Goal: Task Accomplishment & Management: Manage account settings

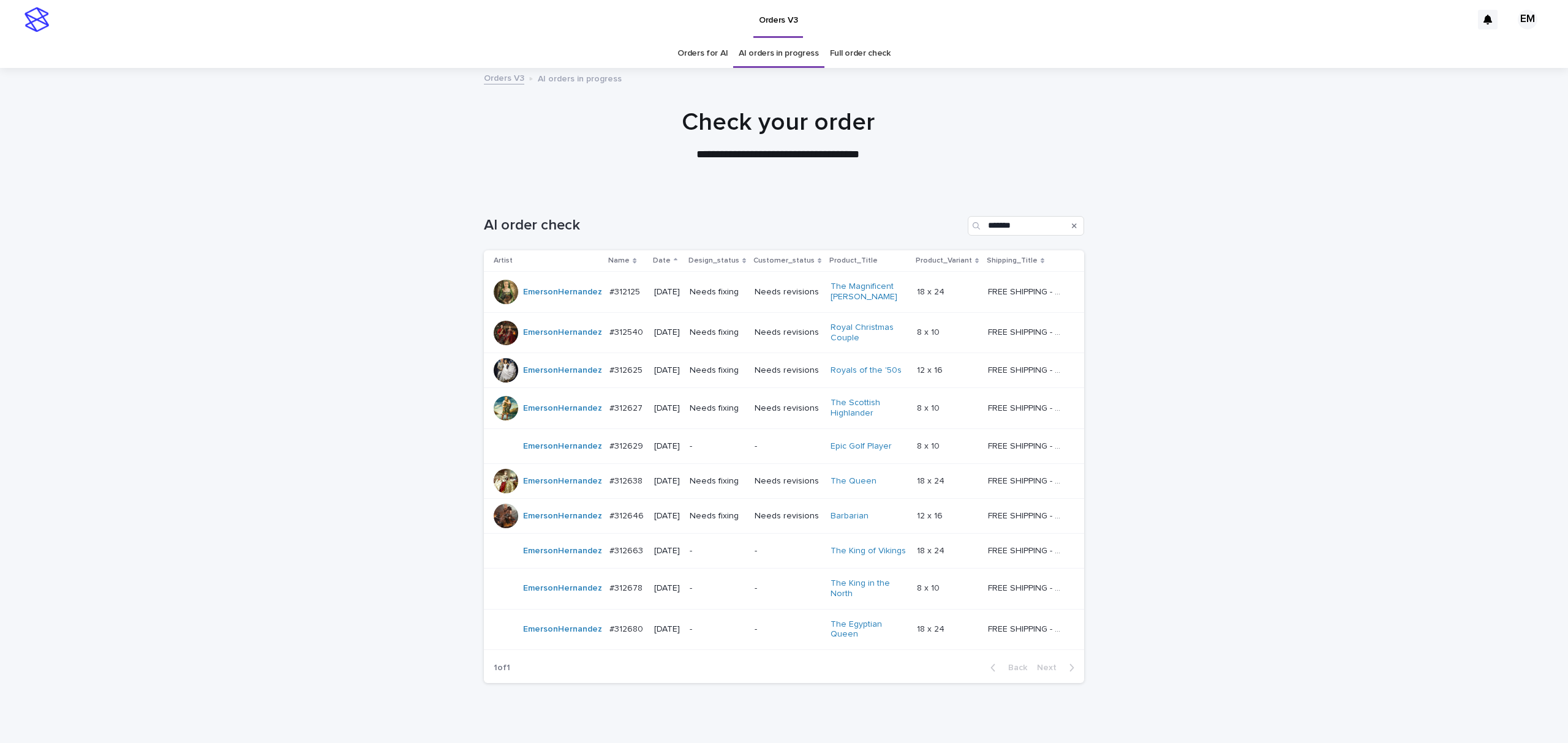
click at [1328, 530] on div "Loading... Saving… Loading... Saving… AI order check ******* Artist Name Date D…" at bounding box center [784, 473] width 1568 height 562
click at [179, 312] on div "Loading... Saving… Loading... Saving… AI order check ******* Artist Name Date D…" at bounding box center [784, 473] width 1568 height 562
click at [614, 338] on p "#312540" at bounding box center [627, 332] width 36 height 13
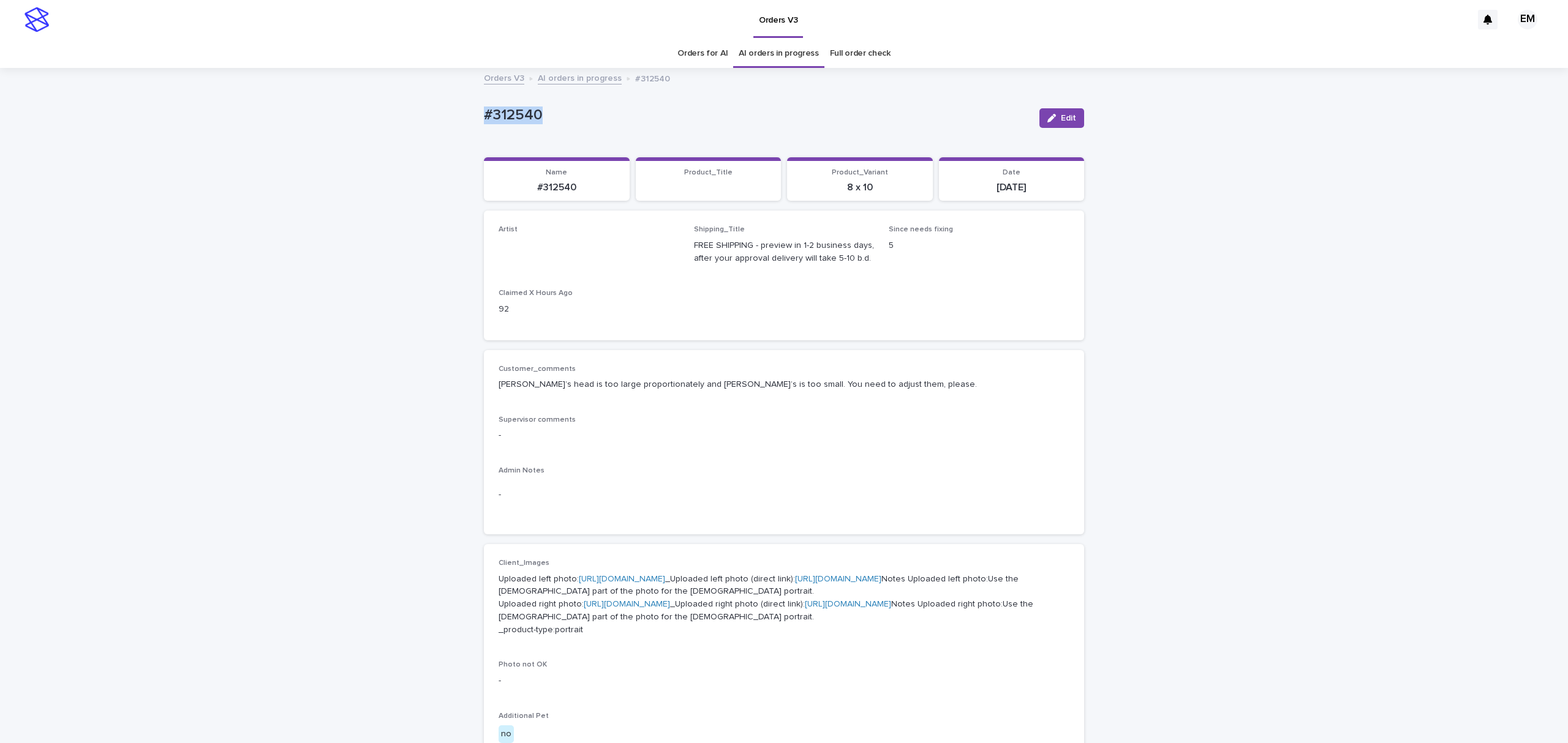
drag, startPoint x: 534, startPoint y: 104, endPoint x: 386, endPoint y: 119, distance: 148.8
click at [387, 119] on div "Loading... Saving… Loading... Saving… #312540 Edit #312540 Edit Sorry, there wa…" at bounding box center [784, 670] width 1568 height 1202
copy p "#312540"
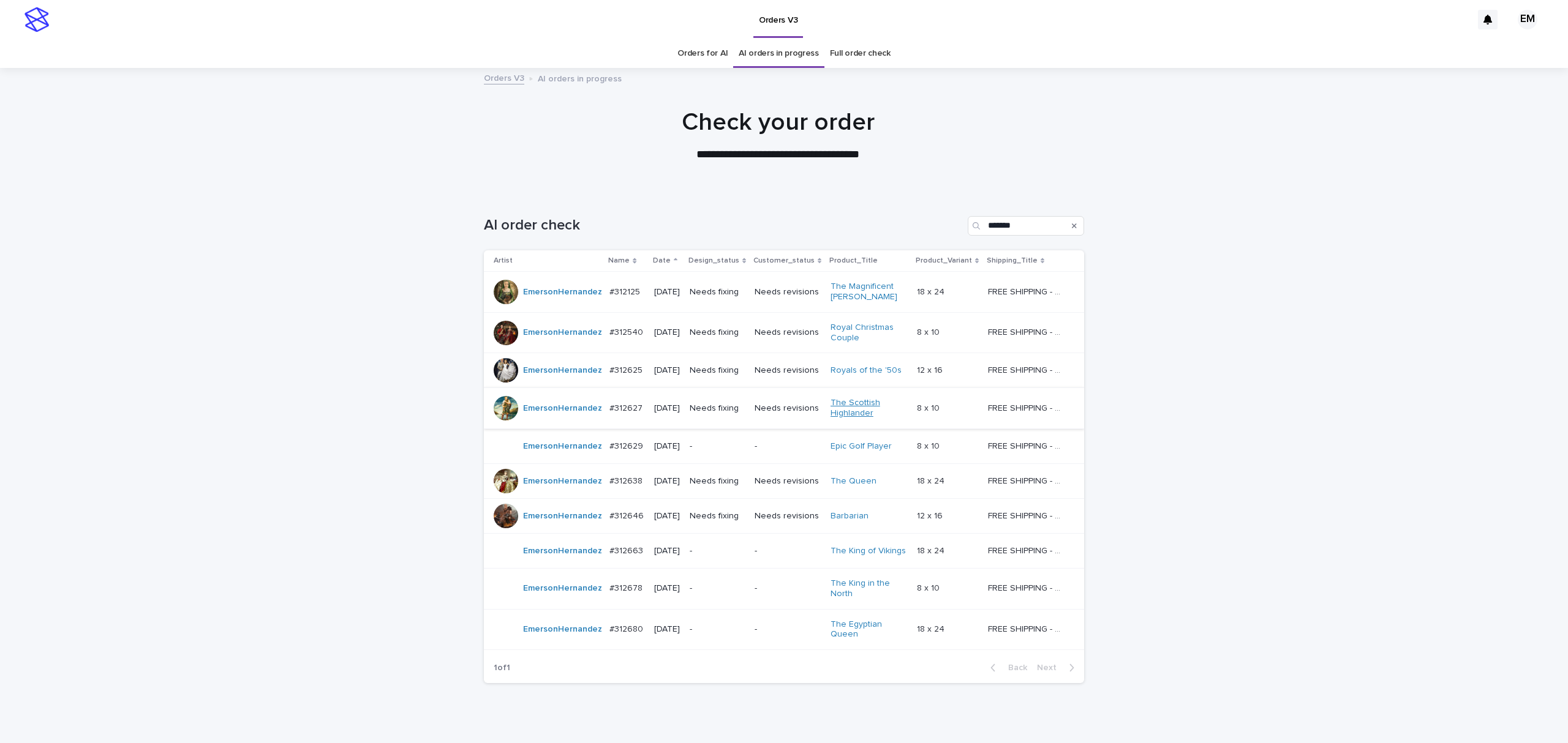
scroll to position [39, 0]
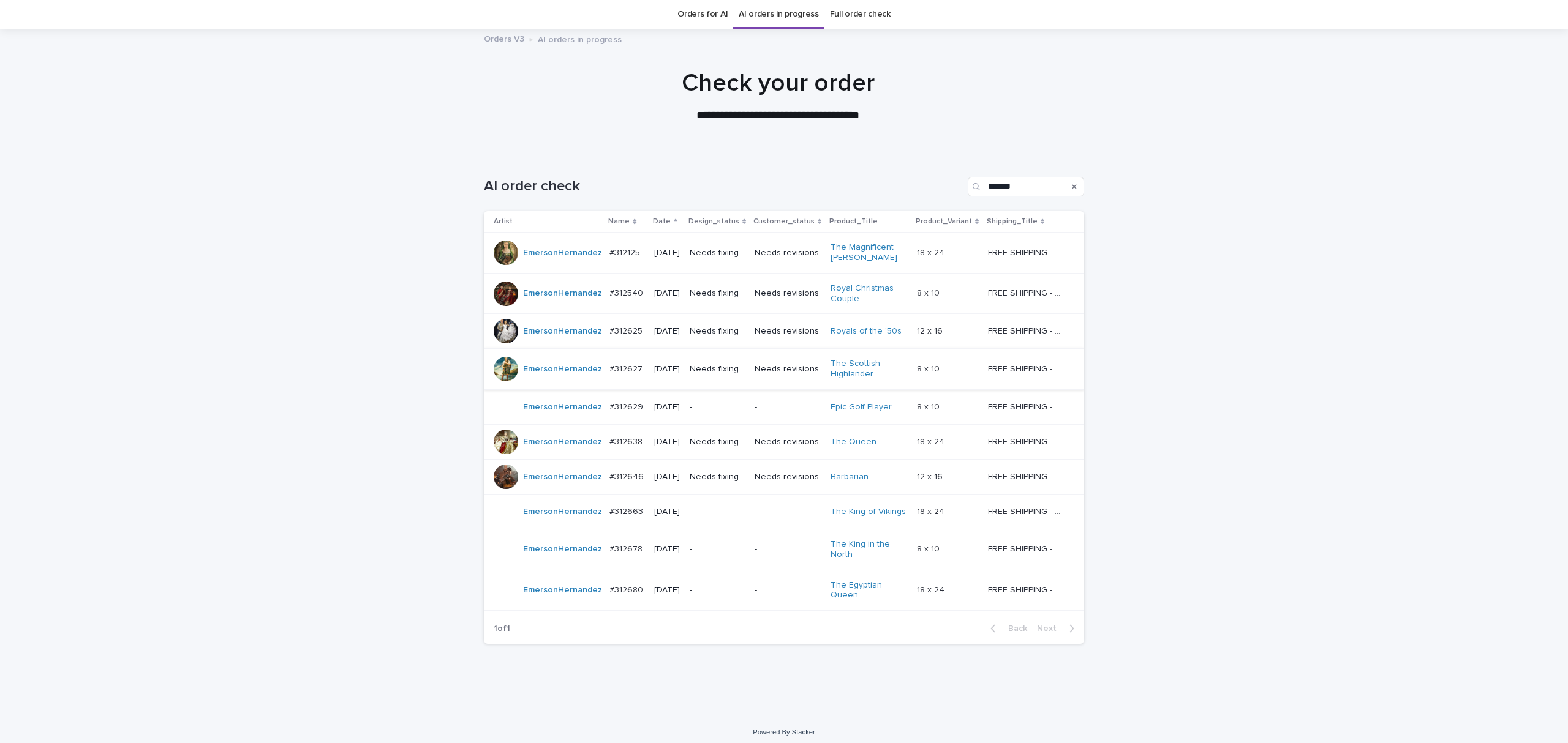
click at [615, 340] on div "#312625 #312625" at bounding box center [627, 331] width 35 height 20
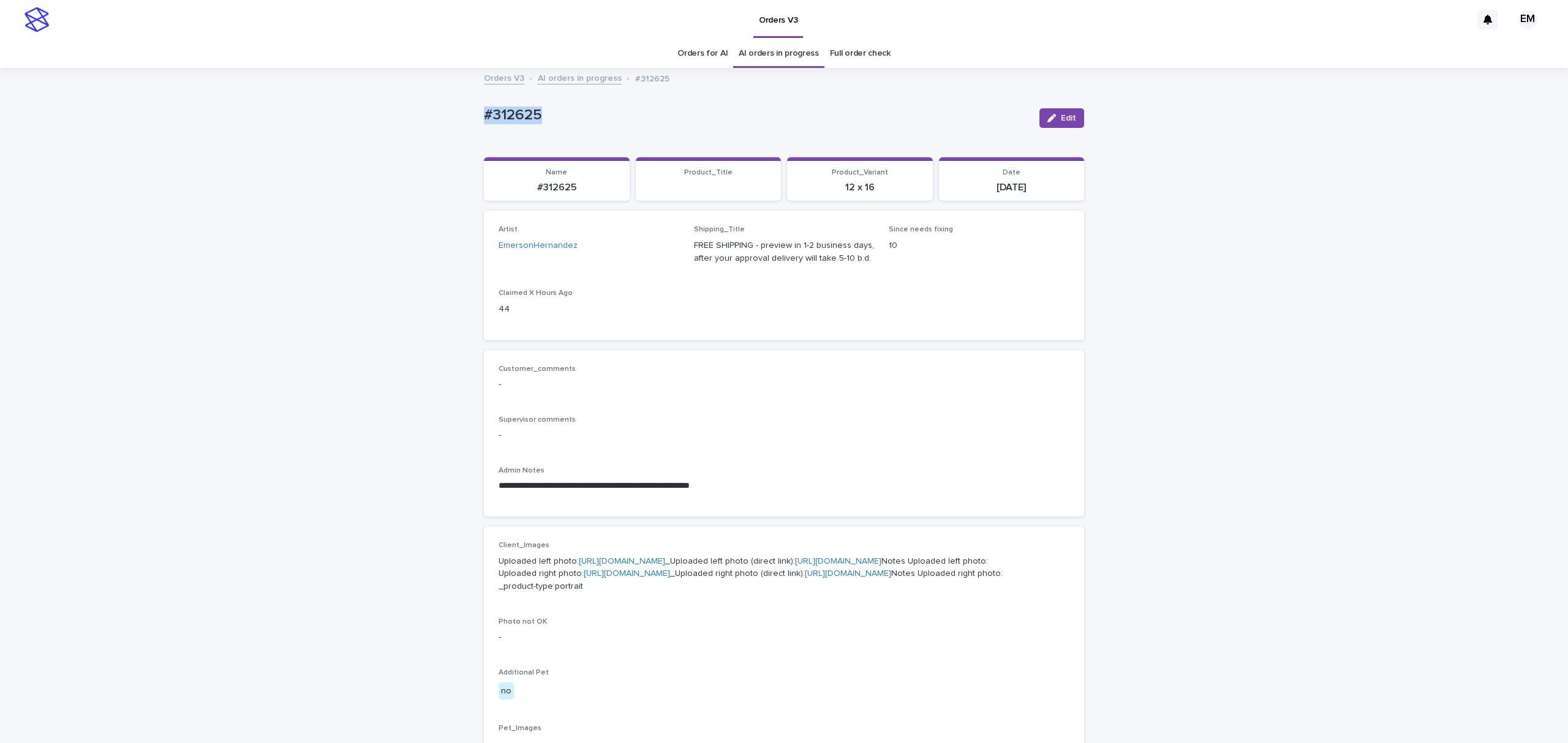
drag, startPoint x: 579, startPoint y: 108, endPoint x: 446, endPoint y: 130, distance: 134.8
click at [426, 108] on div "**********" at bounding box center [784, 648] width 1568 height 1159
copy p "#312625"
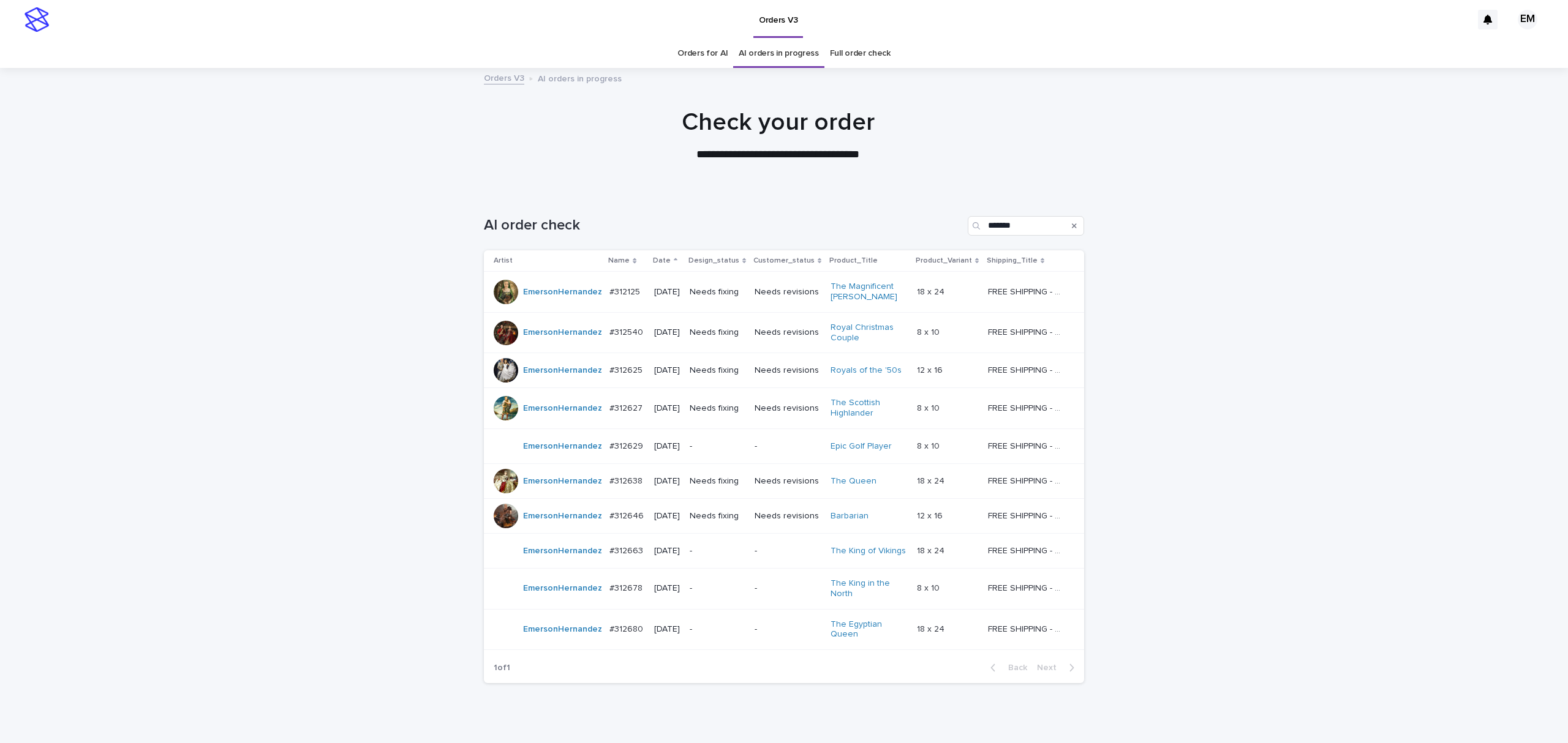
scroll to position [39, 0]
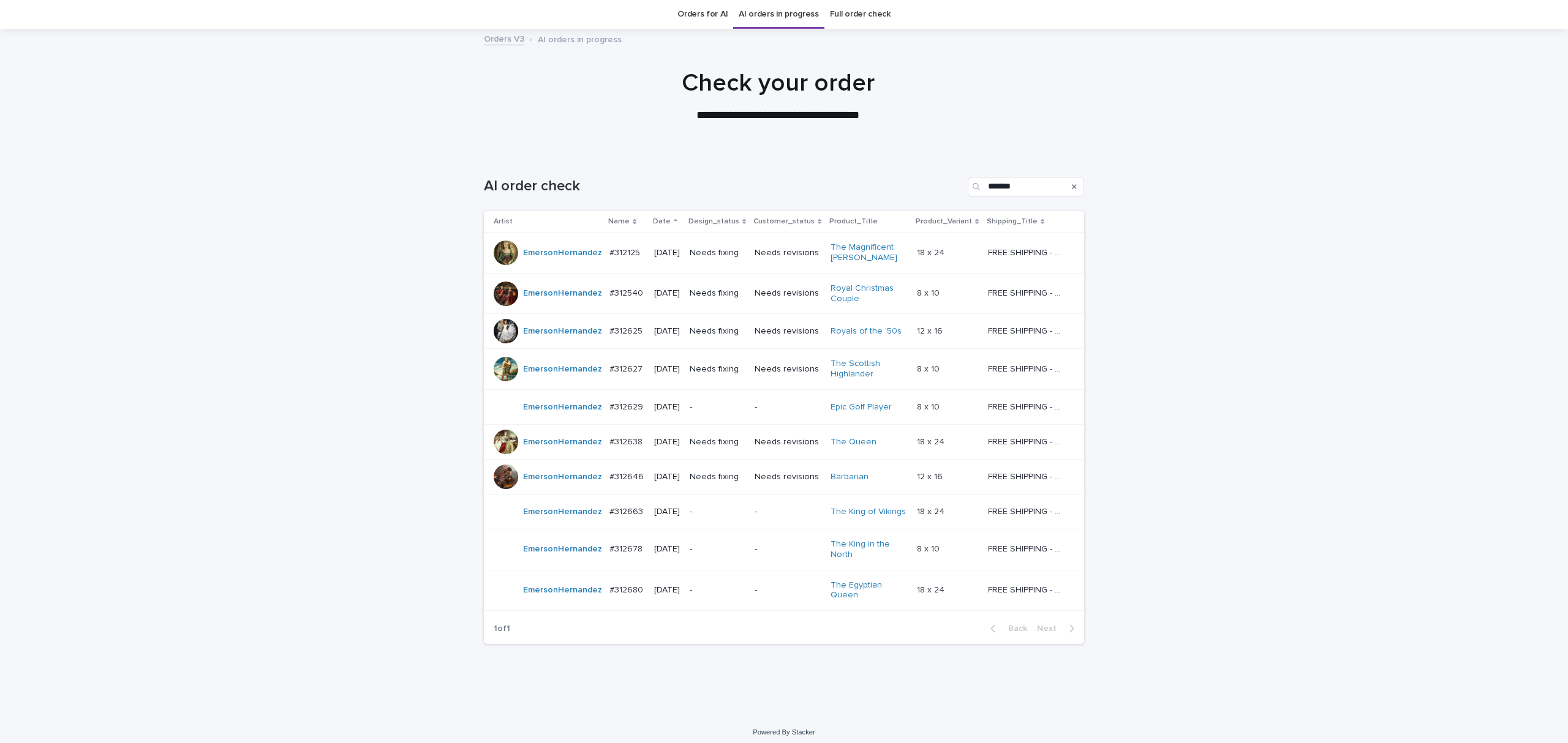
click at [610, 379] on div "#312627 #312627" at bounding box center [627, 369] width 35 height 20
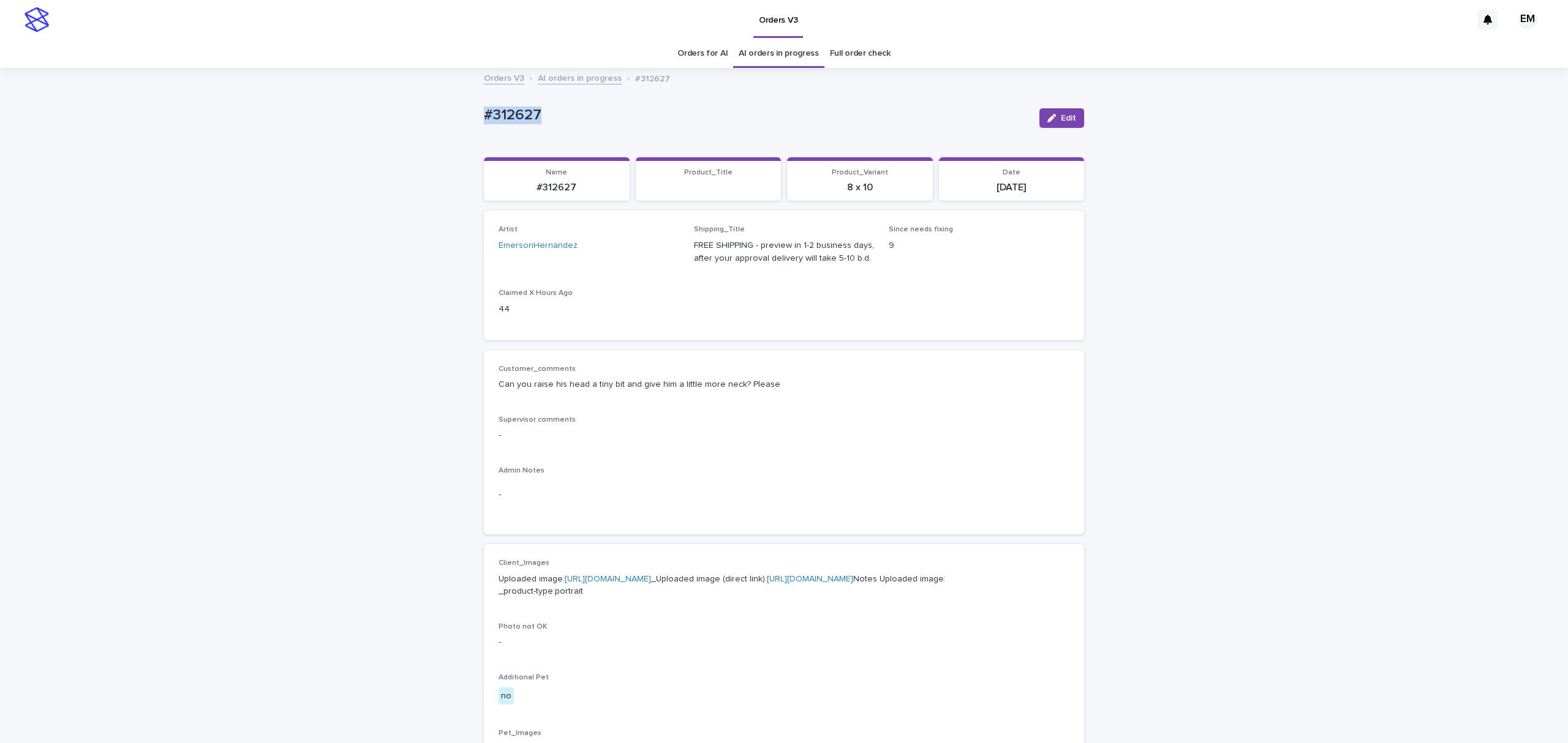
click at [410, 121] on div "Loading... Saving… Loading... Saving… #312627 Edit #312627 Edit Sorry, there wa…" at bounding box center [784, 651] width 1568 height 1164
copy p "#312627"
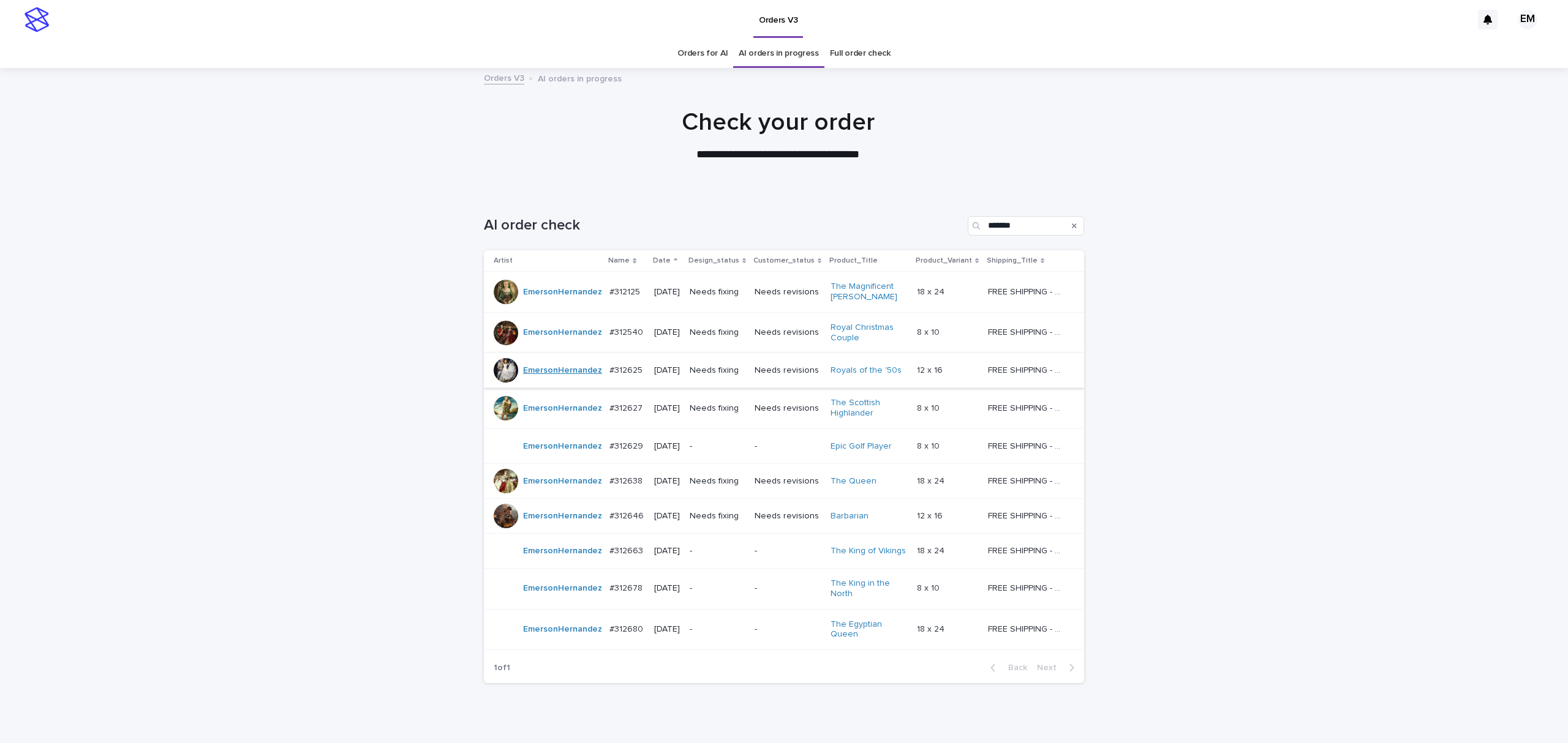
scroll to position [39, 0]
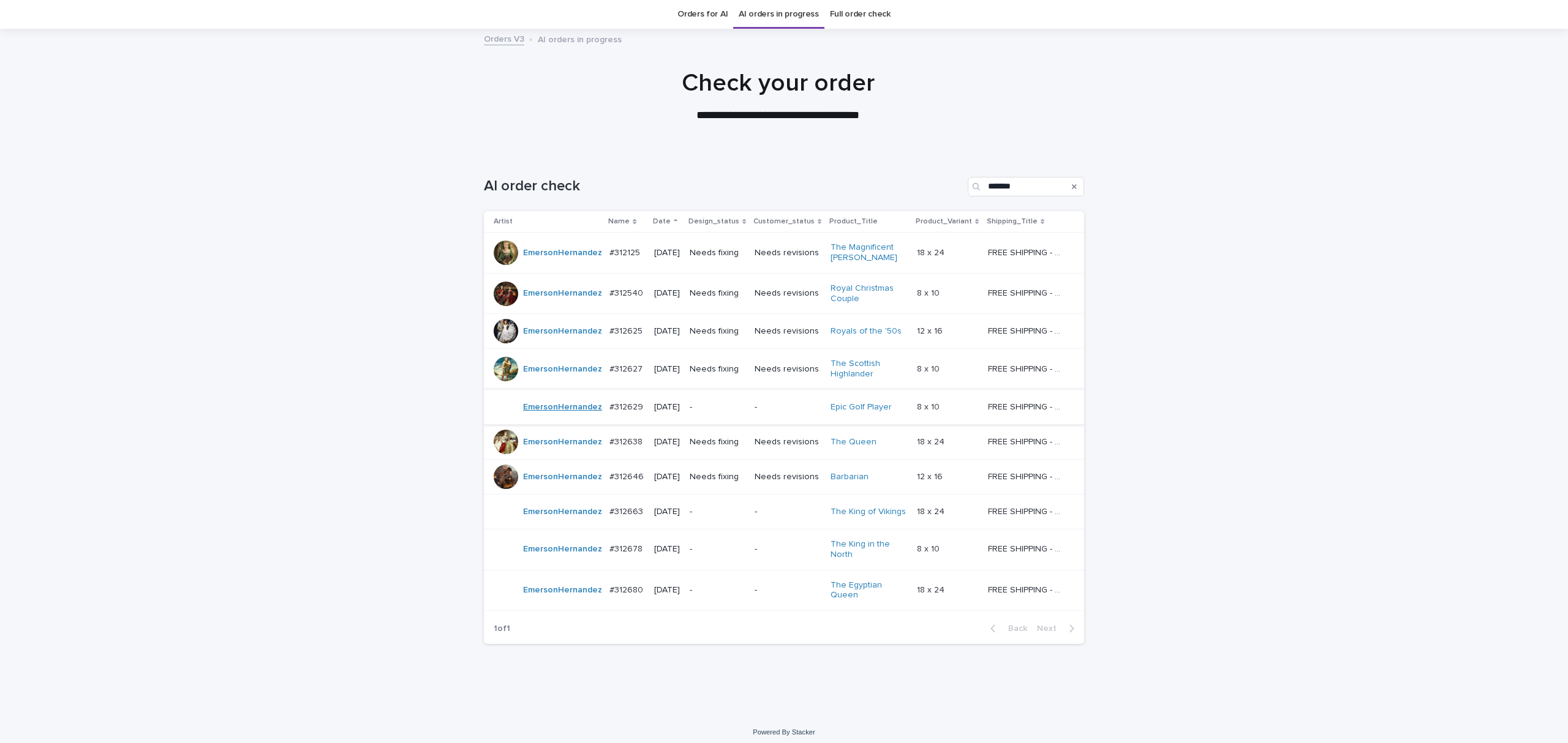
drag, startPoint x: 329, startPoint y: 413, endPoint x: 537, endPoint y: 409, distance: 208.0
click at [331, 412] on div "Loading... Saving… Loading... Saving… AI order check ******* Artist Name Date D…" at bounding box center [784, 433] width 1568 height 562
click at [713, 412] on p "-" at bounding box center [717, 407] width 55 height 10
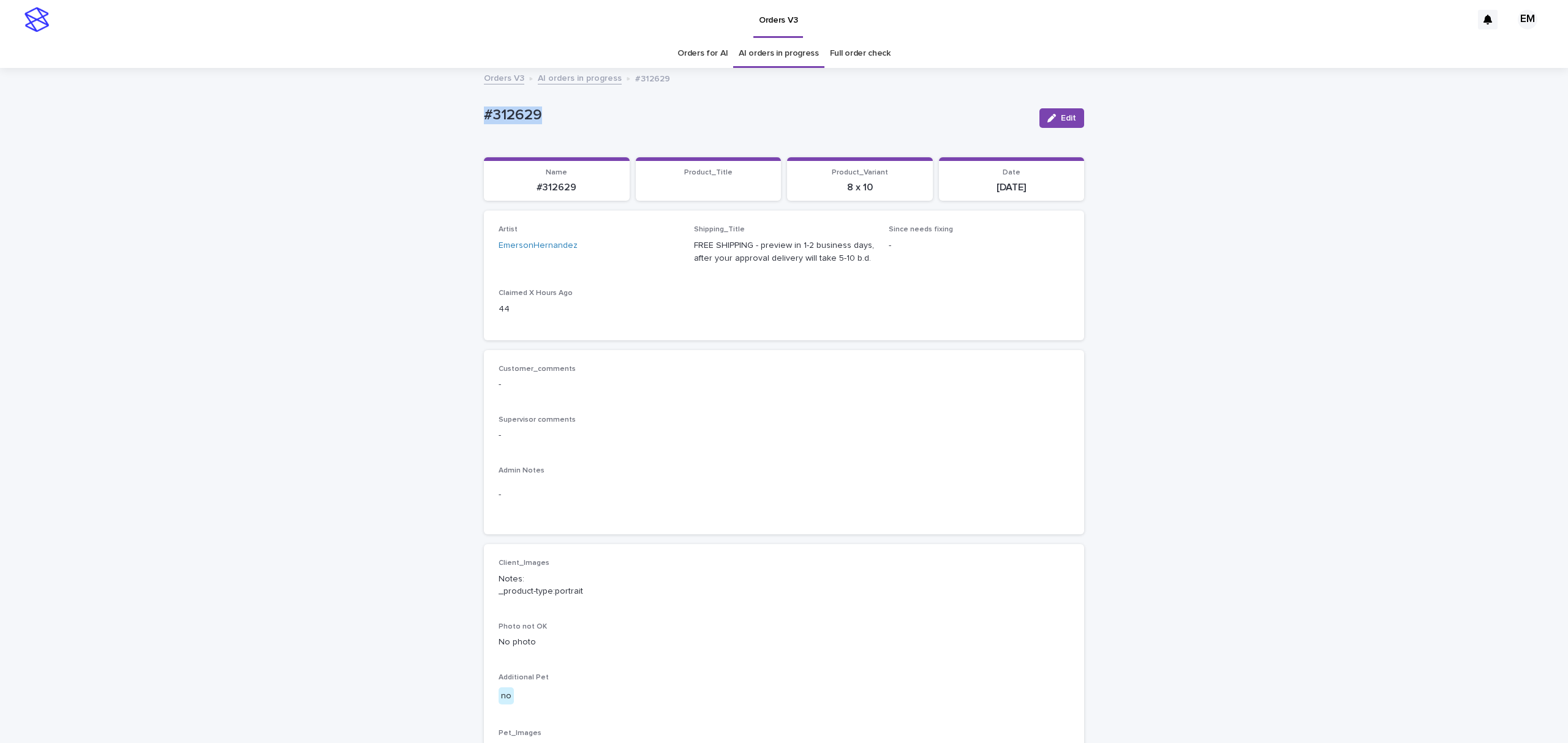
drag, startPoint x: 585, startPoint y: 96, endPoint x: 366, endPoint y: 94, distance: 219.0
click at [366, 94] on div "Loading... Saving… Loading... Saving… #312629 Edit #312629 Edit Sorry, there wa…" at bounding box center [784, 626] width 1568 height 1115
copy p "#312629"
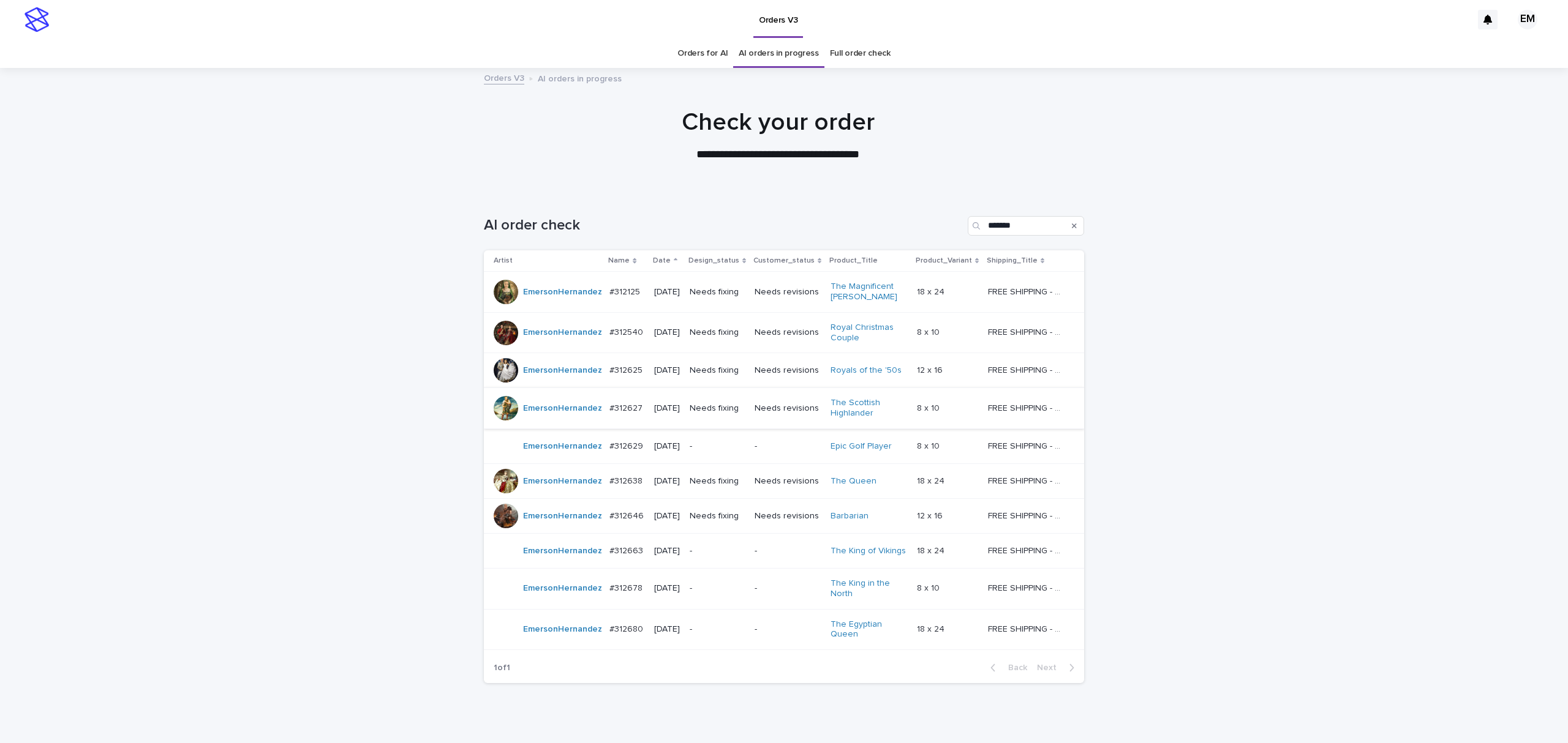
scroll to position [39, 0]
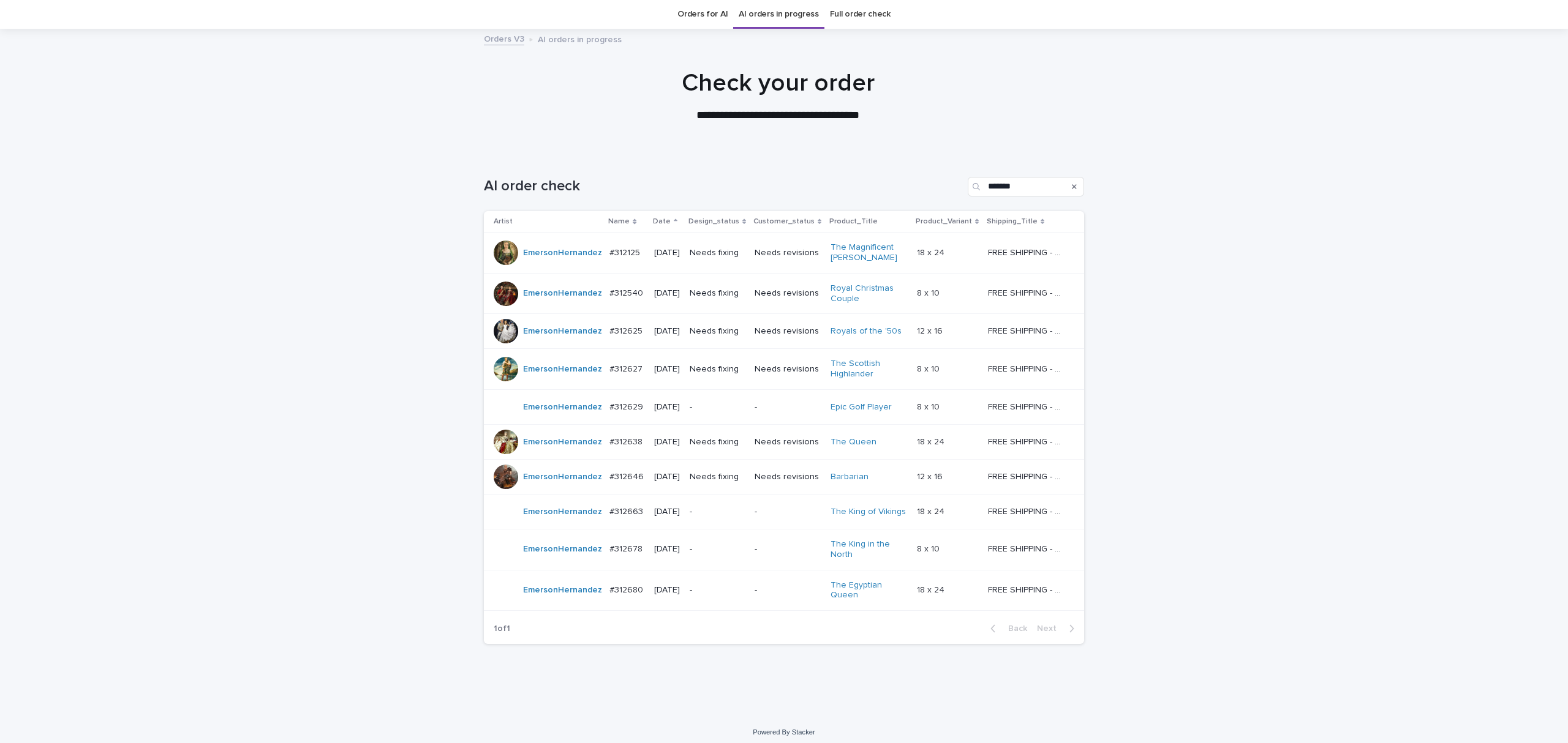
click at [730, 444] on p "Needs fixing" at bounding box center [717, 443] width 55 height 10
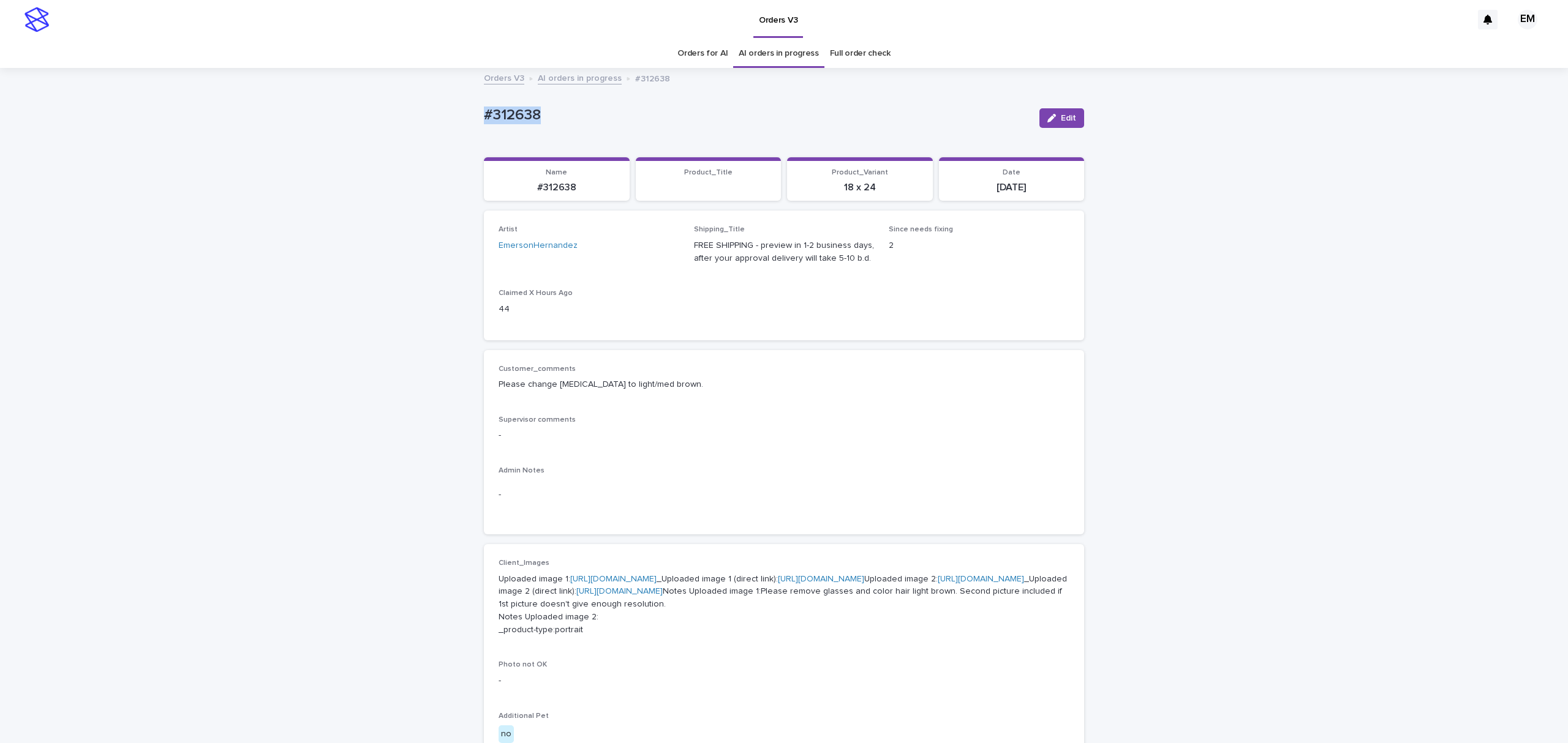
drag, startPoint x: 570, startPoint y: 111, endPoint x: 340, endPoint y: 111, distance: 230.0
click at [340, 111] on div "Loading... Saving… Loading... Saving… #312638 Edit #312638 Edit Sorry, there wa…" at bounding box center [784, 670] width 1568 height 1202
copy p "#312638"
drag, startPoint x: 405, startPoint y: 150, endPoint x: 410, endPoint y: 145, distance: 7.1
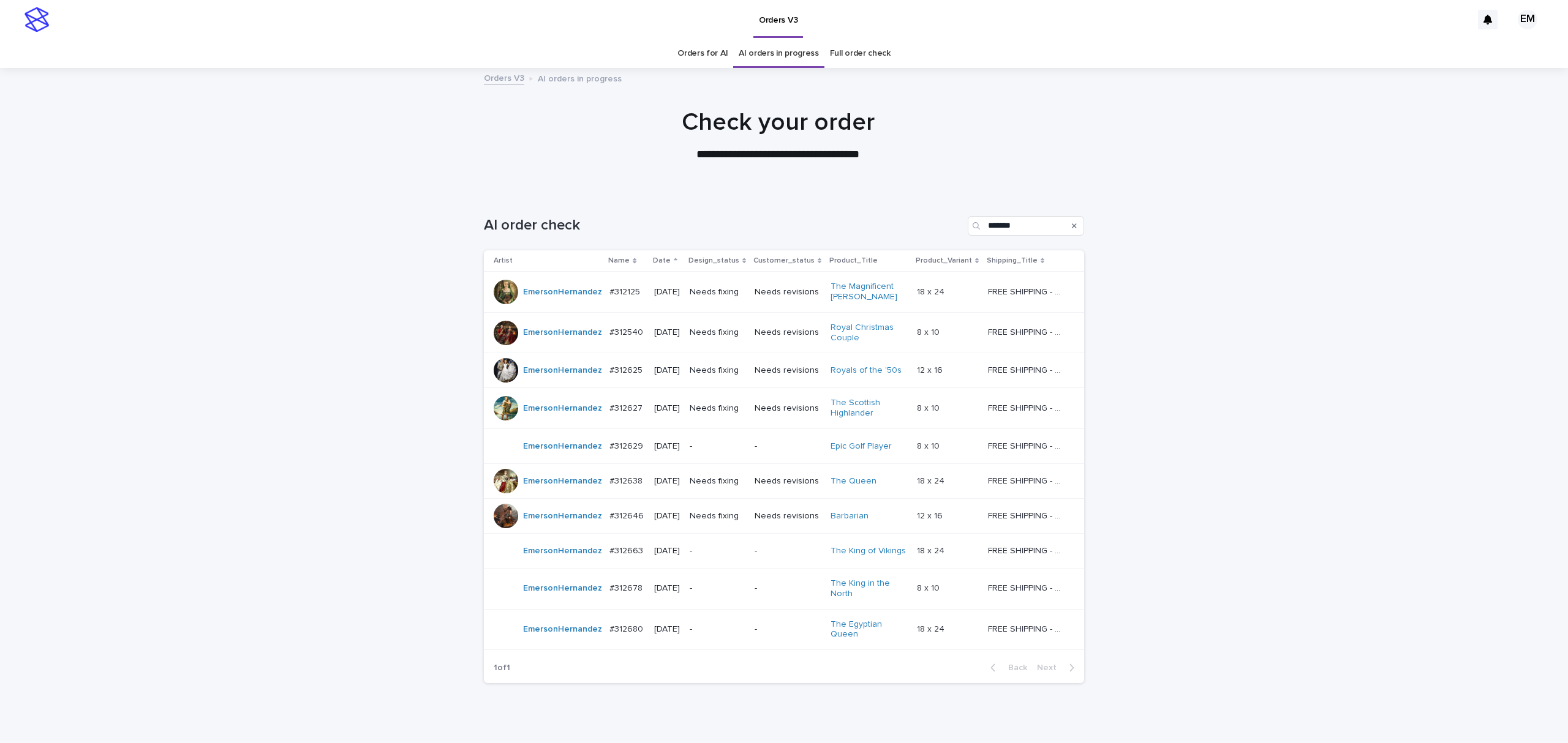
scroll to position [39, 0]
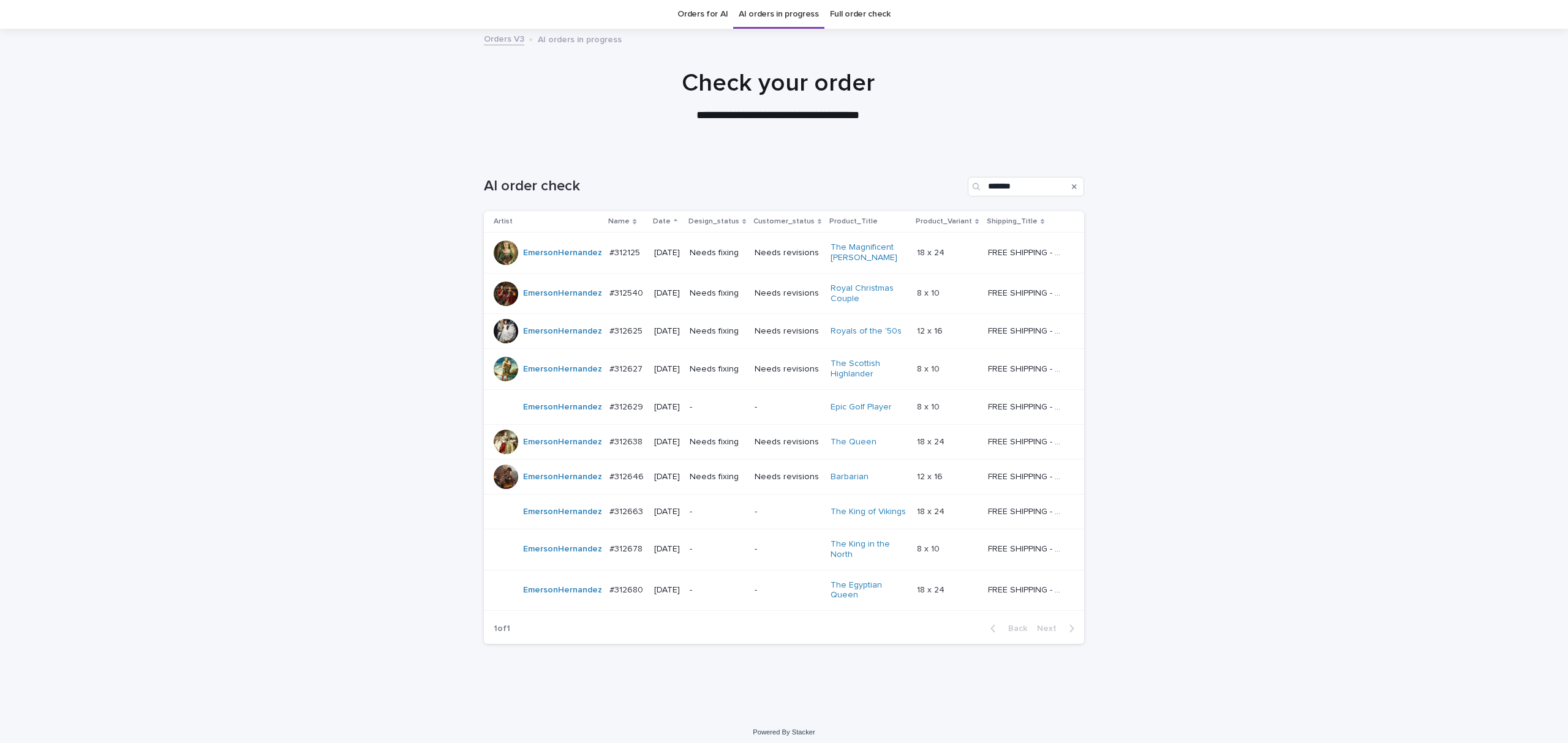
click at [666, 480] on p "[DATE]" at bounding box center [666, 477] width 25 height 10
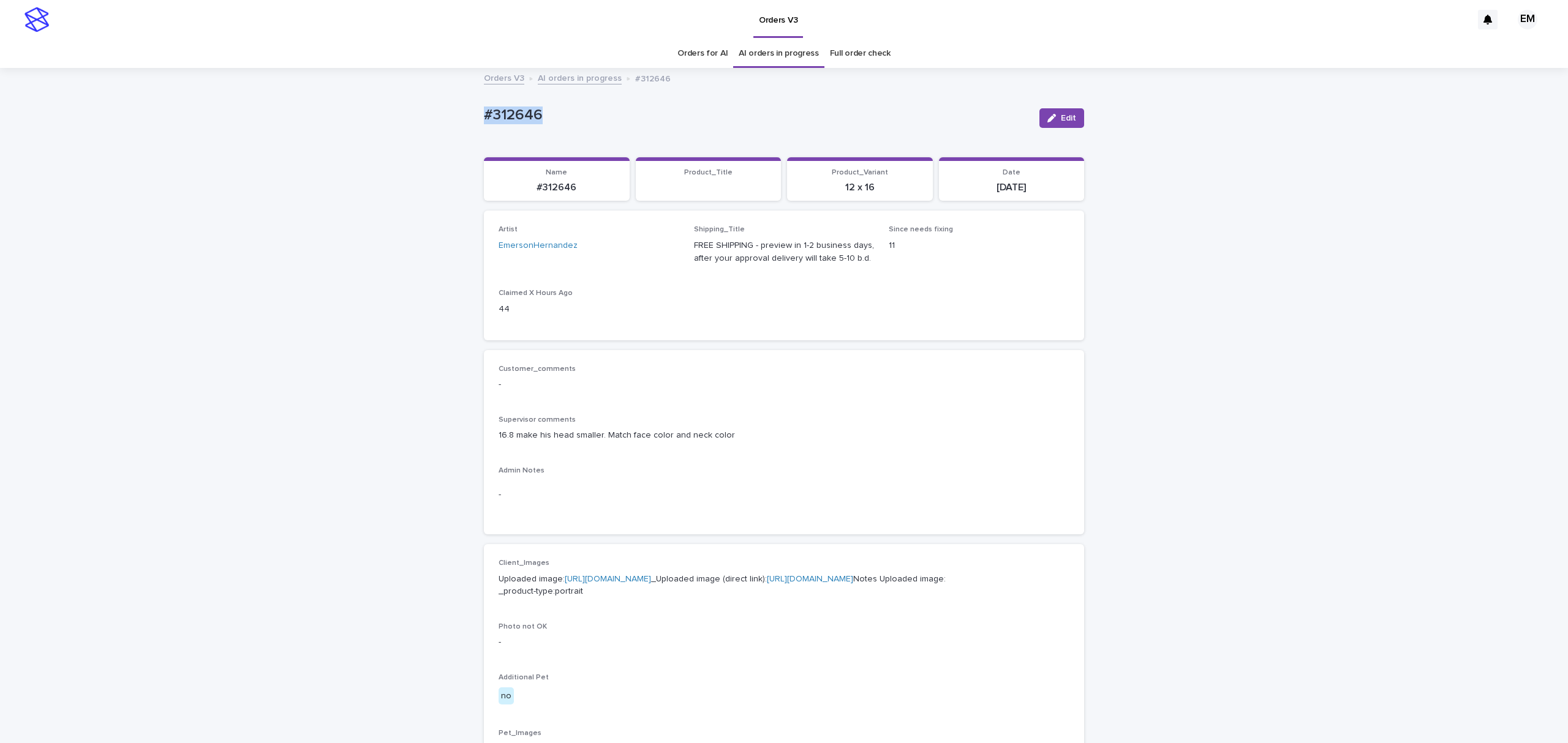
drag, startPoint x: 481, startPoint y: 108, endPoint x: 436, endPoint y: 104, distance: 45.2
click at [435, 106] on div "Loading... Saving… Loading... Saving… #312646 Edit #312646 Edit Sorry, there wa…" at bounding box center [784, 651] width 1568 height 1164
copy p "#312646"
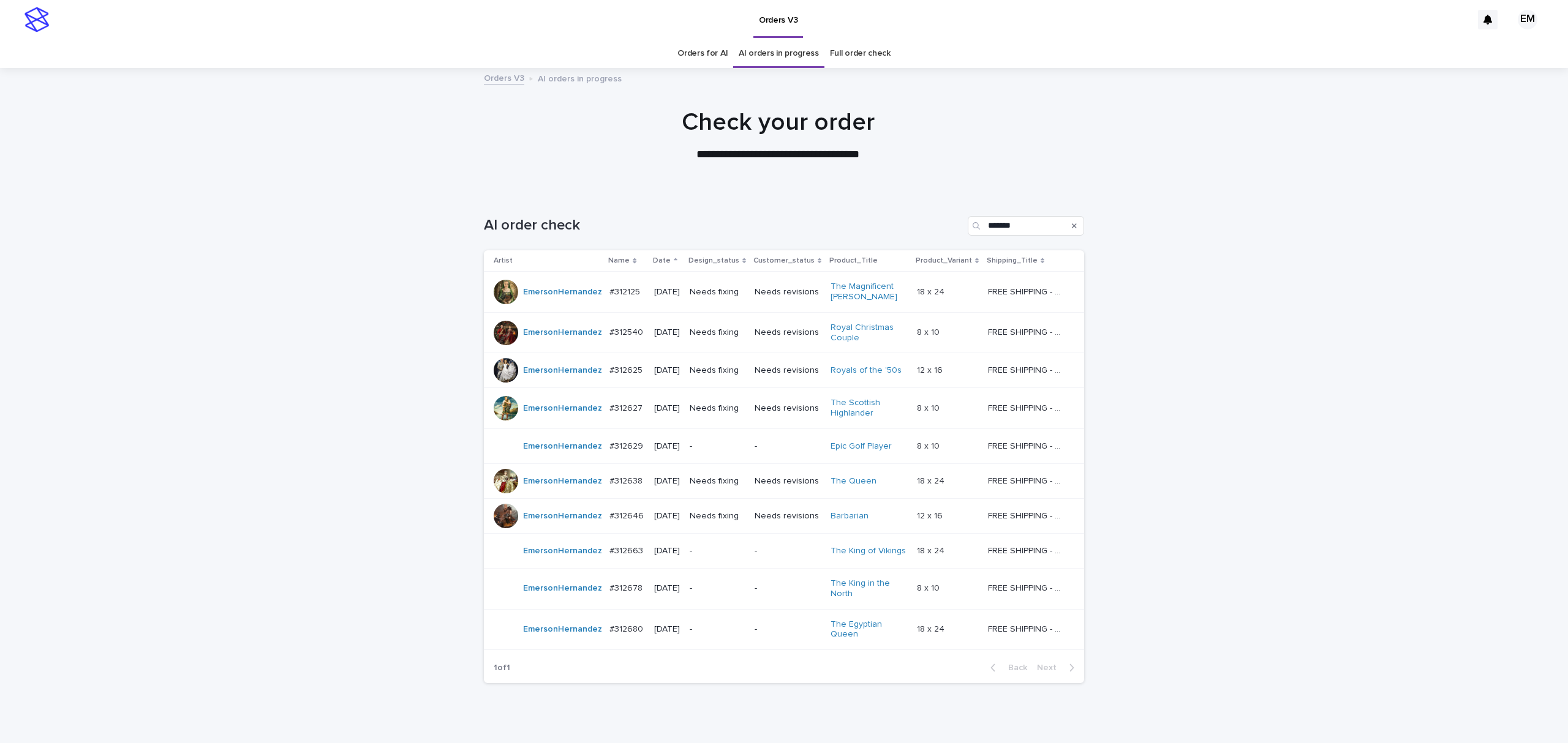
scroll to position [39, 0]
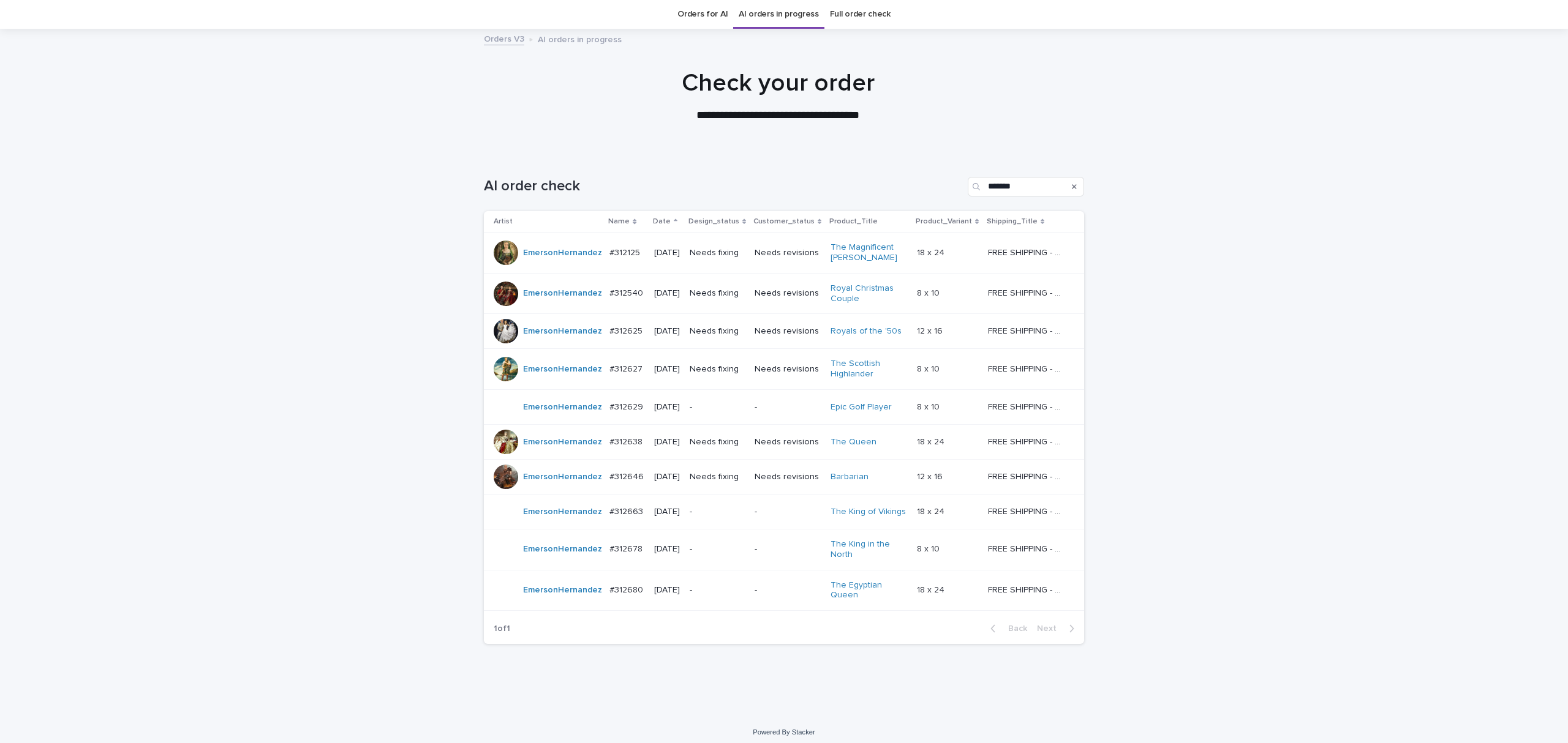
click at [625, 293] on p "#312540" at bounding box center [627, 293] width 36 height 13
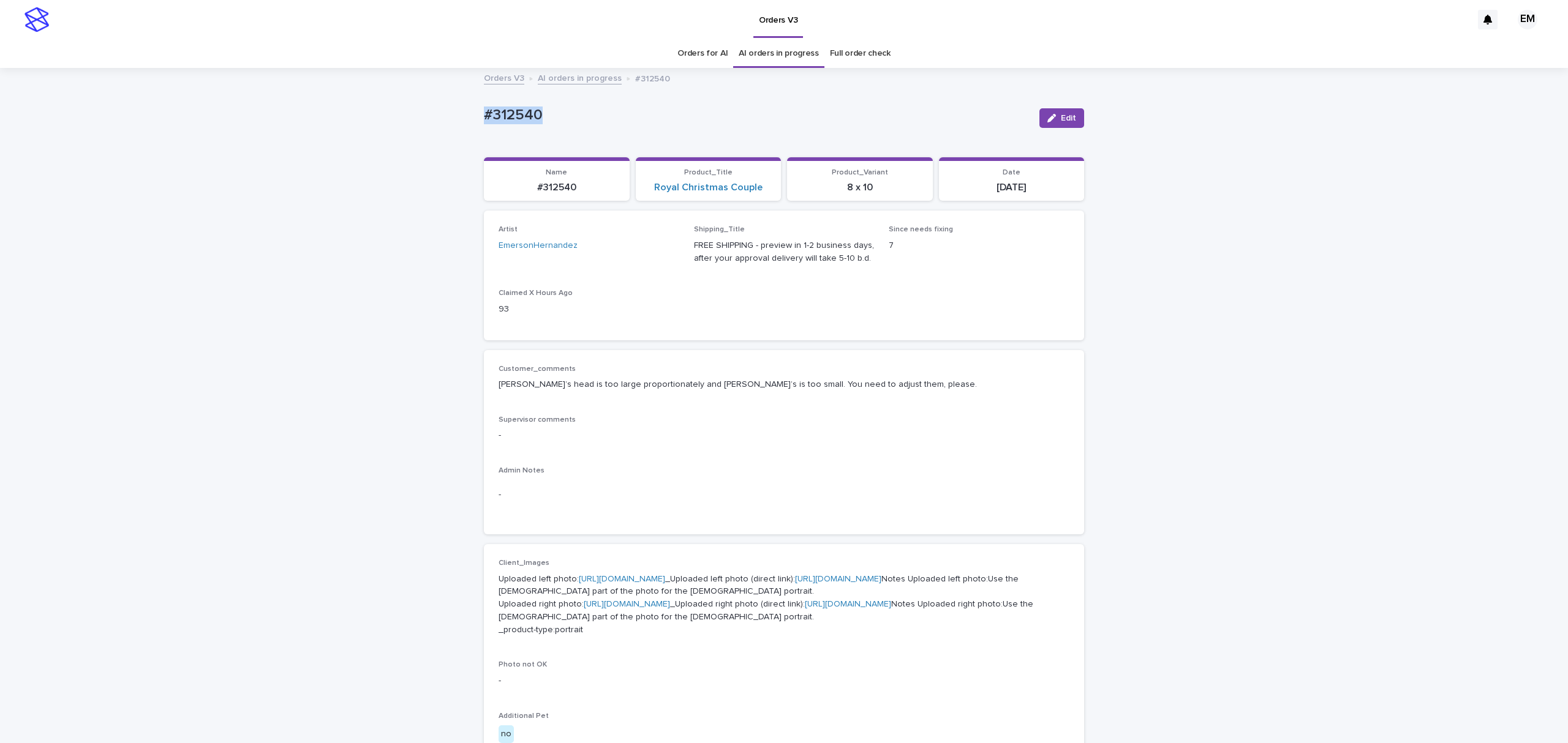
drag, startPoint x: 578, startPoint y: 121, endPoint x: 387, endPoint y: 102, distance: 191.9
click at [387, 102] on div "Loading... Saving… Loading... Saving… #312540 Edit #312540 Edit Sorry, there wa…" at bounding box center [784, 670] width 1568 height 1202
copy p "#312540"
click at [1061, 106] on div "Edit" at bounding box center [1059, 118] width 50 height 49
click at [1052, 110] on button "Edit" at bounding box center [1061, 118] width 45 height 20
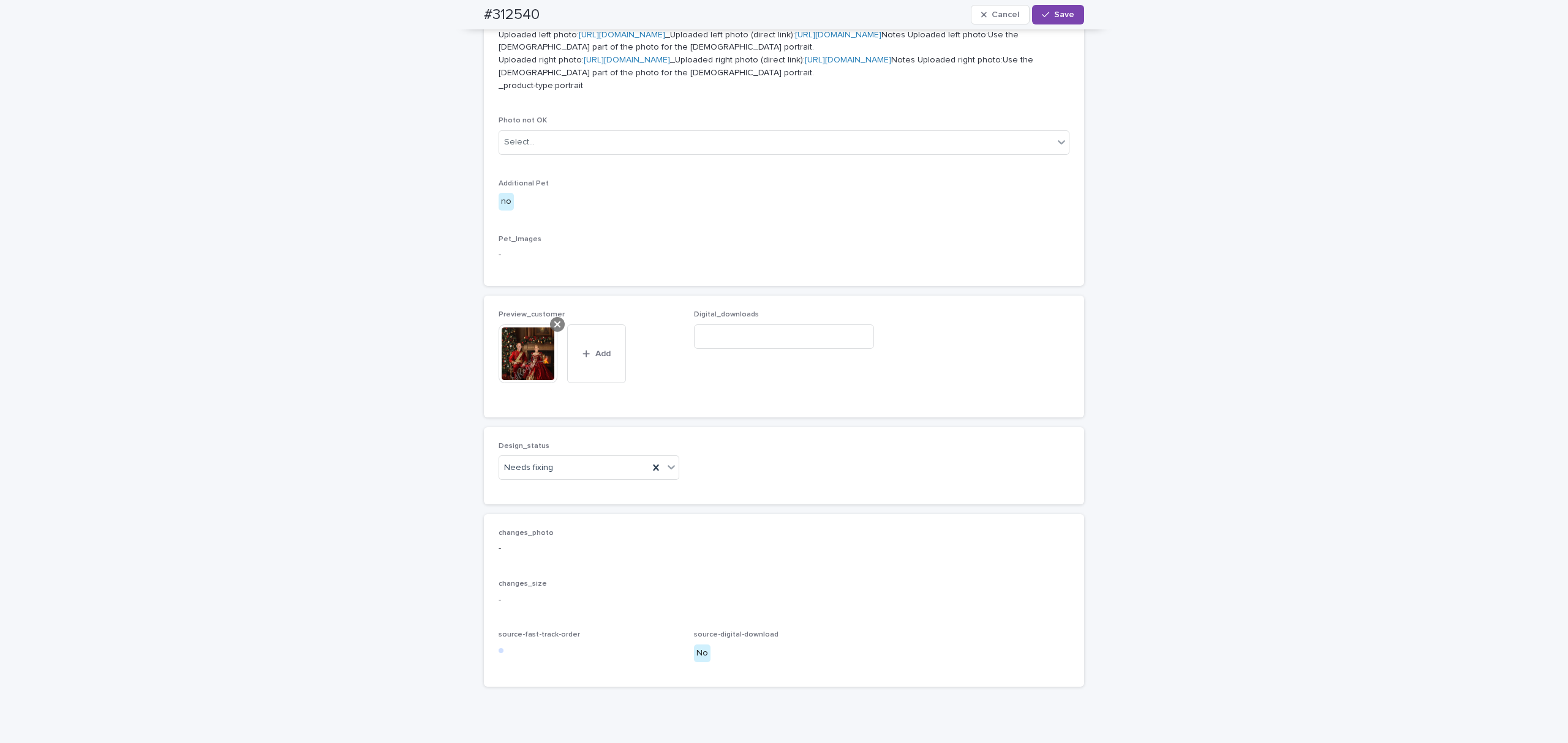
click at [554, 329] on icon at bounding box center [557, 324] width 6 height 10
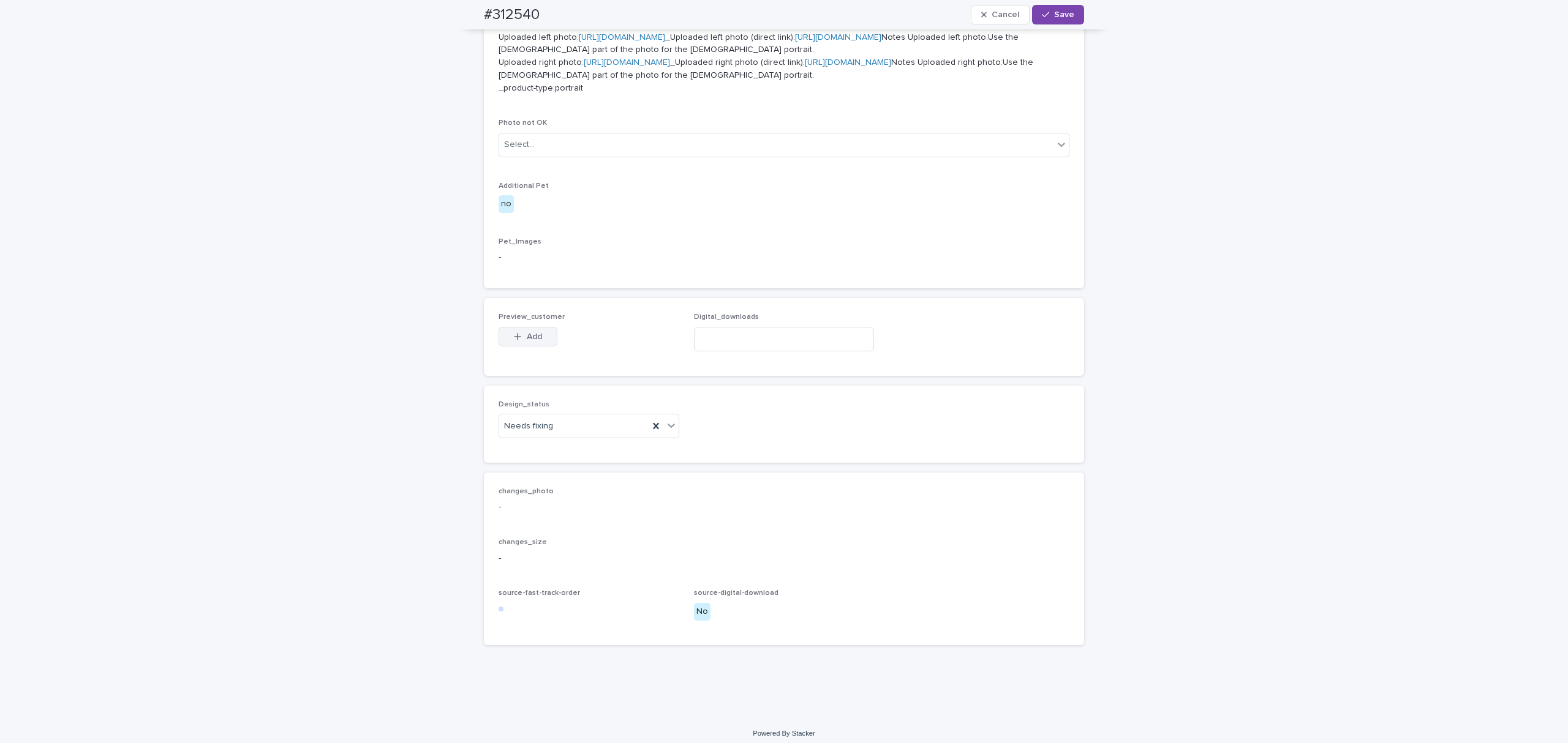
scroll to position [522, 0]
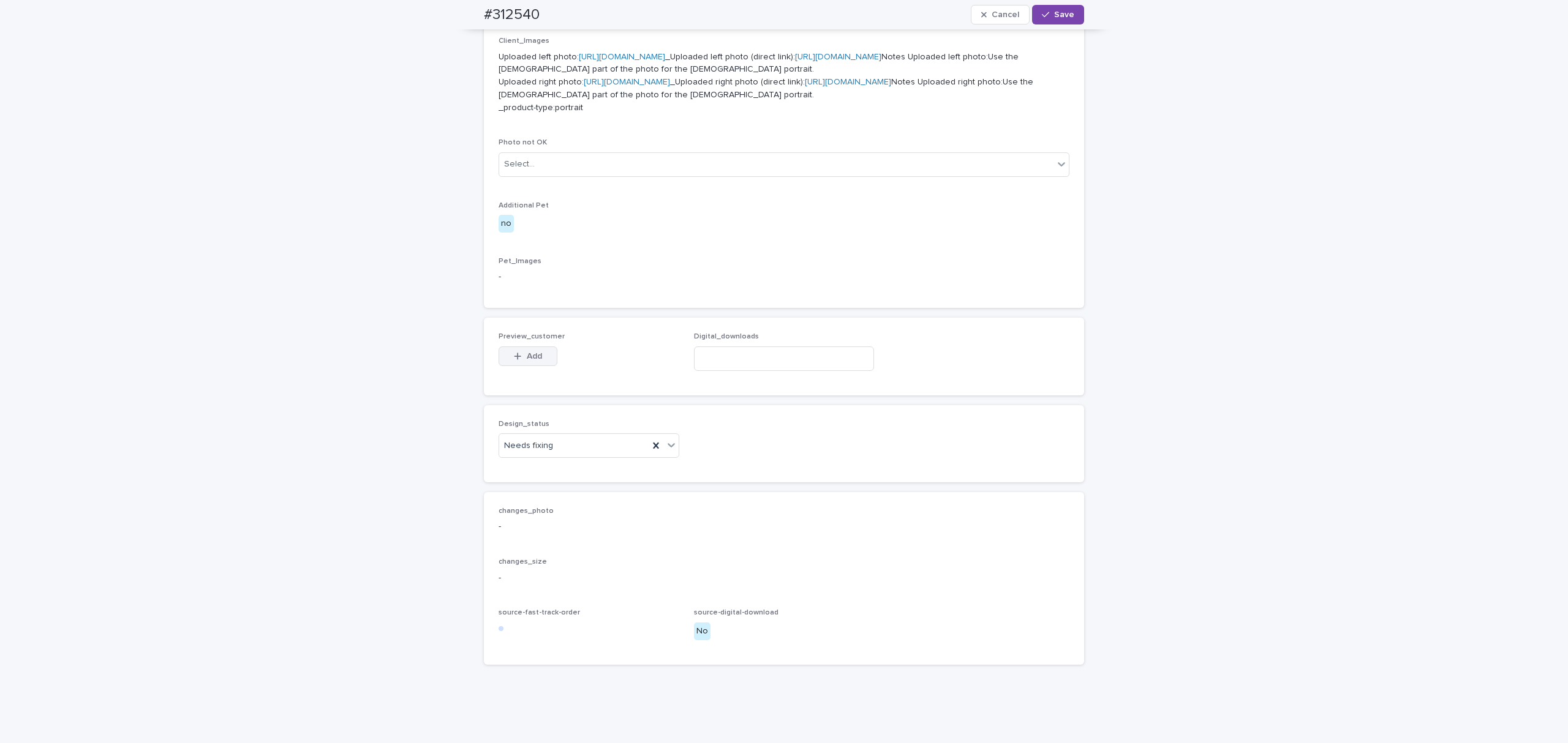
click at [527, 360] on span "Add" at bounding box center [534, 356] width 15 height 8
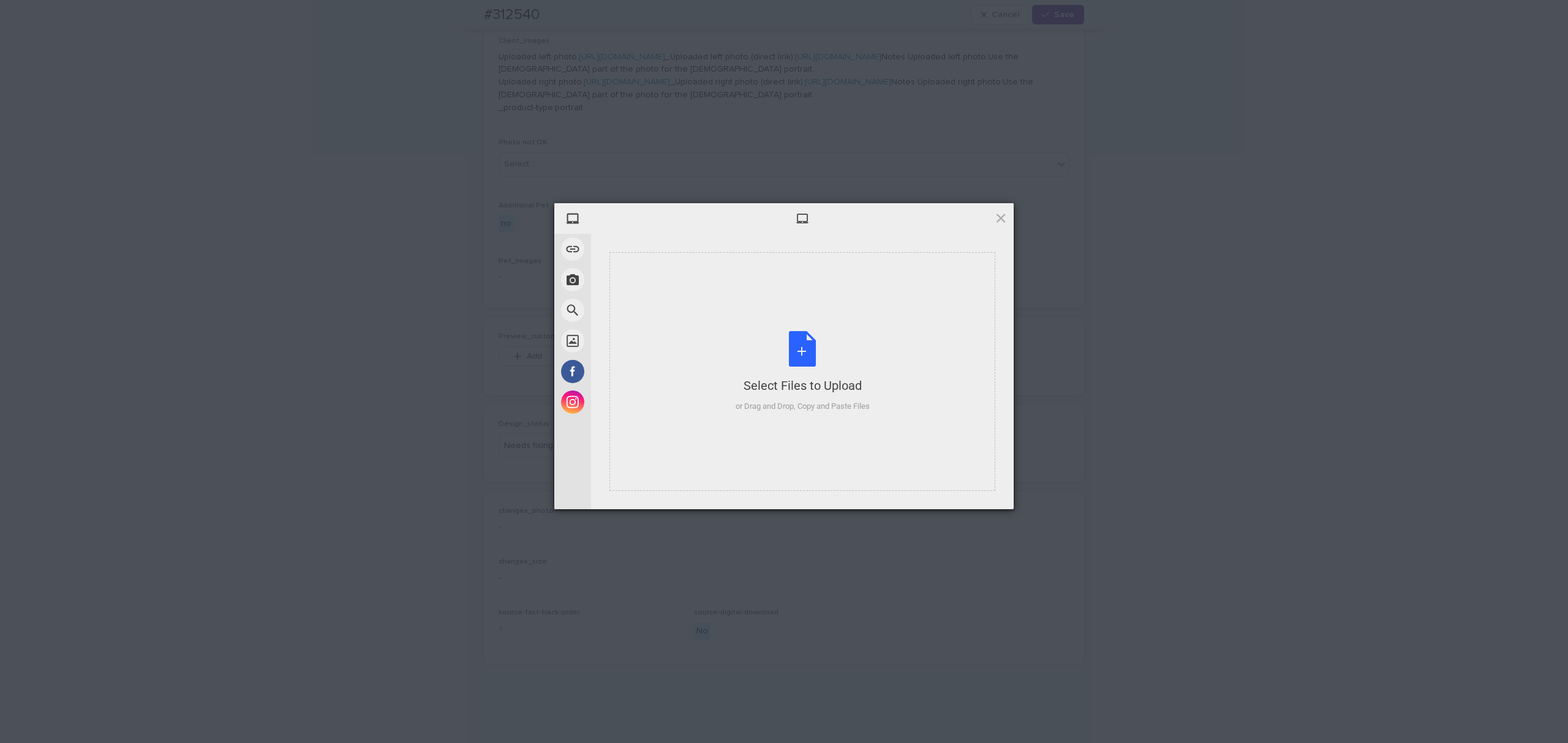
click at [687, 346] on div "Select Files to Upload or Drag and Drop, Copy and Paste Files" at bounding box center [803, 372] width 386 height 239
click at [977, 498] on span "Upload 1" at bounding box center [976, 493] width 62 height 23
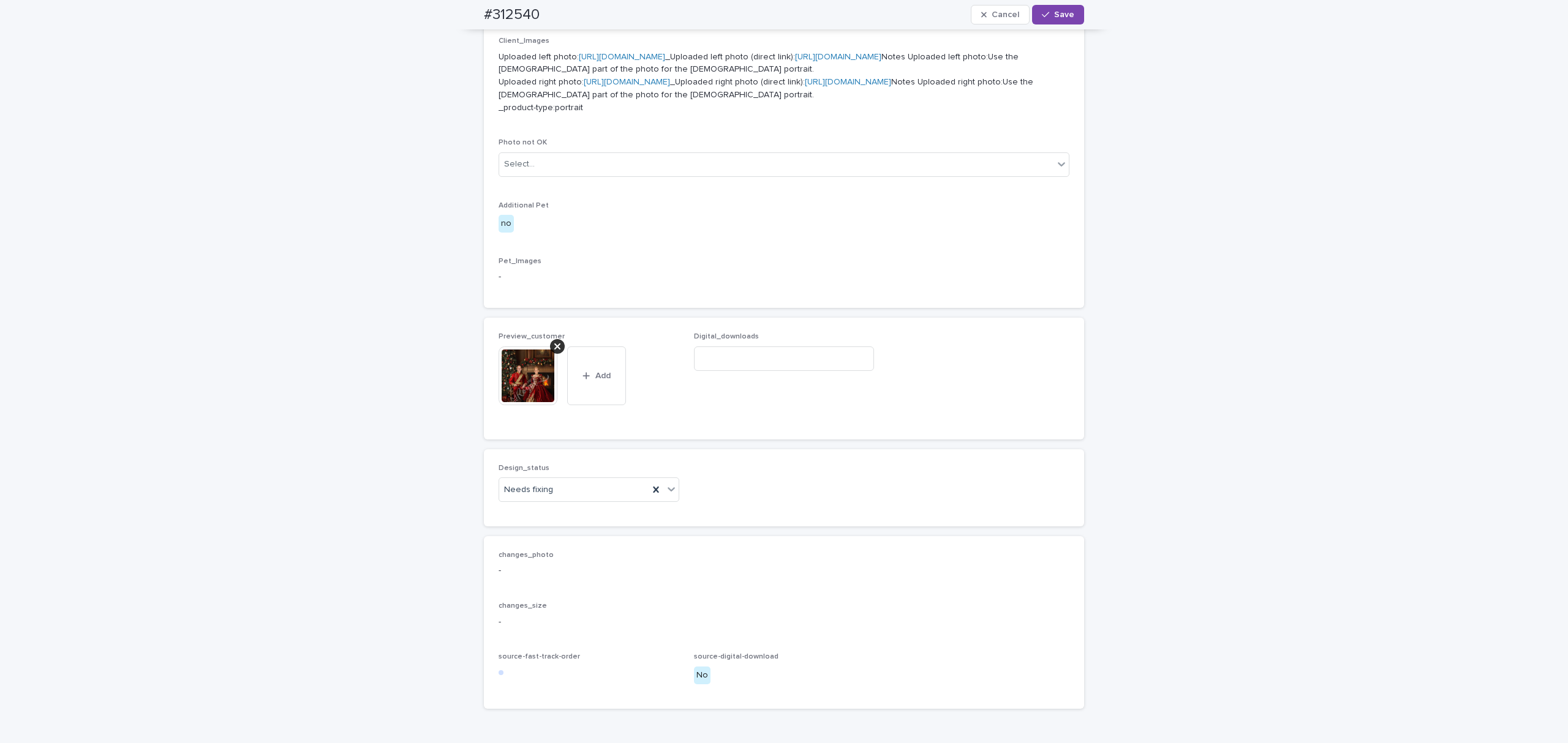
scroll to position [544, 0]
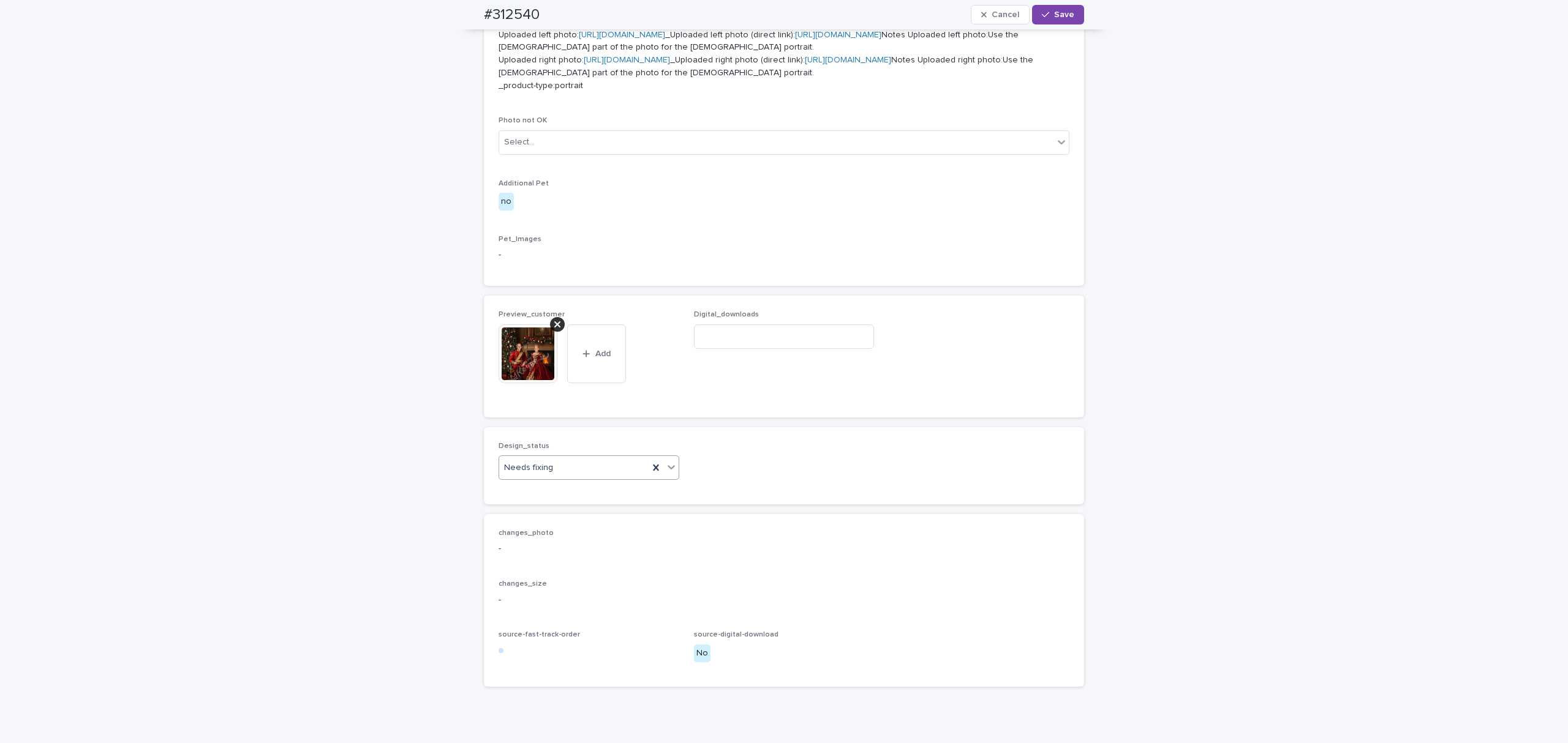
click at [584, 478] on div "Needs fixing" at bounding box center [574, 468] width 149 height 20
drag, startPoint x: 574, startPoint y: 594, endPoint x: 1018, endPoint y: 365, distance: 499.6
click at [578, 593] on div "Uploaded" at bounding box center [582, 593] width 179 height 22
click at [1054, 12] on span "Save" at bounding box center [1064, 14] width 20 height 8
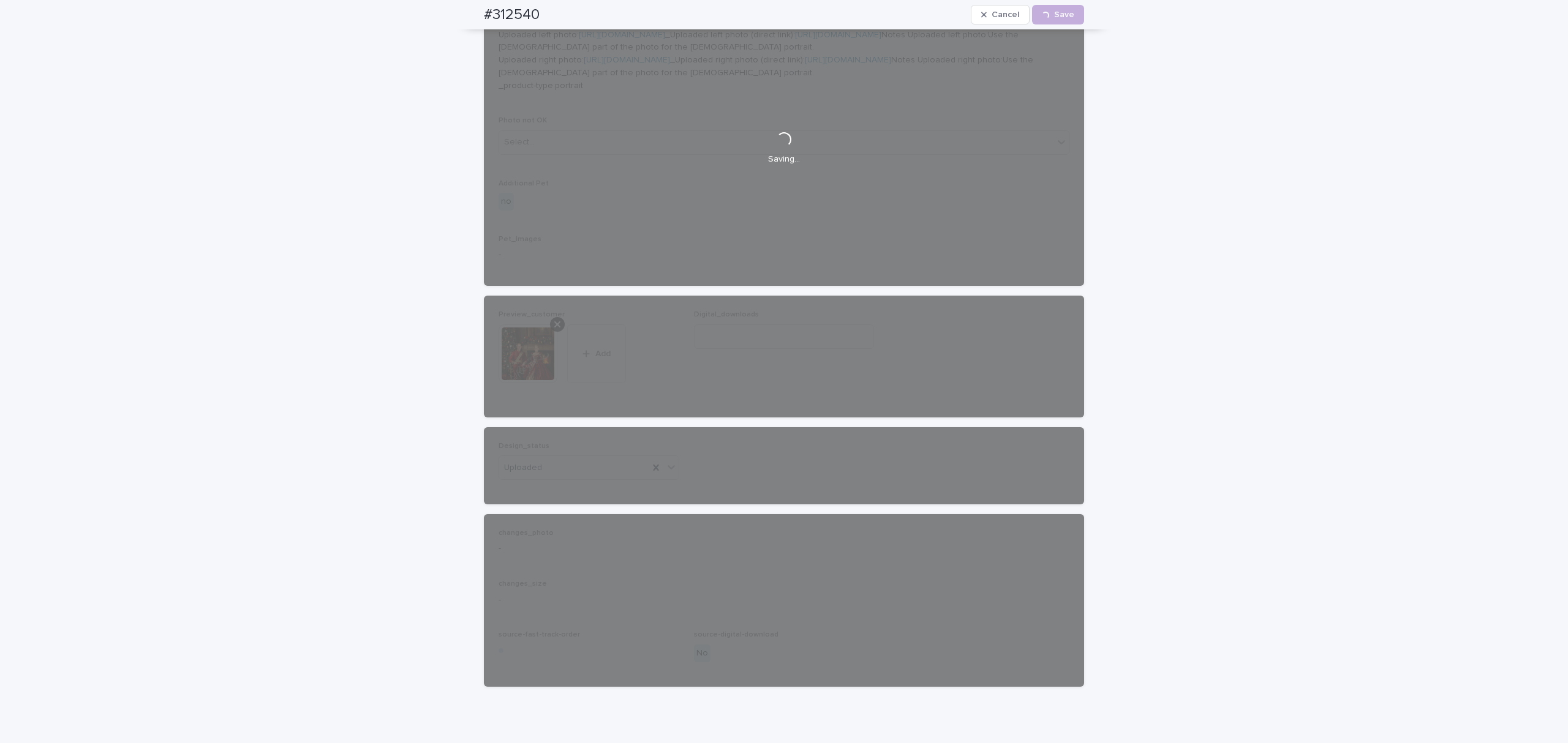
scroll to position [528, 0]
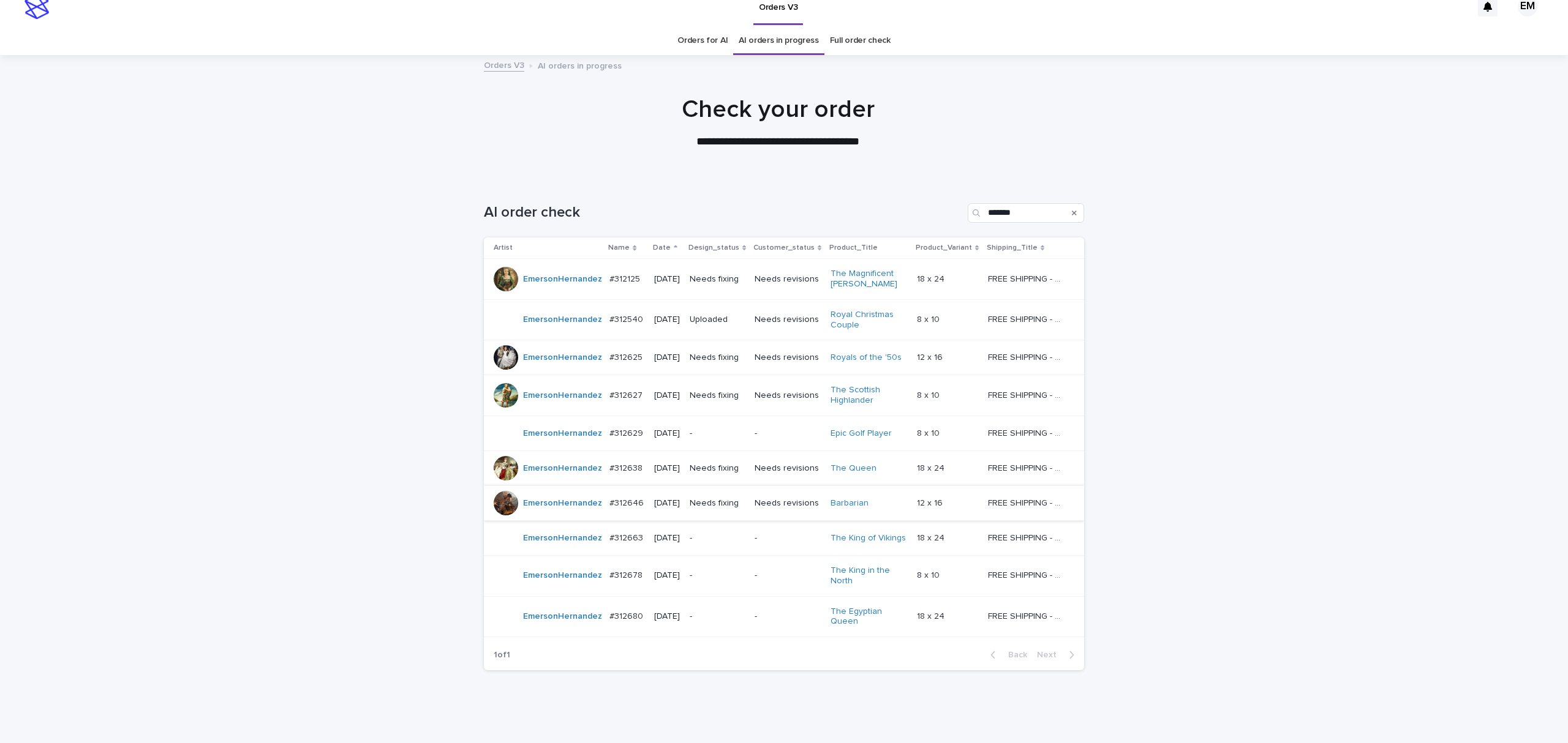
scroll to position [39, 0]
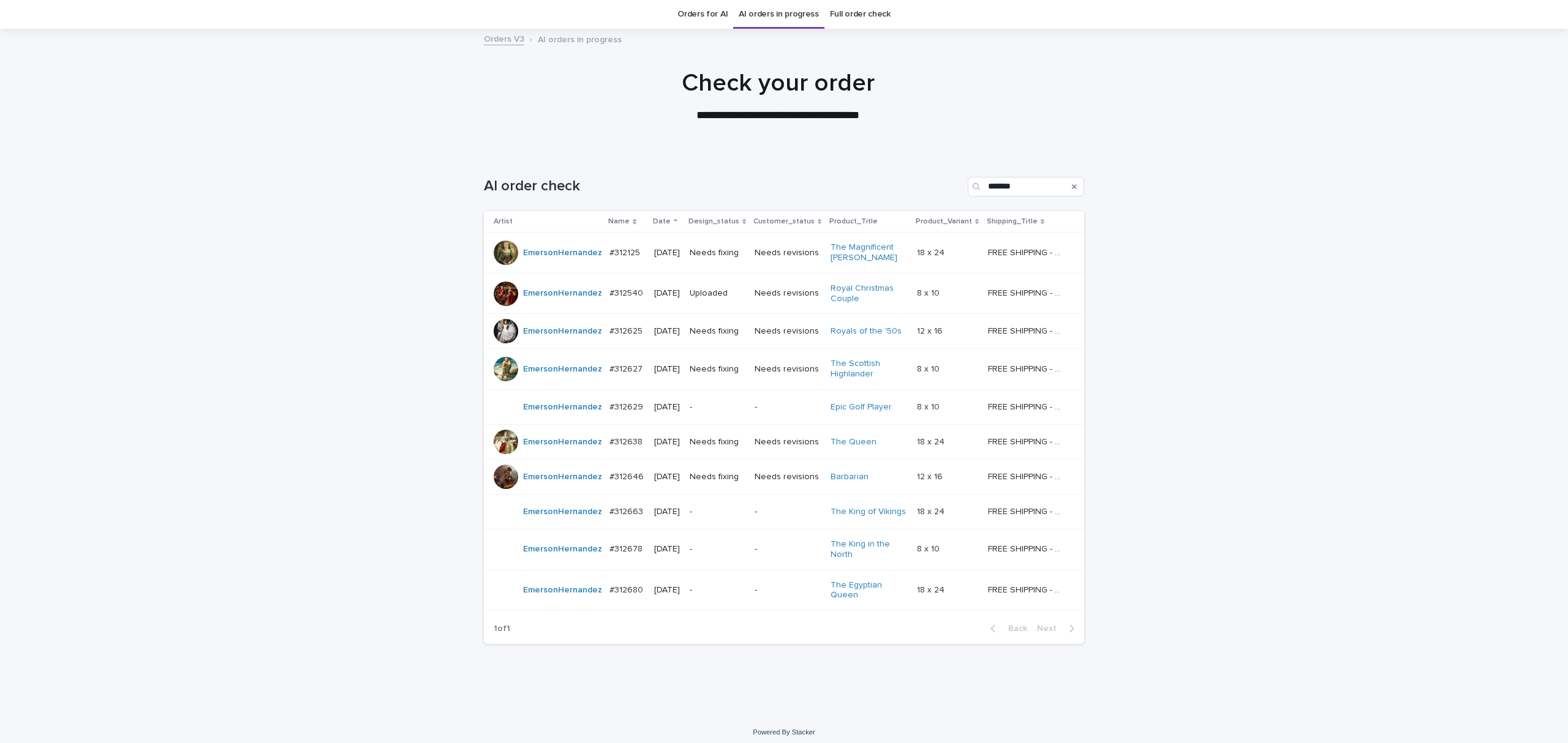
click at [657, 328] on p "[DATE]" at bounding box center [666, 332] width 25 height 10
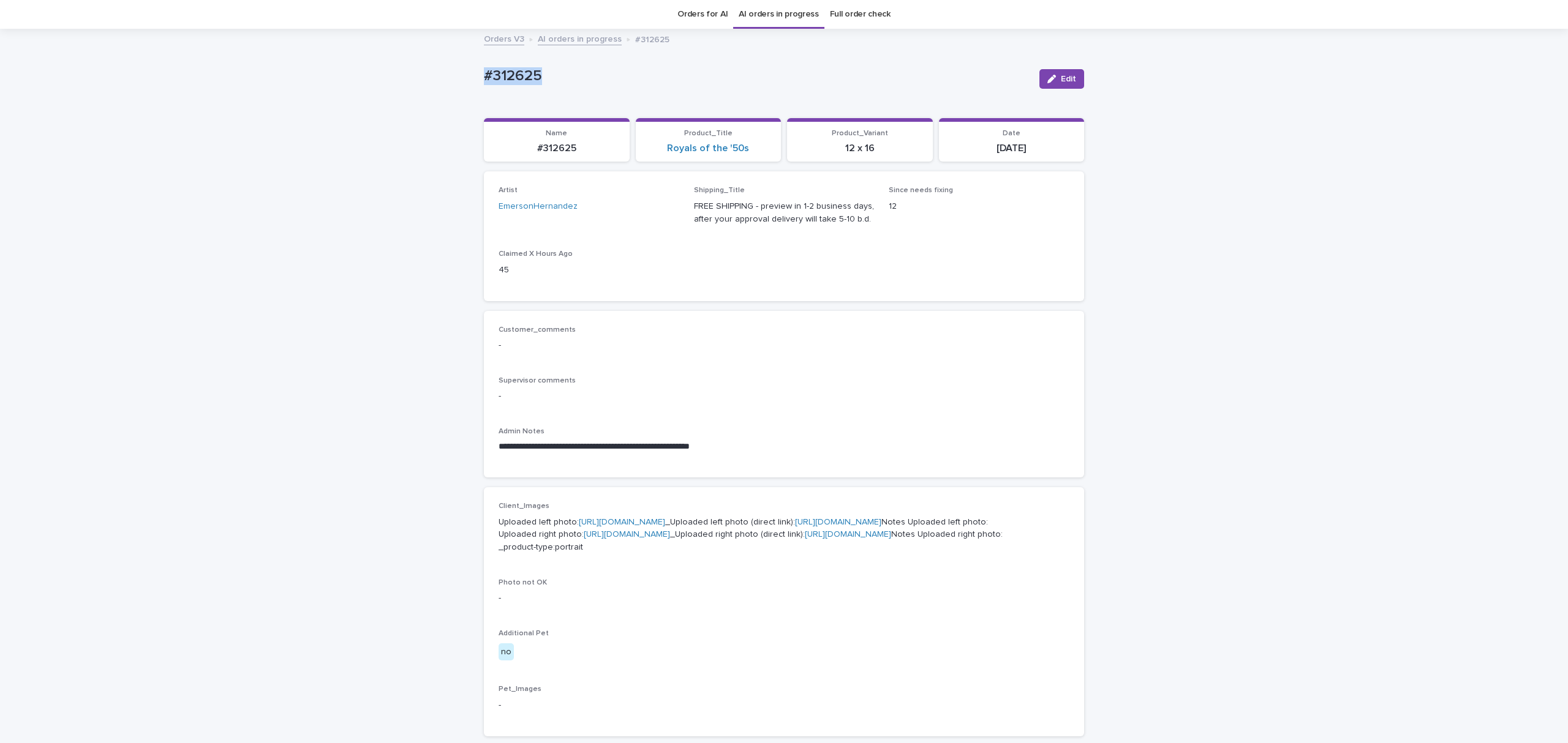
drag, startPoint x: 427, startPoint y: 55, endPoint x: 518, endPoint y: 71, distance: 92.4
click at [398, 52] on div "**********" at bounding box center [784, 609] width 1568 height 1159
copy p "#312625"
drag, startPoint x: 1049, startPoint y: 77, endPoint x: 903, endPoint y: 204, distance: 193.5
click at [1051, 79] on div "button" at bounding box center [1054, 79] width 14 height 8
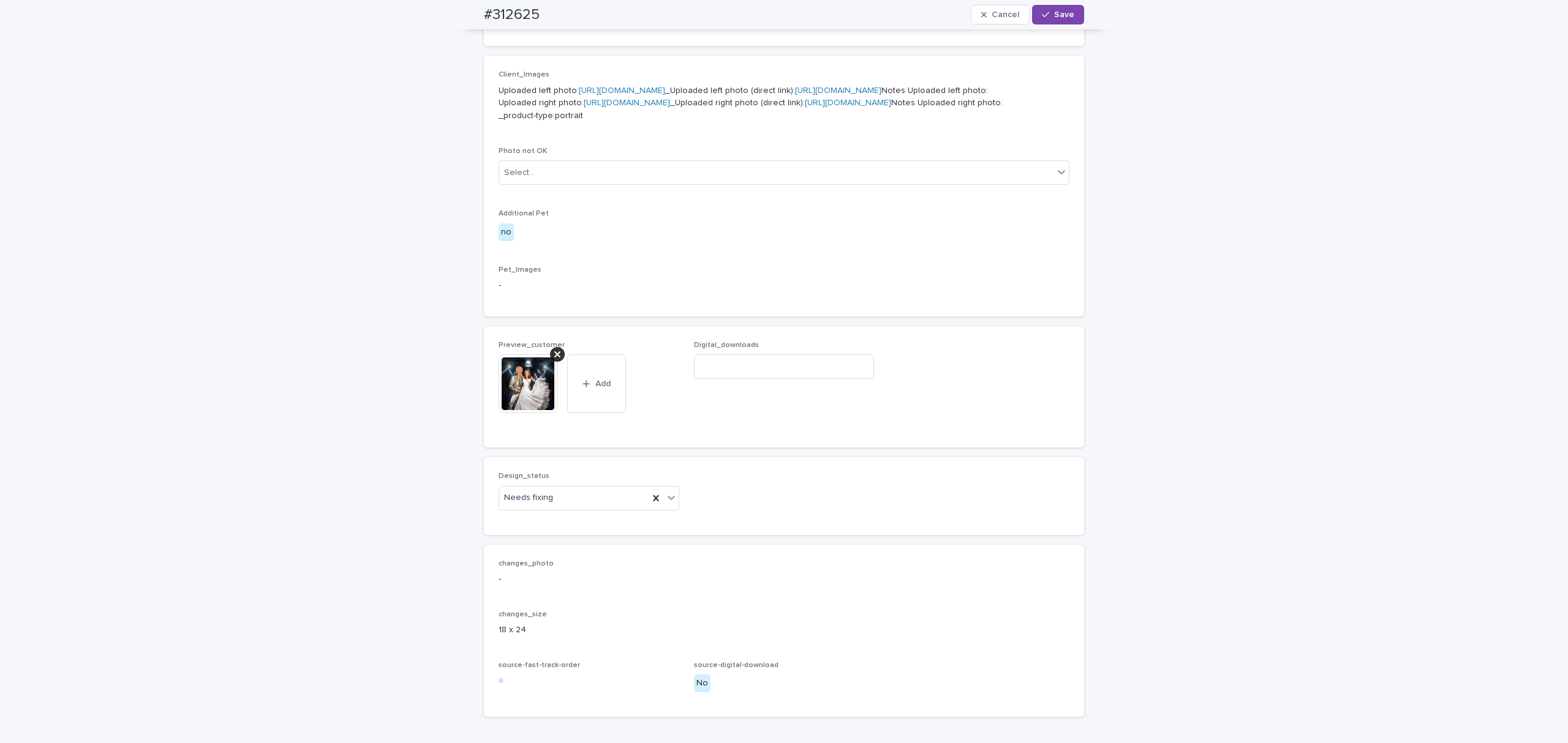
scroll to position [474, 0]
click at [546, 410] on img at bounding box center [528, 381] width 59 height 59
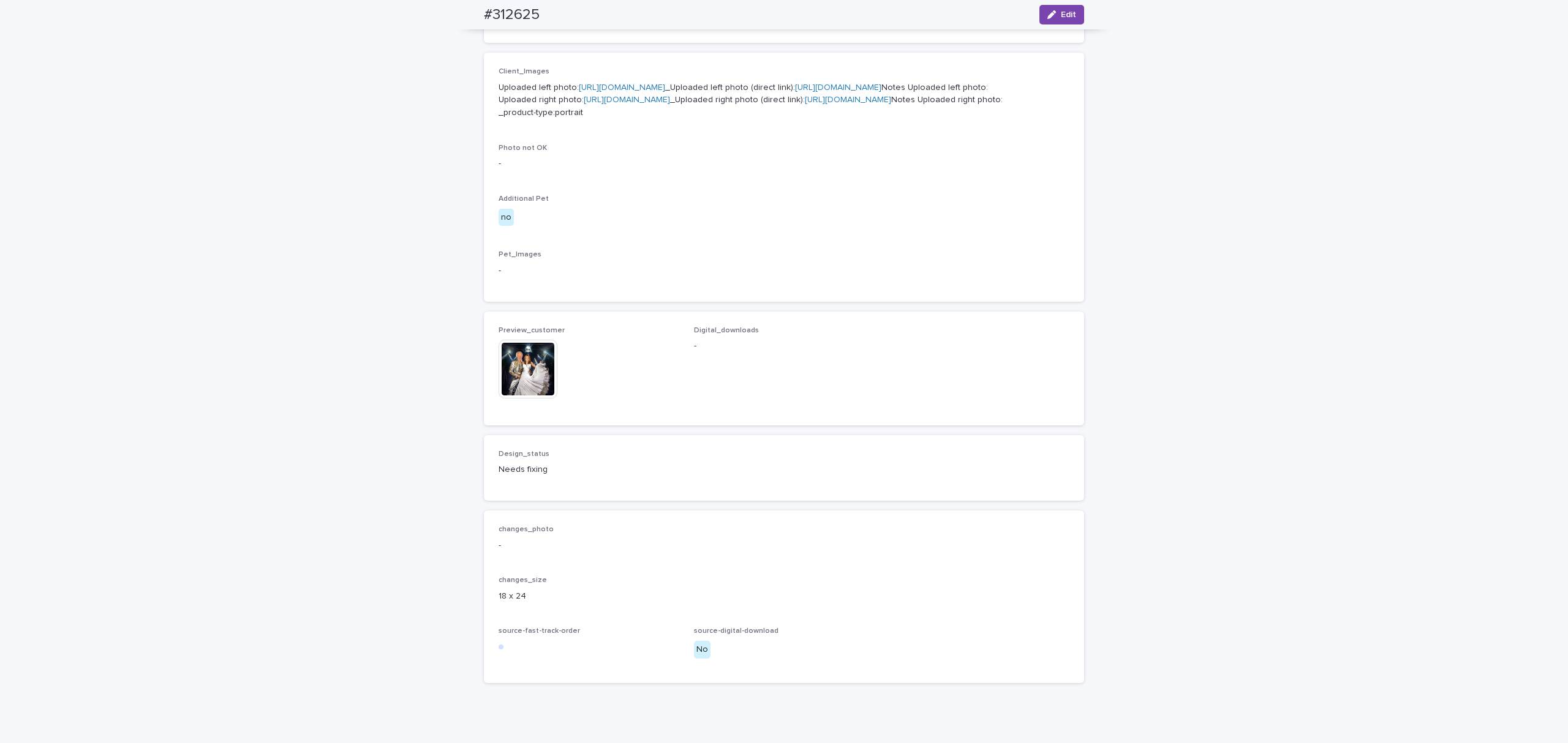
scroll to position [459, 0]
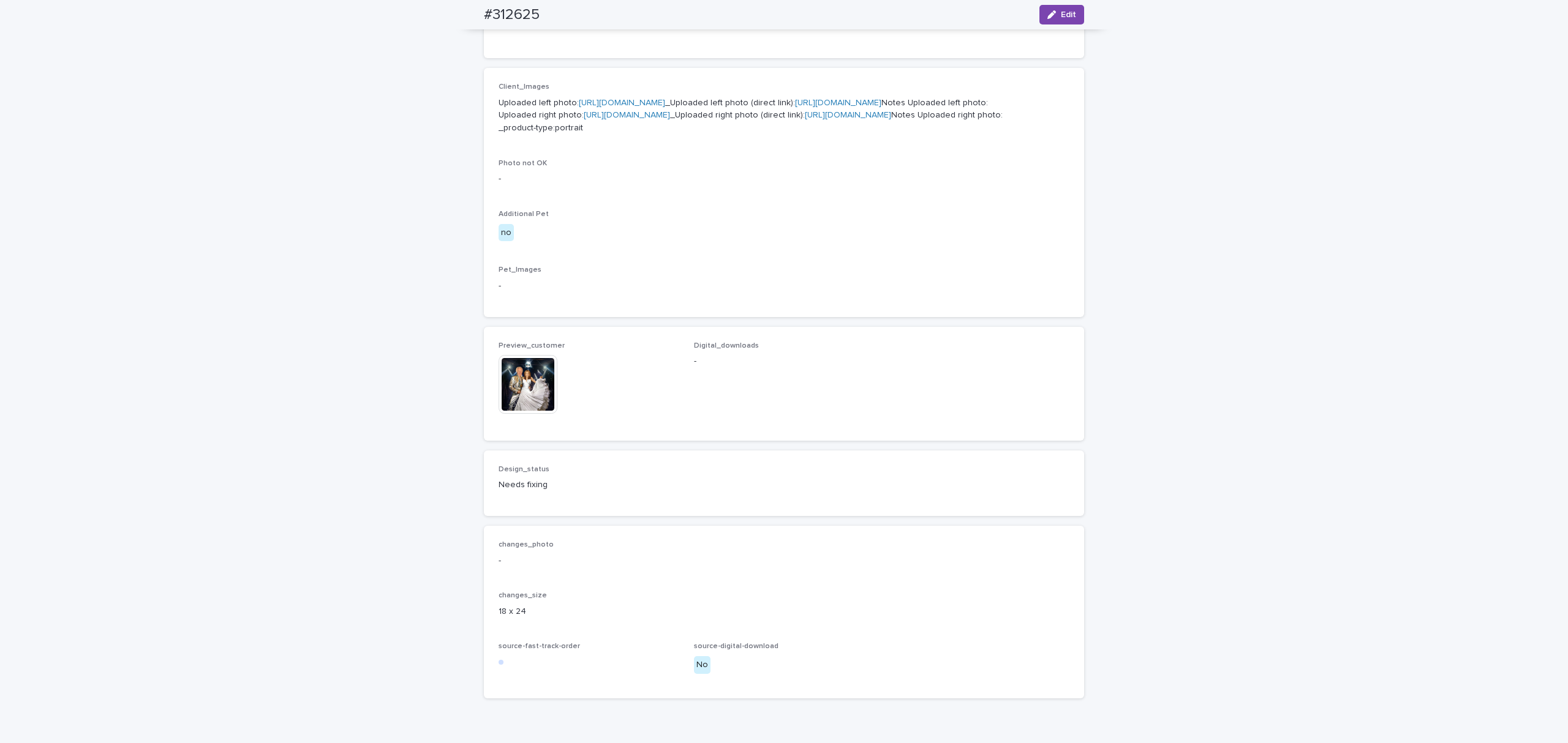
click at [1054, 17] on div "button" at bounding box center [1054, 14] width 14 height 8
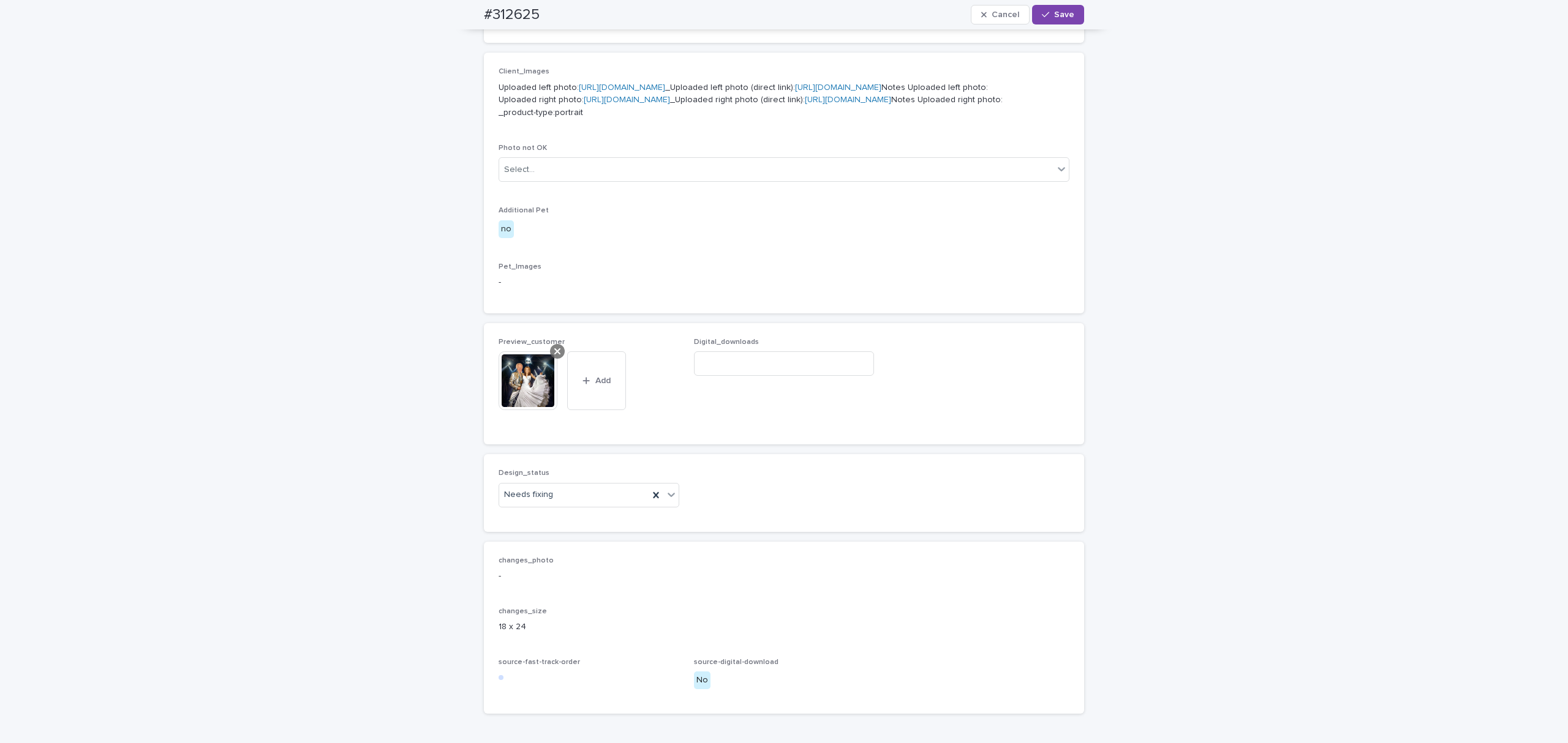
click at [554, 357] on icon at bounding box center [557, 351] width 6 height 10
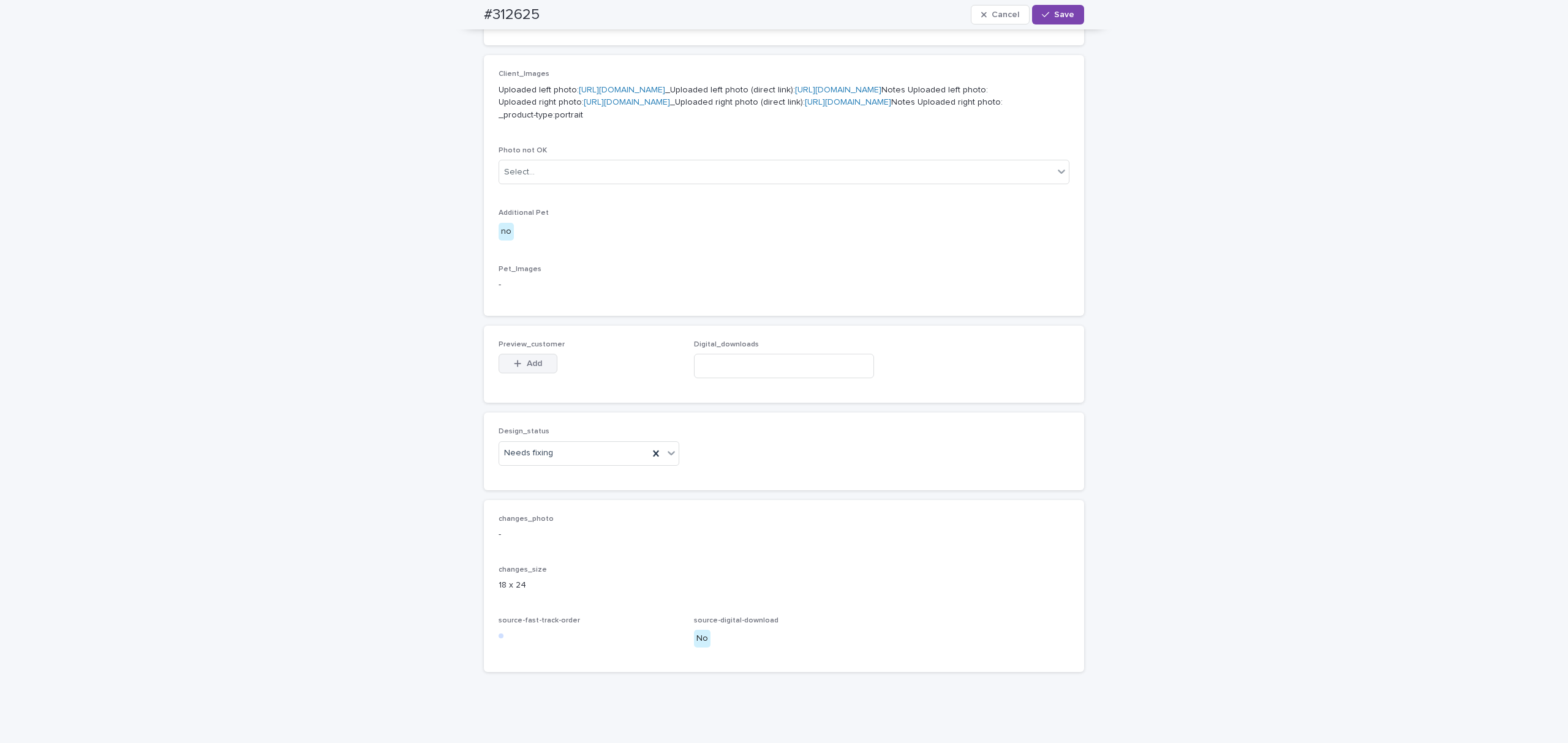
scroll to position [452, 0]
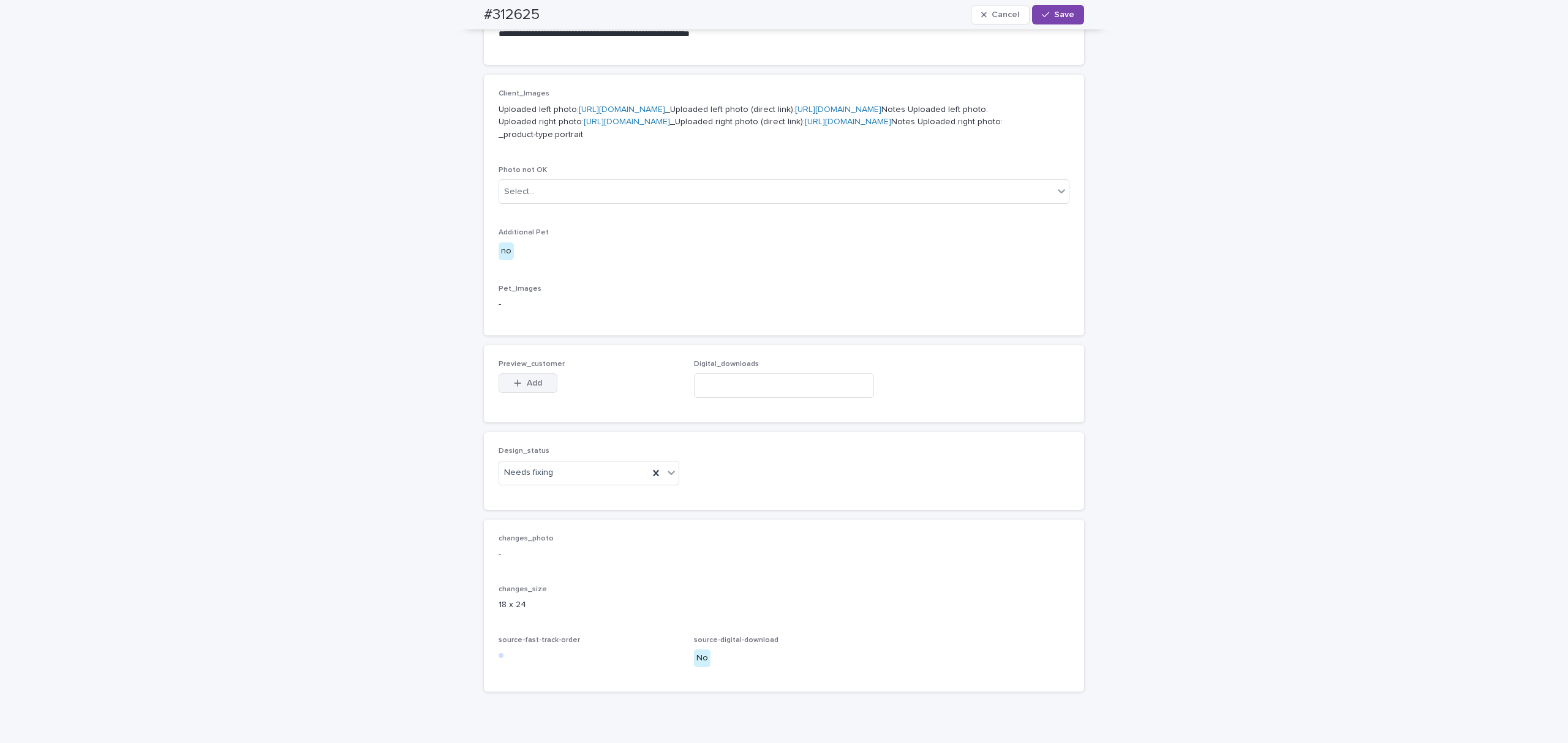
click at [527, 388] on span "Add" at bounding box center [534, 383] width 15 height 8
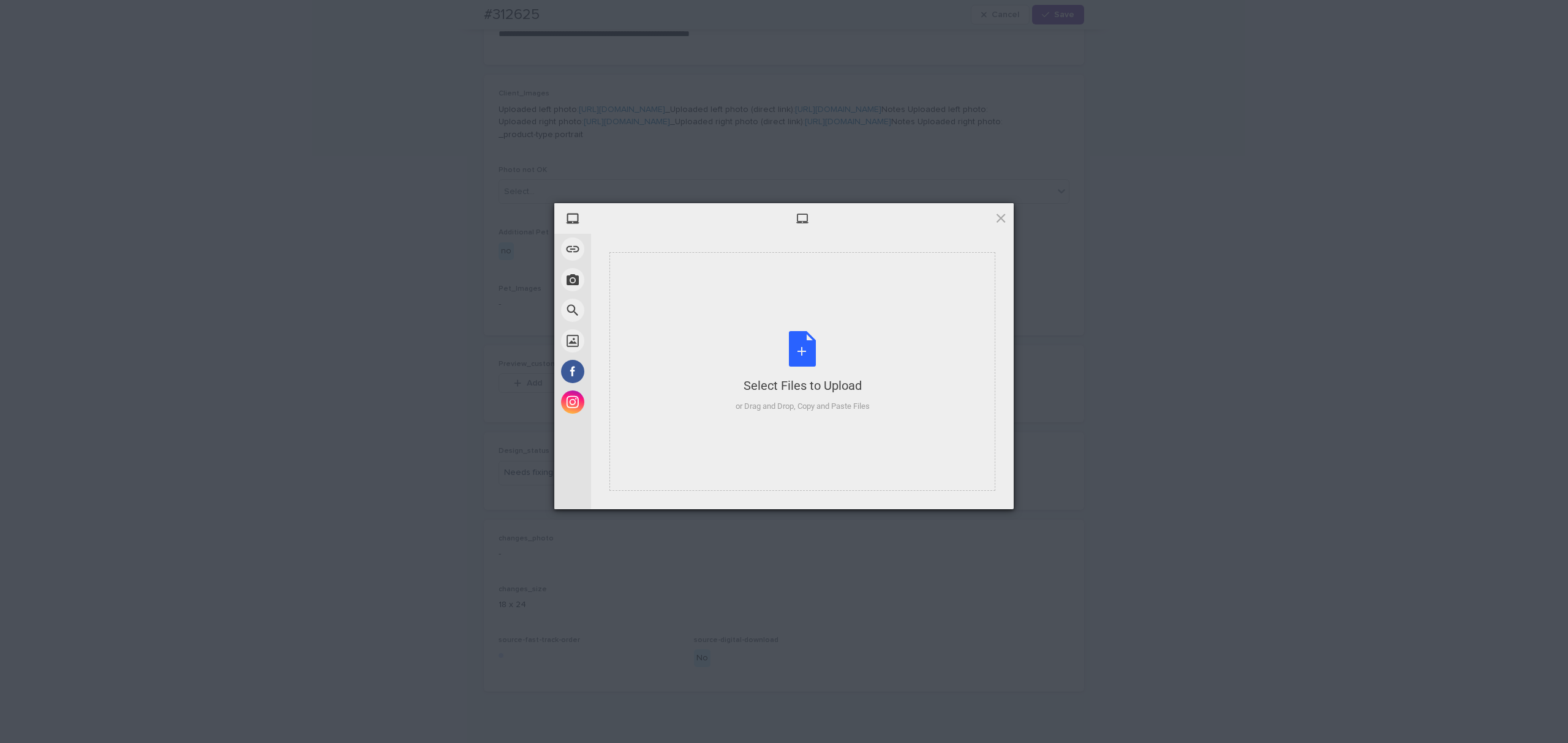
click at [718, 309] on div "Select Files to Upload or Drag and Drop, Copy and Paste Files" at bounding box center [803, 372] width 386 height 239
click at [960, 490] on span "Upload 1" at bounding box center [976, 493] width 62 height 23
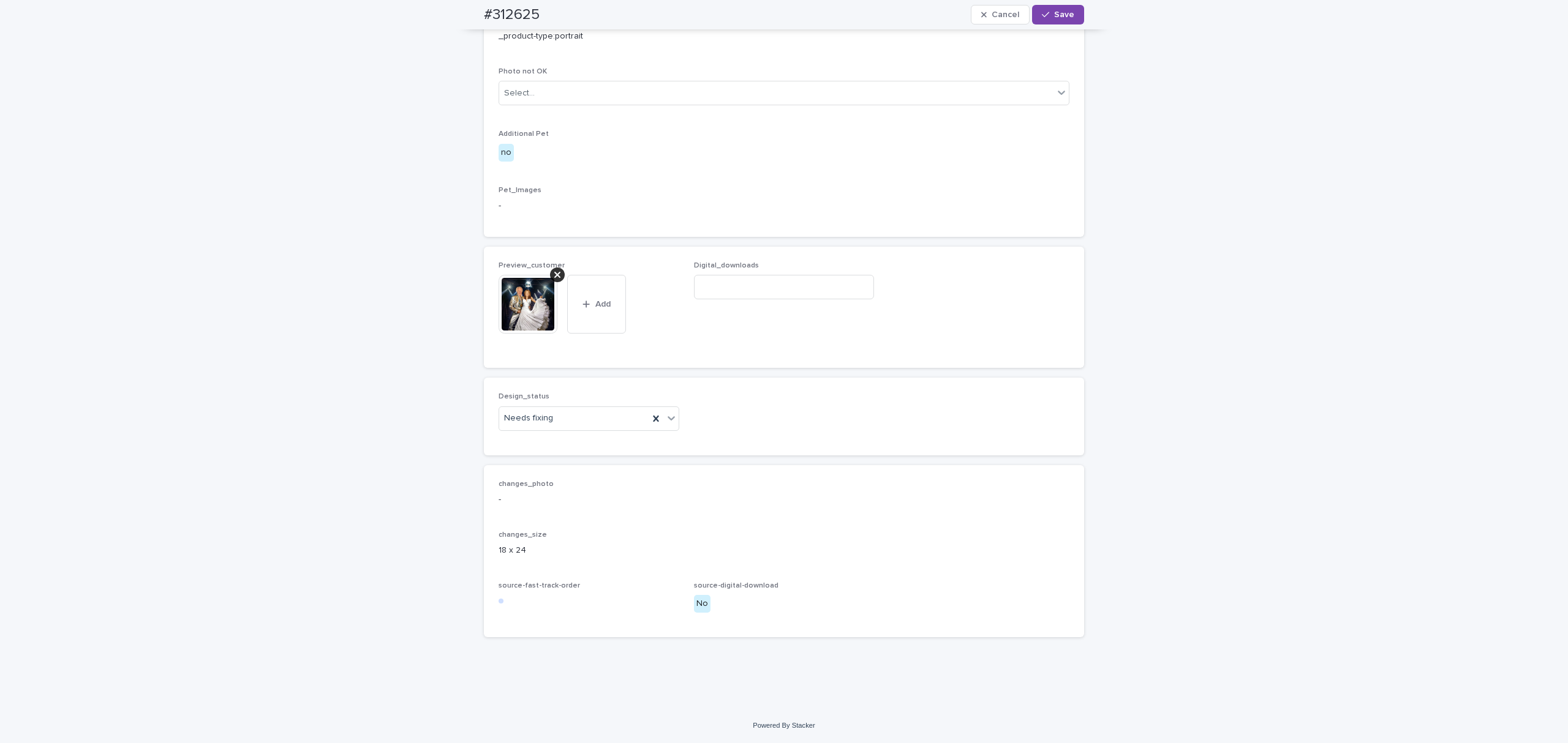
scroll to position [677, 0]
click at [561, 424] on div "Needs fixing" at bounding box center [574, 418] width 149 height 20
click at [551, 443] on div "Uploaded" at bounding box center [582, 443] width 179 height 22
click at [1052, 20] on button "Save" at bounding box center [1058, 15] width 52 height 20
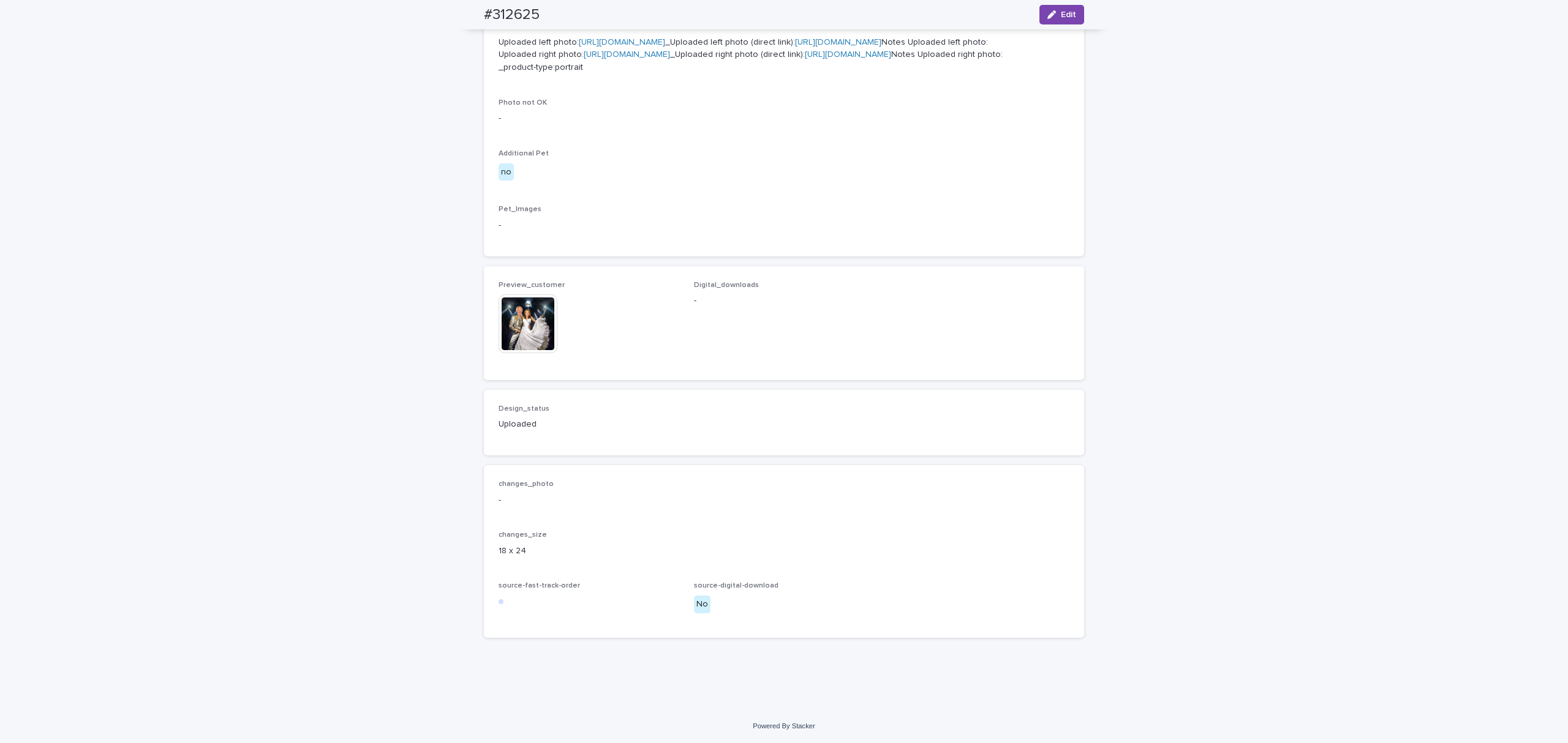
scroll to position [647, 0]
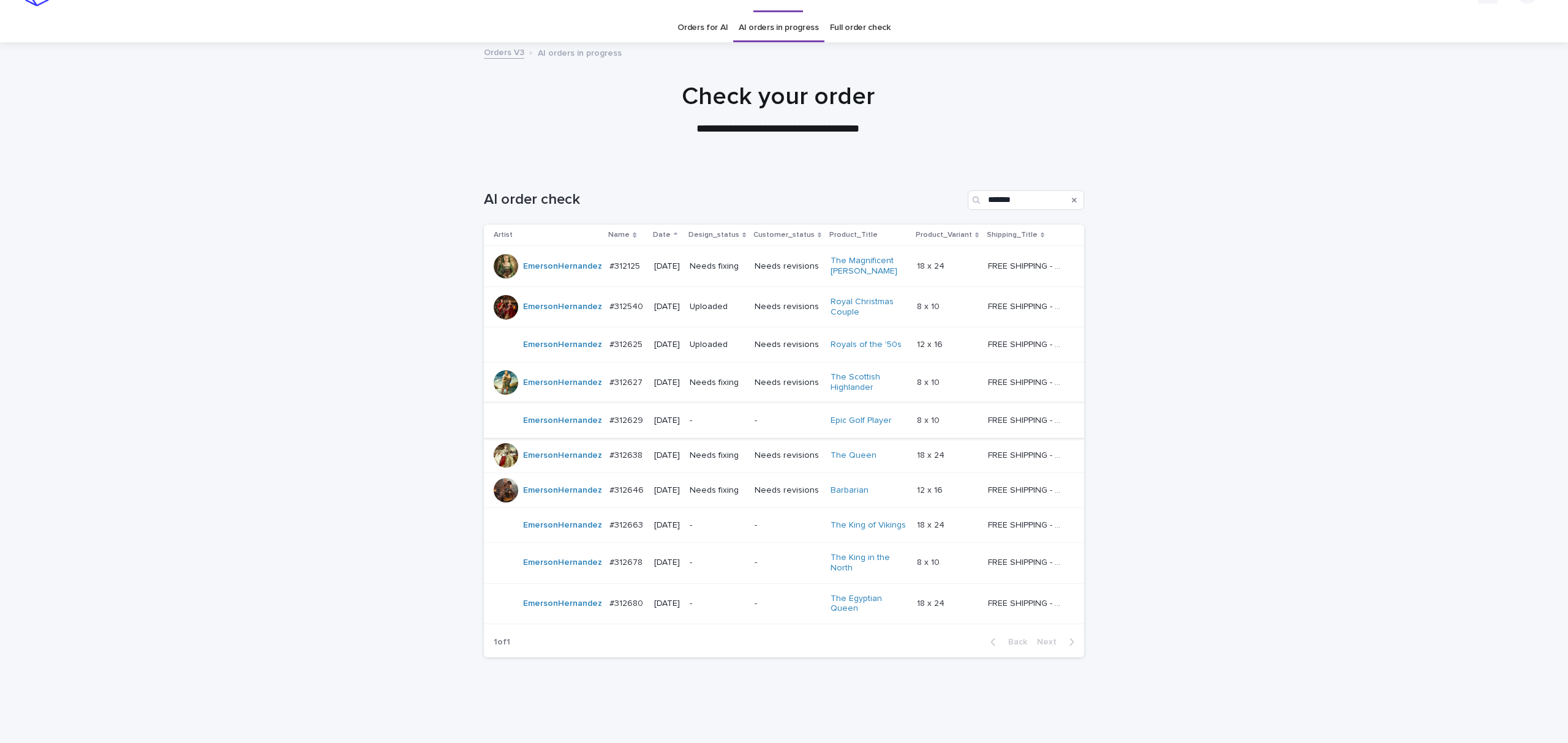
scroll to position [39, 0]
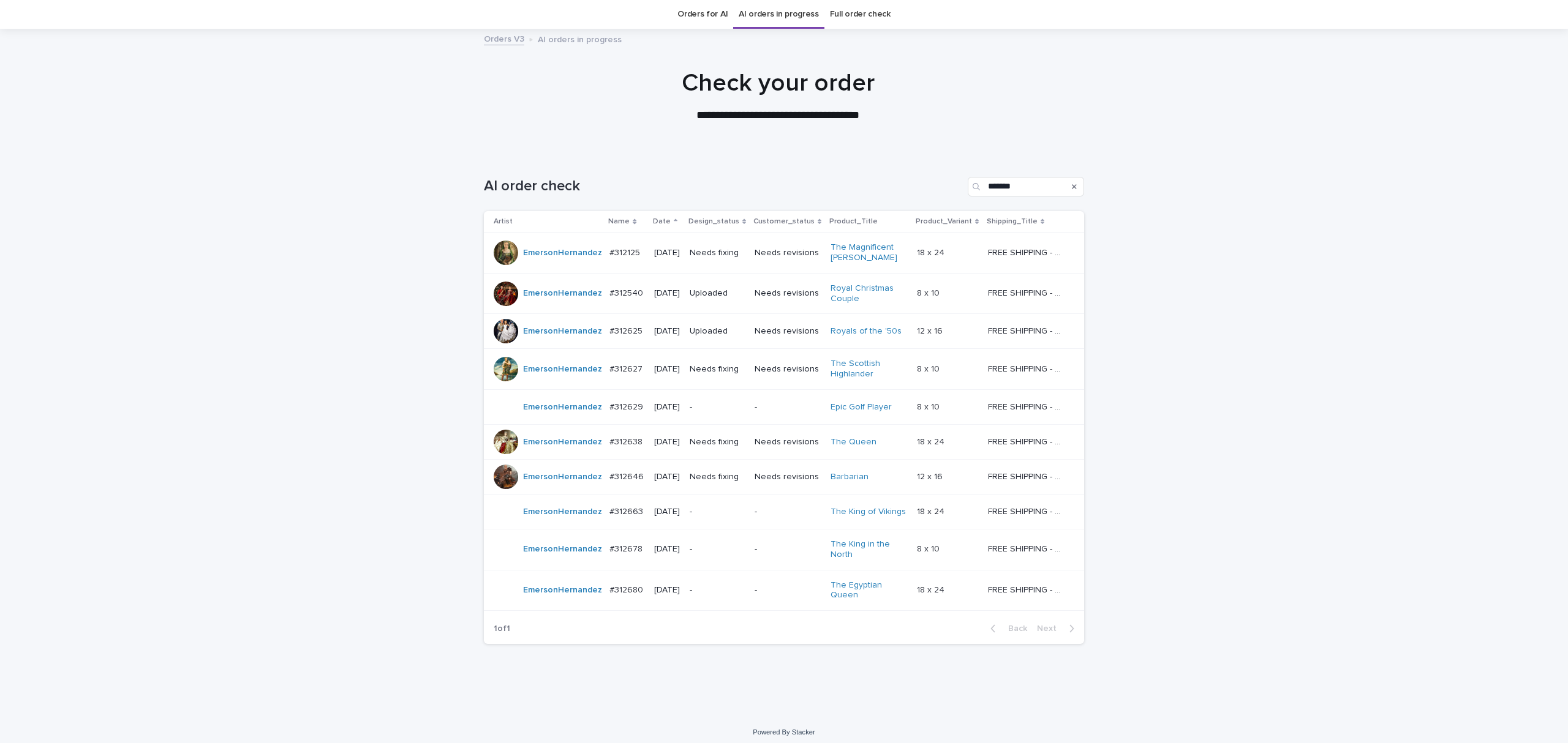
click at [696, 368] on td "Needs fixing" at bounding box center [717, 369] width 65 height 41
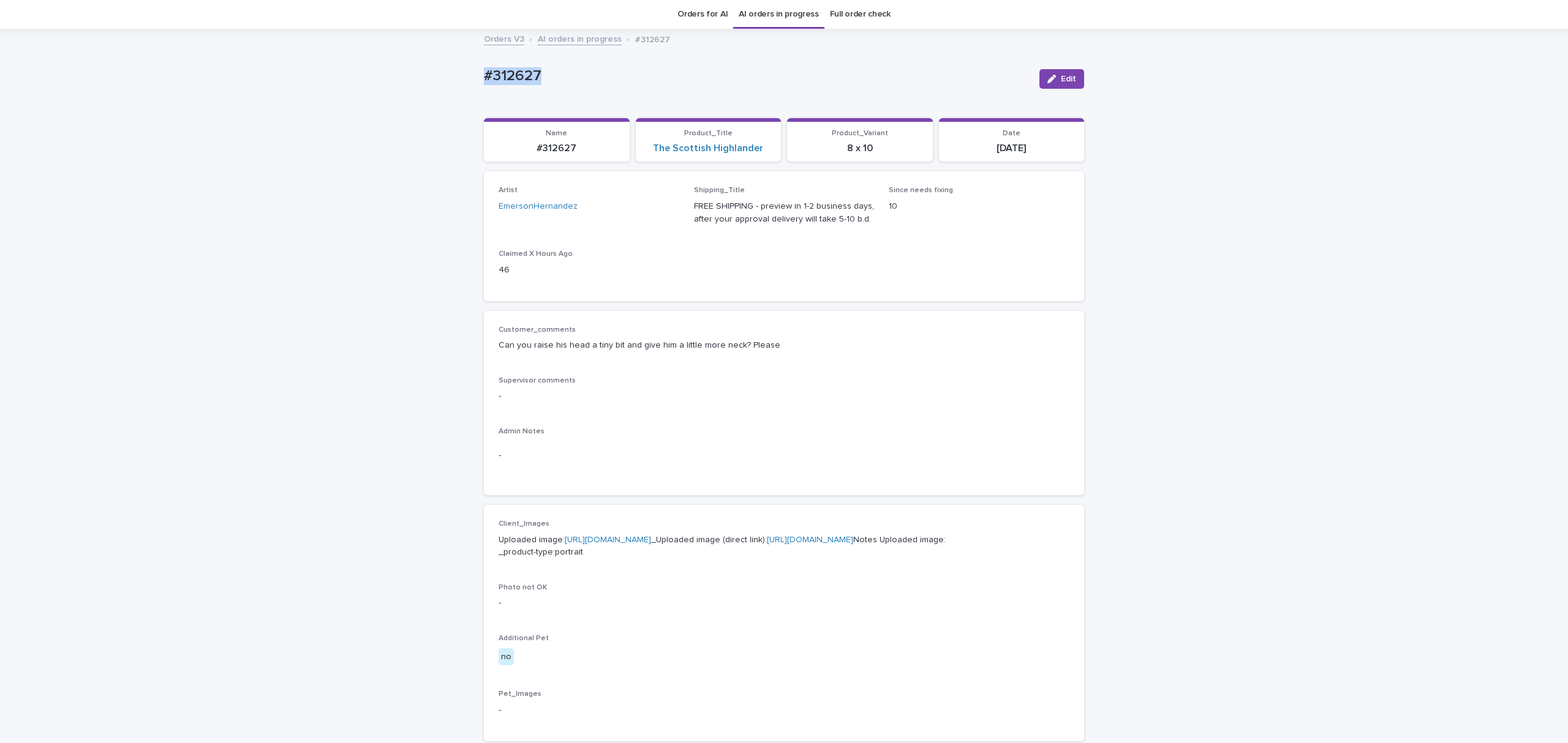
drag, startPoint x: 546, startPoint y: 81, endPoint x: 379, endPoint y: 85, distance: 167.0
click at [379, 85] on div "Loading... Saving… Loading... Saving… #312627 Edit #312627 Edit Sorry, there wa…" at bounding box center [784, 612] width 1568 height 1164
click at [1062, 93] on div "Edit" at bounding box center [1059, 79] width 50 height 49
click at [1061, 79] on span "Edit" at bounding box center [1068, 79] width 15 height 8
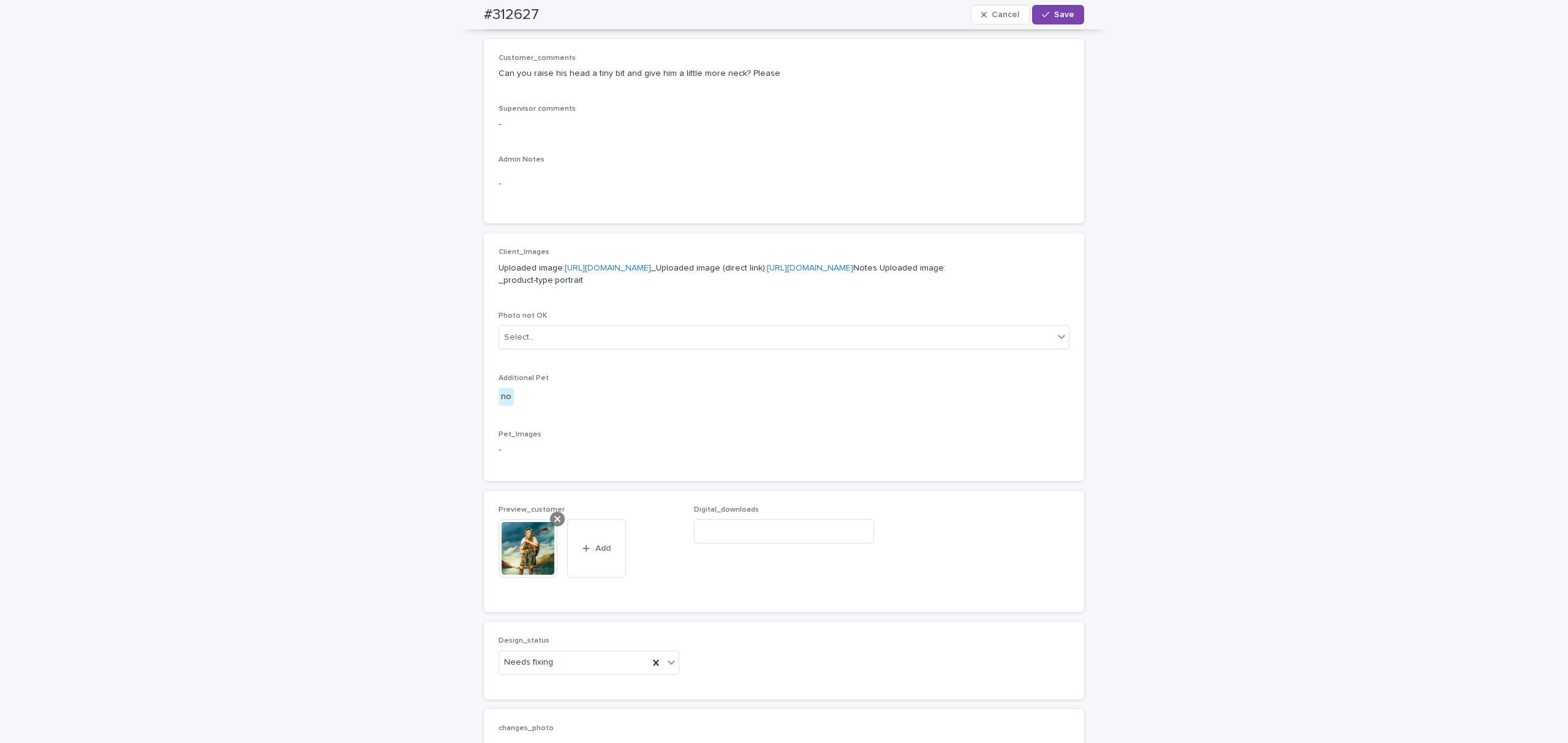
click at [554, 524] on icon at bounding box center [557, 519] width 6 height 10
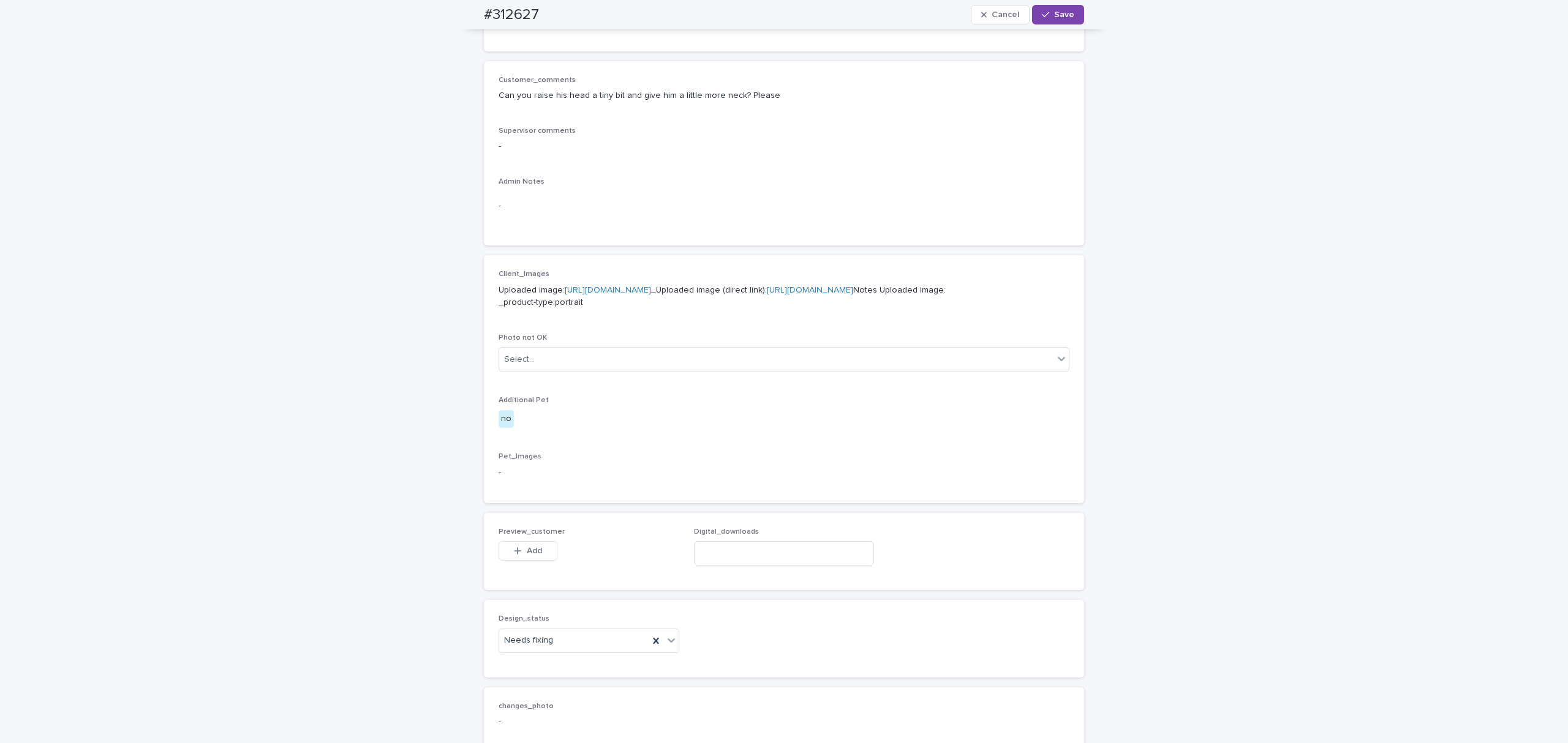
click at [524, 561] on button "Add" at bounding box center [528, 551] width 59 height 20
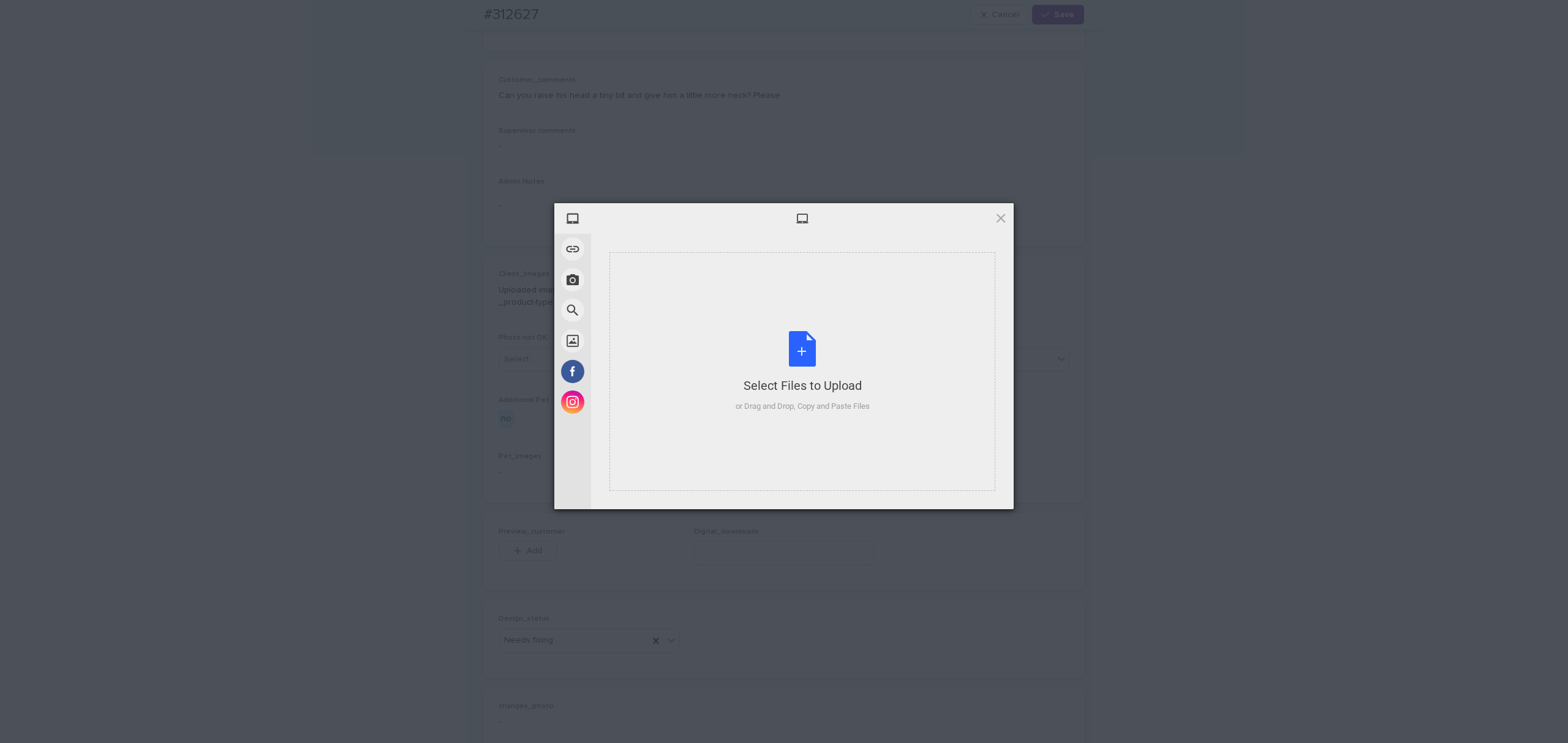
click at [706, 373] on div "Select Files to Upload or Drag and Drop, Copy and Paste Files" at bounding box center [803, 372] width 386 height 239
click at [995, 486] on span "Upload 1" at bounding box center [976, 493] width 62 height 23
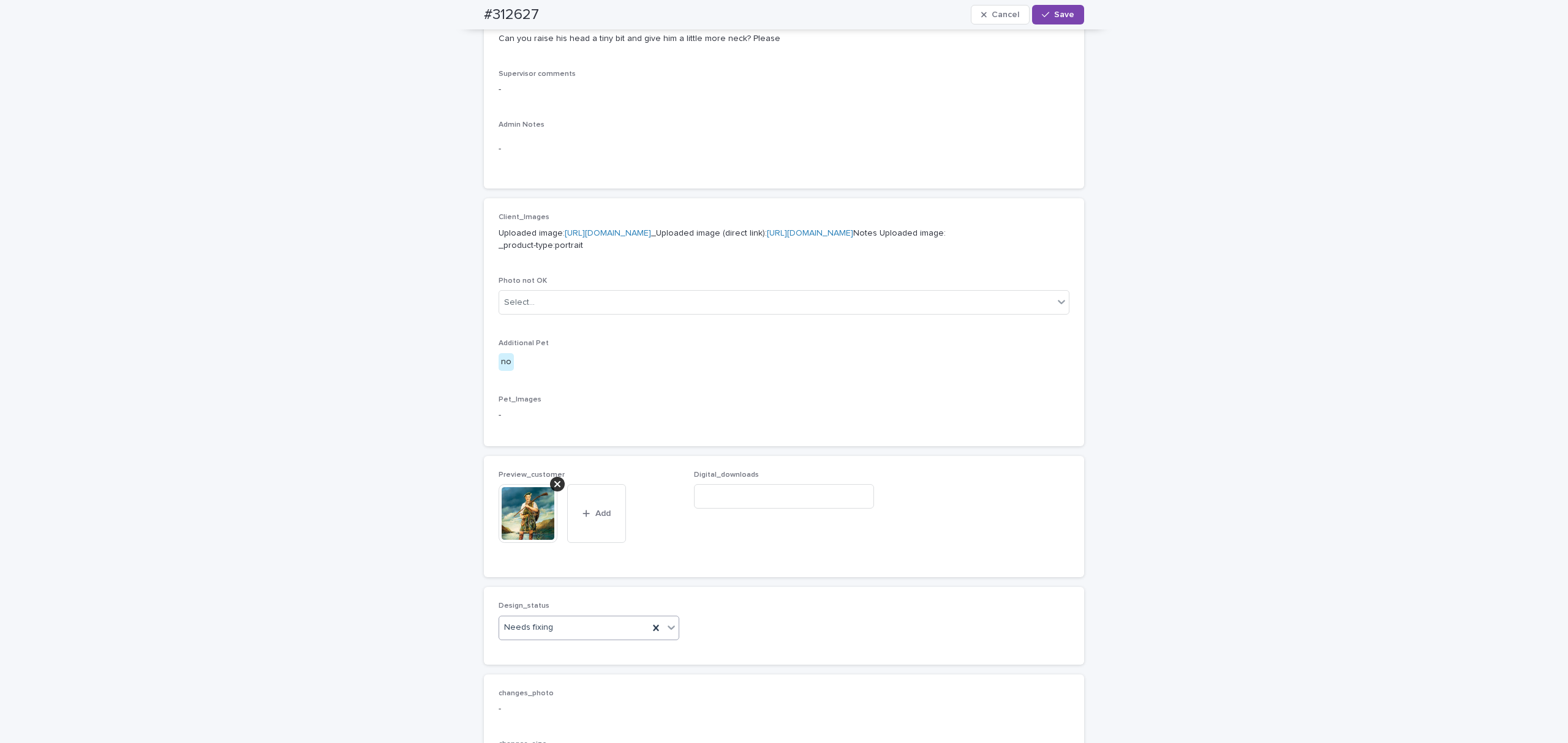
scroll to position [420, 0]
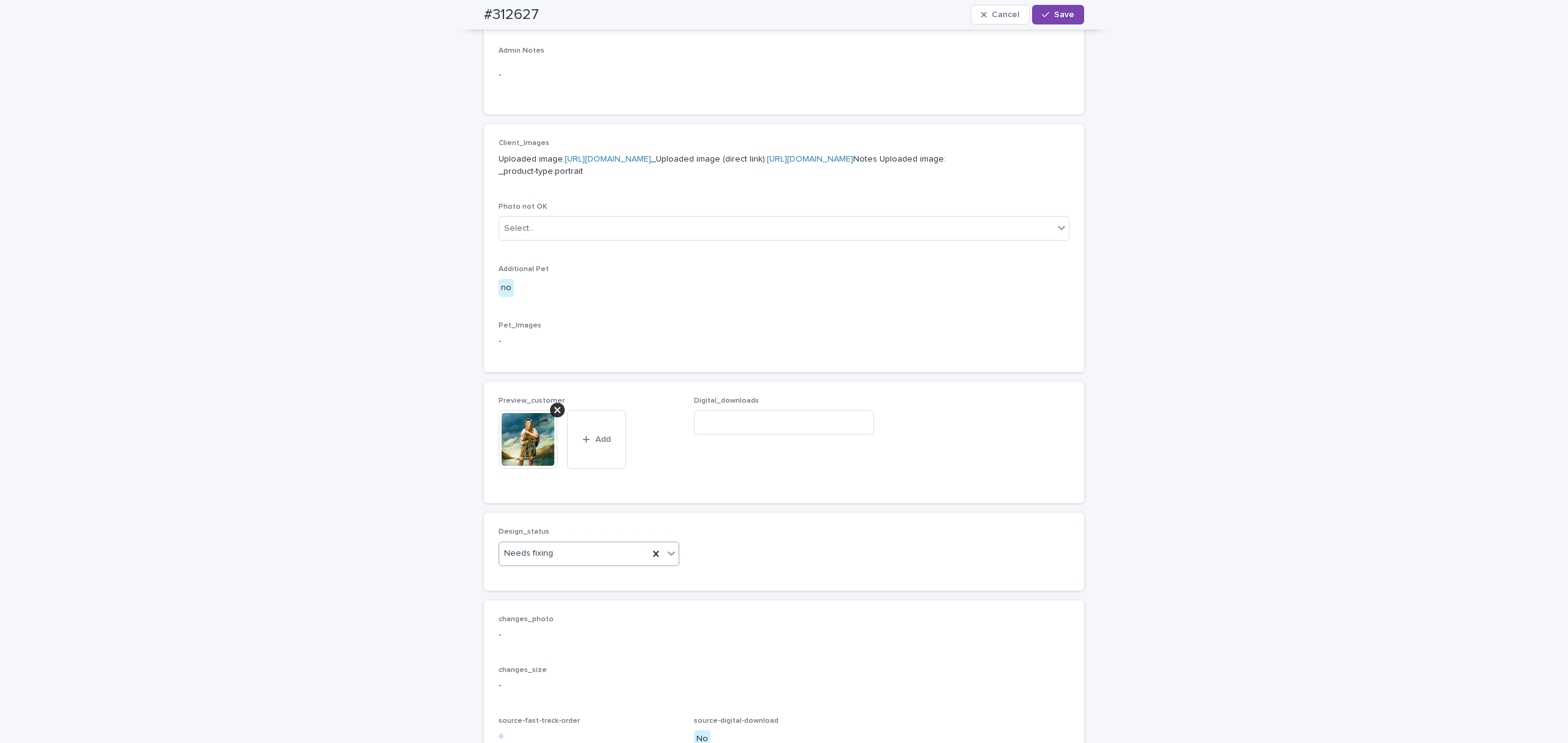
click at [570, 564] on div "Needs fixing" at bounding box center [574, 553] width 149 height 20
click at [559, 645] on div "Uploaded" at bounding box center [582, 641] width 179 height 22
click at [1058, 15] on span "Save" at bounding box center [1064, 14] width 20 height 8
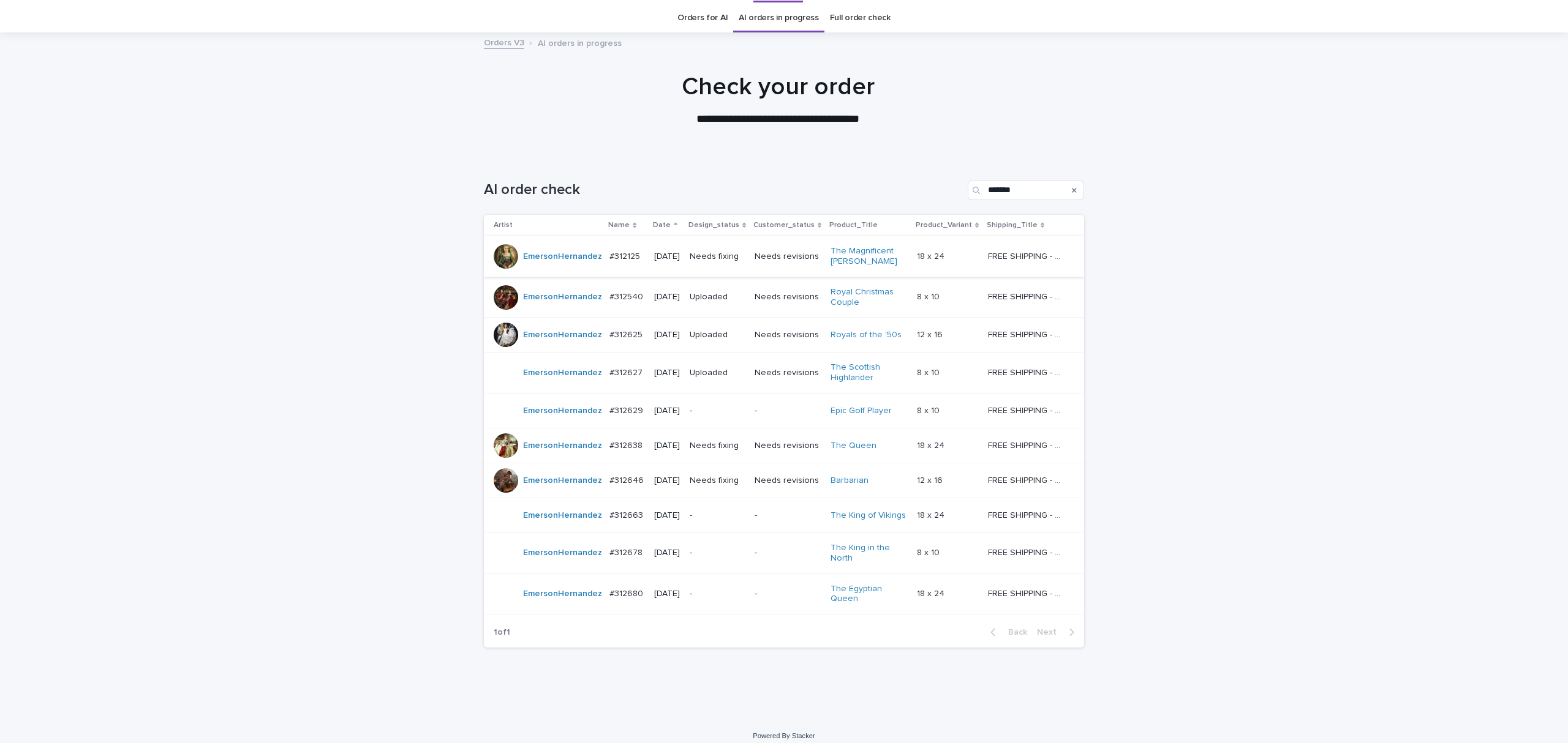
scroll to position [39, 0]
click at [730, 448] on p "Needs fixing" at bounding box center [717, 443] width 55 height 10
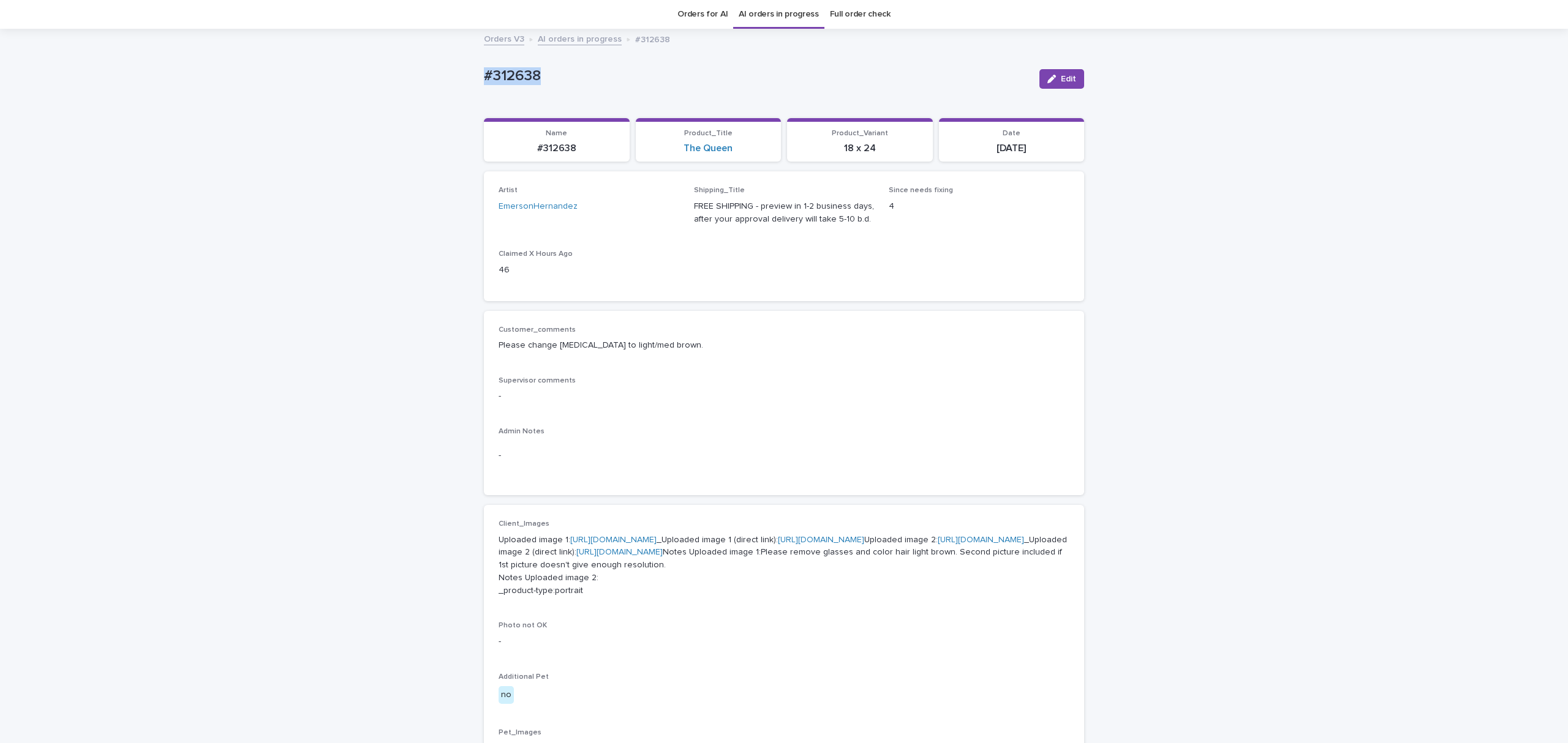
drag, startPoint x: 584, startPoint y: 65, endPoint x: 591, endPoint y: 72, distance: 9.9
click at [400, 67] on div "Loading... Saving… Loading... Saving… #312638 Edit #312638 Edit Sorry, there wa…" at bounding box center [784, 631] width 1568 height 1202
click at [1061, 77] on span "Edit" at bounding box center [1068, 79] width 15 height 8
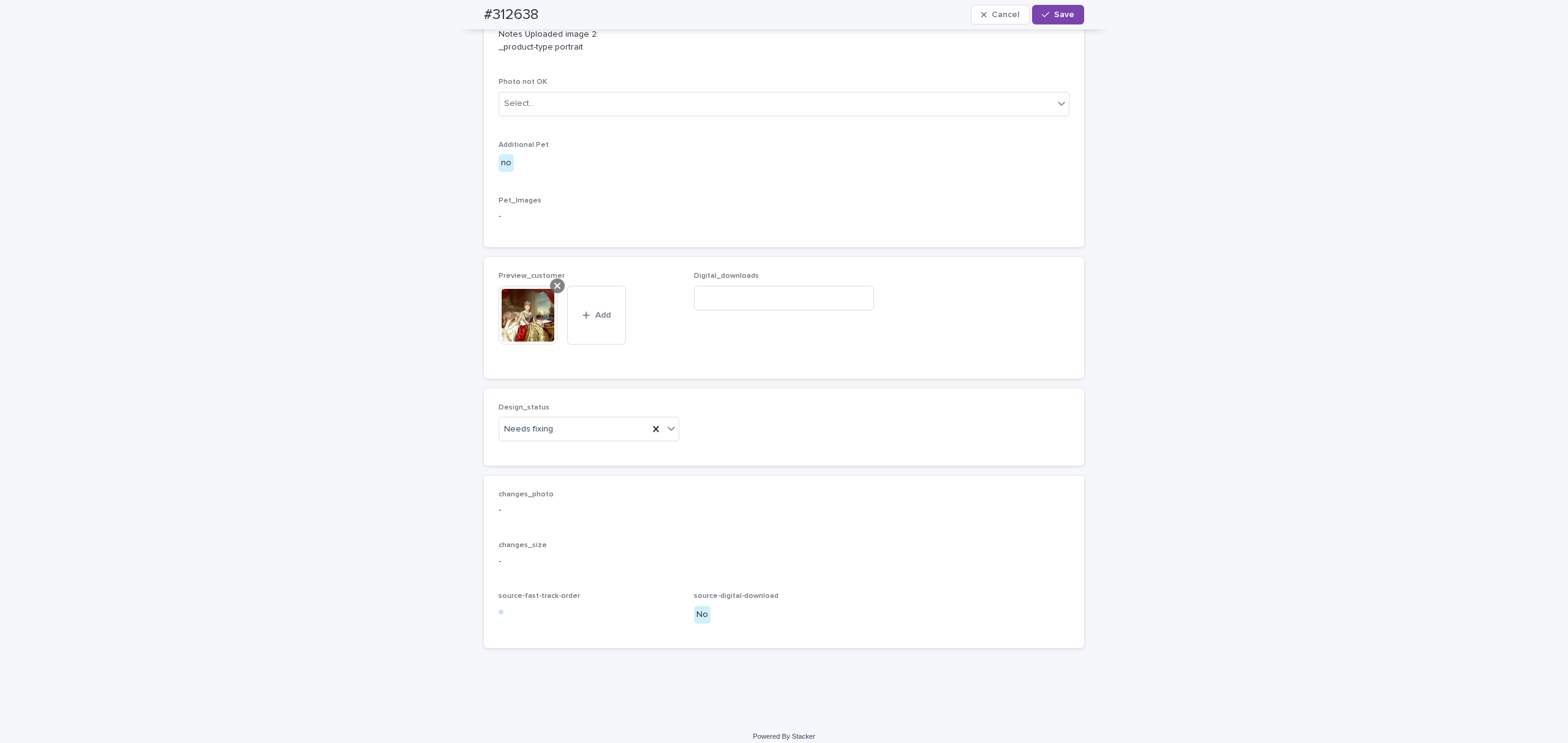
click at [554, 289] on icon at bounding box center [557, 285] width 6 height 6
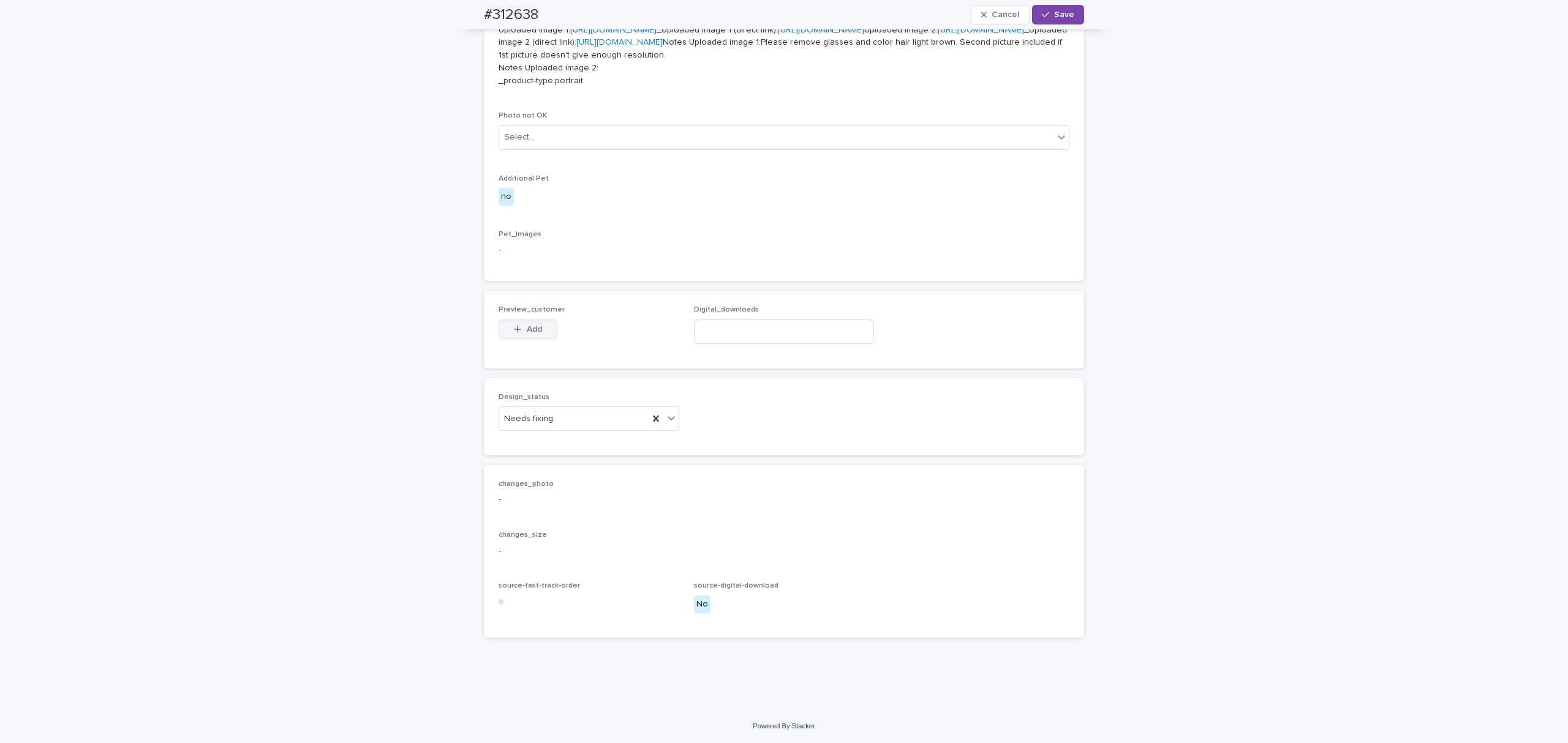
scroll to position [561, 0]
click at [527, 334] on span "Add" at bounding box center [534, 329] width 15 height 8
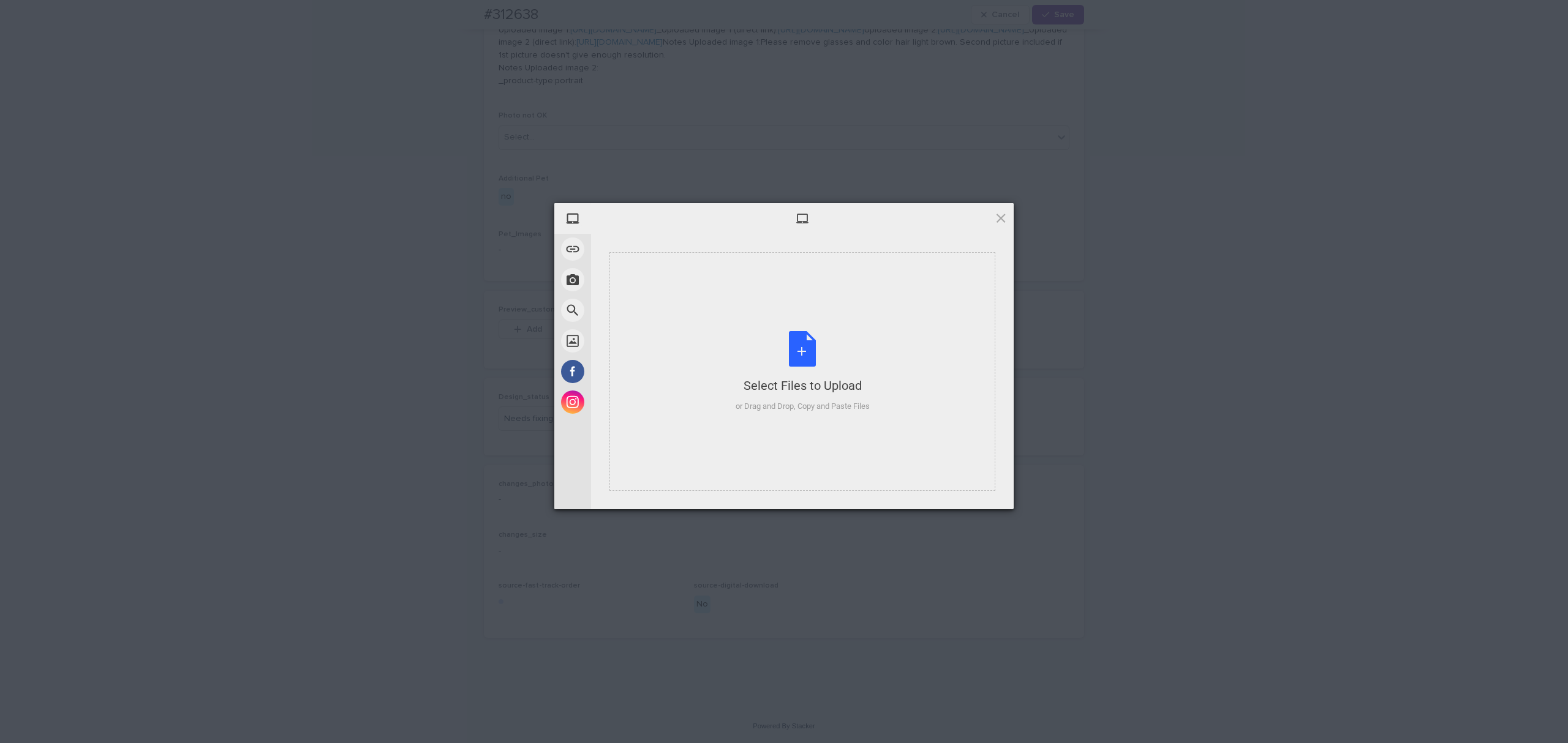
click at [709, 321] on div "Select Files to Upload or Drag and Drop, Copy and Paste Files" at bounding box center [803, 372] width 386 height 239
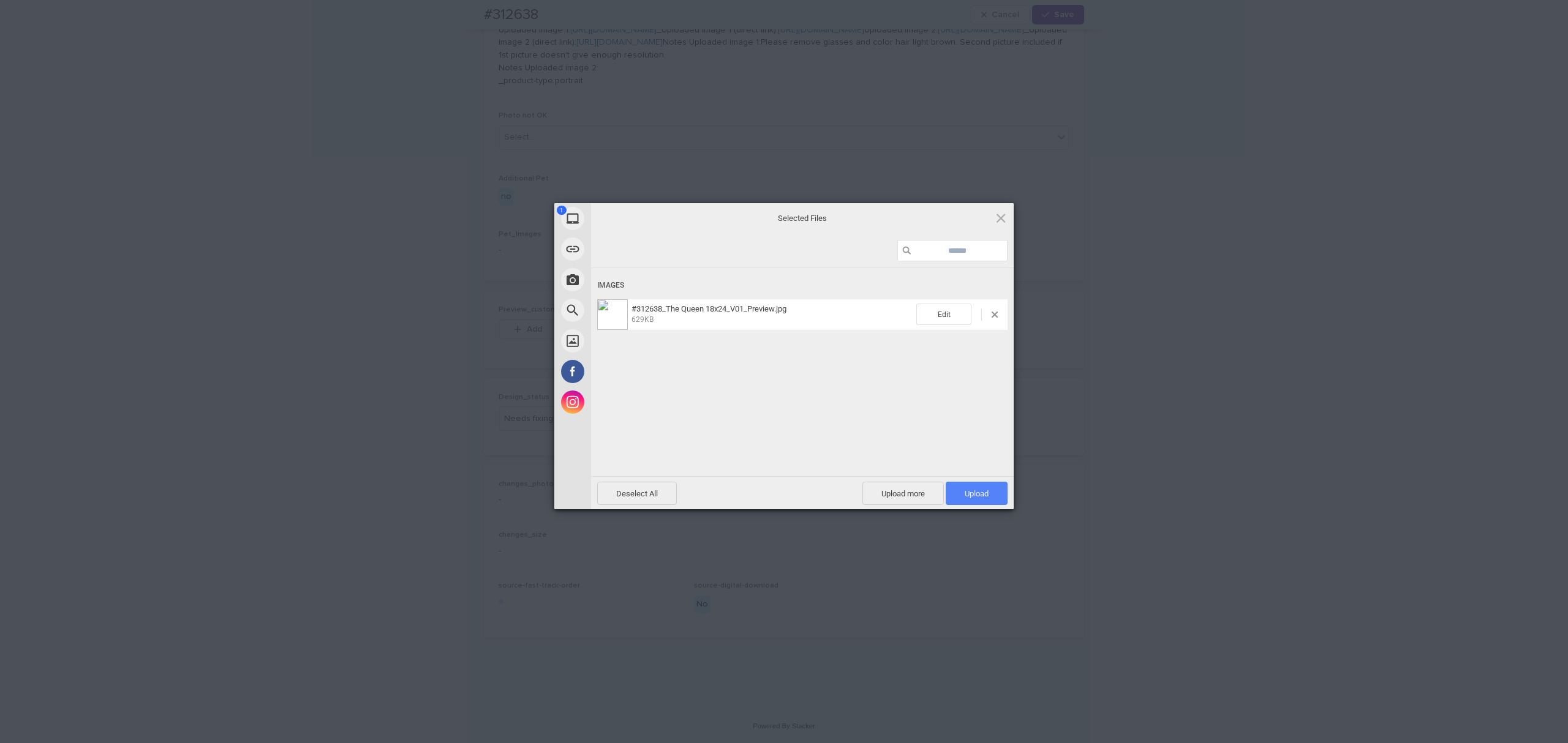
click at [992, 495] on span "Upload 1" at bounding box center [976, 493] width 62 height 23
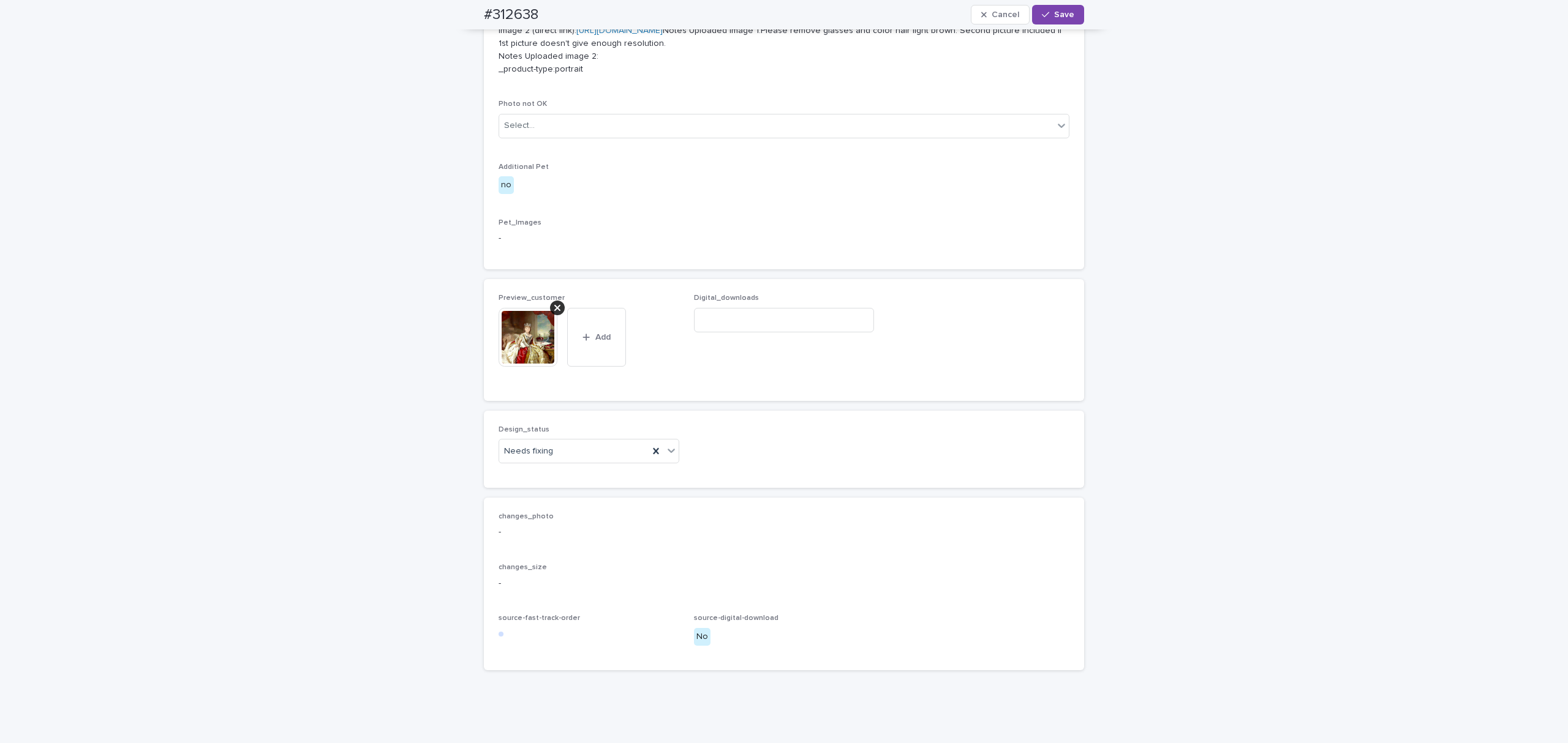
scroll to position [583, 0]
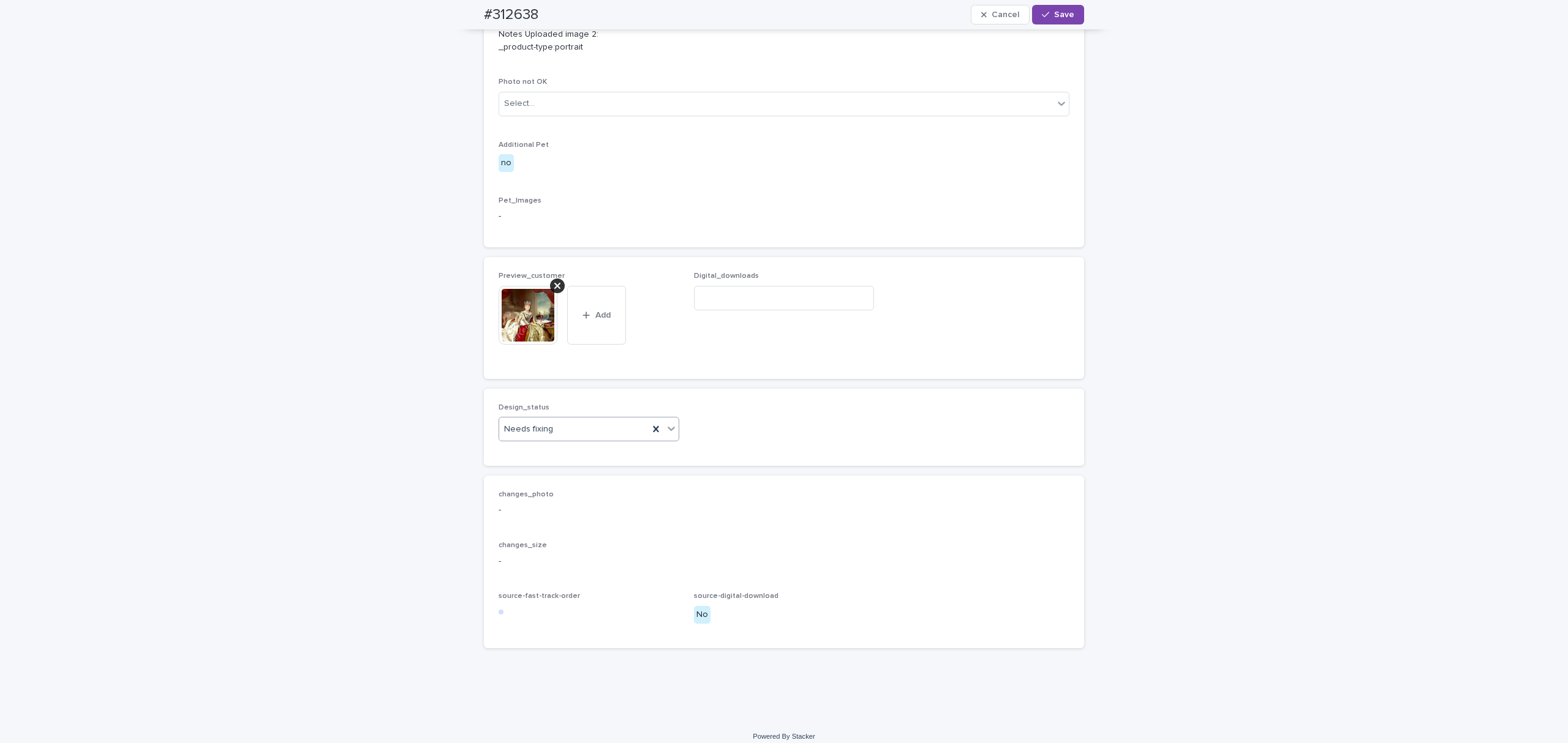
click at [561, 439] on div "Needs fixing" at bounding box center [574, 429] width 149 height 20
click at [557, 547] on div "Uploaded" at bounding box center [582, 555] width 179 height 22
click at [1044, 11] on icon "button" at bounding box center [1045, 14] width 7 height 8
drag, startPoint x: 560, startPoint y: 502, endPoint x: 563, endPoint y: 496, distance: 6.7
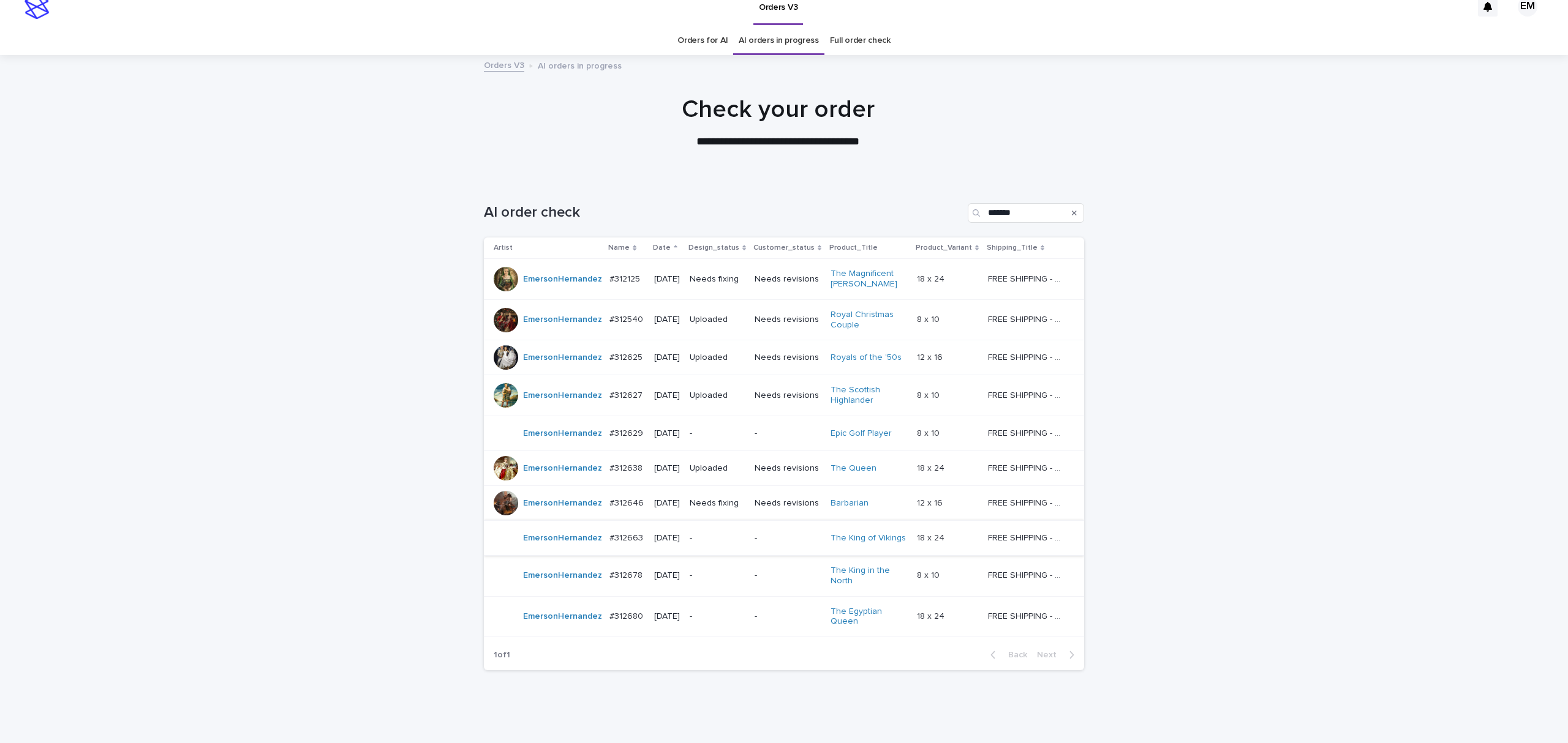
scroll to position [39, 0]
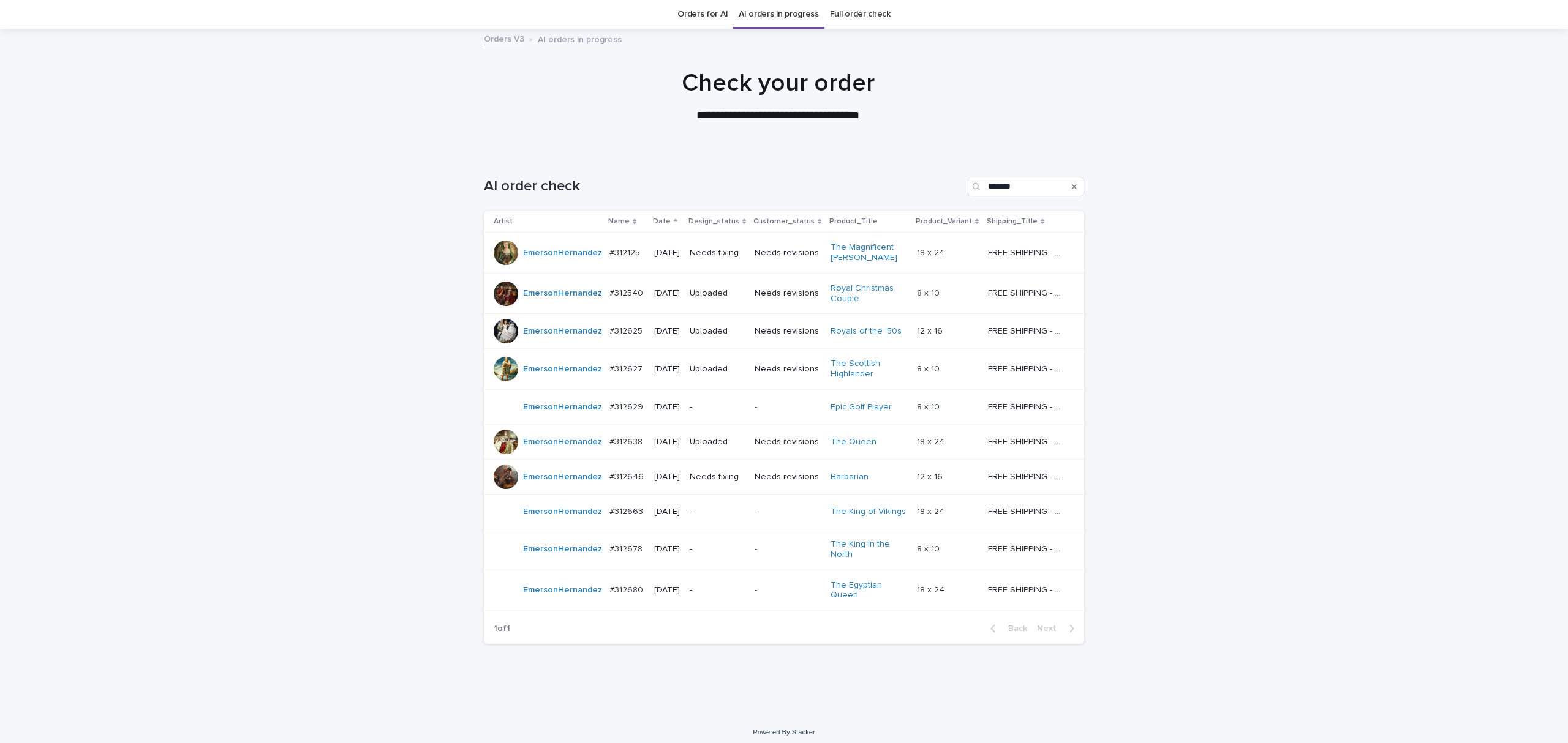
click at [718, 489] on td "Needs fixing" at bounding box center [717, 477] width 65 height 35
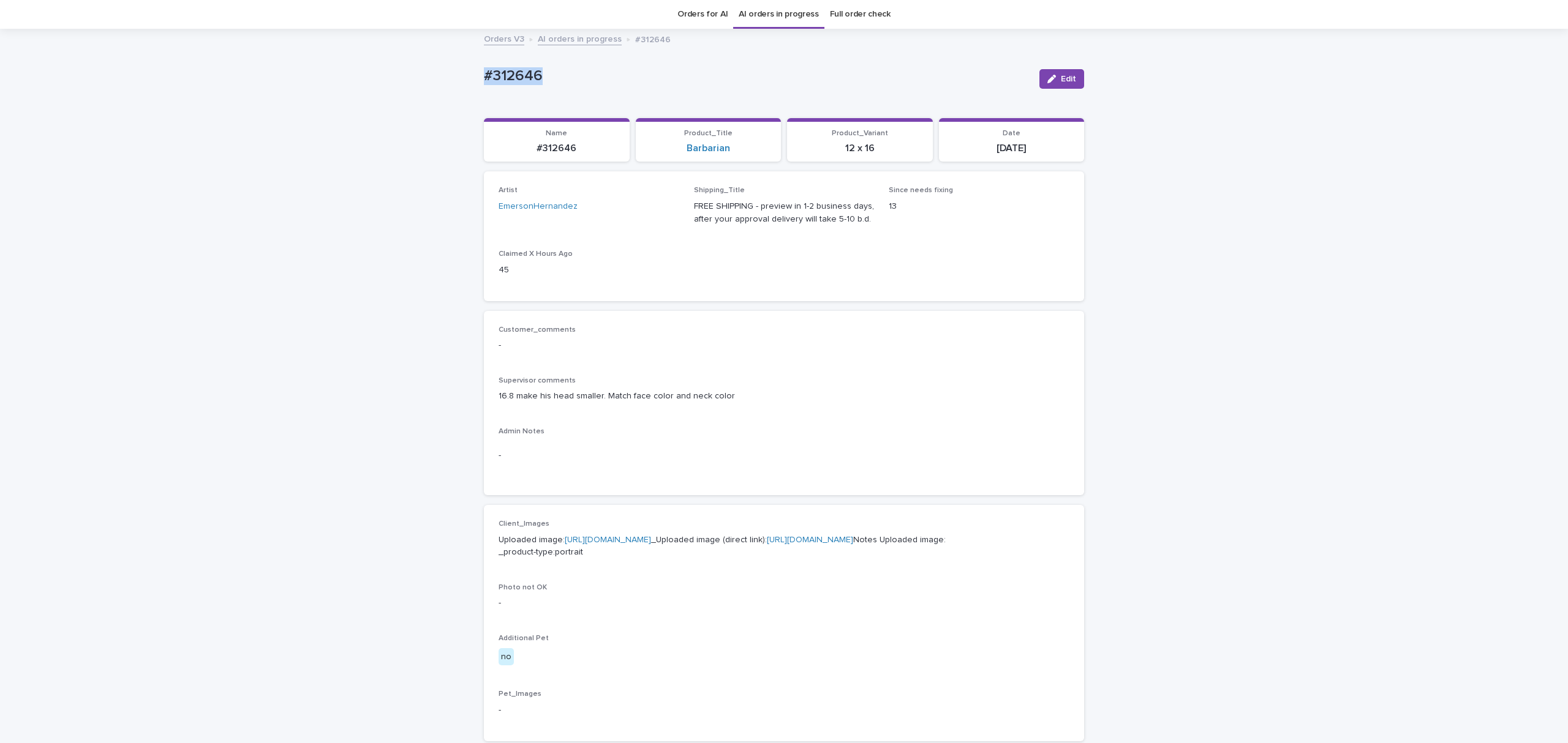
drag, startPoint x: 470, startPoint y: 74, endPoint x: 442, endPoint y: 76, distance: 28.1
click at [442, 75] on div "Loading... Saving… Loading... Saving… #312646 Edit #312646 Edit Sorry, there wa…" at bounding box center [784, 612] width 1568 height 1164
drag, startPoint x: 1054, startPoint y: 83, endPoint x: 973, endPoint y: 160, distance: 111.8
click at [1061, 83] on span "Edit" at bounding box center [1068, 79] width 15 height 8
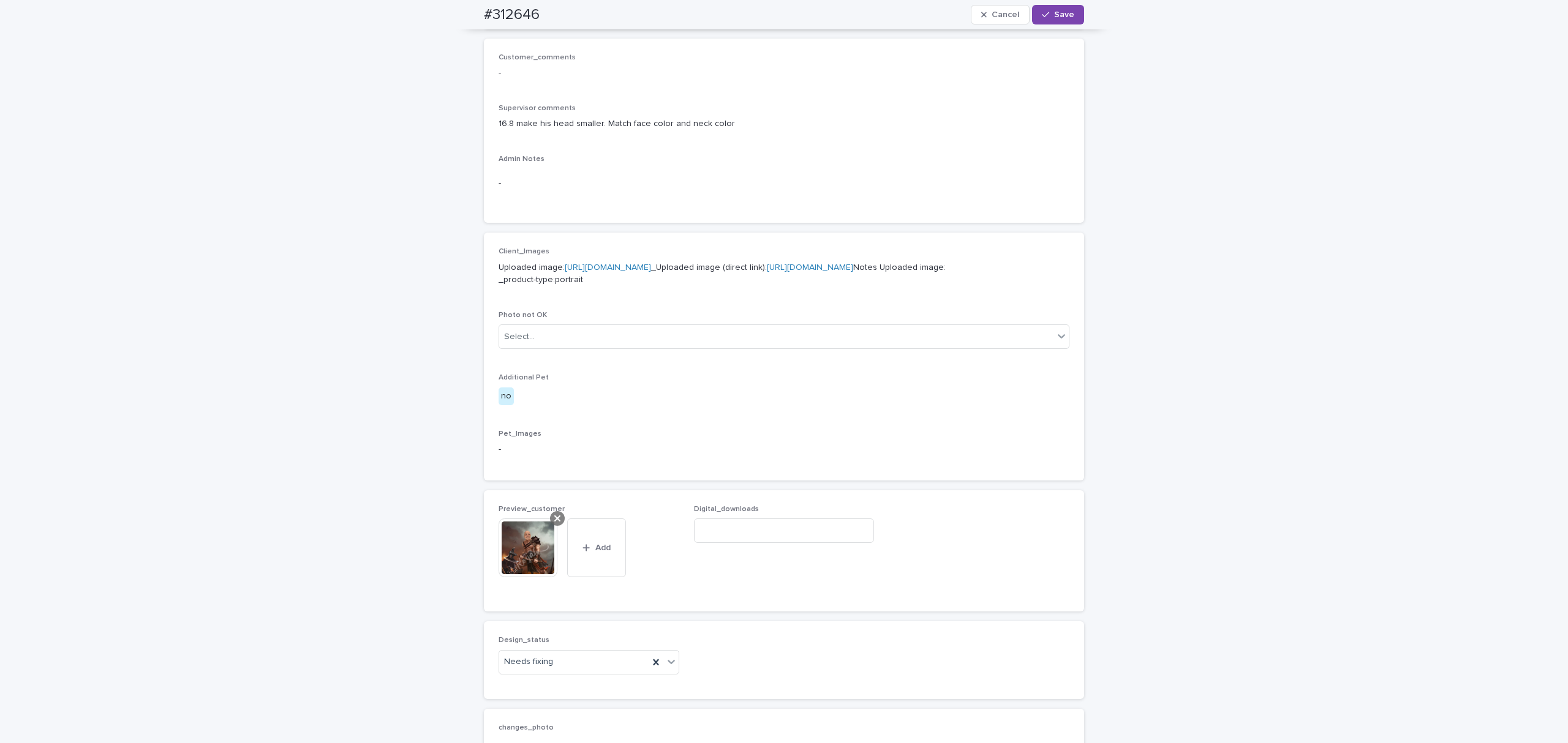
click at [554, 521] on icon at bounding box center [557, 518] width 6 height 6
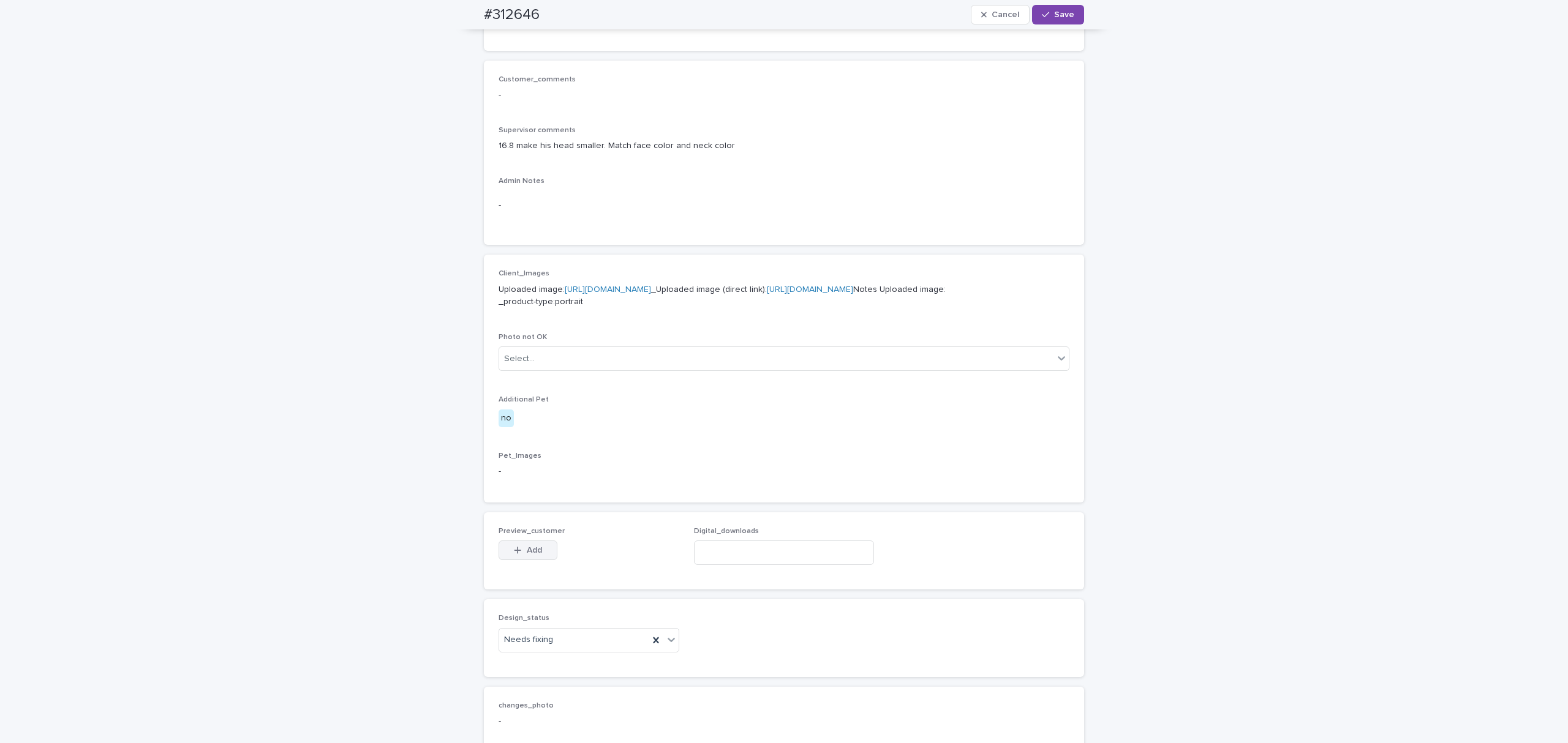
click at [527, 555] on span "Add" at bounding box center [534, 550] width 15 height 8
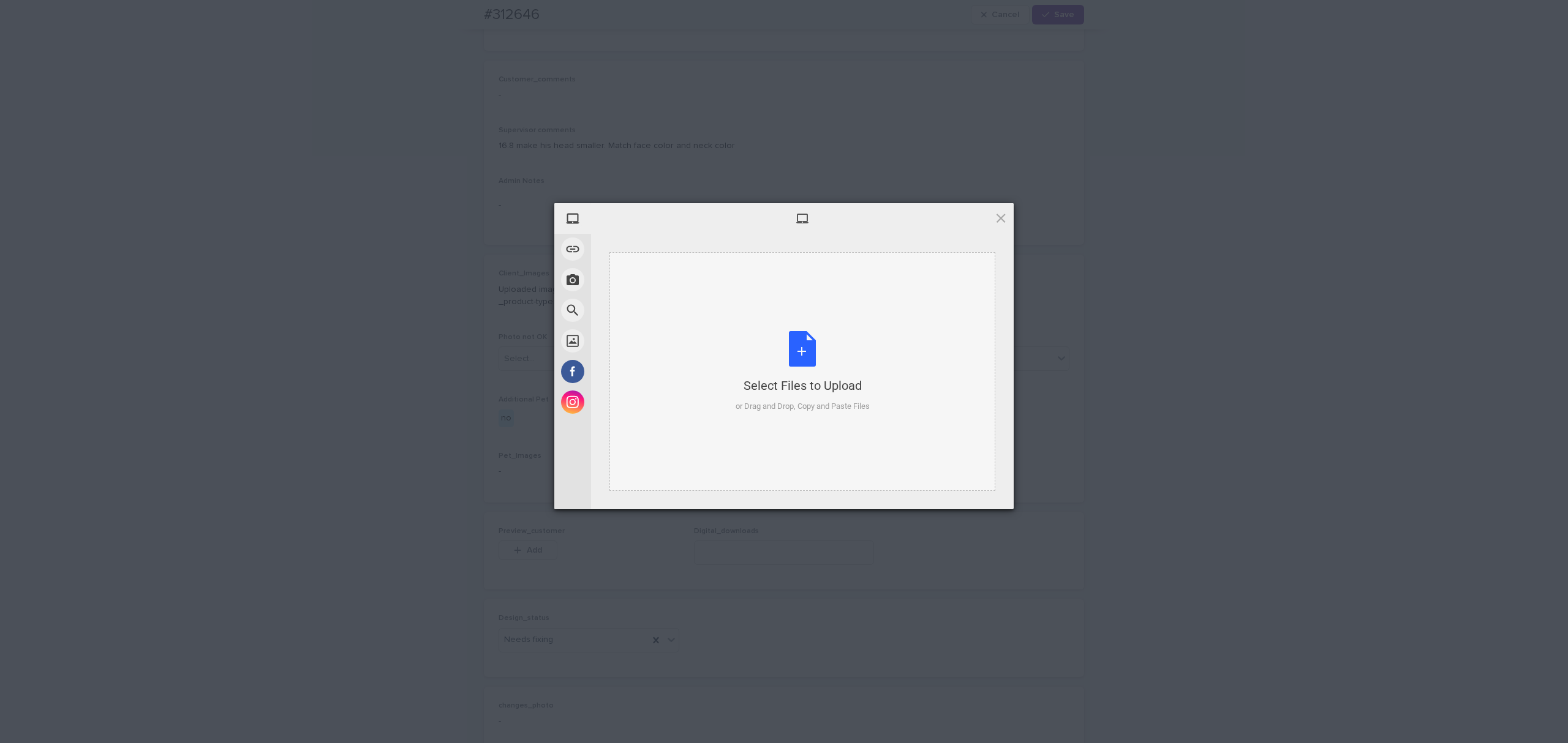
click at [850, 360] on div "Select Files to Upload or Drag and Drop, Copy and Paste Files" at bounding box center [803, 372] width 134 height 81
click at [990, 493] on span "Upload 1" at bounding box center [976, 493] width 62 height 23
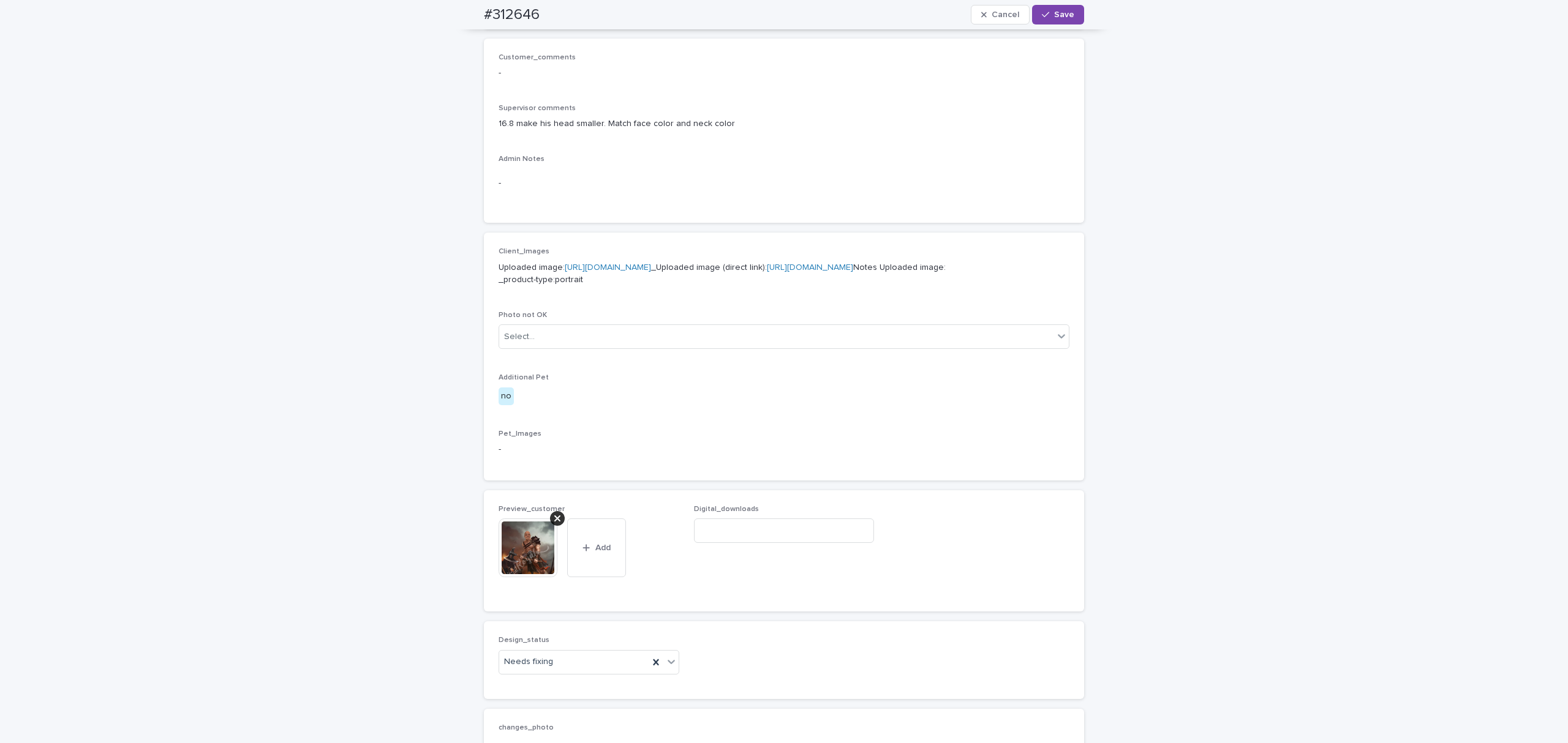
scroll to position [420, 0]
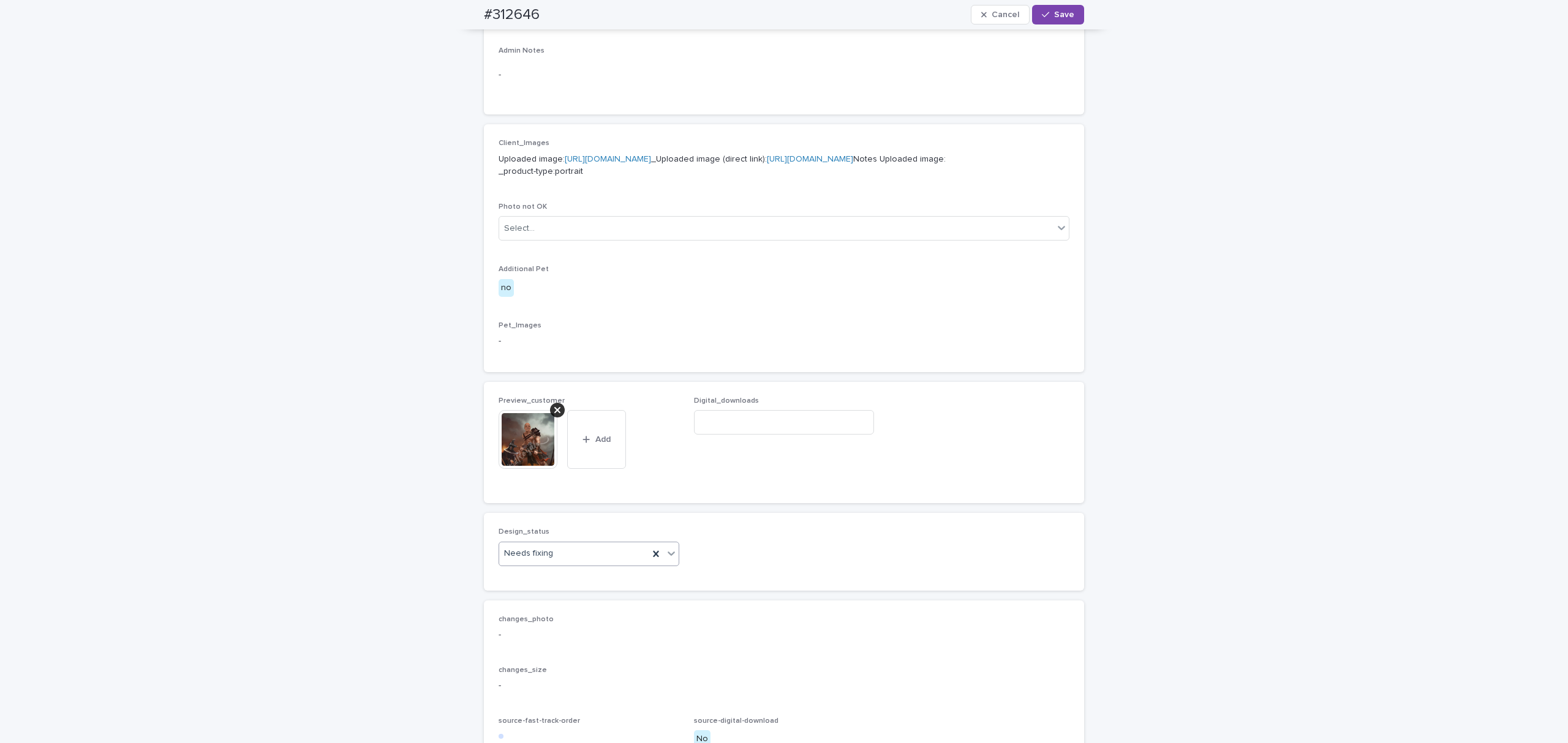
click at [551, 564] on div "Needs fixing" at bounding box center [574, 553] width 149 height 20
click at [554, 641] on div "Uploaded" at bounding box center [582, 641] width 179 height 22
click at [1049, 5] on button "Save" at bounding box center [1058, 15] width 52 height 20
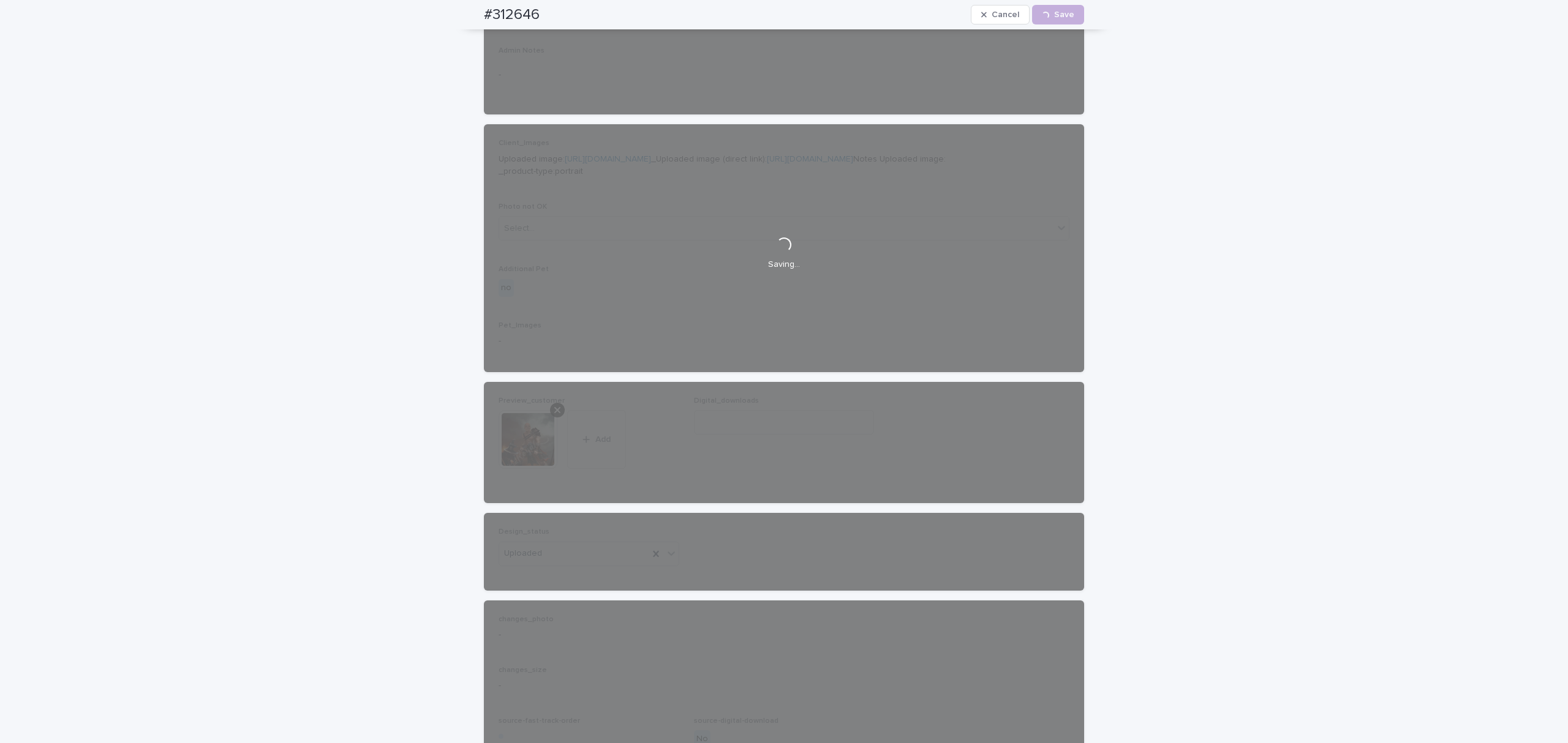
scroll to position [405, 0]
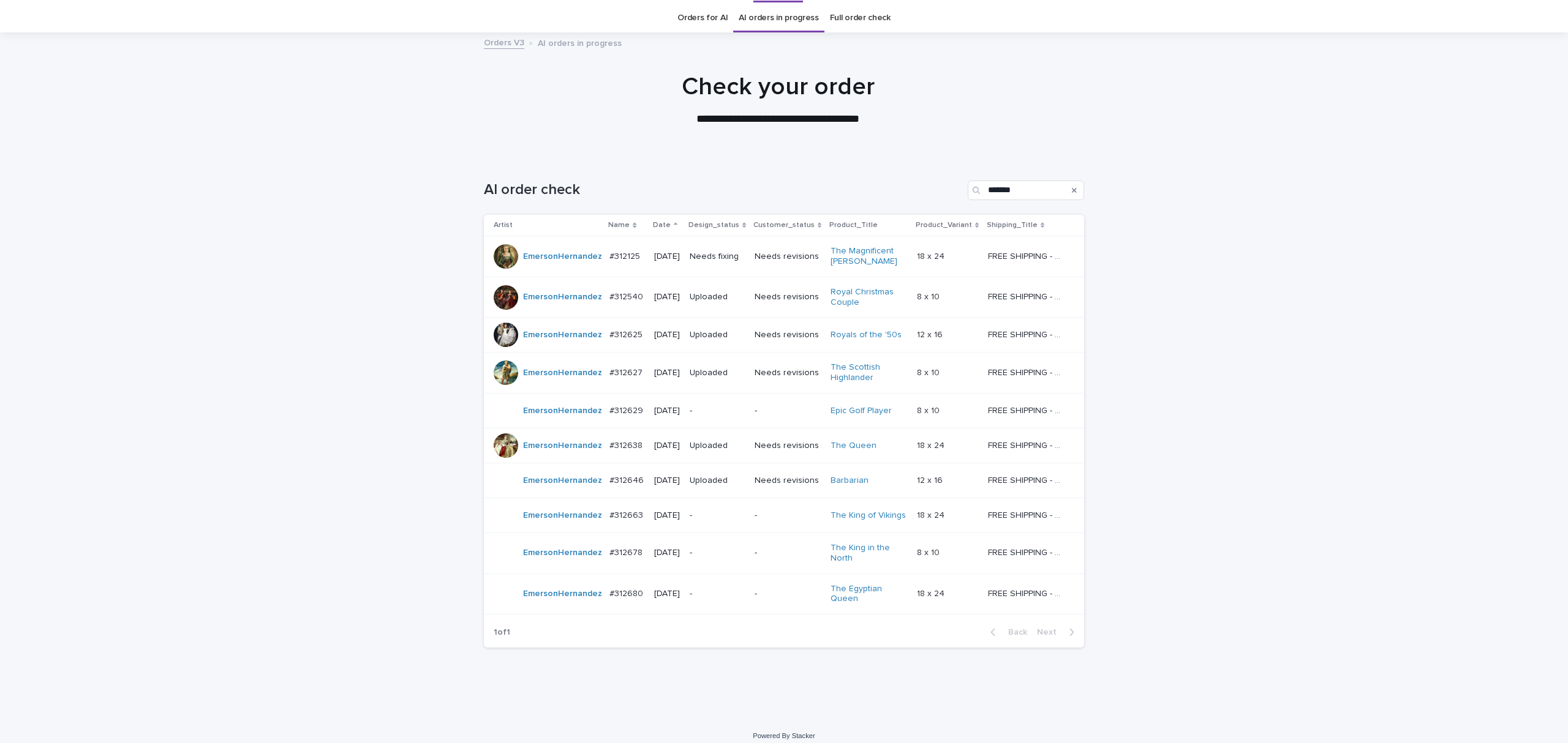
scroll to position [39, 0]
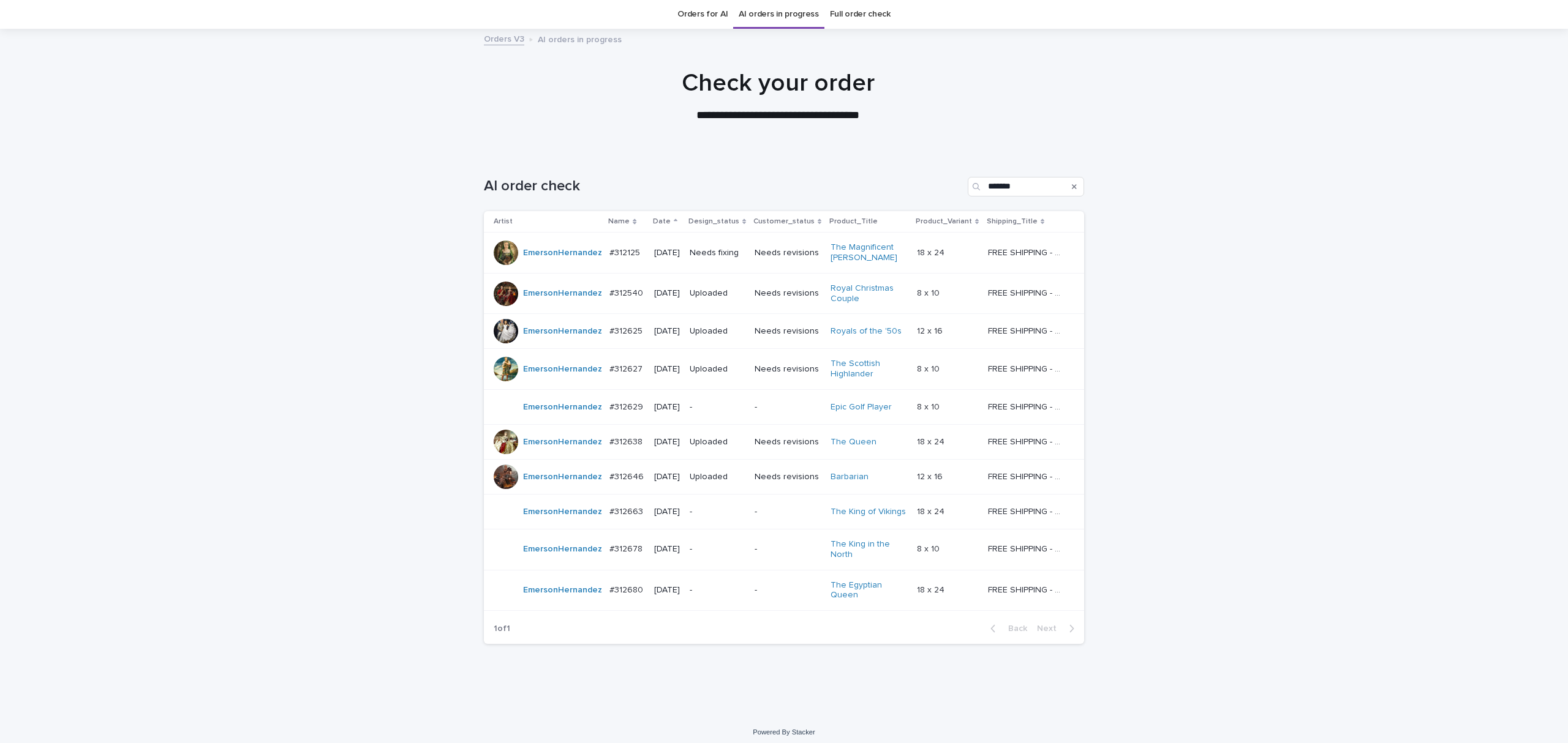
click at [1284, 449] on div "Loading... Saving… Loading... Saving… AI order check ******* Artist Name Date D…" at bounding box center [784, 433] width 1568 height 562
click at [1250, 351] on div "Loading... Saving… Loading... Saving… AI order check ******* Artist Name Date D…" at bounding box center [784, 433] width 1568 height 562
click at [722, 265] on td "Needs fixing" at bounding box center [717, 253] width 65 height 41
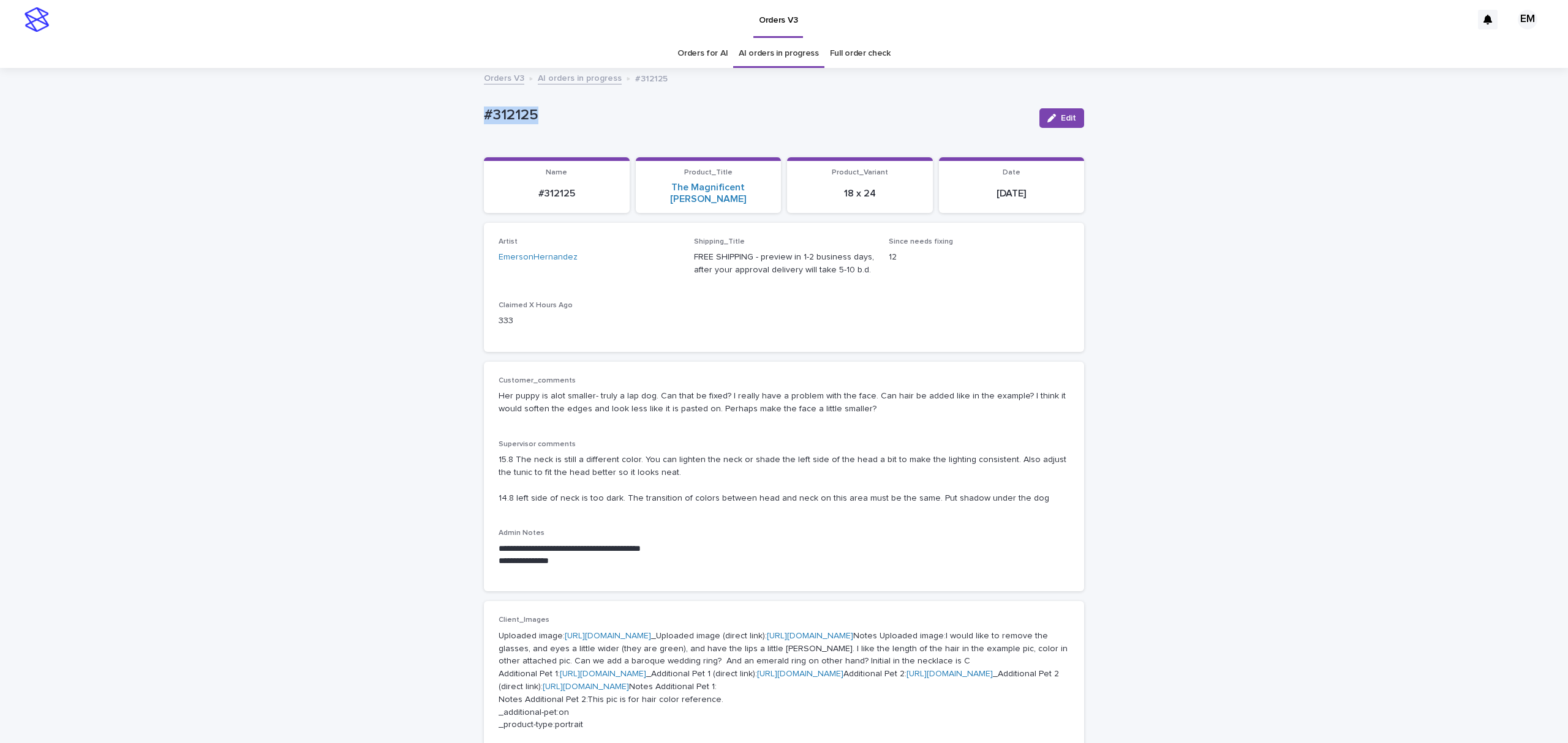
drag, startPoint x: 652, startPoint y: 117, endPoint x: 434, endPoint y: 121, distance: 218.0
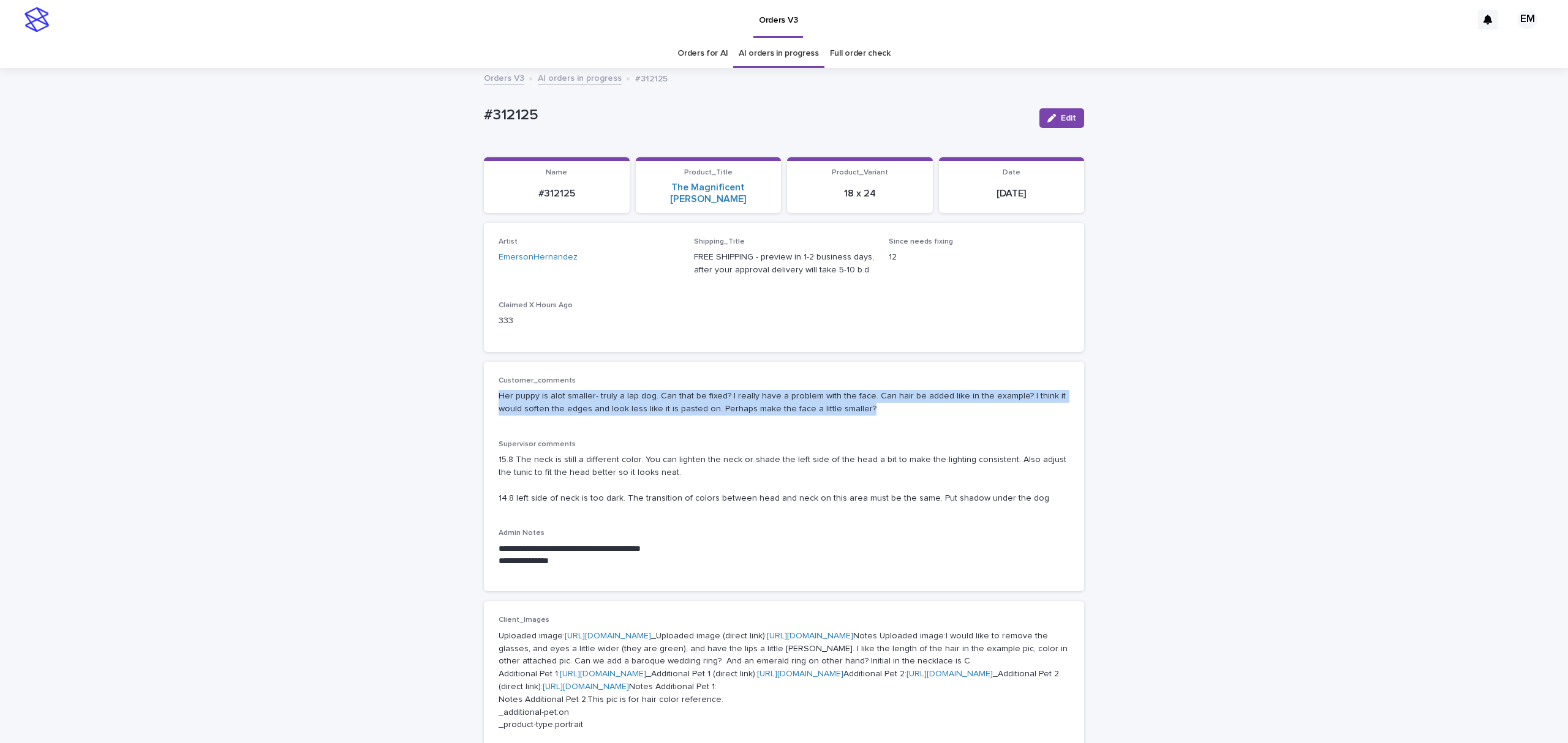
drag, startPoint x: 492, startPoint y: 375, endPoint x: 891, endPoint y: 415, distance: 401.0
click at [891, 415] on div "**********" at bounding box center [784, 477] width 570 height 201
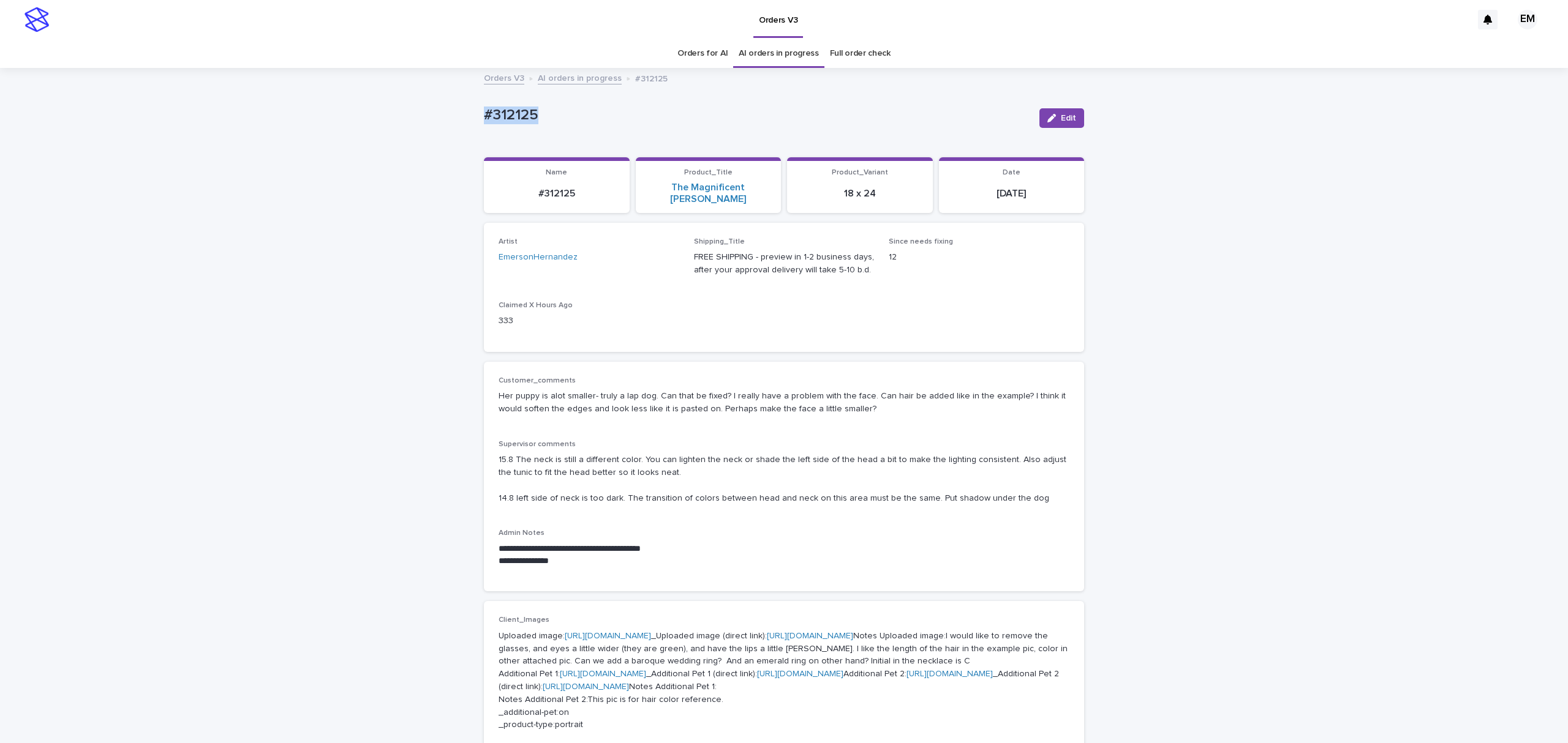
drag, startPoint x: 596, startPoint y: 128, endPoint x: 415, endPoint y: 132, distance: 181.0
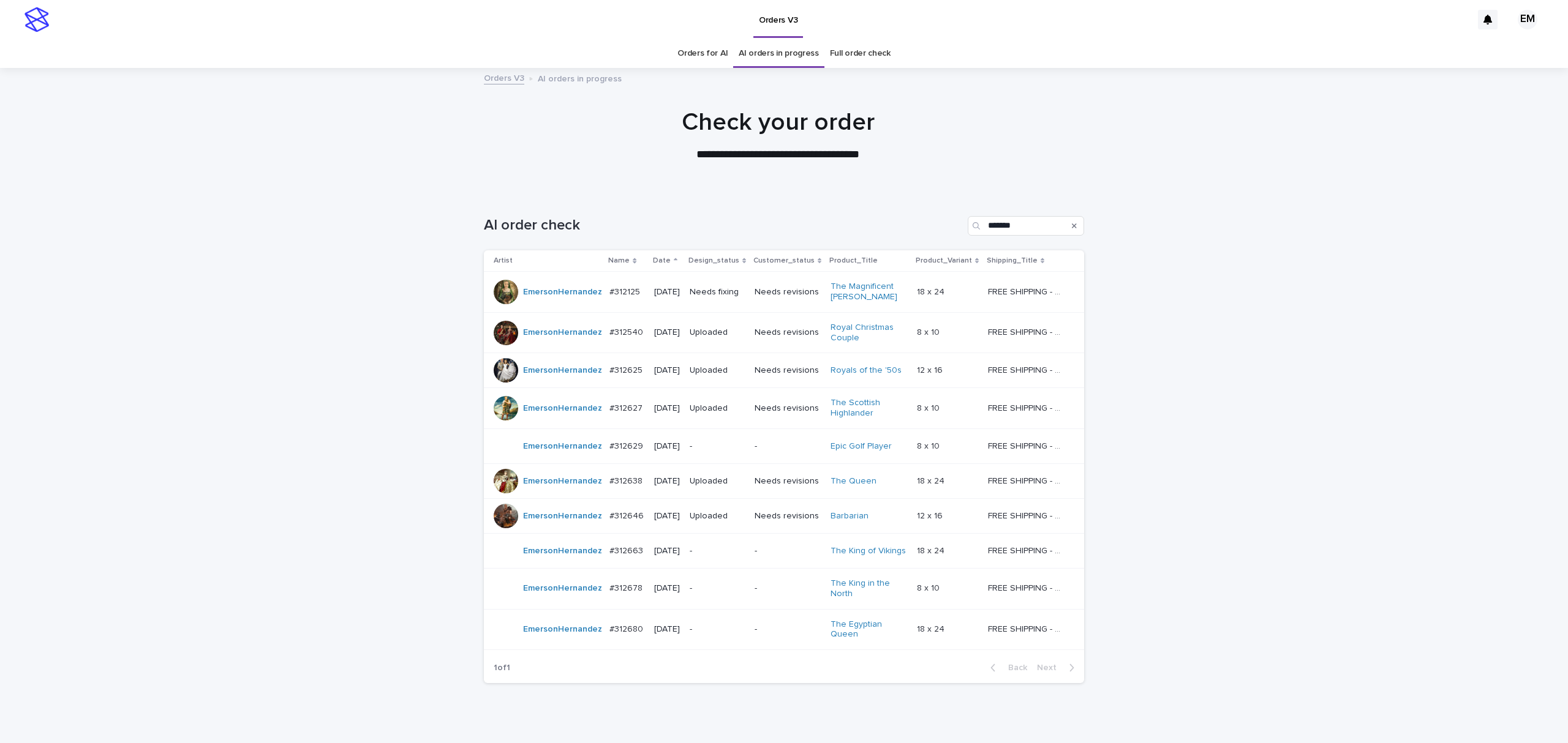
click at [1308, 549] on div "Loading... Saving… Loading... Saving… AI order check ******* Artist Name Date D…" at bounding box center [784, 473] width 1568 height 562
click at [715, 287] on p "Needs fixing" at bounding box center [717, 293] width 55 height 10
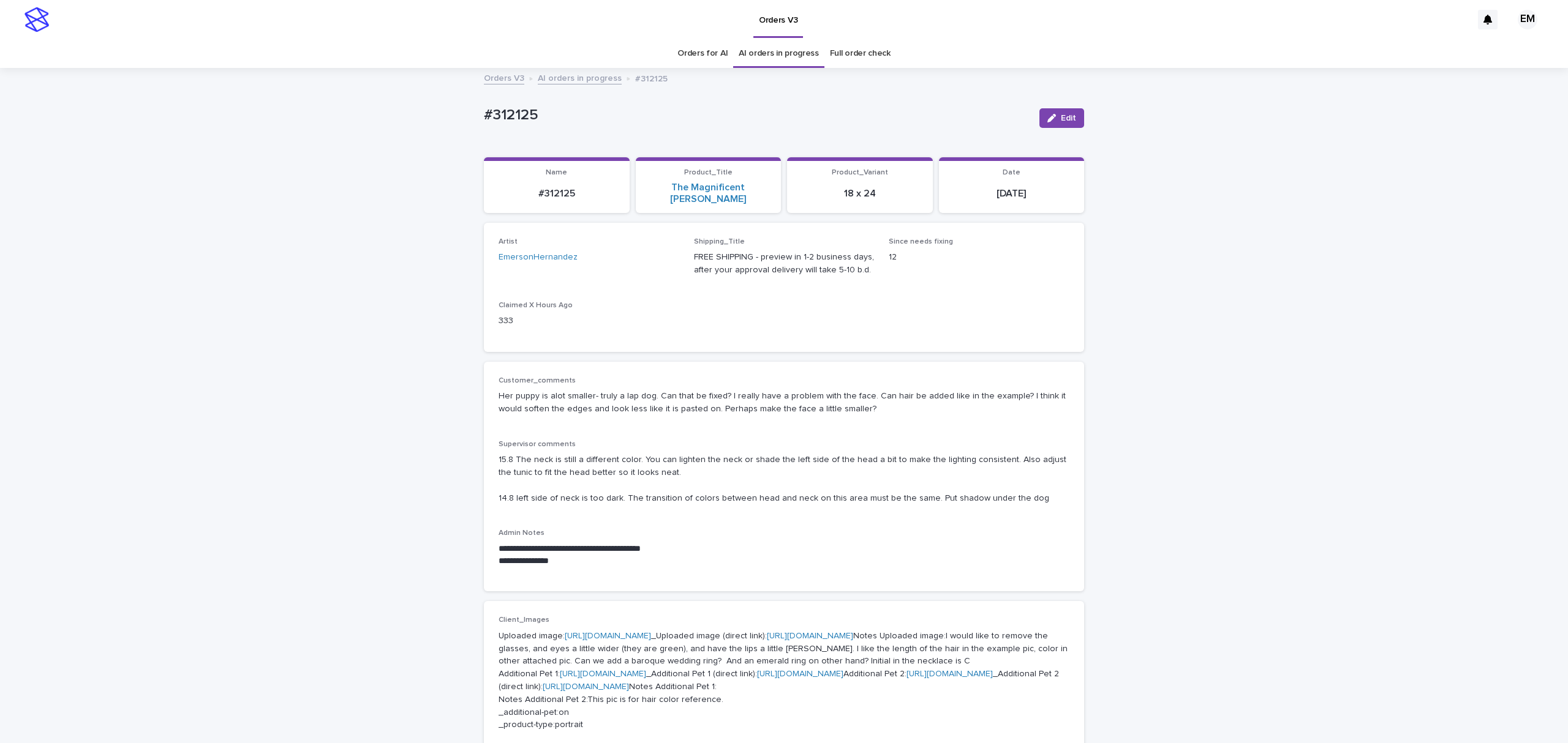
scroll to position [39, 0]
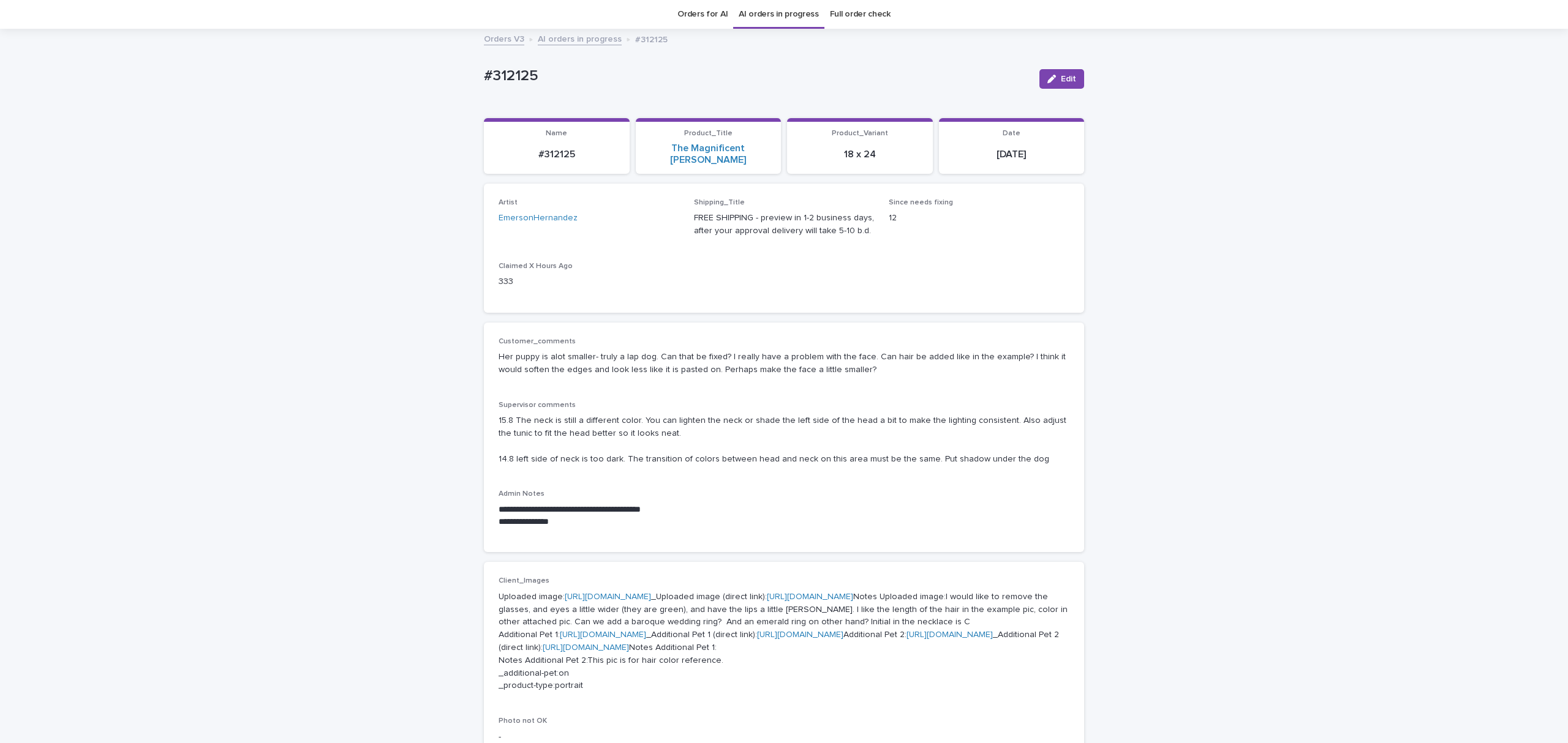
drag, startPoint x: 853, startPoint y: 364, endPoint x: 971, endPoint y: 358, distance: 118.2
click at [934, 360] on p "Her puppy is alot smaller- truly a lap dog. Can that be fixed? I really have a …" at bounding box center [784, 363] width 570 height 25
click at [971, 358] on p "Her puppy is alot smaller- truly a lap dog. Can that be fixed? I really have a …" at bounding box center [784, 363] width 570 height 25
drag, startPoint x: 500, startPoint y: 65, endPoint x: 850, endPoint y: 68, distance: 350.0
click at [430, 65] on div "**********" at bounding box center [784, 736] width 1568 height 1412
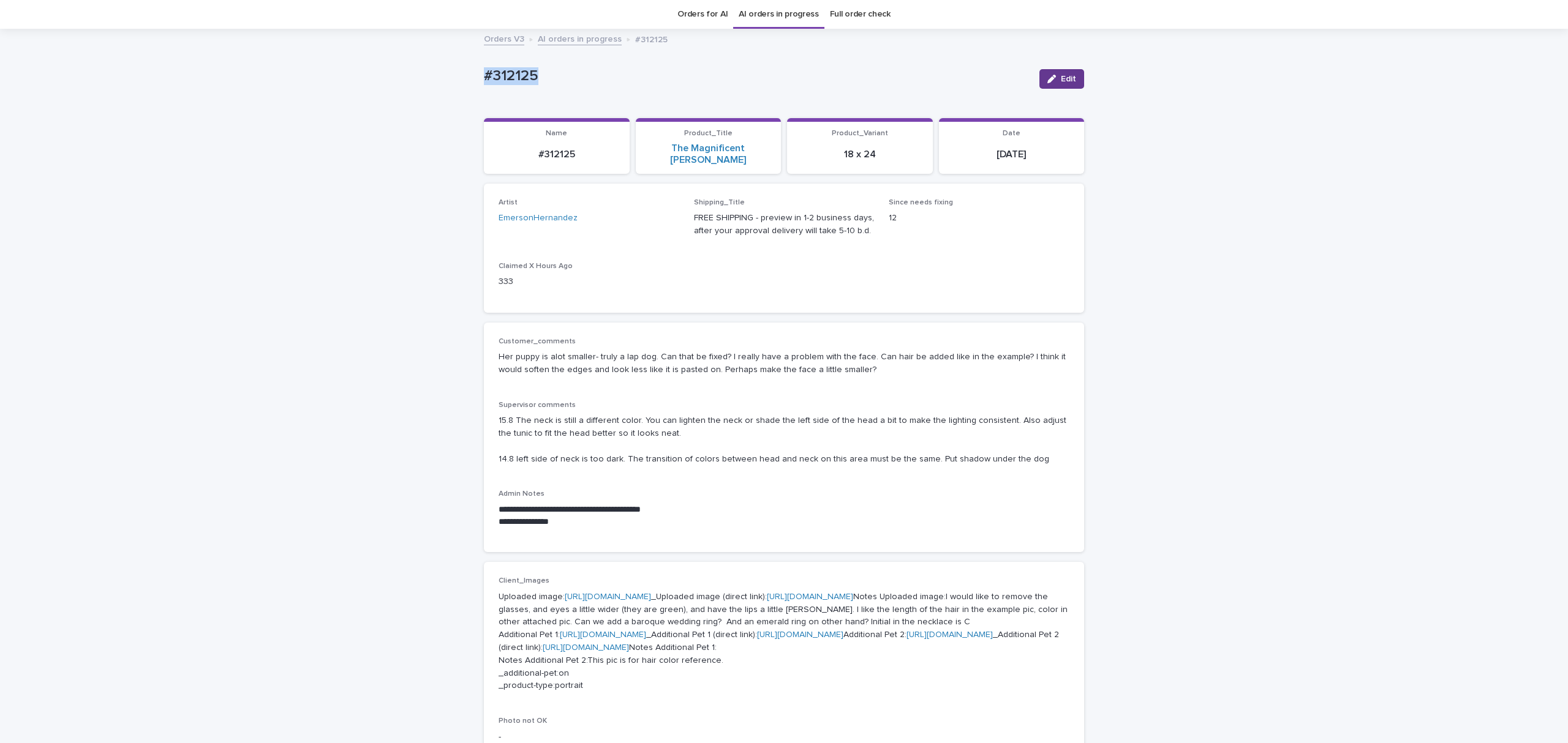
click at [1047, 75] on icon "button" at bounding box center [1051, 79] width 8 height 8
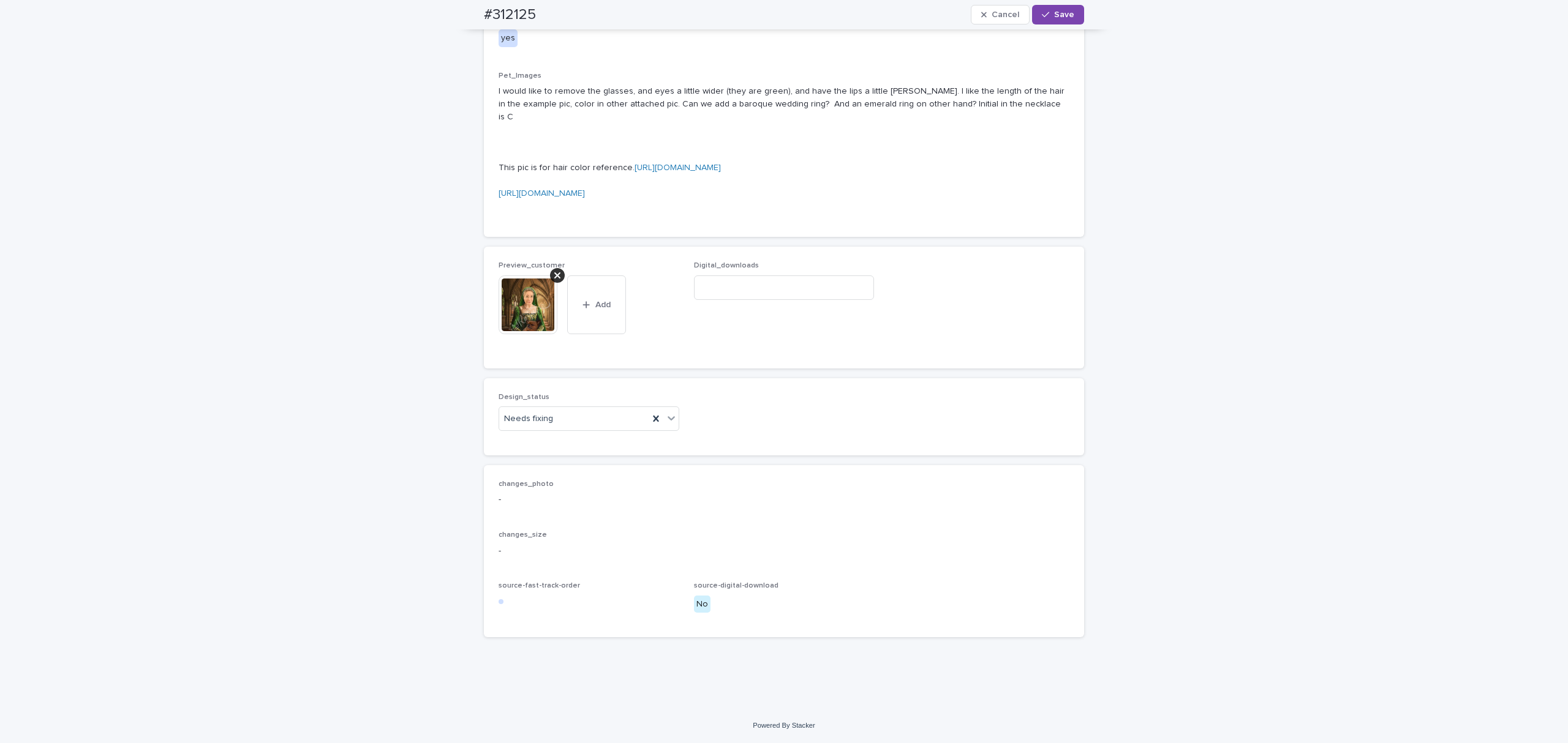
scroll to position [964, 0]
click at [550, 283] on div at bounding box center [557, 275] width 15 height 15
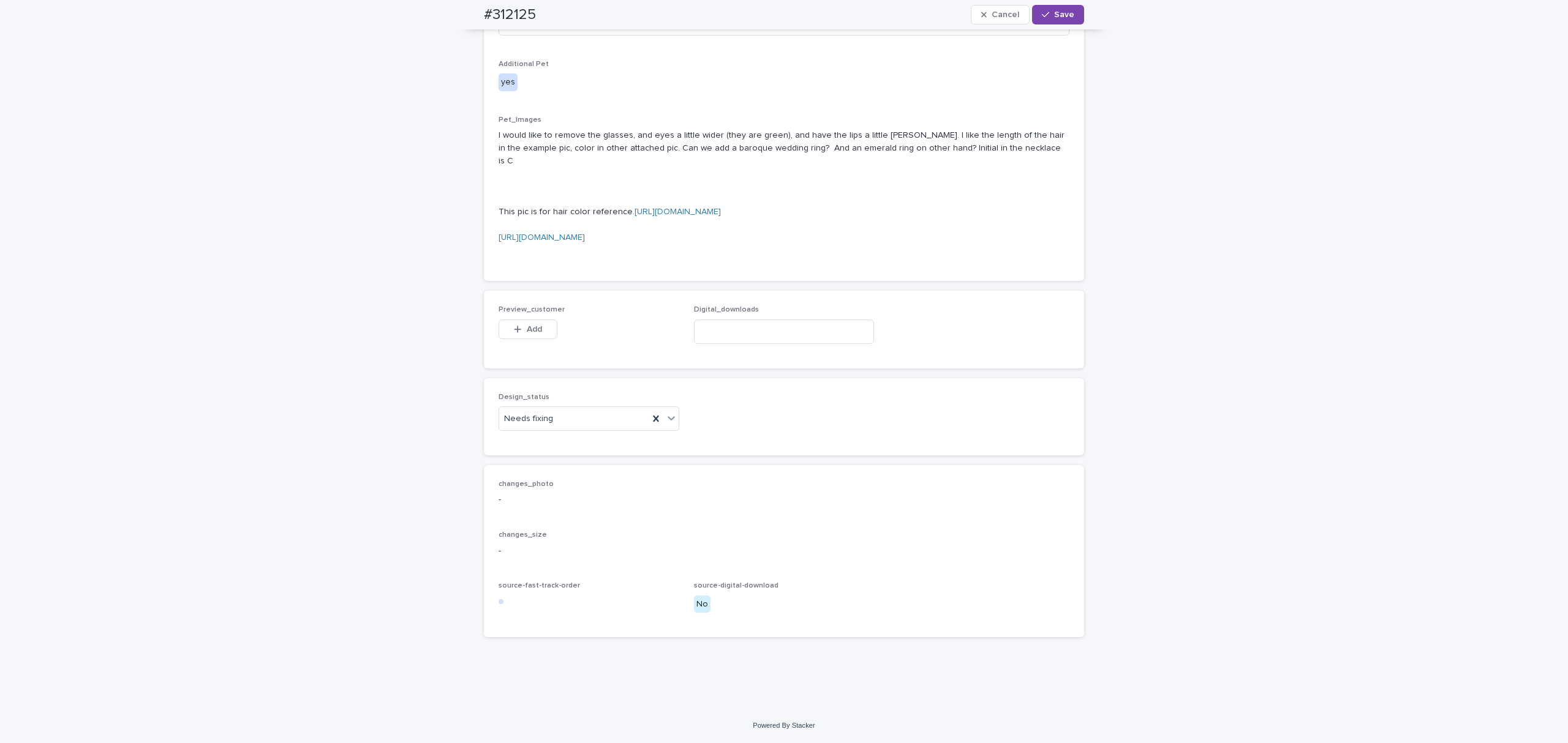
click at [510, 353] on div "Preview_customer This file cannot be opened Download File Add" at bounding box center [589, 329] width 181 height 48
click at [517, 334] on div "button" at bounding box center [520, 329] width 12 height 8
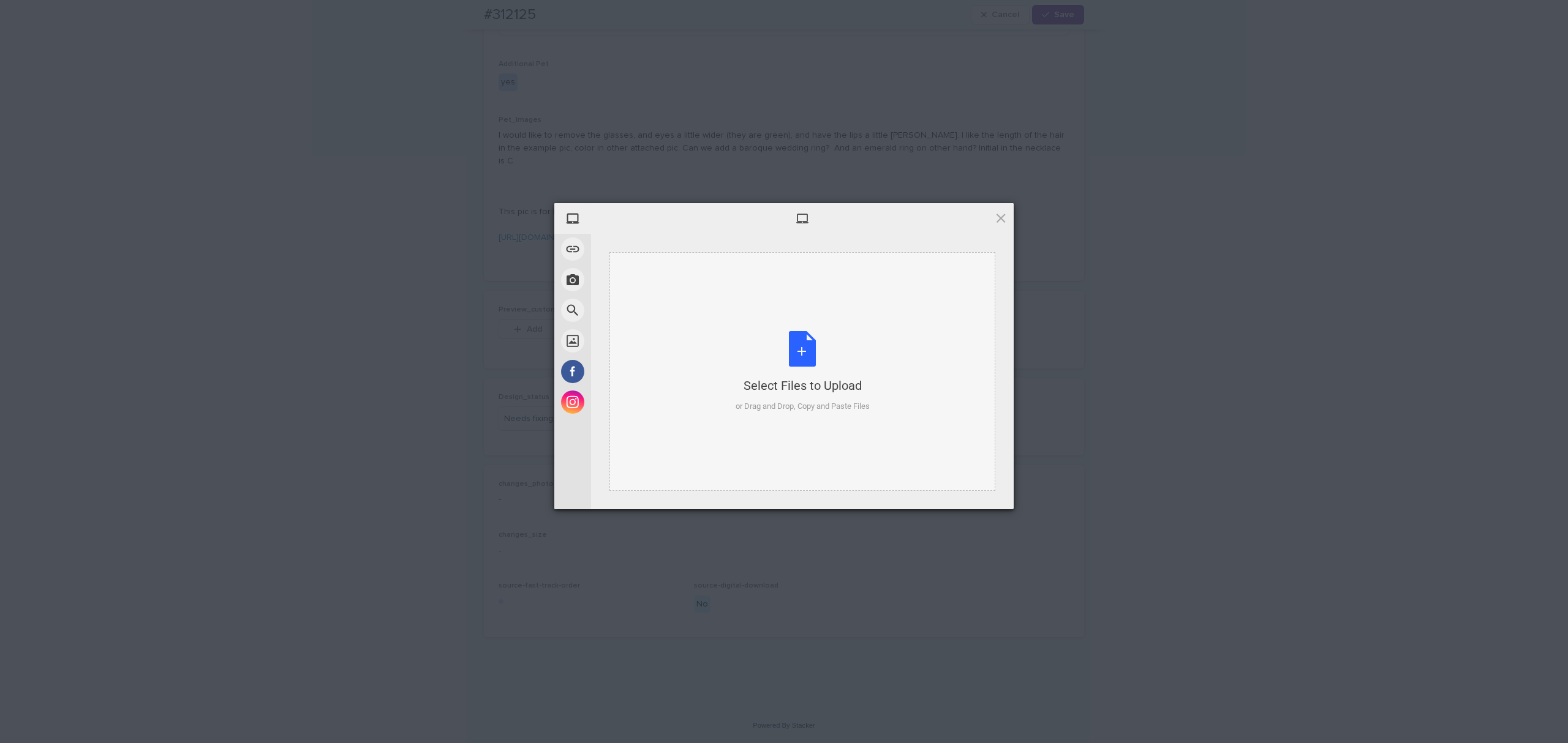
click at [769, 278] on div "Select Files to Upload or Drag and Drop, Copy and Paste Files" at bounding box center [803, 372] width 386 height 239
click at [985, 489] on span "Upload 1" at bounding box center [976, 494] width 24 height 9
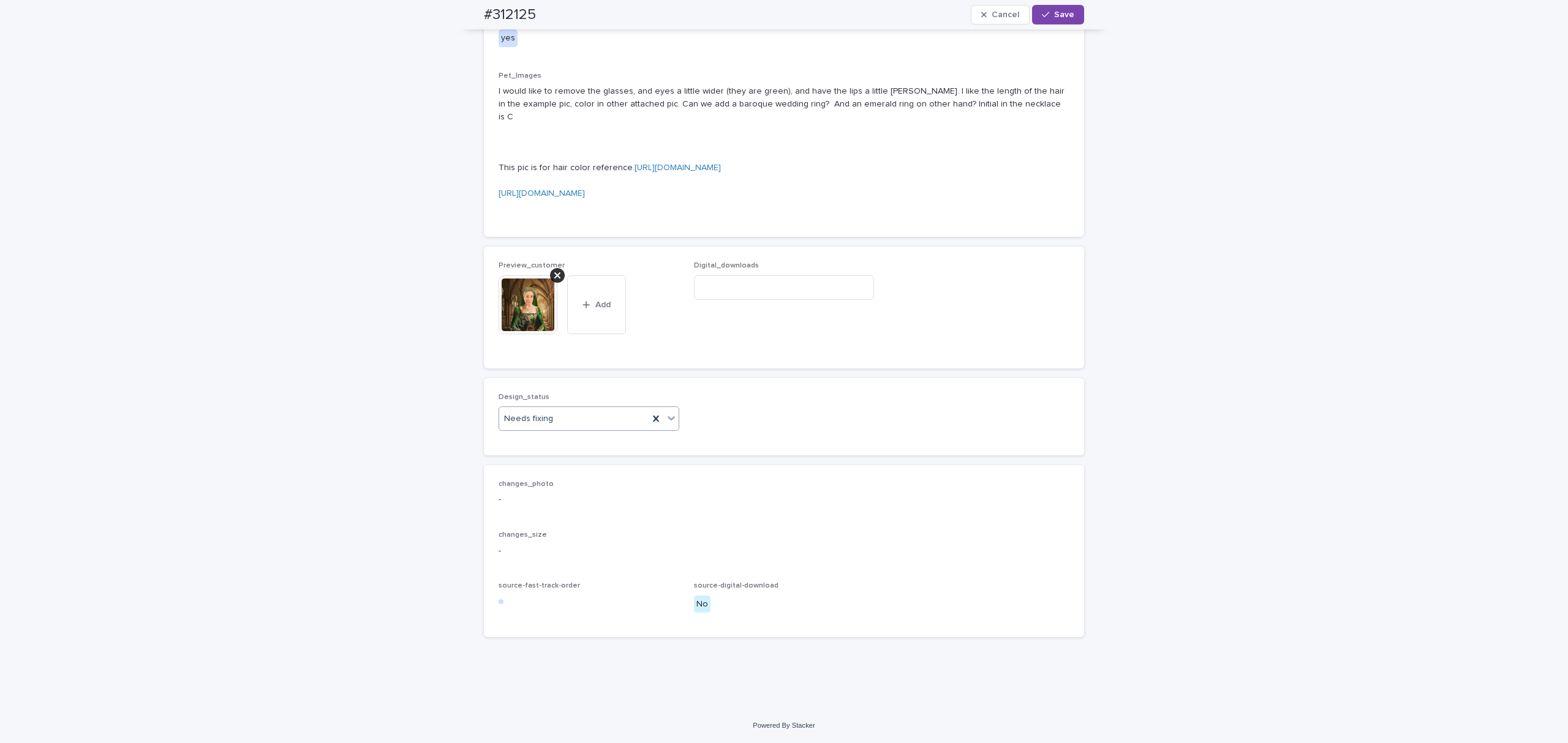
click at [588, 551] on body "**********" at bounding box center [784, 372] width 1568 height 743
click at [570, 567] on div "Uploaded" at bounding box center [582, 562] width 179 height 22
click at [1057, 14] on span "Save" at bounding box center [1064, 14] width 20 height 8
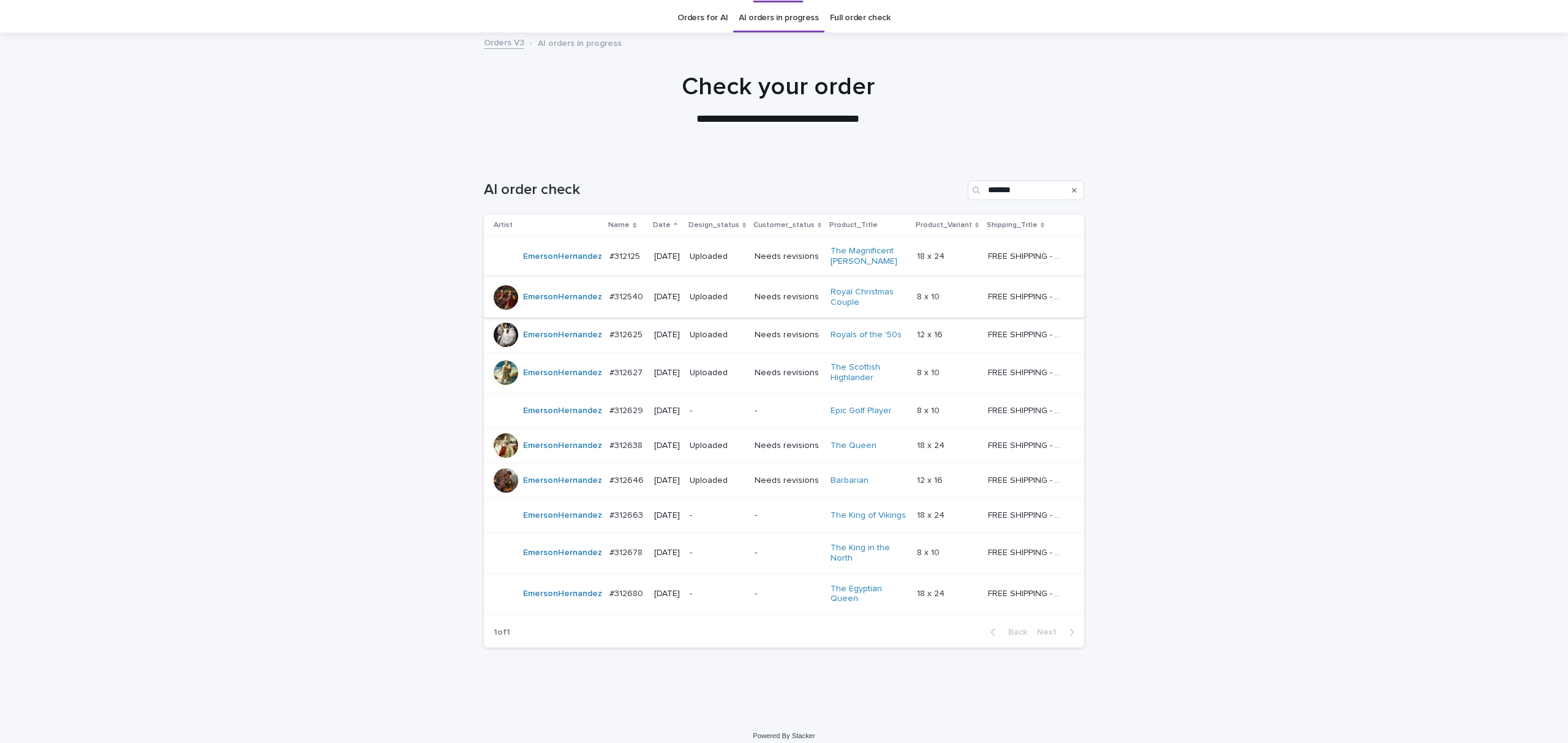
scroll to position [39, 0]
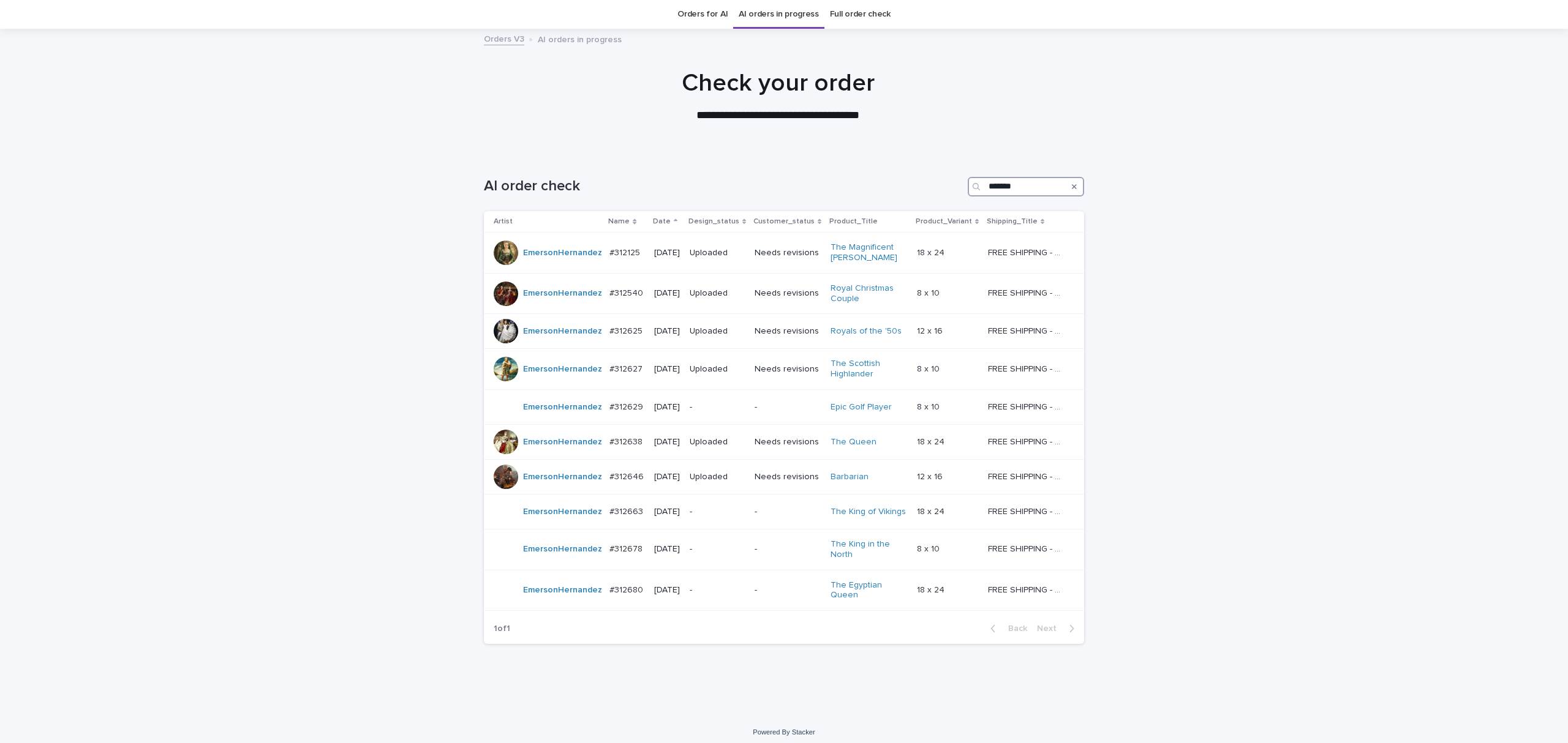
click at [1044, 186] on input "*******" at bounding box center [1026, 186] width 116 height 20
type input "**********"
click at [1196, 160] on div "**********" at bounding box center [784, 433] width 1568 height 562
click at [1443, 344] on div "**********" at bounding box center [784, 433] width 1568 height 562
click at [1020, 184] on input "**********" at bounding box center [1026, 186] width 116 height 20
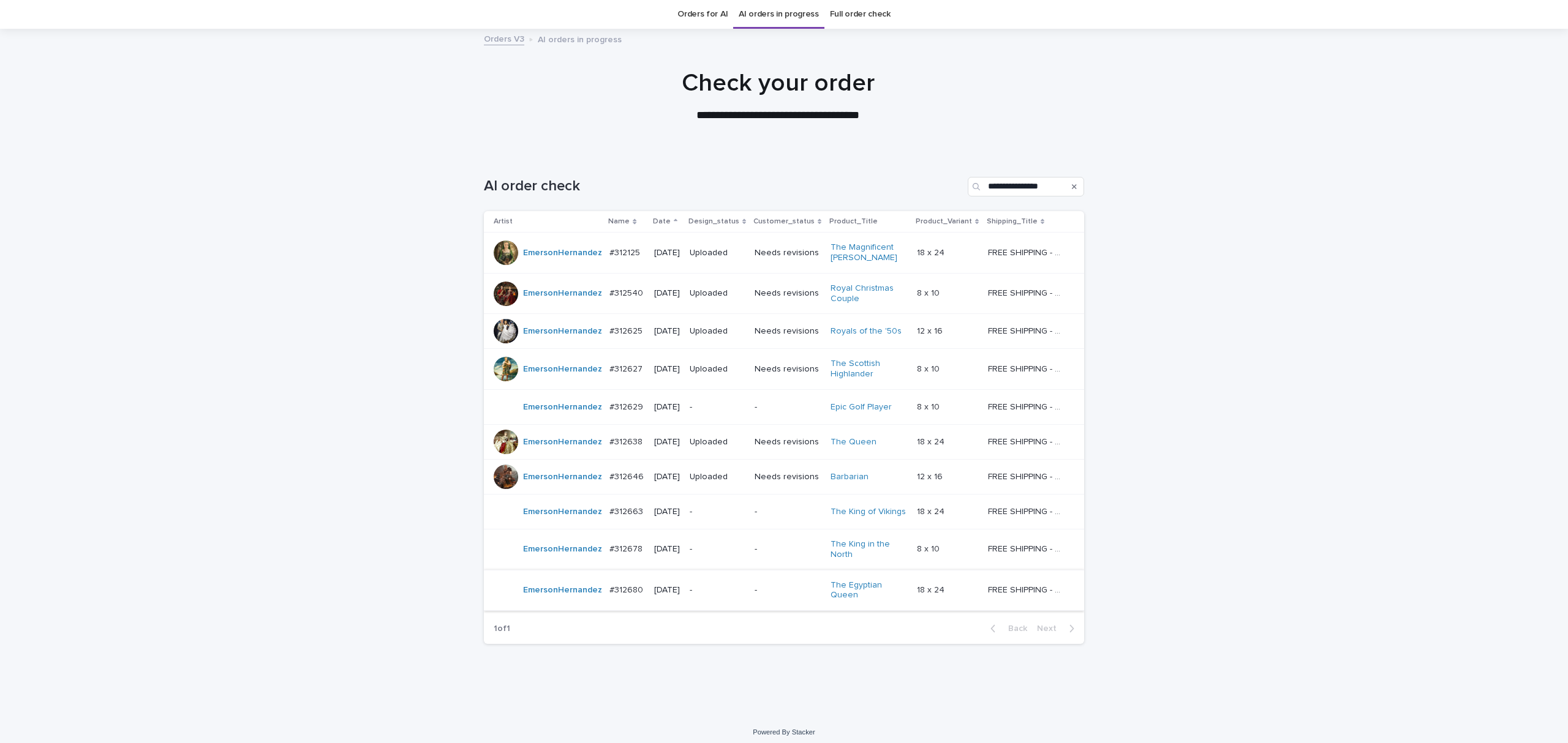
drag, startPoint x: 1234, startPoint y: 520, endPoint x: 1073, endPoint y: 608, distance: 183.5
click at [1235, 519] on div "**********" at bounding box center [784, 433] width 1568 height 562
click at [736, 506] on div "-" at bounding box center [717, 511] width 55 height 13
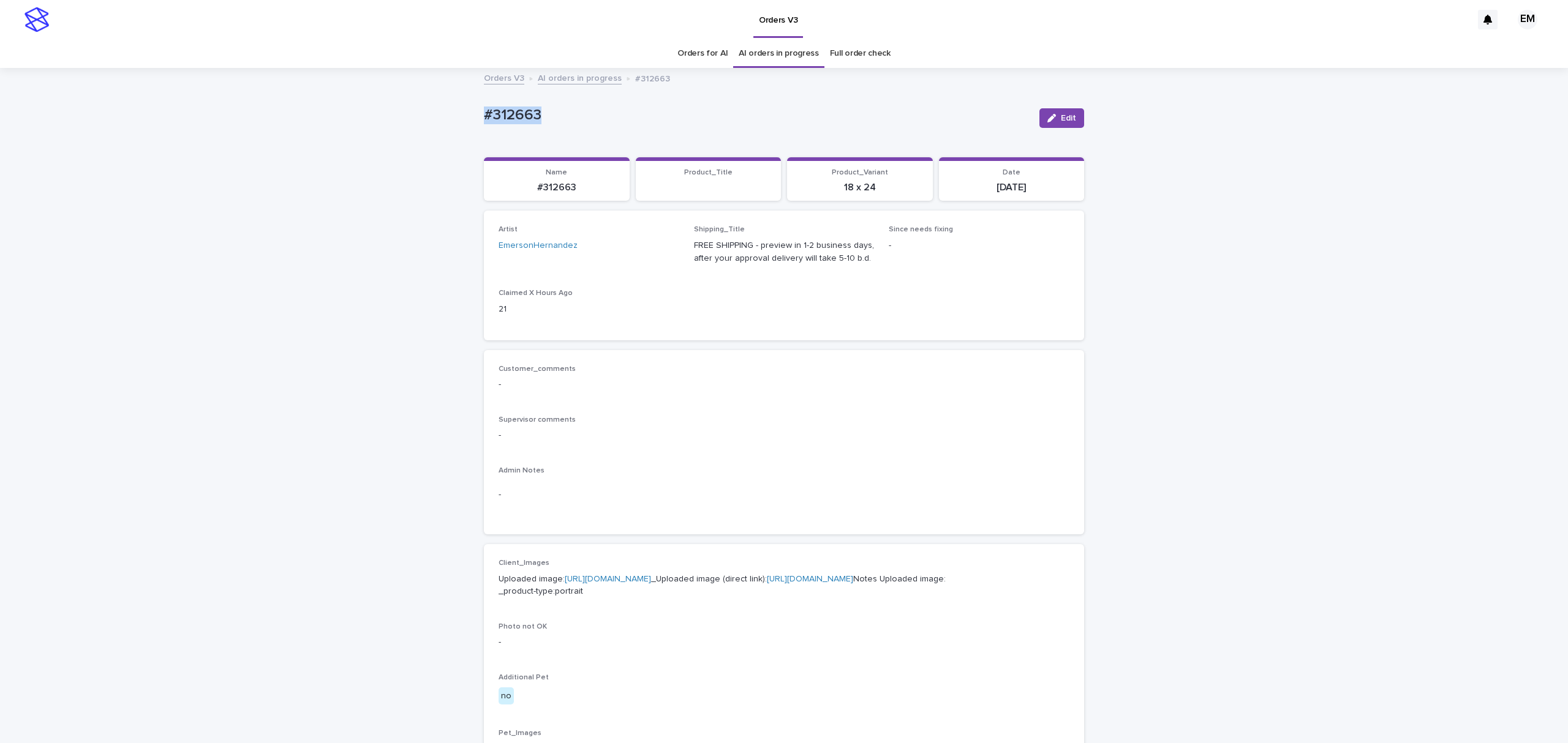
drag, startPoint x: 566, startPoint y: 103, endPoint x: 348, endPoint y: 116, distance: 218.4
click at [348, 116] on div "Loading... Saving… Loading... Saving… #312663 Edit #312663 Edit Sorry, there wa…" at bounding box center [784, 626] width 1568 height 1115
click at [632, 575] on link "[URL][DOMAIN_NAME]" at bounding box center [608, 579] width 86 height 8
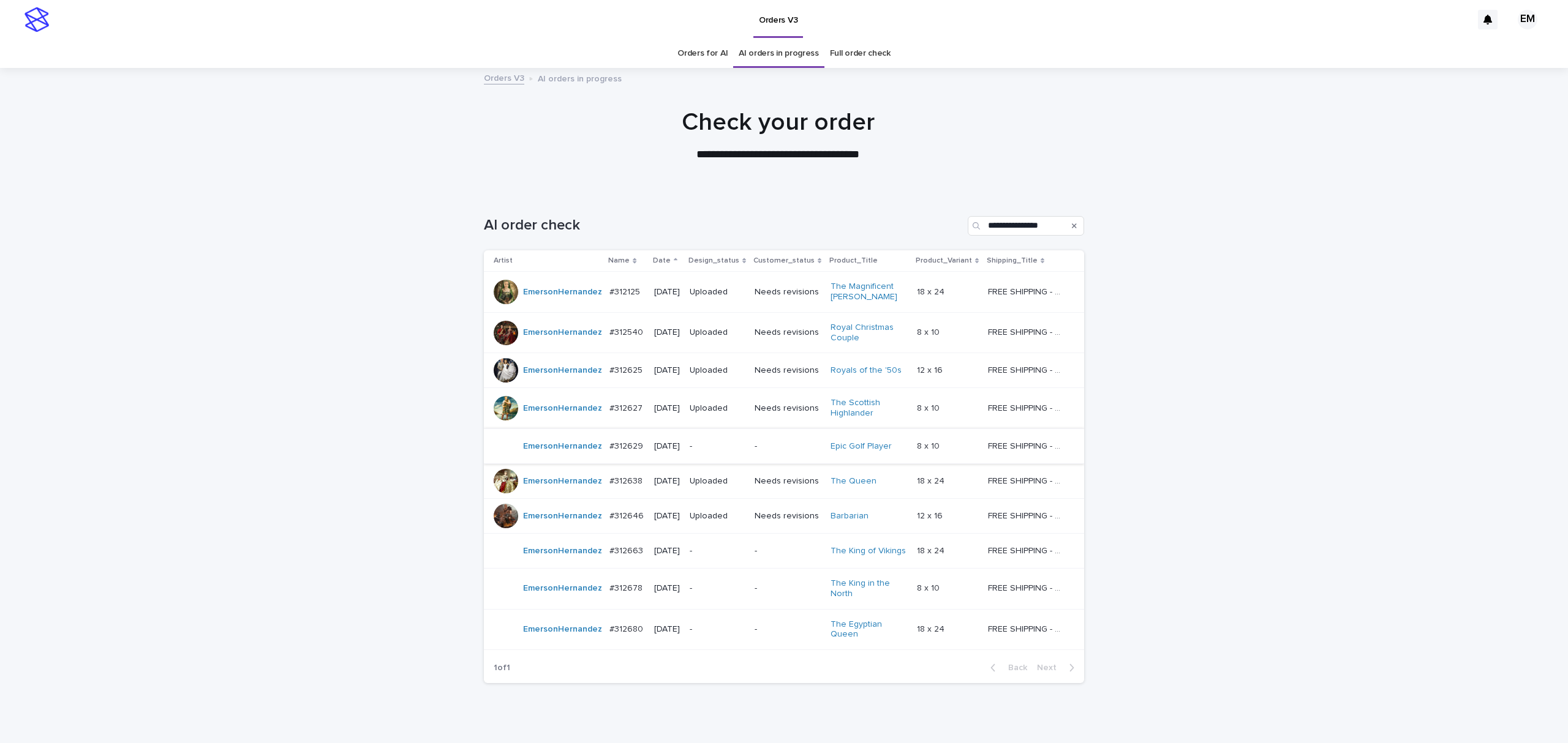
scroll to position [39, 0]
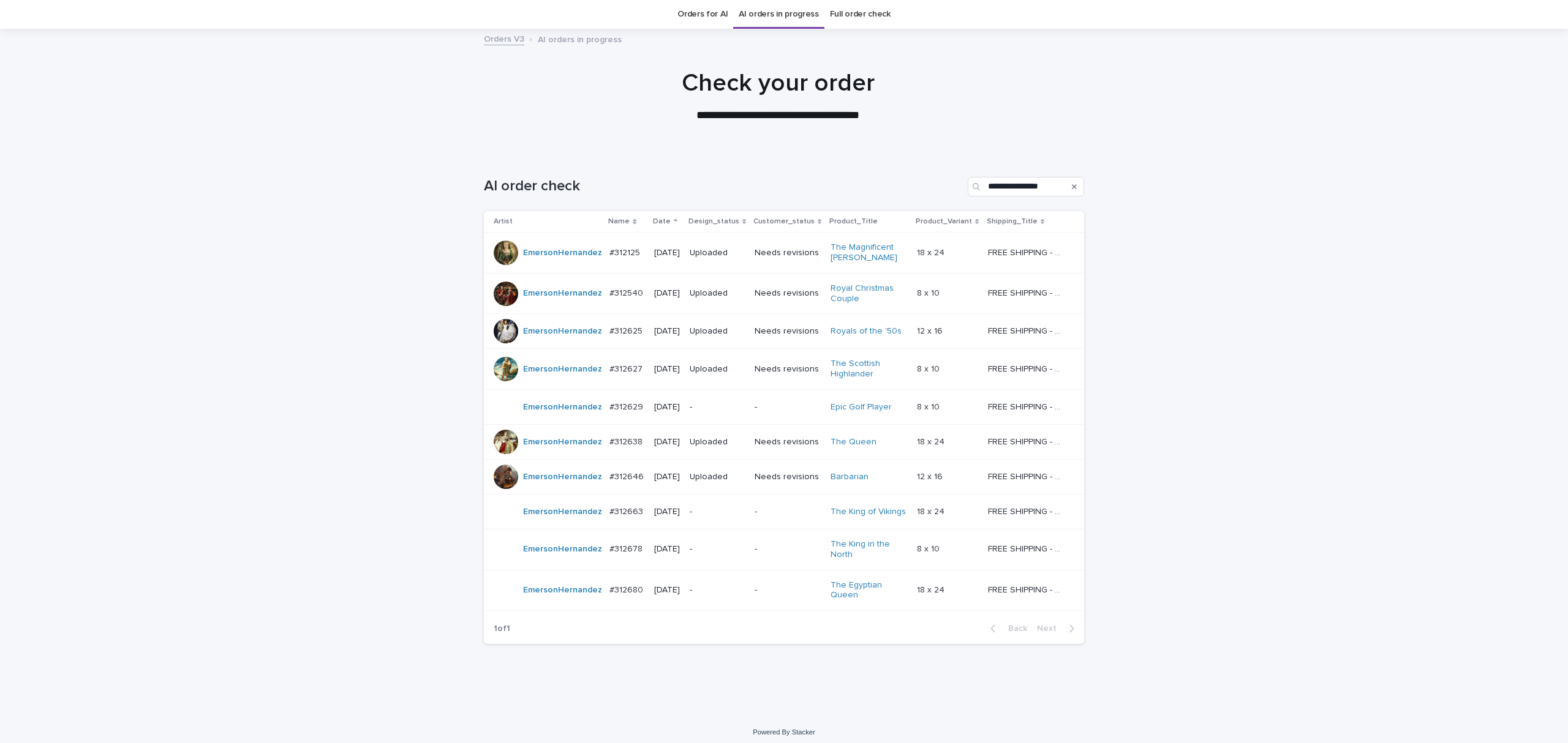
click at [793, 549] on p "-" at bounding box center [787, 549] width 66 height 10
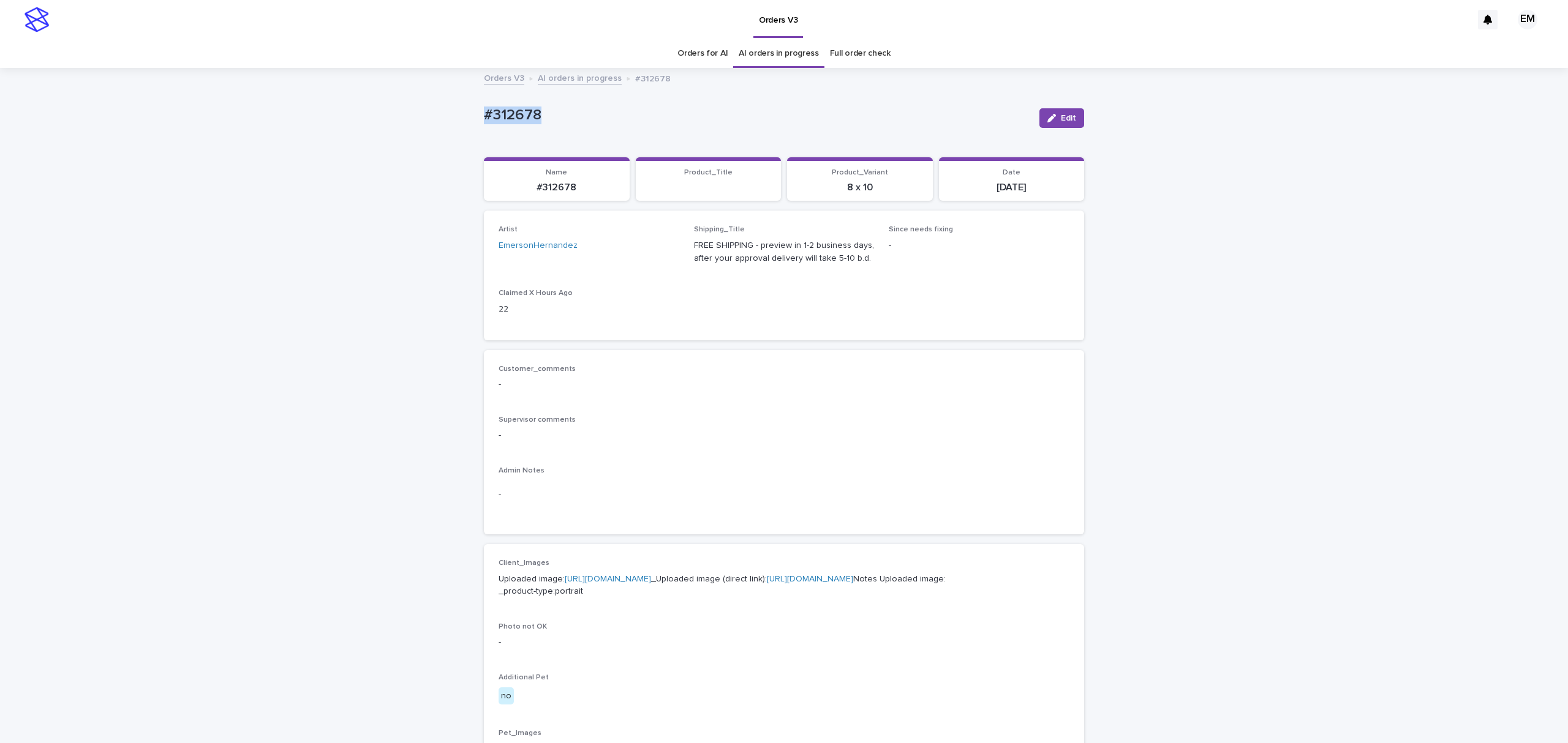
click at [354, 124] on div "Loading... Saving… Loading... Saving… #312678 Edit #312678 Edit Sorry, there wa…" at bounding box center [784, 626] width 1568 height 1115
click at [651, 575] on link "[URL][DOMAIN_NAME]" at bounding box center [608, 579] width 86 height 8
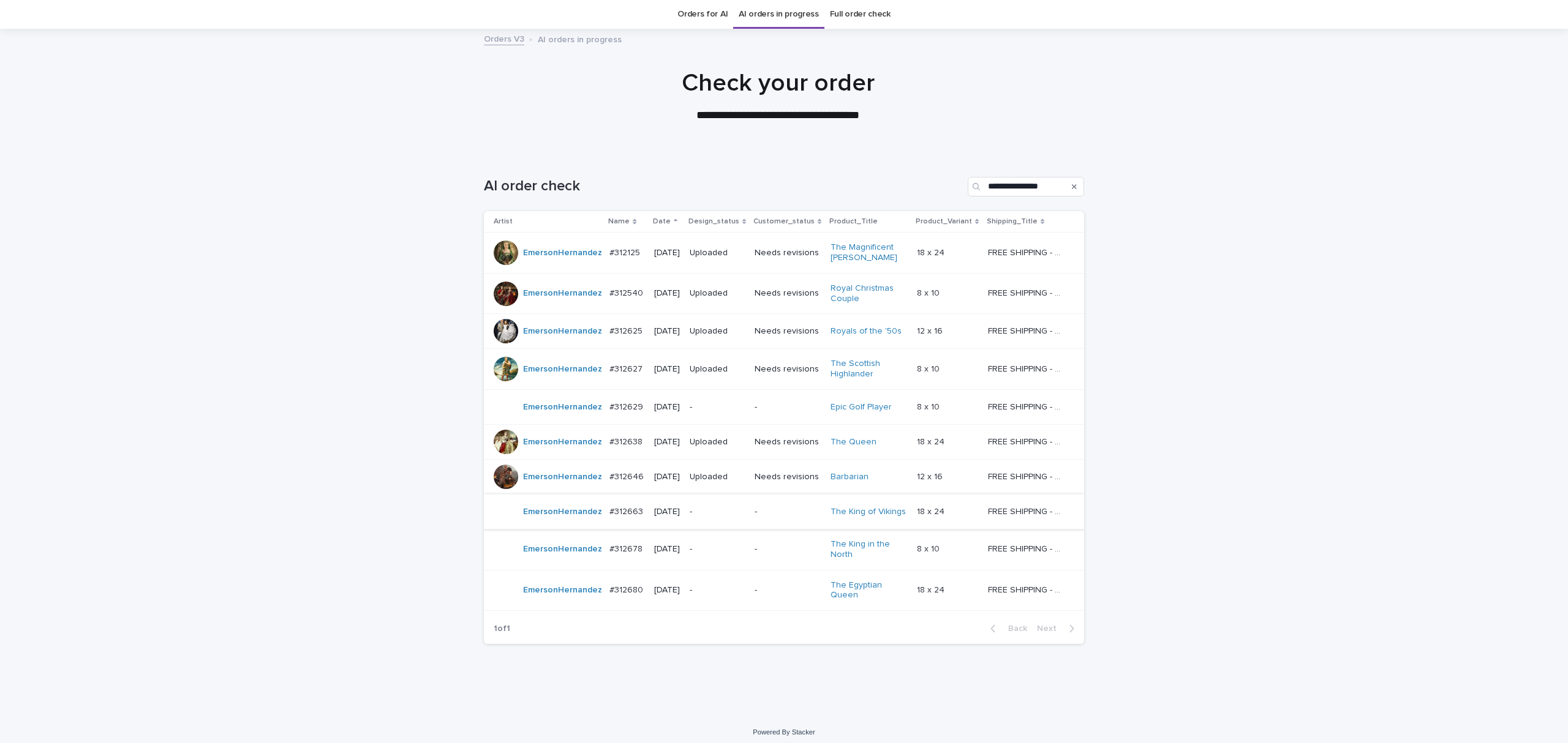
scroll to position [48, 0]
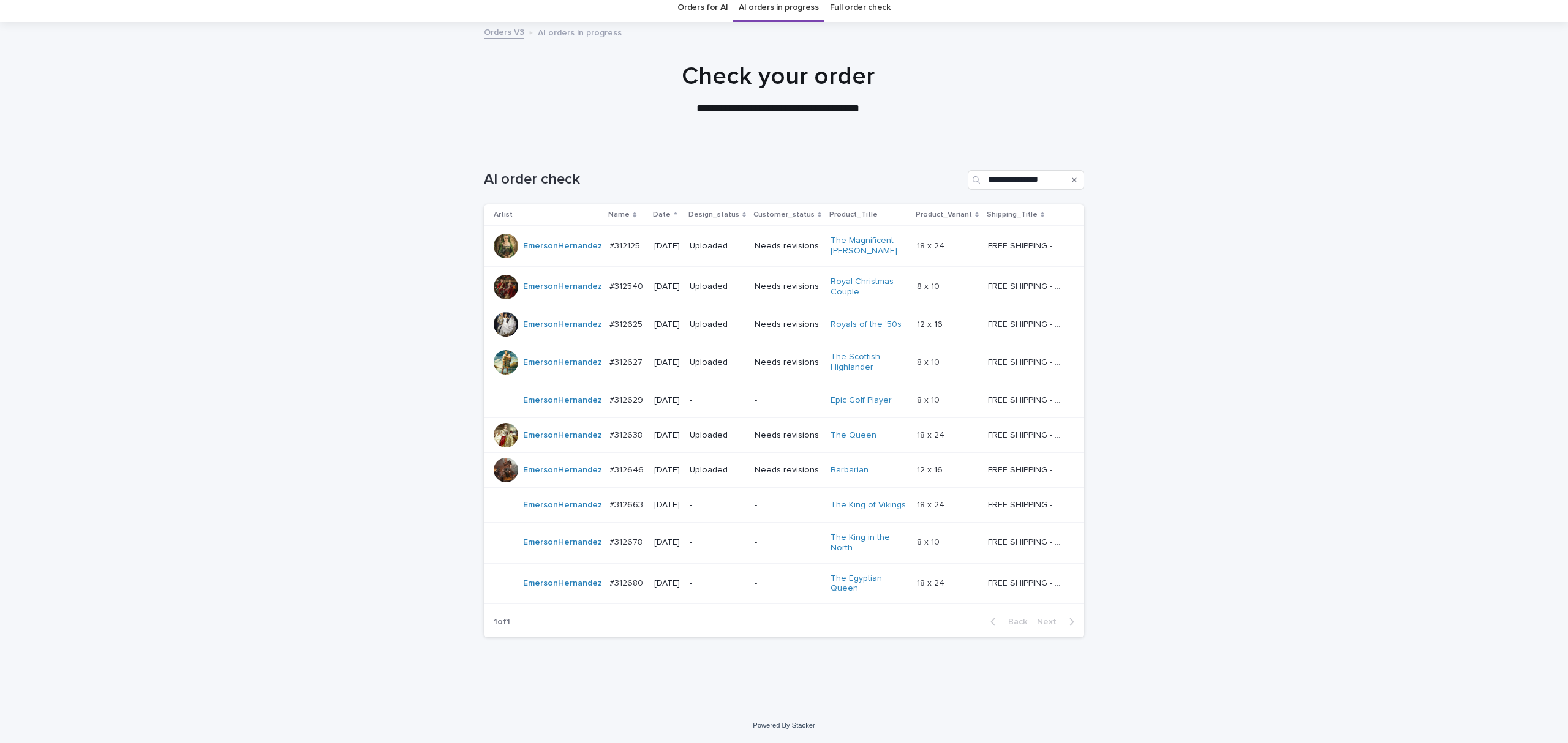
click at [778, 670] on div "**********" at bounding box center [784, 412] width 612 height 532
click at [890, 627] on div "1 of 1 Back Next" at bounding box center [784, 622] width 600 height 31
click at [804, 586] on p "-" at bounding box center [787, 584] width 66 height 10
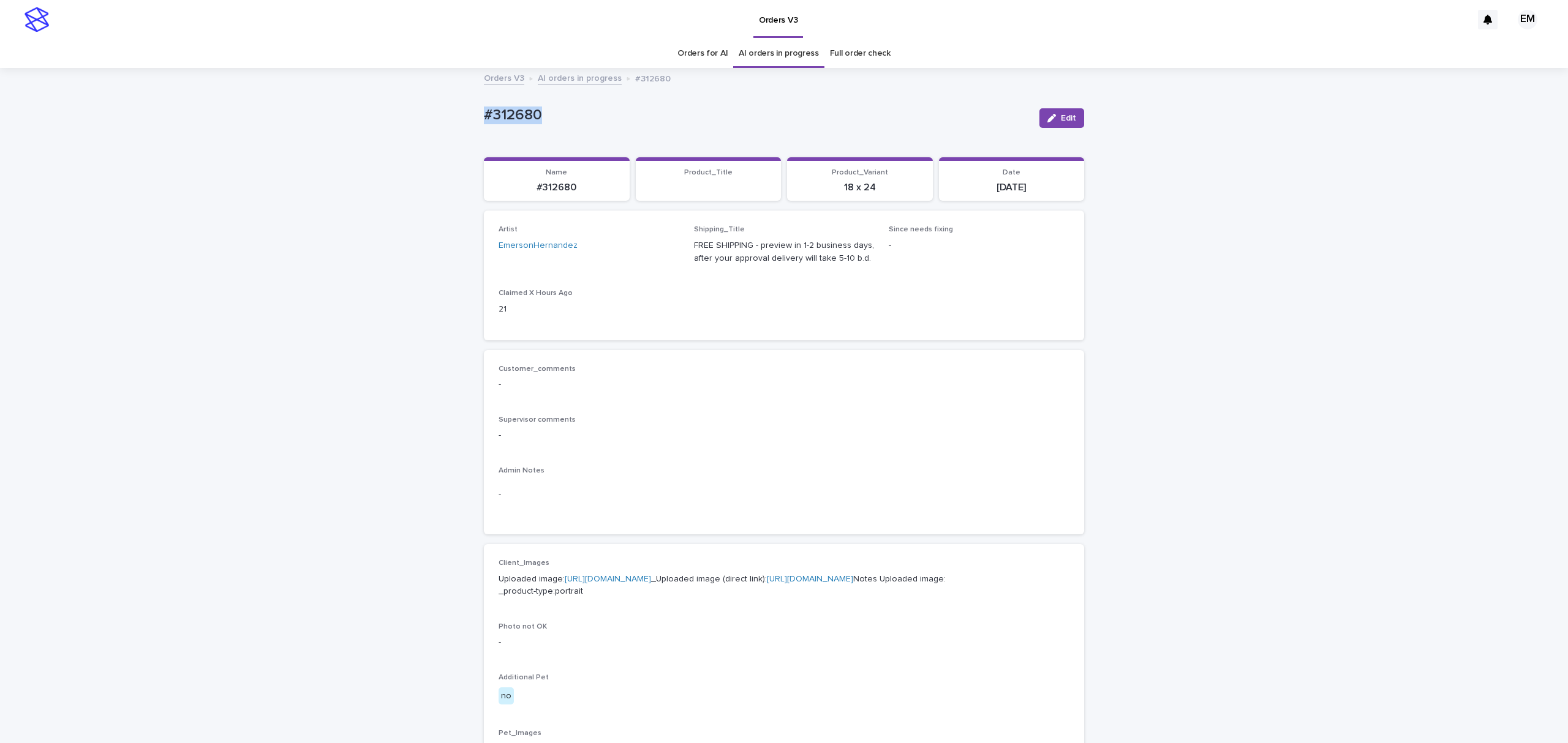
drag, startPoint x: 597, startPoint y: 108, endPoint x: 424, endPoint y: 114, distance: 173.1
click at [426, 110] on div "Loading... Saving… Loading... Saving… #312680 Edit #312680 Edit Sorry, there wa…" at bounding box center [784, 626] width 1568 height 1115
click at [625, 585] on p "Uploaded image: [URL][DOMAIN_NAME] _Uploaded image (direct link): [URL][DOMAIN_…" at bounding box center [784, 585] width 570 height 25
click at [630, 598] on p "Uploaded image: [URL][DOMAIN_NAME] _Uploaded image (direct link): [URL][DOMAIN_…" at bounding box center [784, 585] width 570 height 25
click at [636, 583] on link "[URL][DOMAIN_NAME]" at bounding box center [608, 579] width 86 height 8
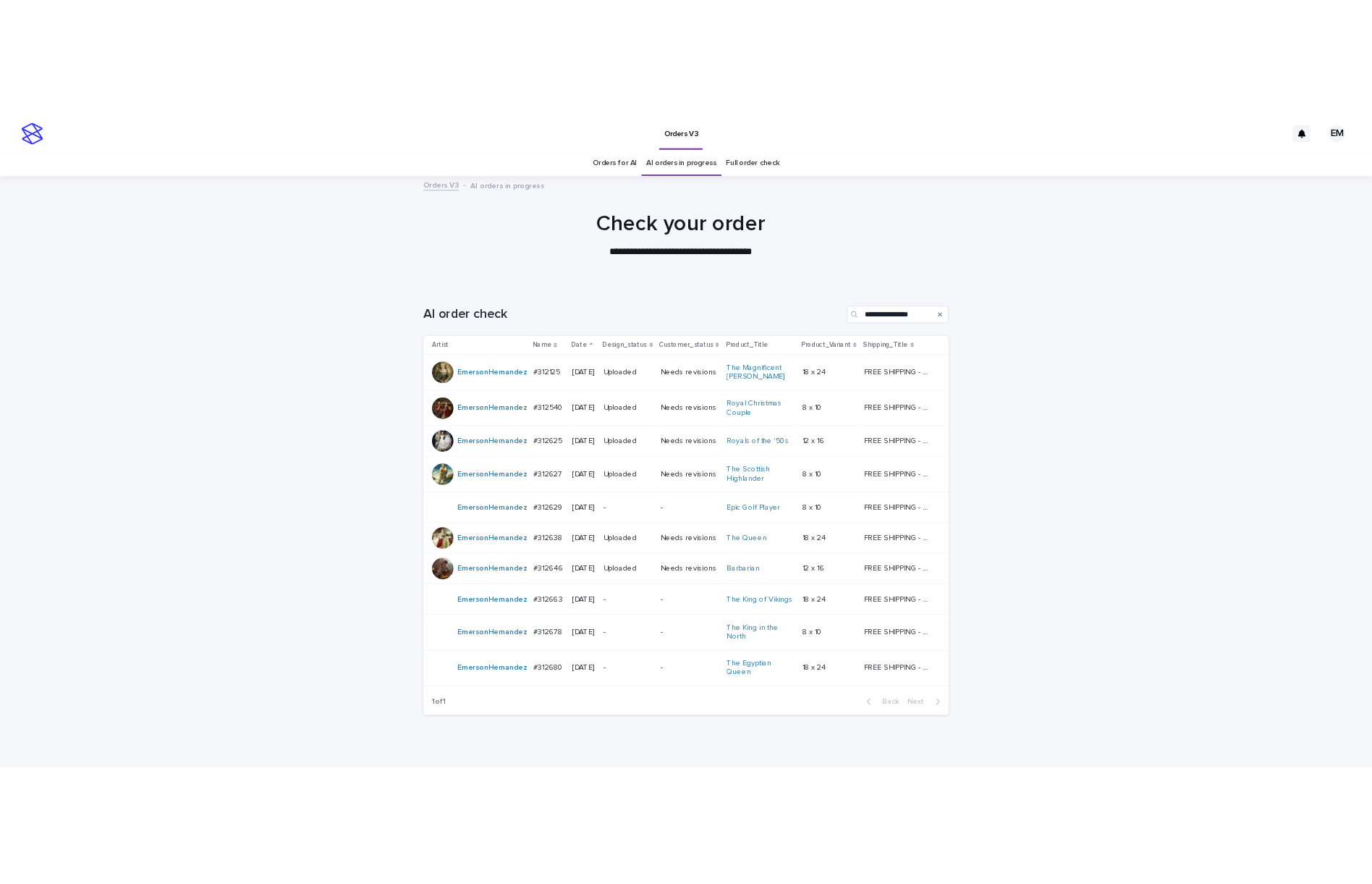
scroll to position [46, 0]
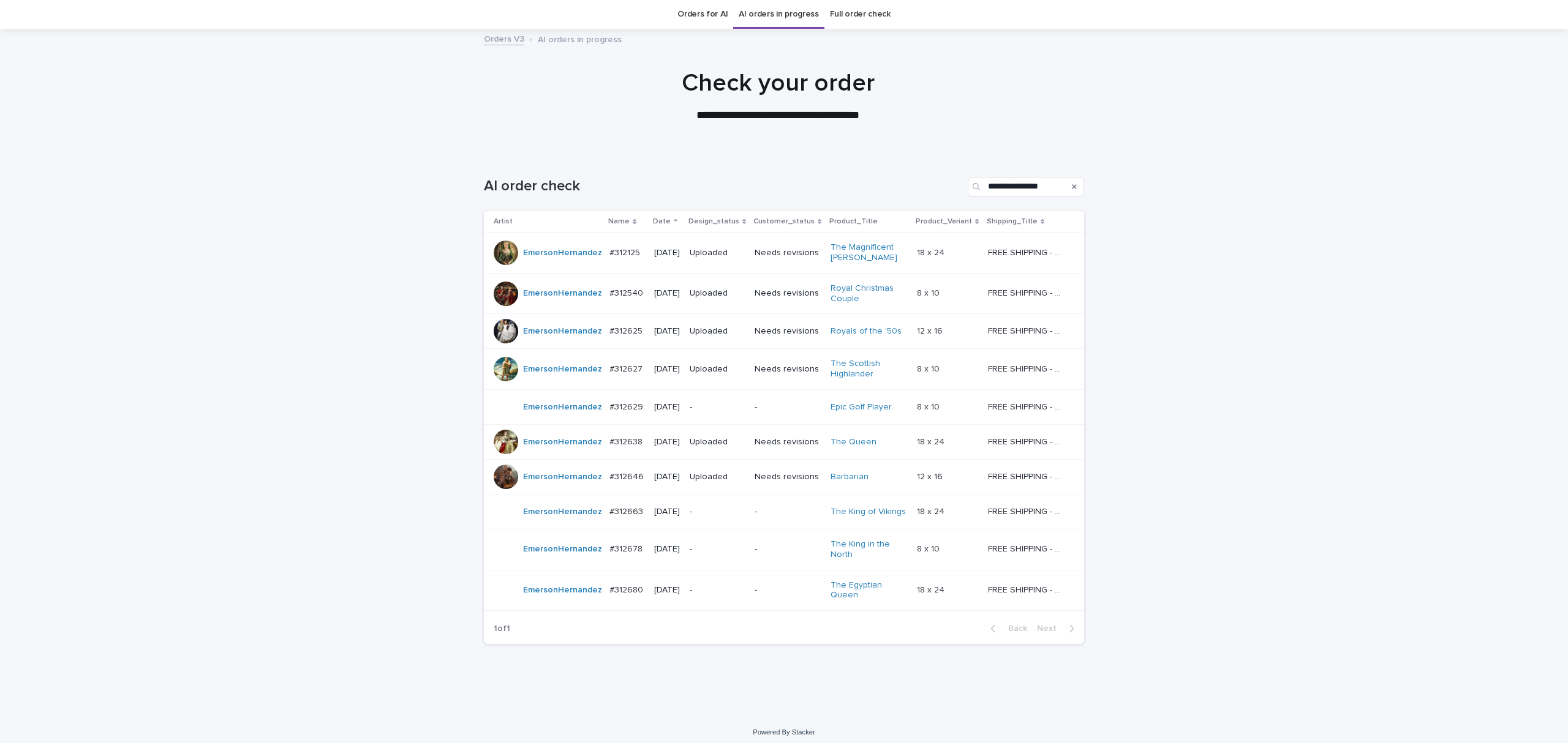
click at [1211, 568] on div "**********" at bounding box center [784, 433] width 1568 height 562
drag, startPoint x: 1337, startPoint y: 514, endPoint x: 1351, endPoint y: 523, distance: 16.6
click at [1340, 516] on div "**********" at bounding box center [784, 433] width 1568 height 562
click at [1014, 184] on input "**********" at bounding box center [1026, 186] width 116 height 20
click at [1052, 188] on input "Search" at bounding box center [1026, 186] width 116 height 20
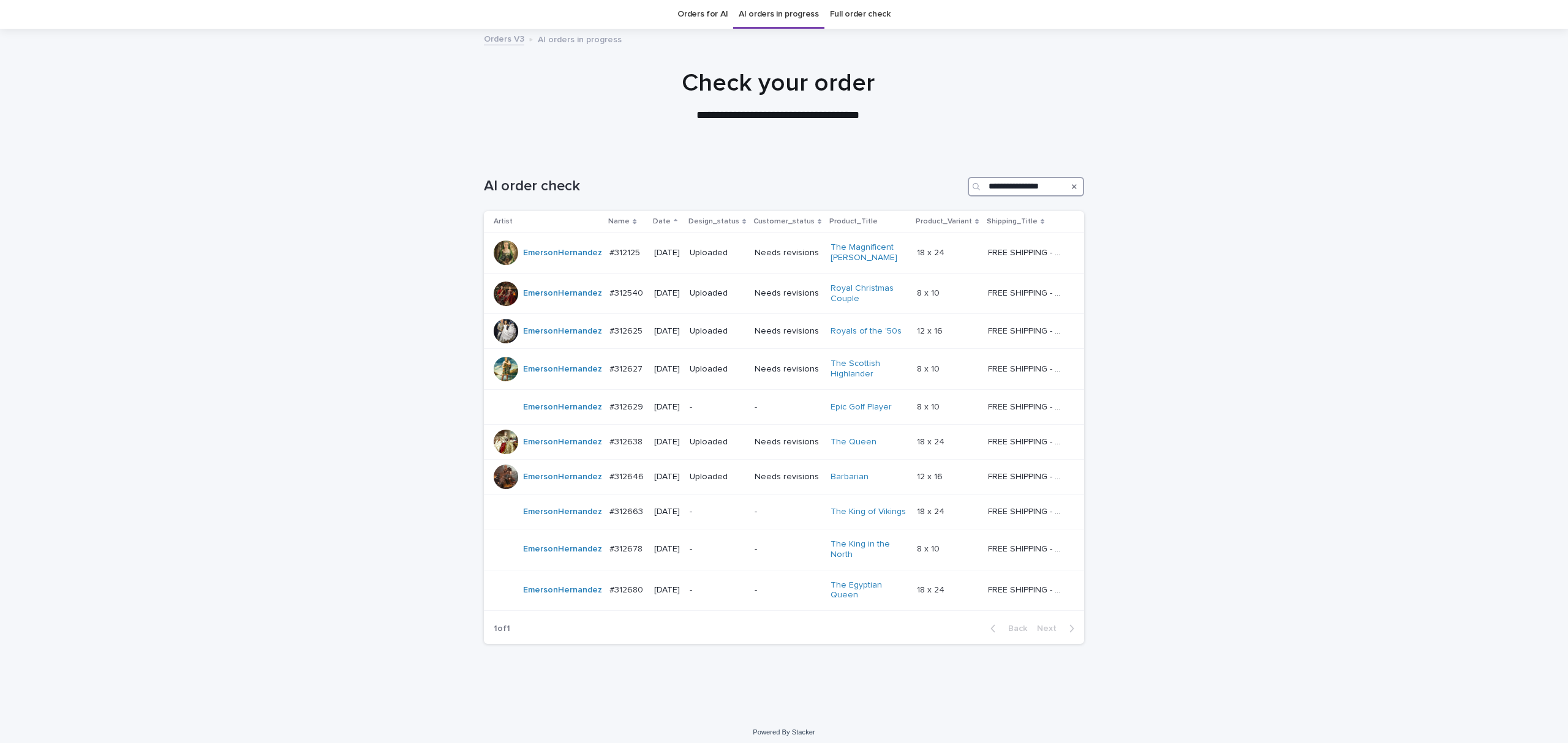
type input "**********"
click at [1008, 187] on input "**********" at bounding box center [1026, 186] width 116 height 20
click at [1247, 244] on div "**********" at bounding box center [784, 433] width 1568 height 562
click at [146, 456] on div "**********" at bounding box center [784, 433] width 1568 height 562
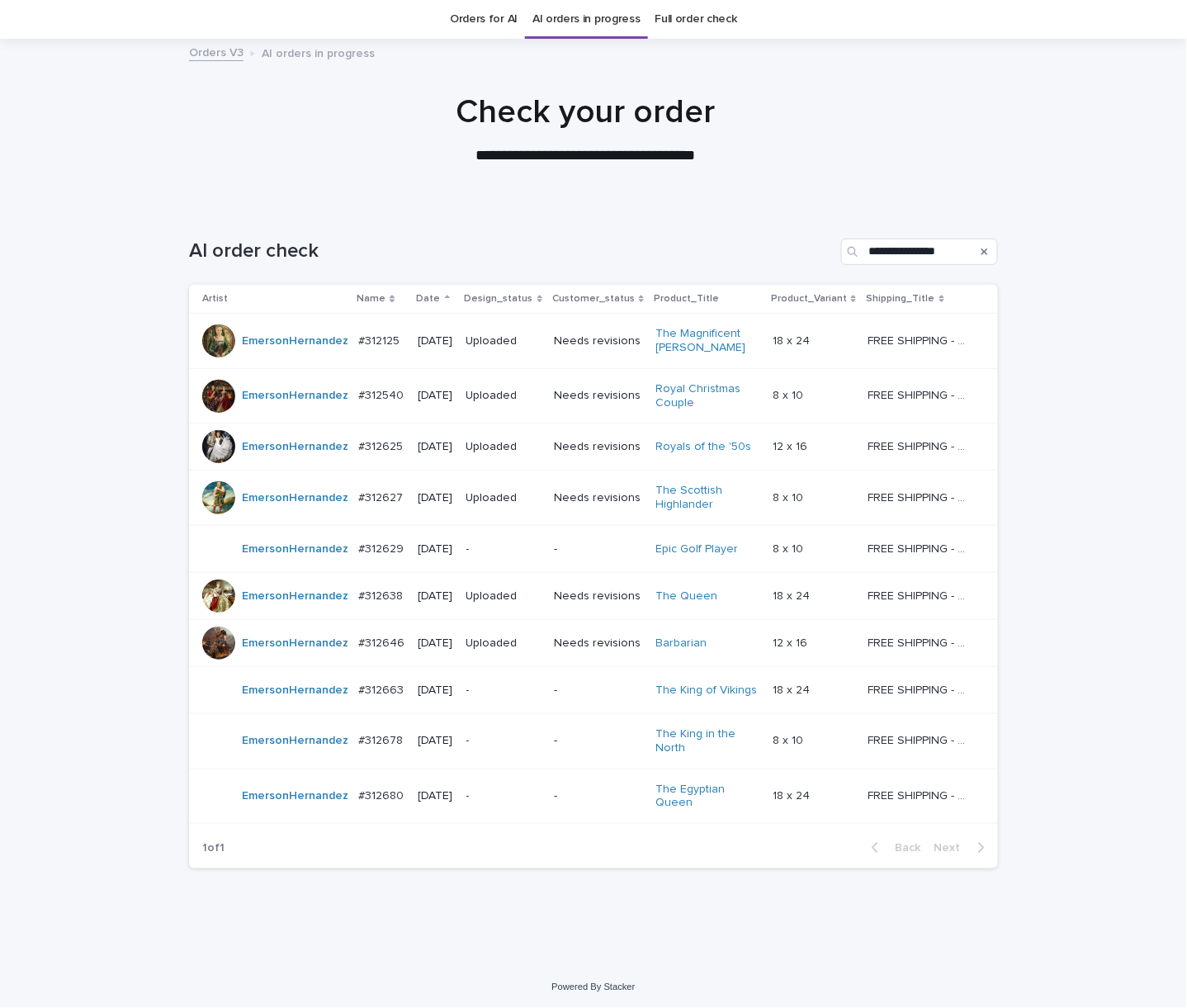
drag, startPoint x: 1082, startPoint y: 769, endPoint x: 1084, endPoint y: 685, distance: 84.0
click at [1082, 769] on div "**********" at bounding box center [593, 584] width 1187 height 758
click at [949, 251] on input "**********" at bounding box center [919, 251] width 156 height 26
click at [905, 257] on input "**********" at bounding box center [919, 251] width 156 height 26
click at [704, 225] on div "**********" at bounding box center [593, 245] width 809 height 79
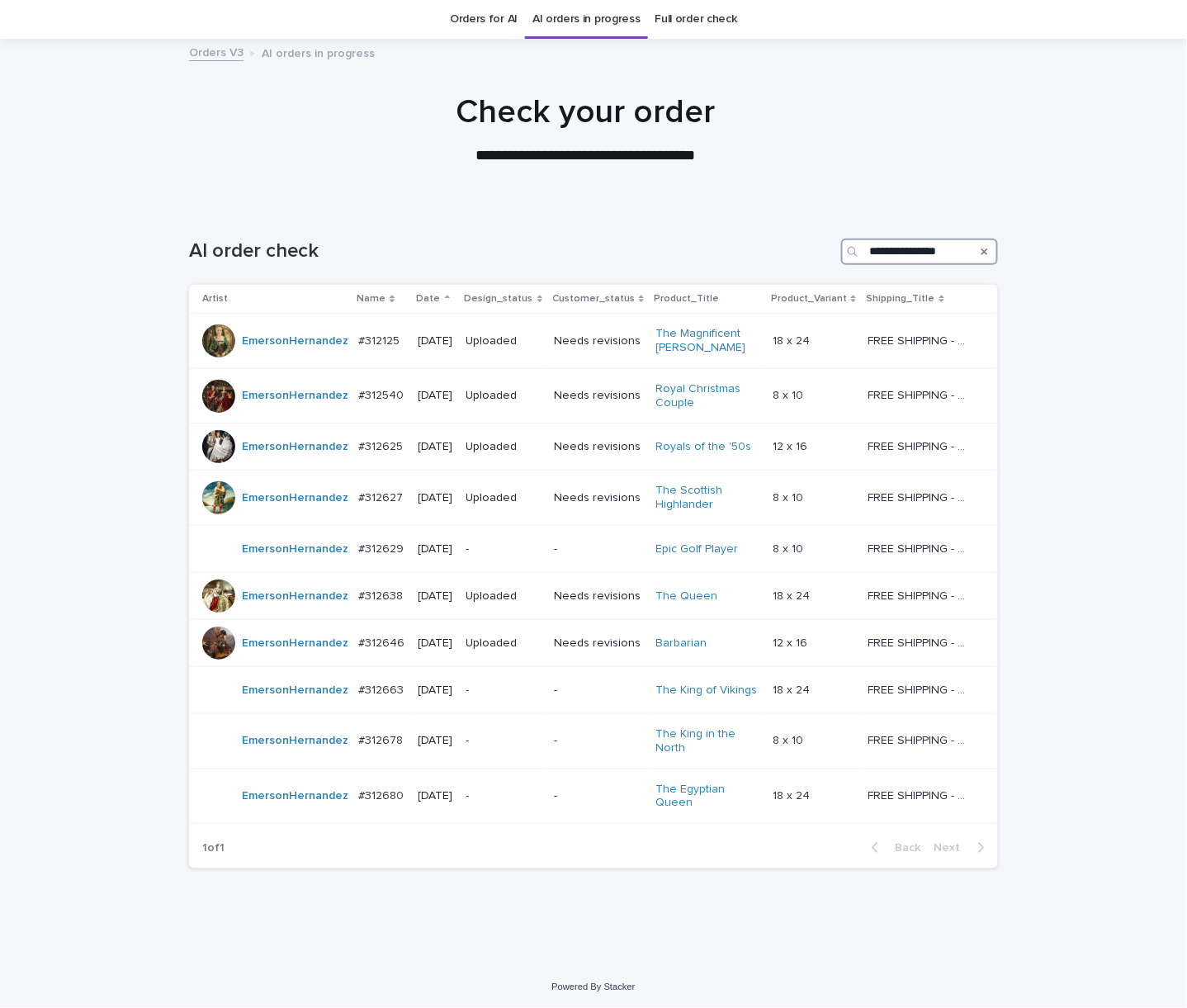
click at [932, 263] on input "**********" at bounding box center [919, 251] width 156 height 26
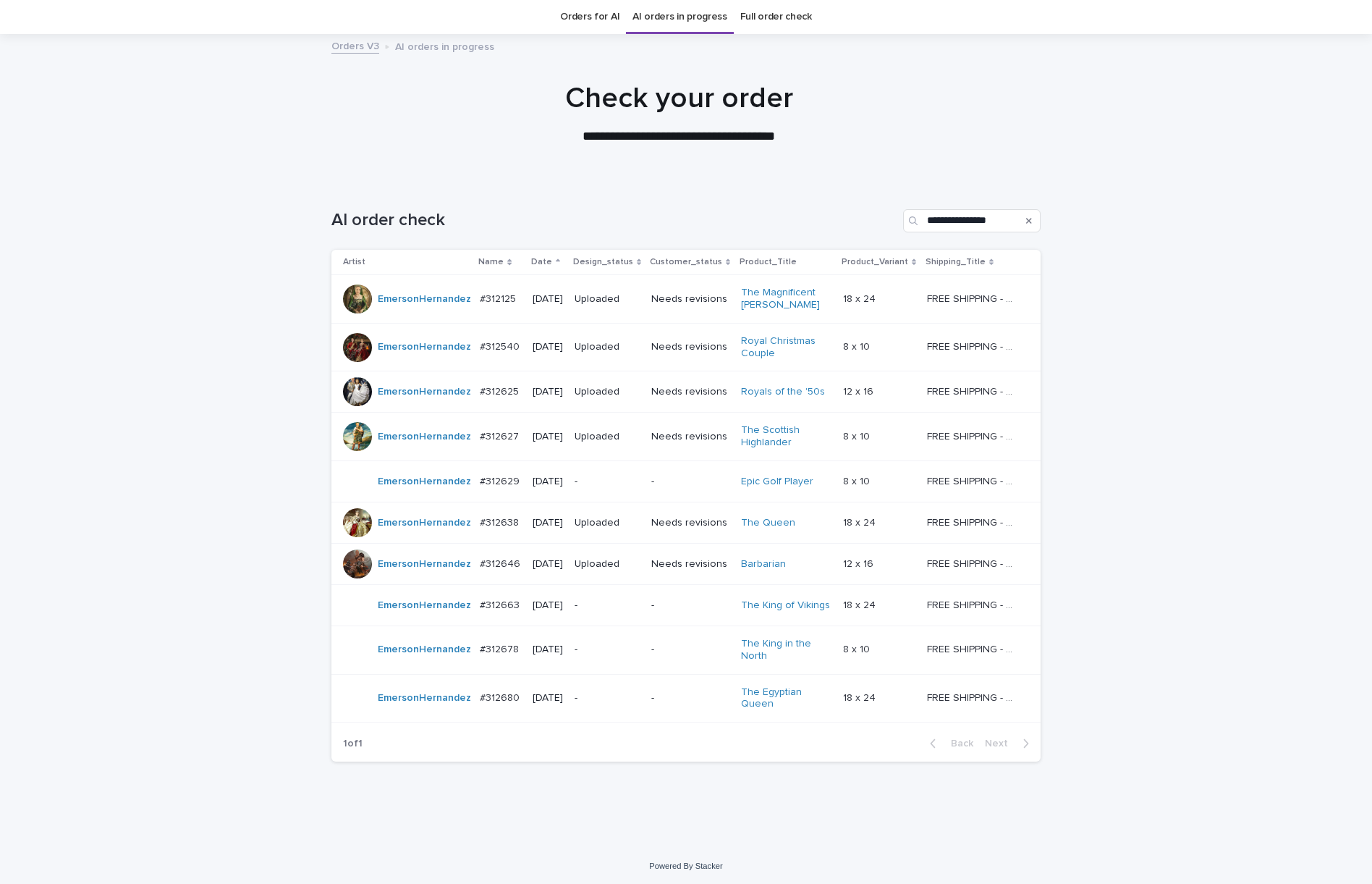
click at [1286, 513] on div "**********" at bounding box center [686, 513] width 1372 height 665
click at [614, 702] on p "-" at bounding box center [607, 698] width 65 height 12
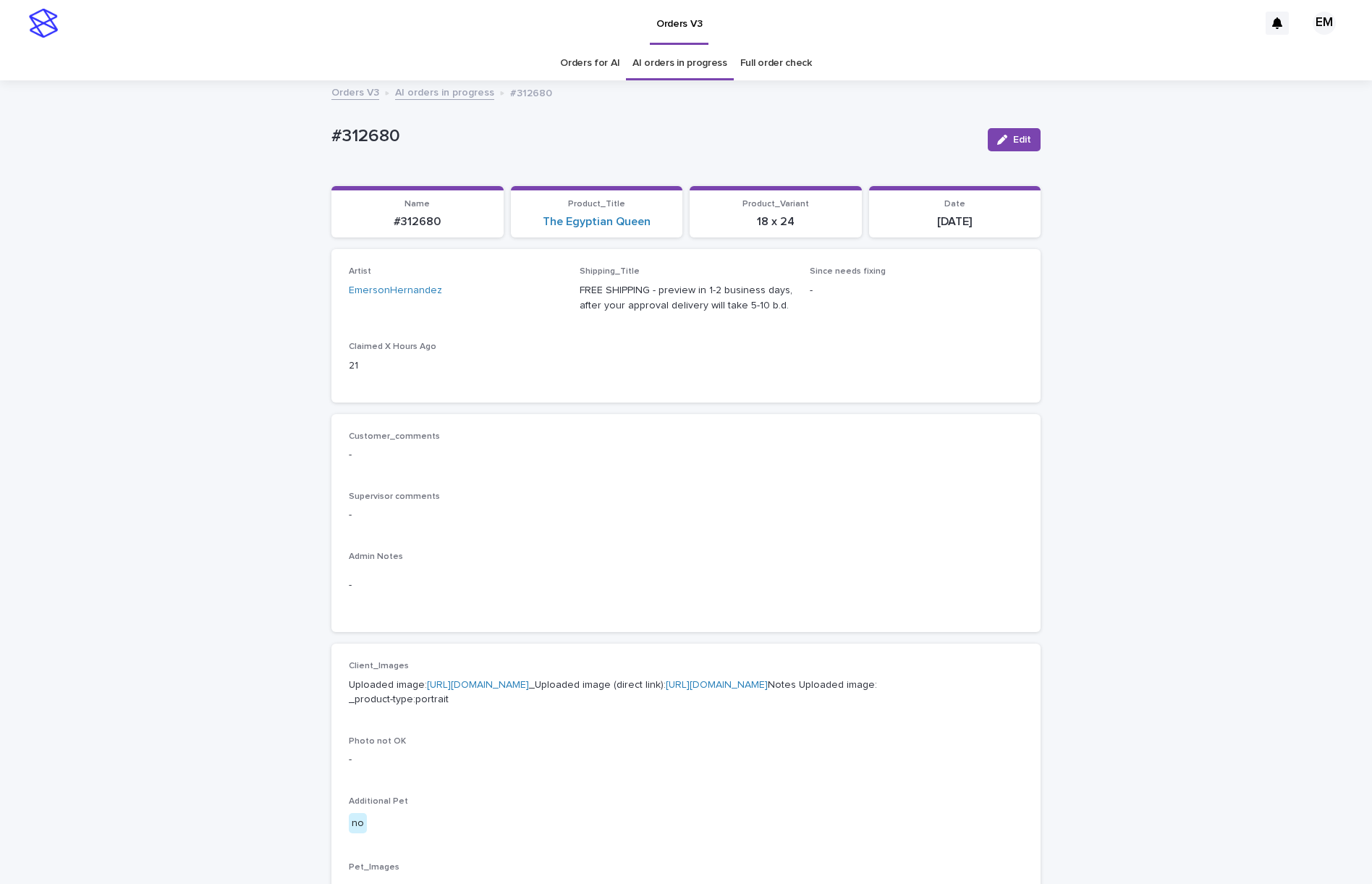
click at [515, 690] on link "[URL][DOMAIN_NAME]" at bounding box center [478, 684] width 102 height 10
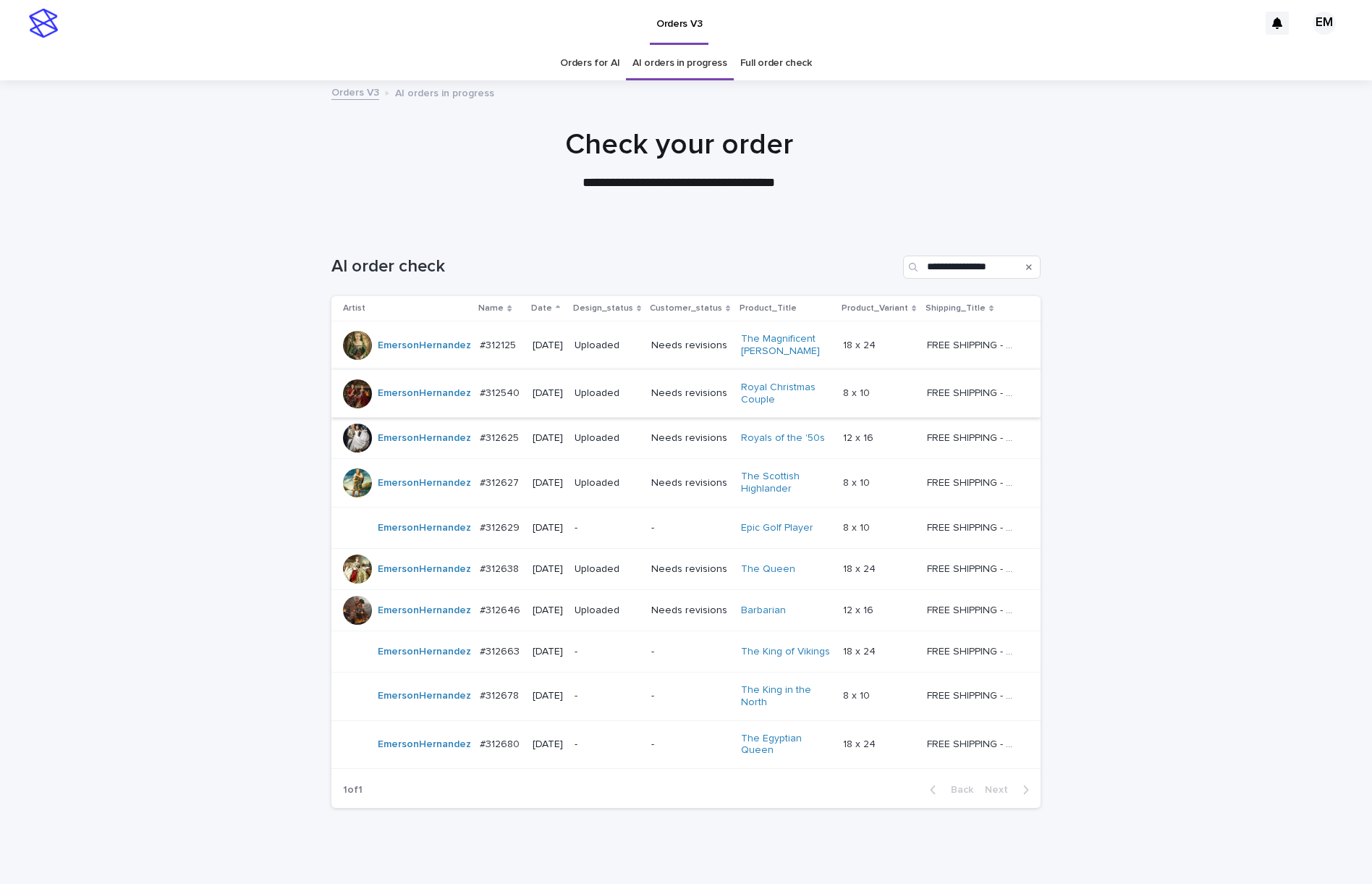
scroll to position [46, 0]
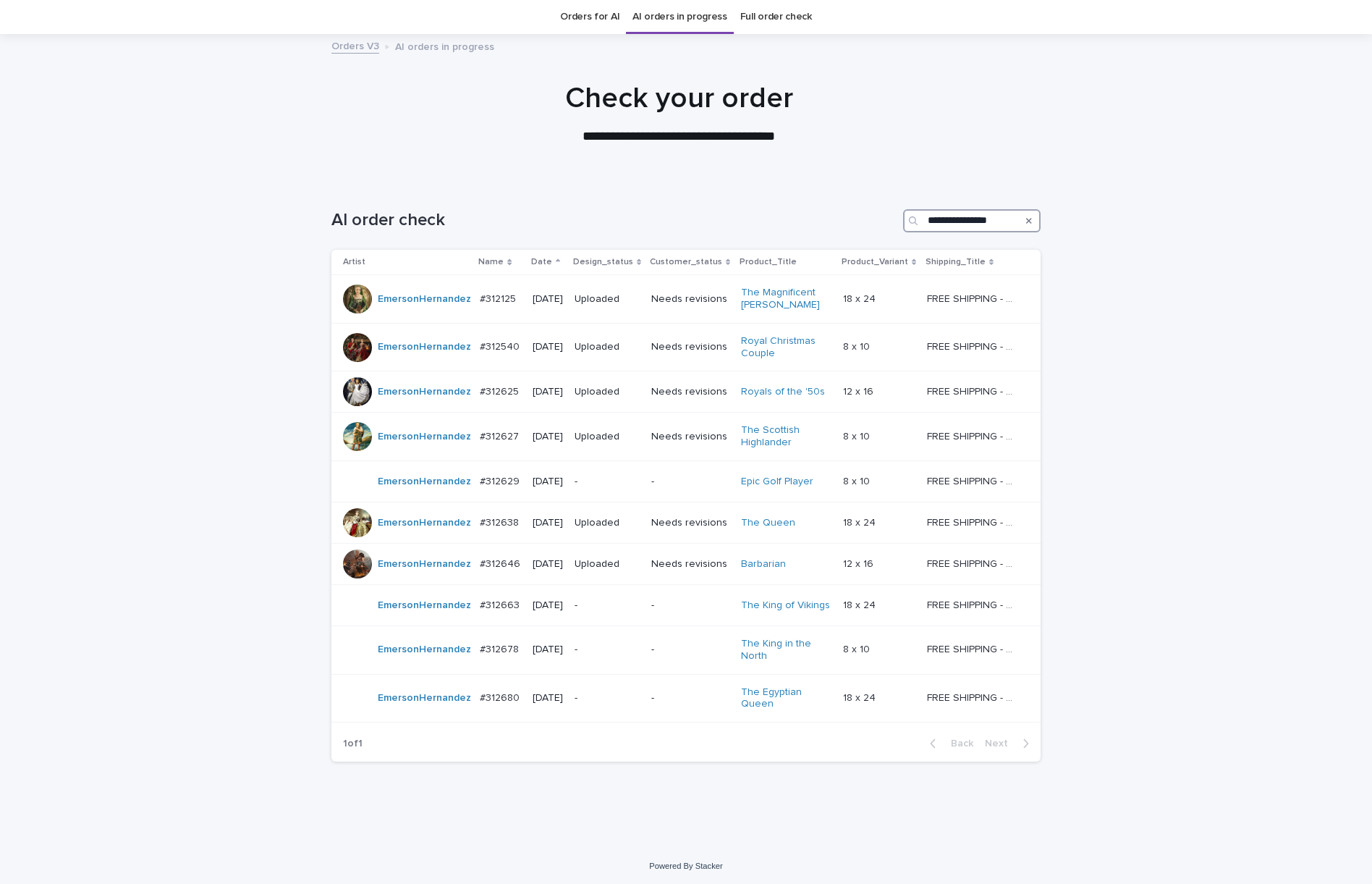
click at [964, 224] on input "**********" at bounding box center [971, 220] width 137 height 23
type input "**********"
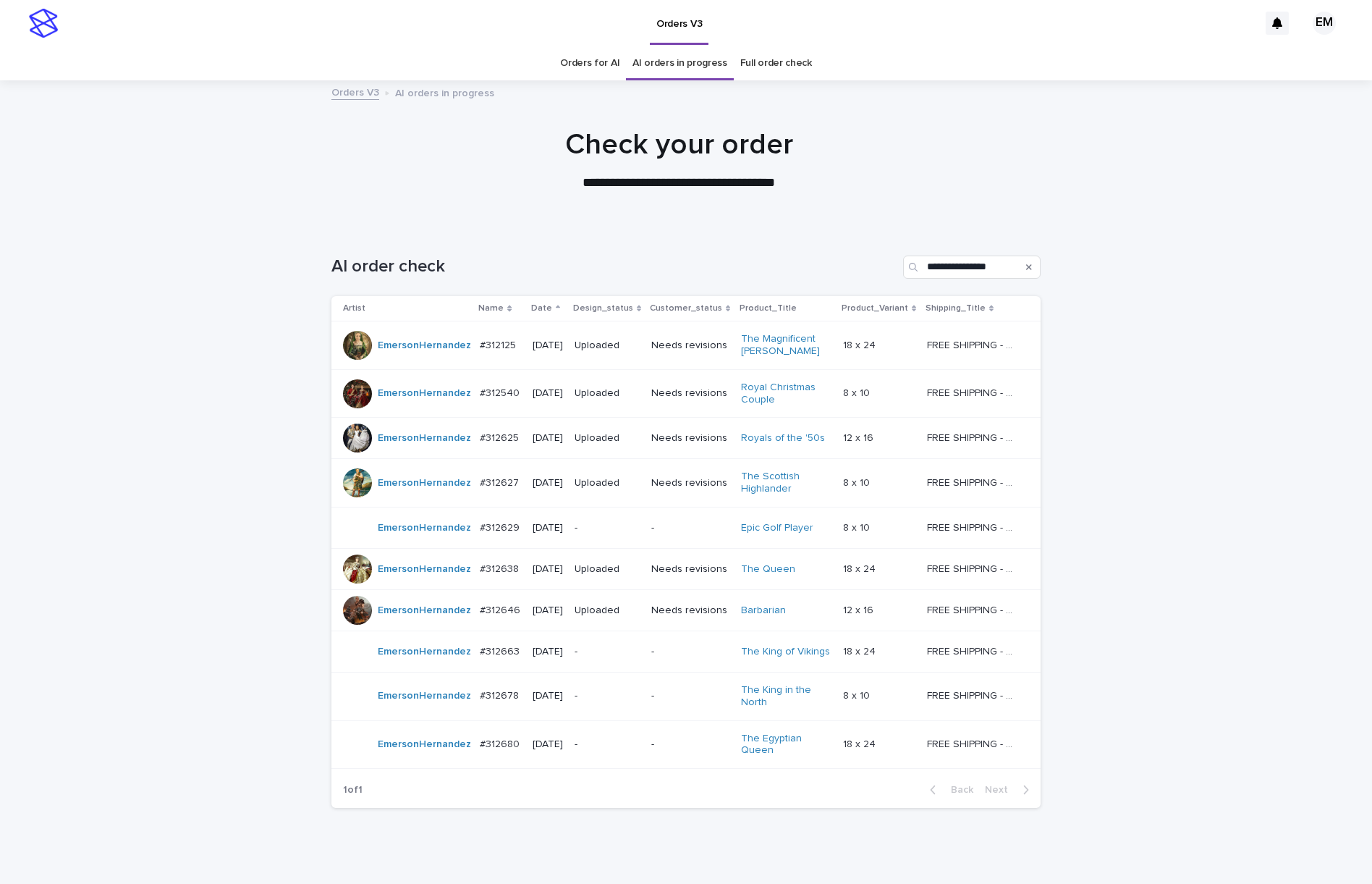
click at [622, 652] on p "-" at bounding box center [607, 652] width 65 height 12
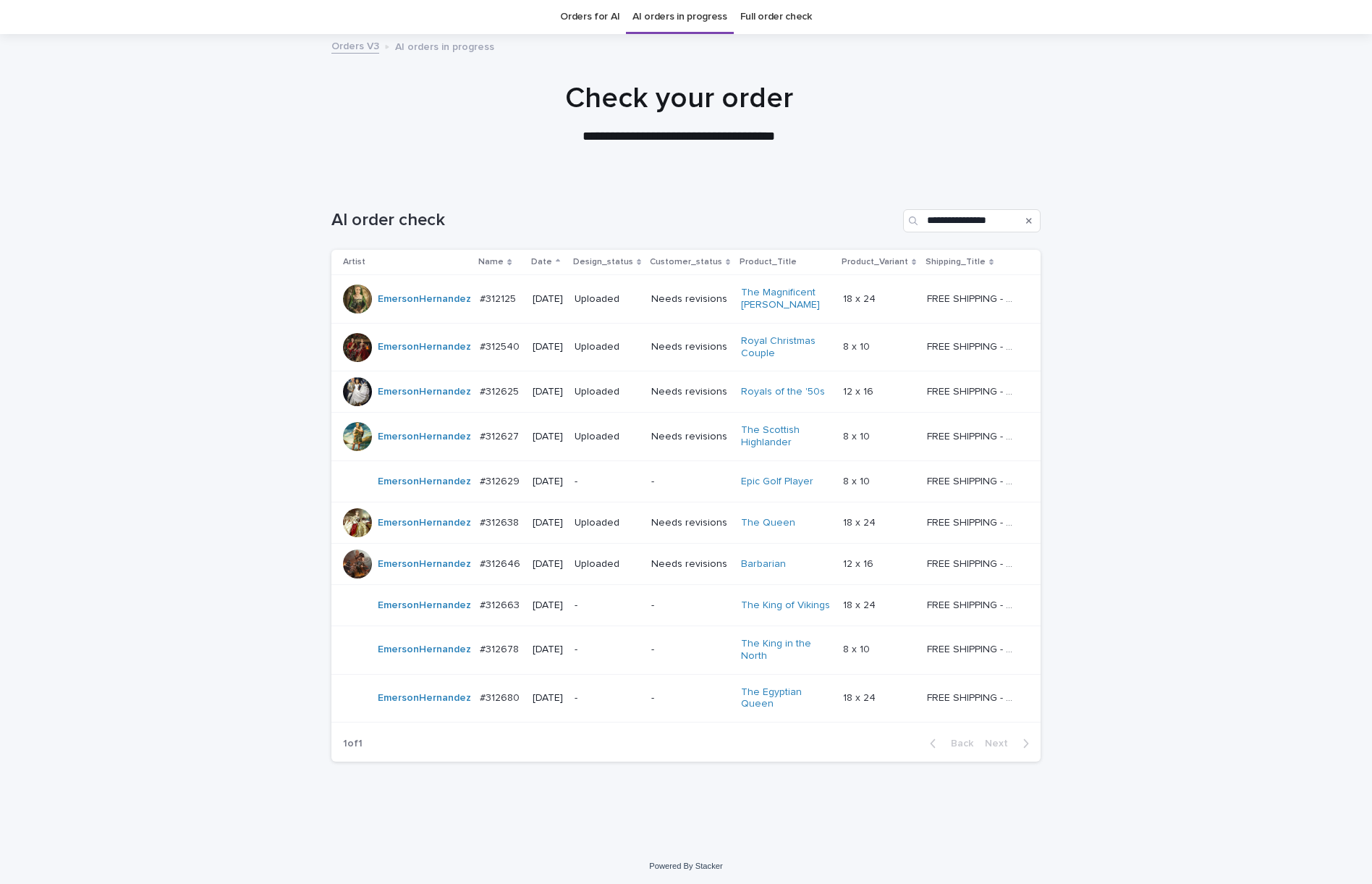
click at [635, 636] on td "-" at bounding box center [607, 650] width 77 height 49
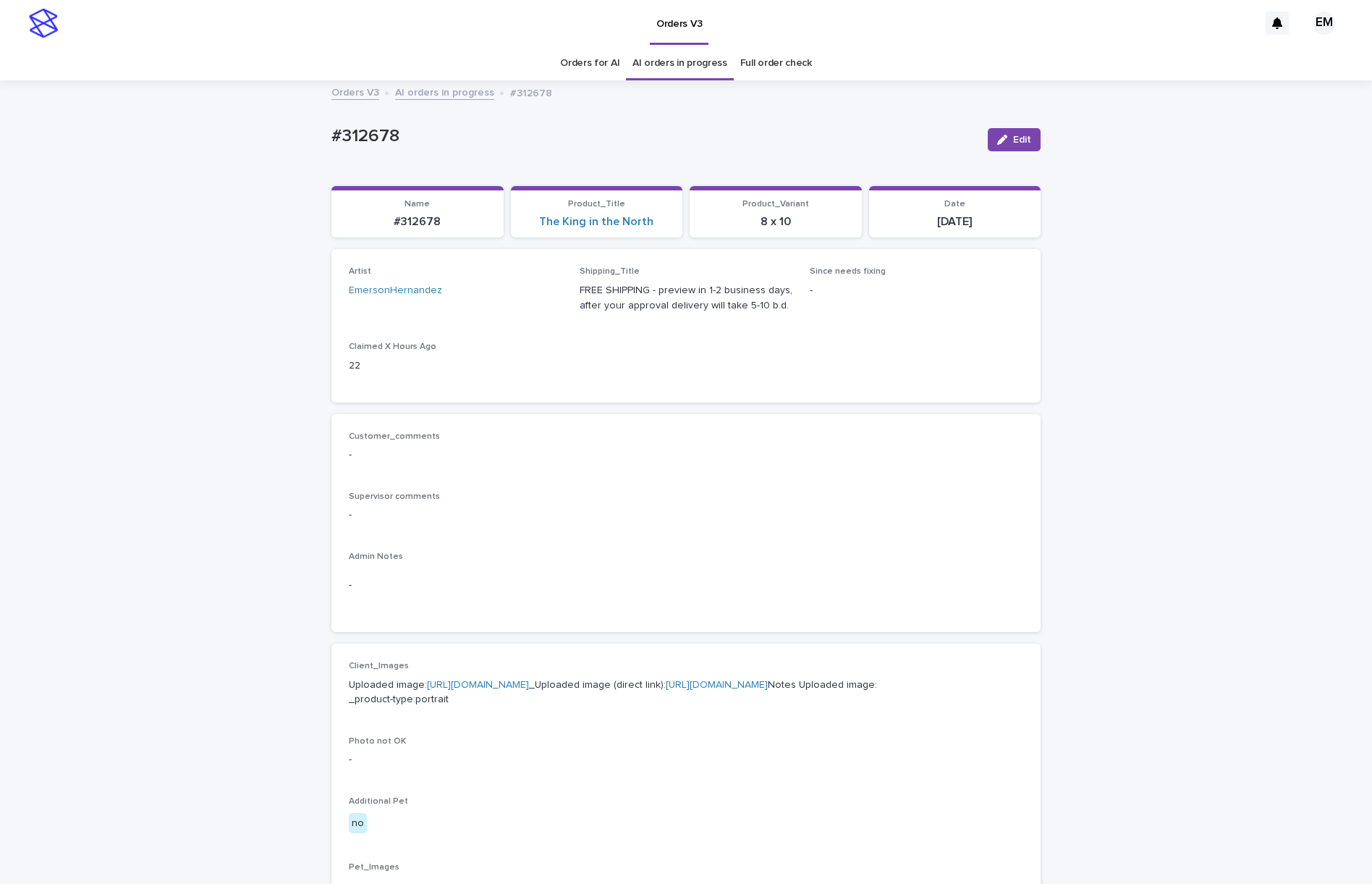
drag, startPoint x: 1237, startPoint y: 507, endPoint x: 1021, endPoint y: 494, distance: 216.4
click at [1237, 506] on div "Loading... Saving… Loading... Saving… #312678 Edit #312678 Edit Sorry, there wa…" at bounding box center [686, 741] width 1372 height 1319
drag, startPoint x: 448, startPoint y: 143, endPoint x: 491, endPoint y: 133, distance: 44.1
click at [111, 154] on div "Loading... Saving… Loading... Saving… #312678 Edit #312678 Edit Sorry, there wa…" at bounding box center [686, 741] width 1372 height 1319
click at [988, 137] on button "Edit" at bounding box center [1014, 139] width 53 height 23
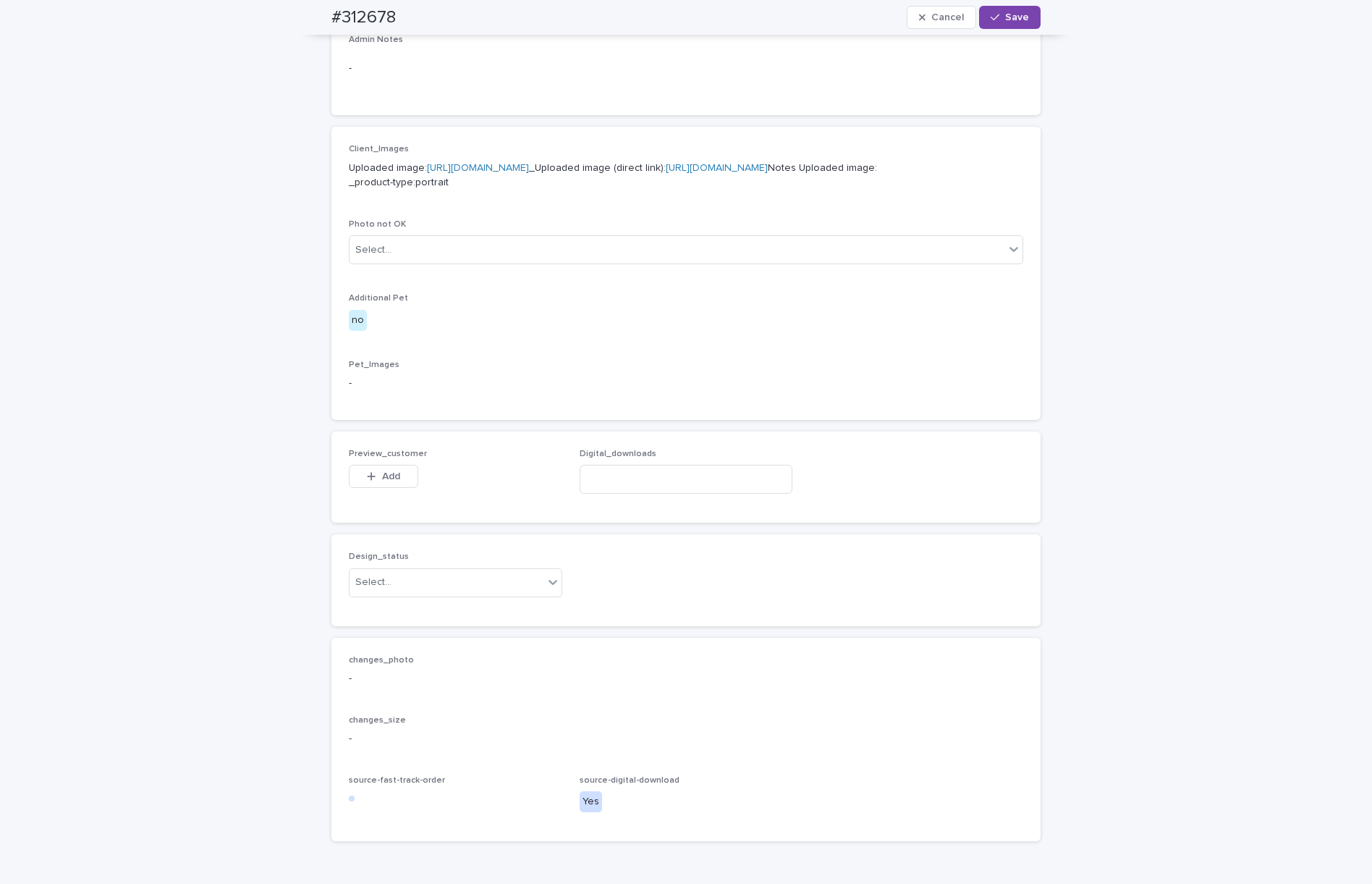
scroll to position [690, 0]
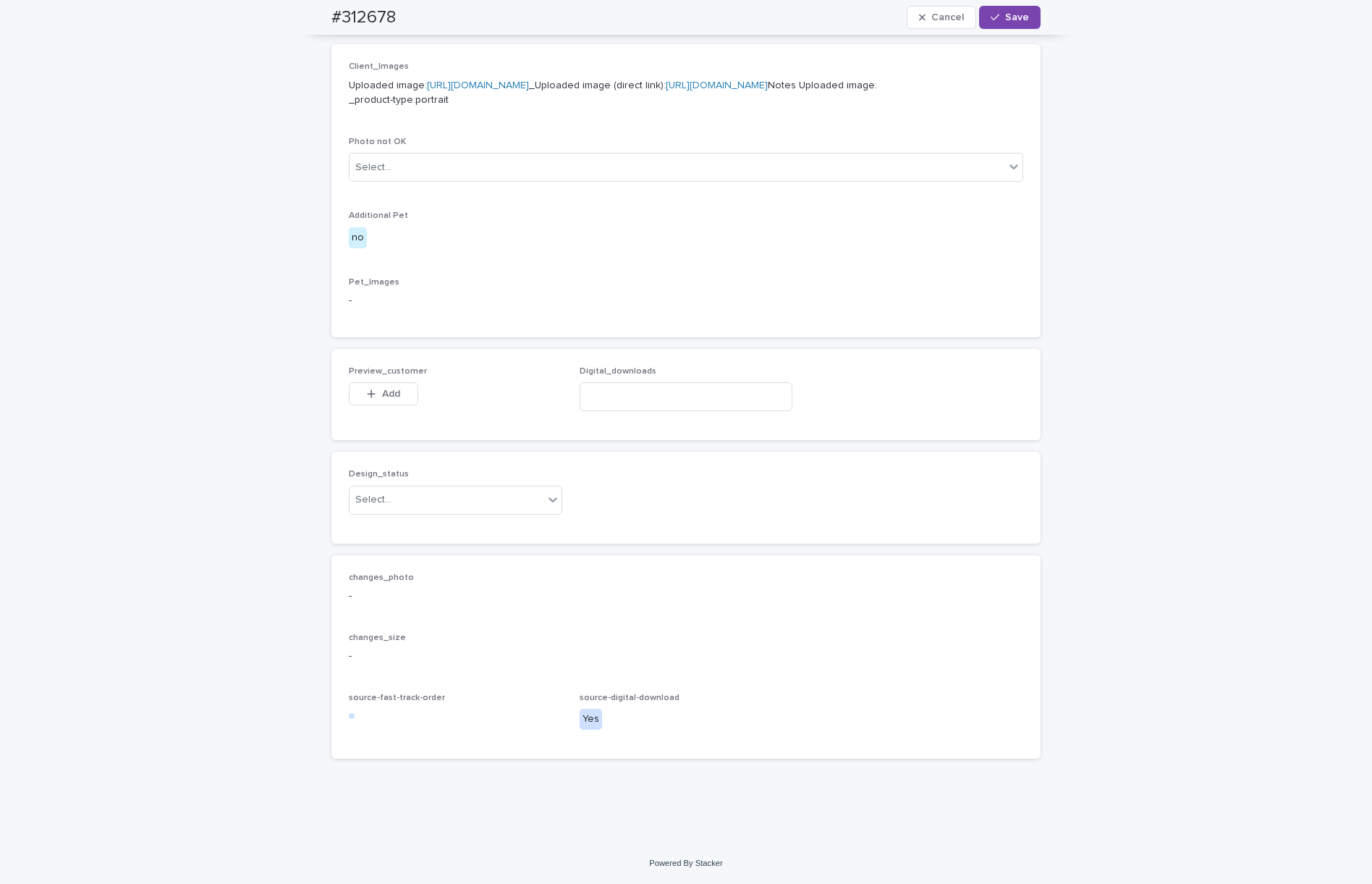
drag, startPoint x: 385, startPoint y: 394, endPoint x: 455, endPoint y: 392, distance: 70.0
click at [386, 394] on span "Add" at bounding box center [391, 393] width 18 height 10
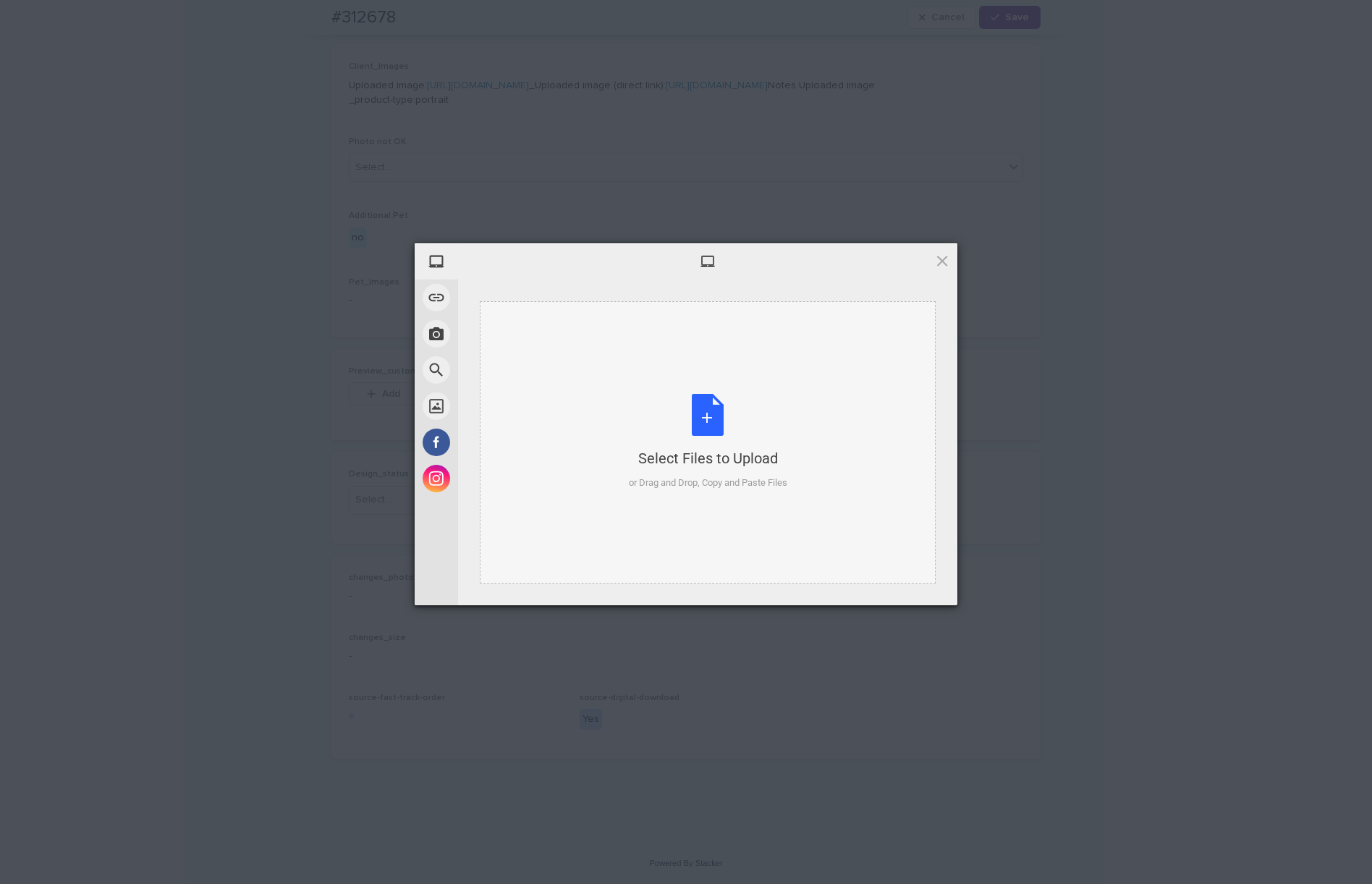
click at [620, 351] on div "Select Files to Upload or Drag and Drop, Copy and Paste Files" at bounding box center [708, 442] width 456 height 282
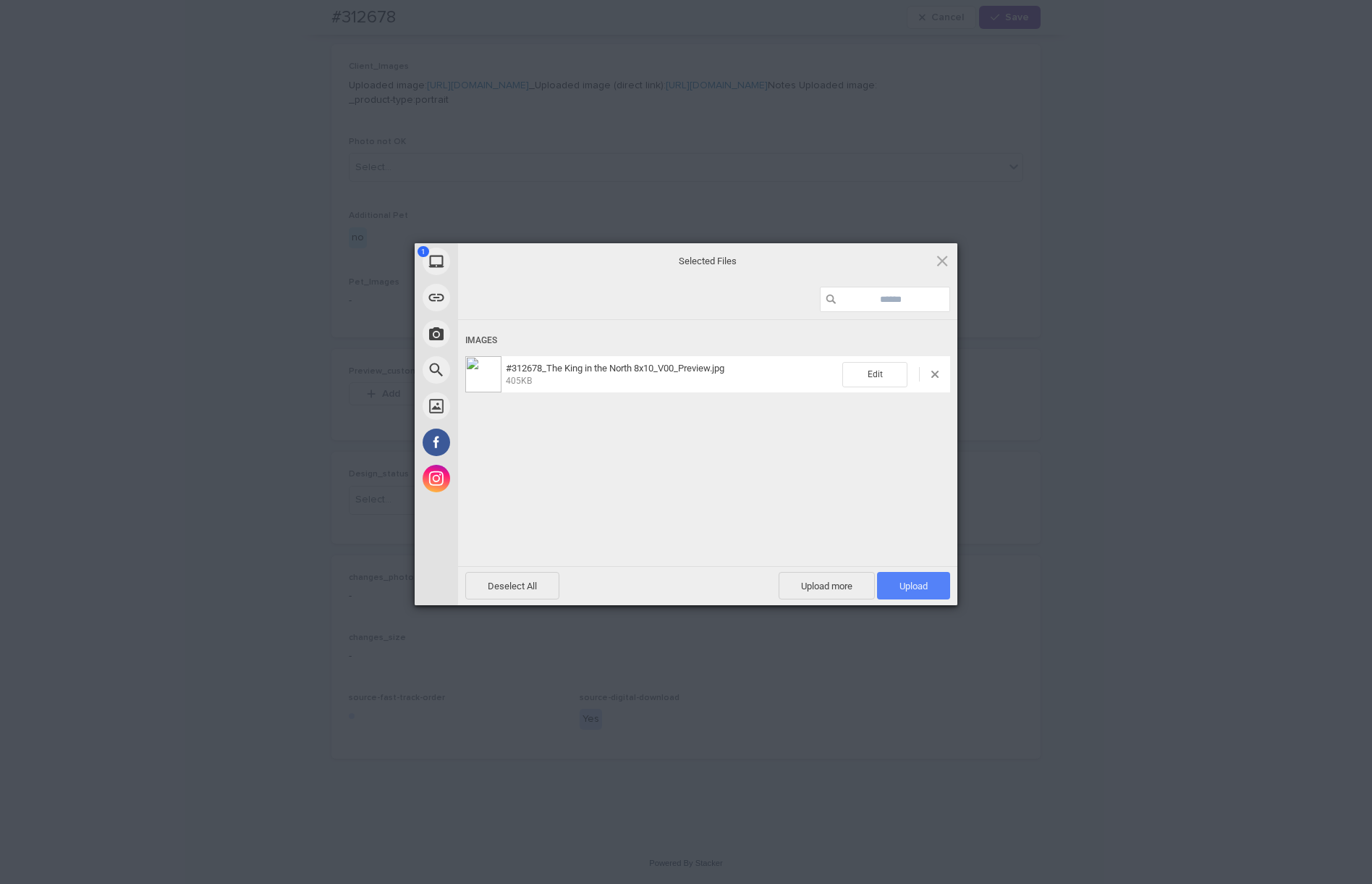
click at [912, 578] on span "Upload 1" at bounding box center [913, 586] width 73 height 28
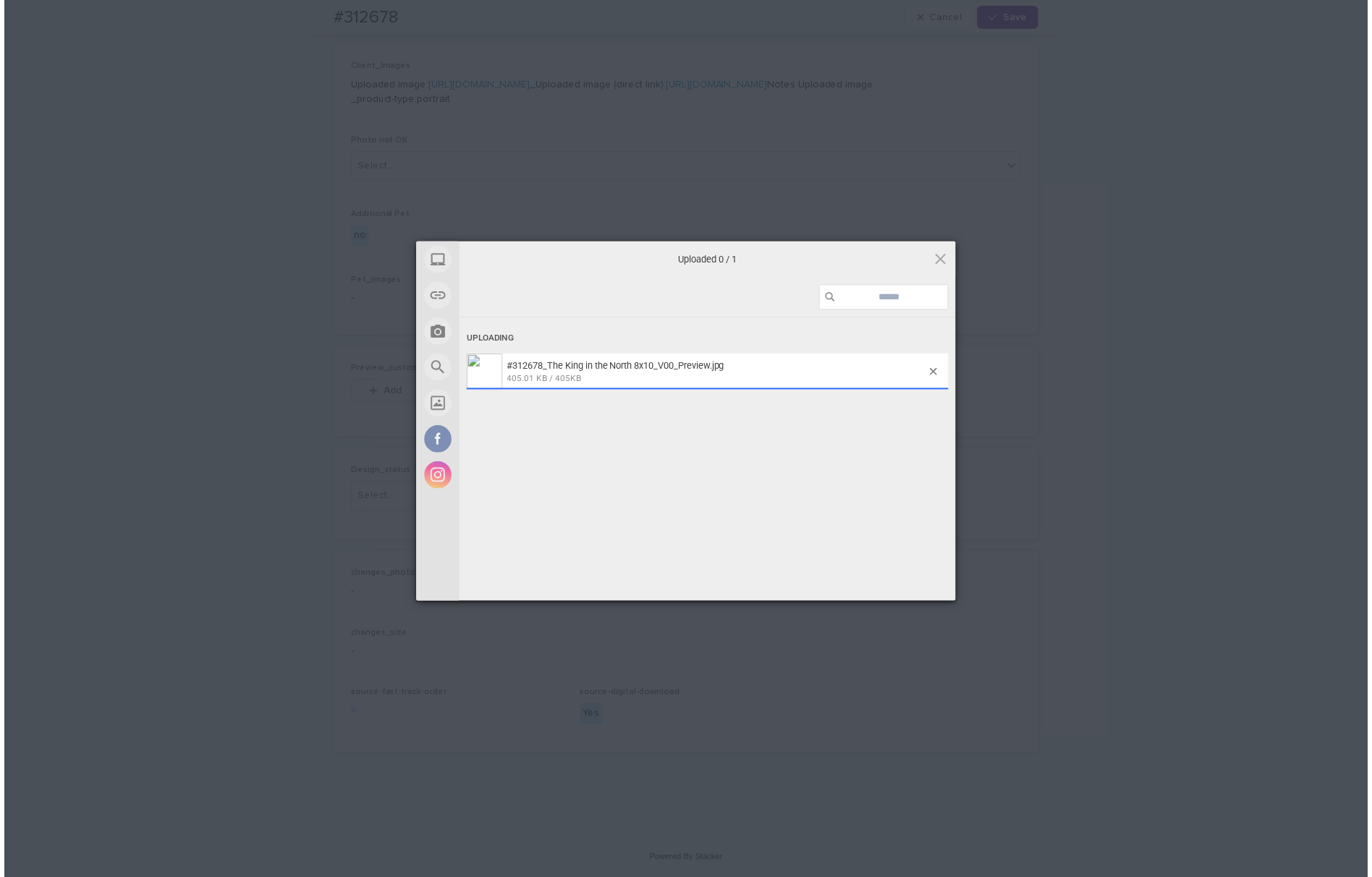
scroll to position [715, 0]
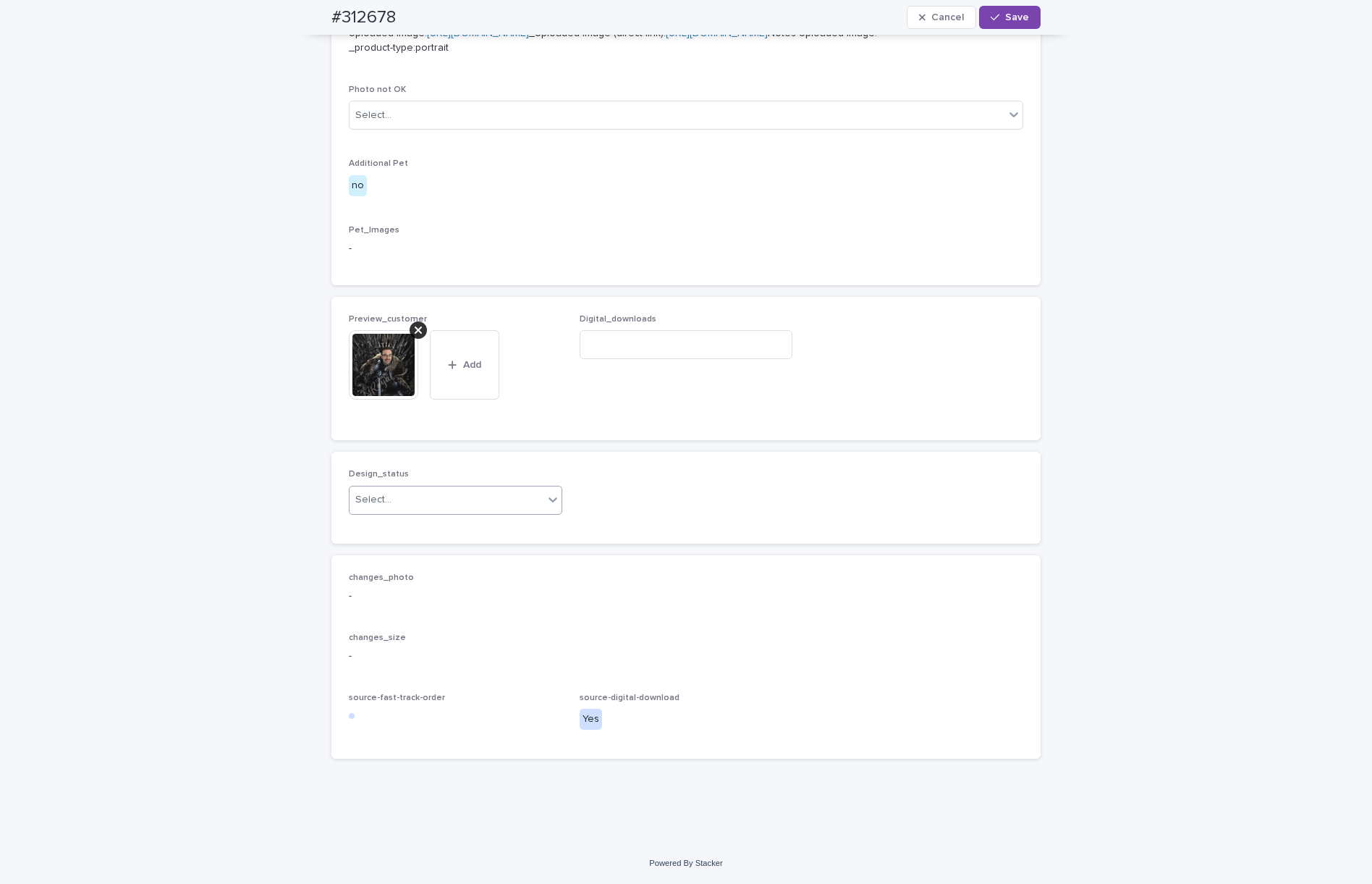
click at [412, 512] on div "Select..." at bounding box center [447, 499] width 194 height 24
click at [418, 550] on div "Uploaded" at bounding box center [448, 554] width 212 height 25
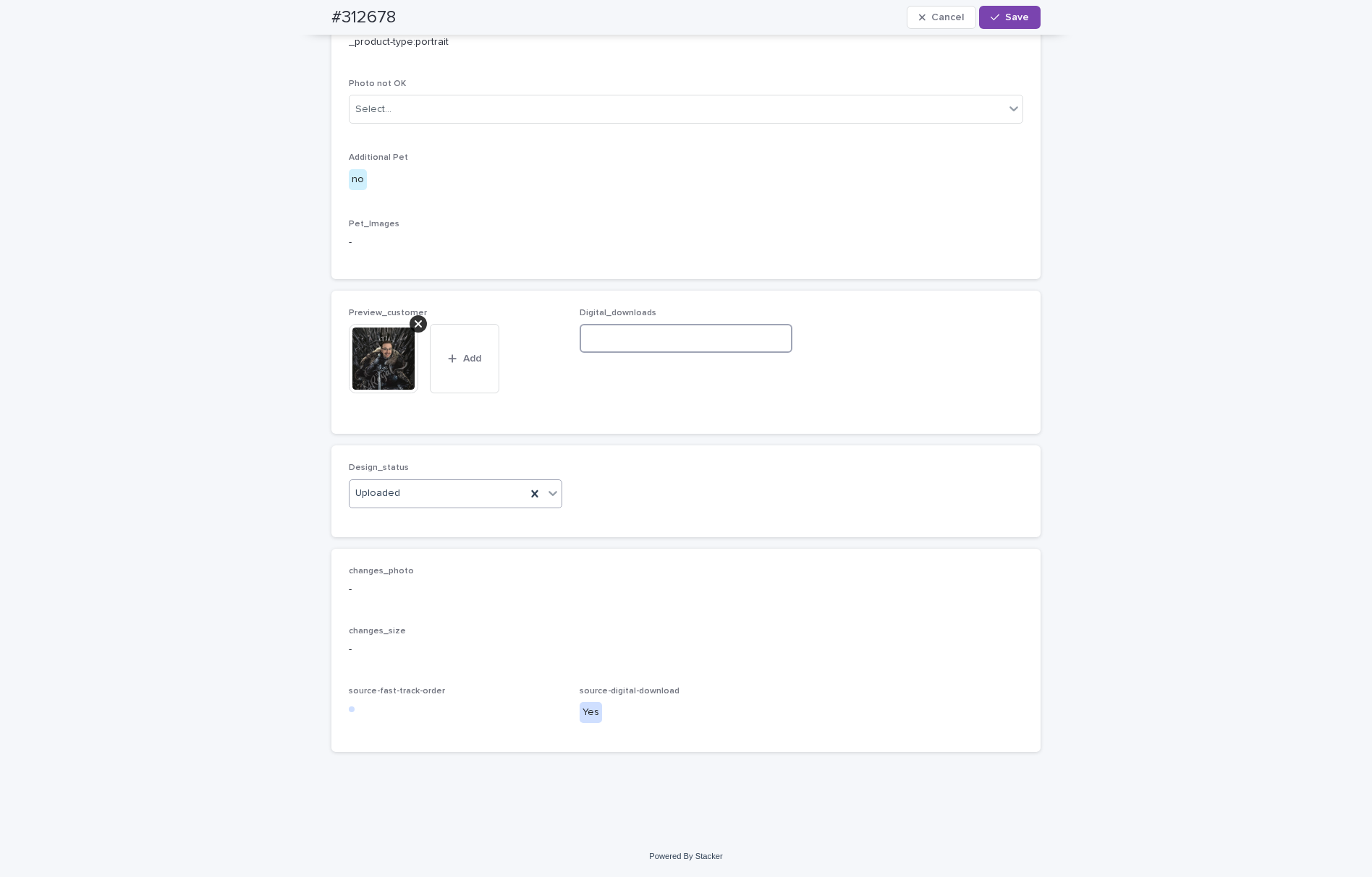
click at [629, 353] on input at bounding box center [686, 339] width 213 height 29
paste input "**********"
type input "**********"
click at [1005, 22] on span "Save" at bounding box center [1017, 17] width 24 height 10
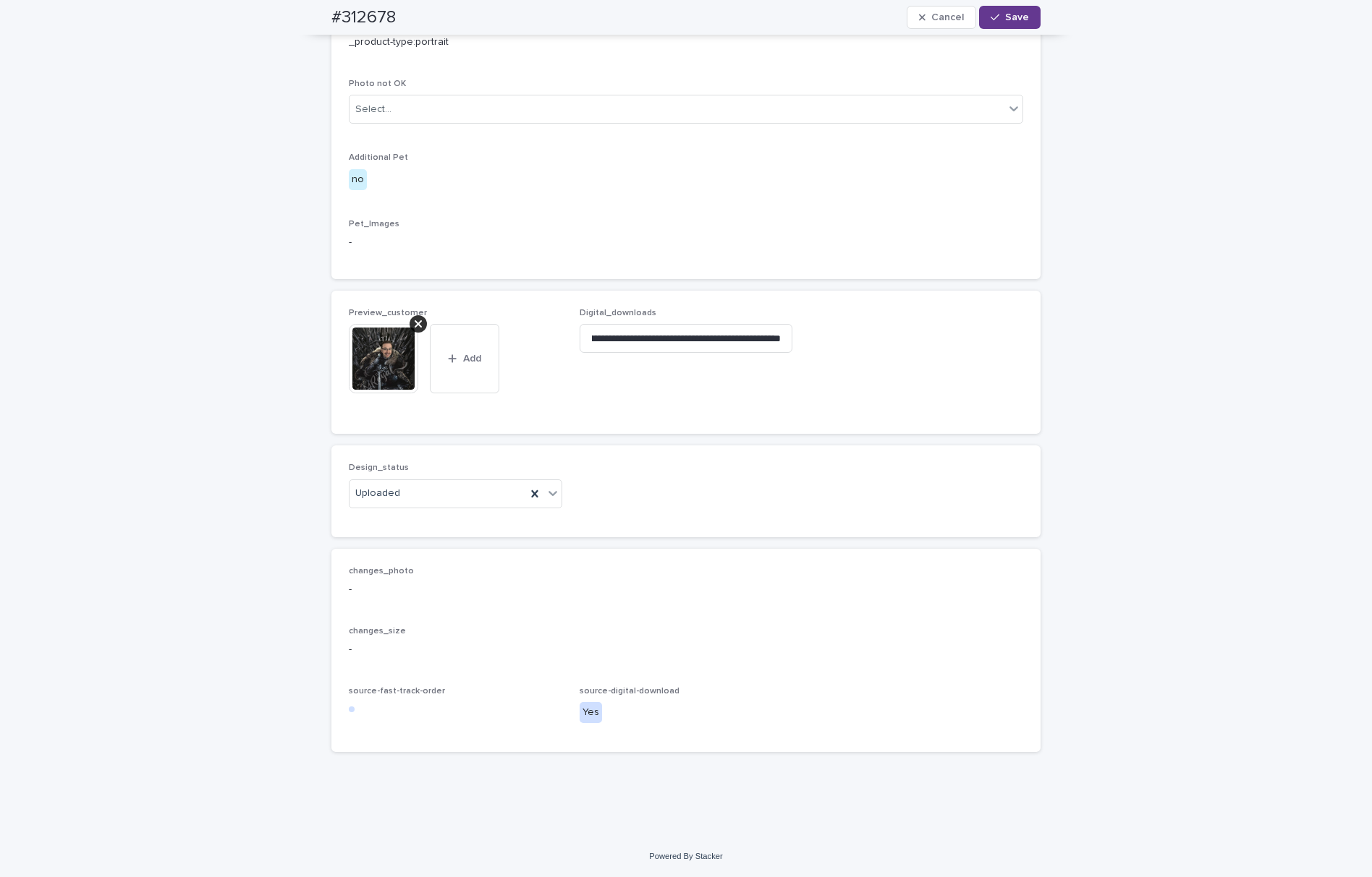
scroll to position [0, 0]
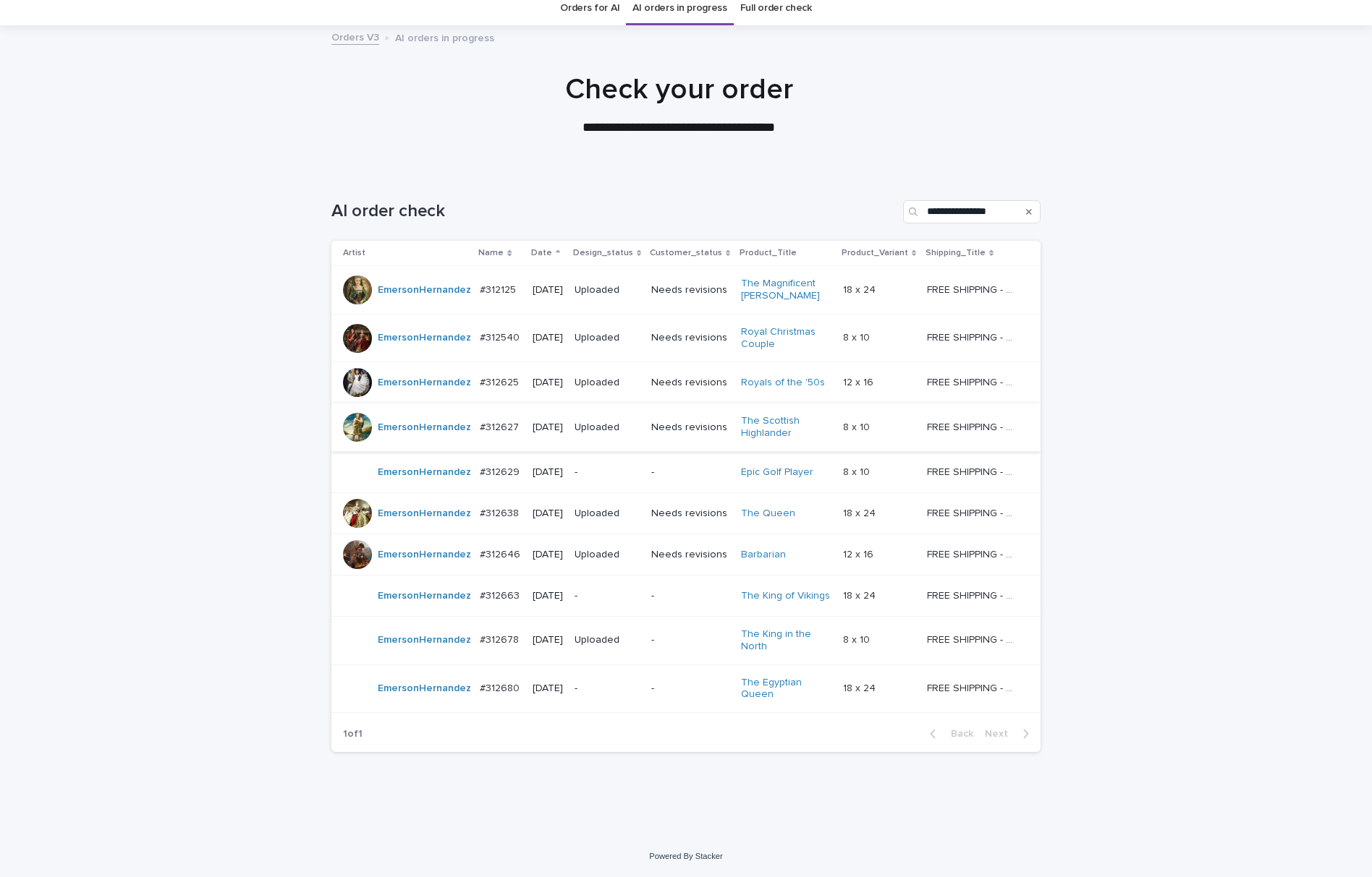
scroll to position [46, 0]
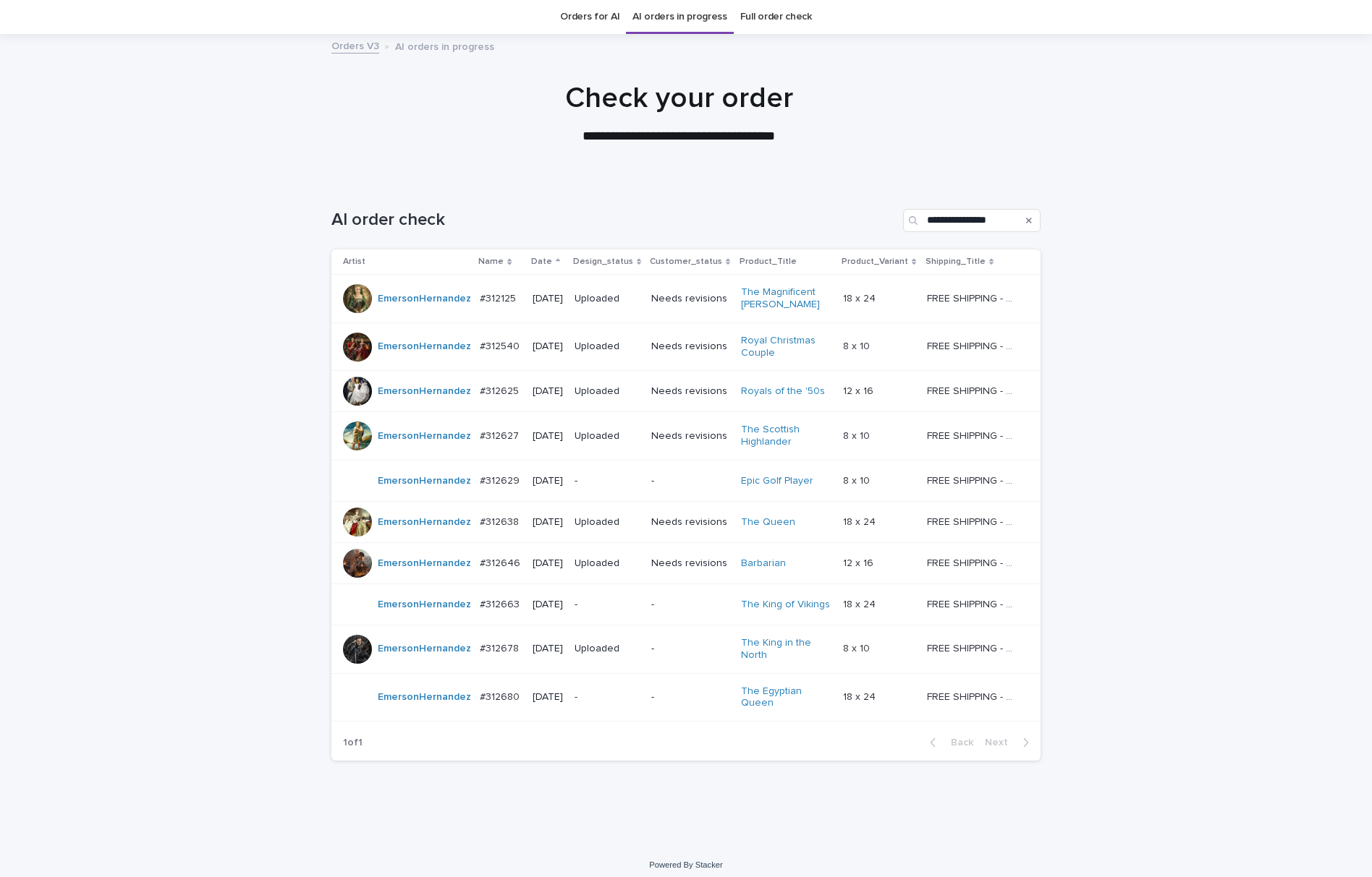
click at [597, 611] on p "-" at bounding box center [607, 605] width 65 height 12
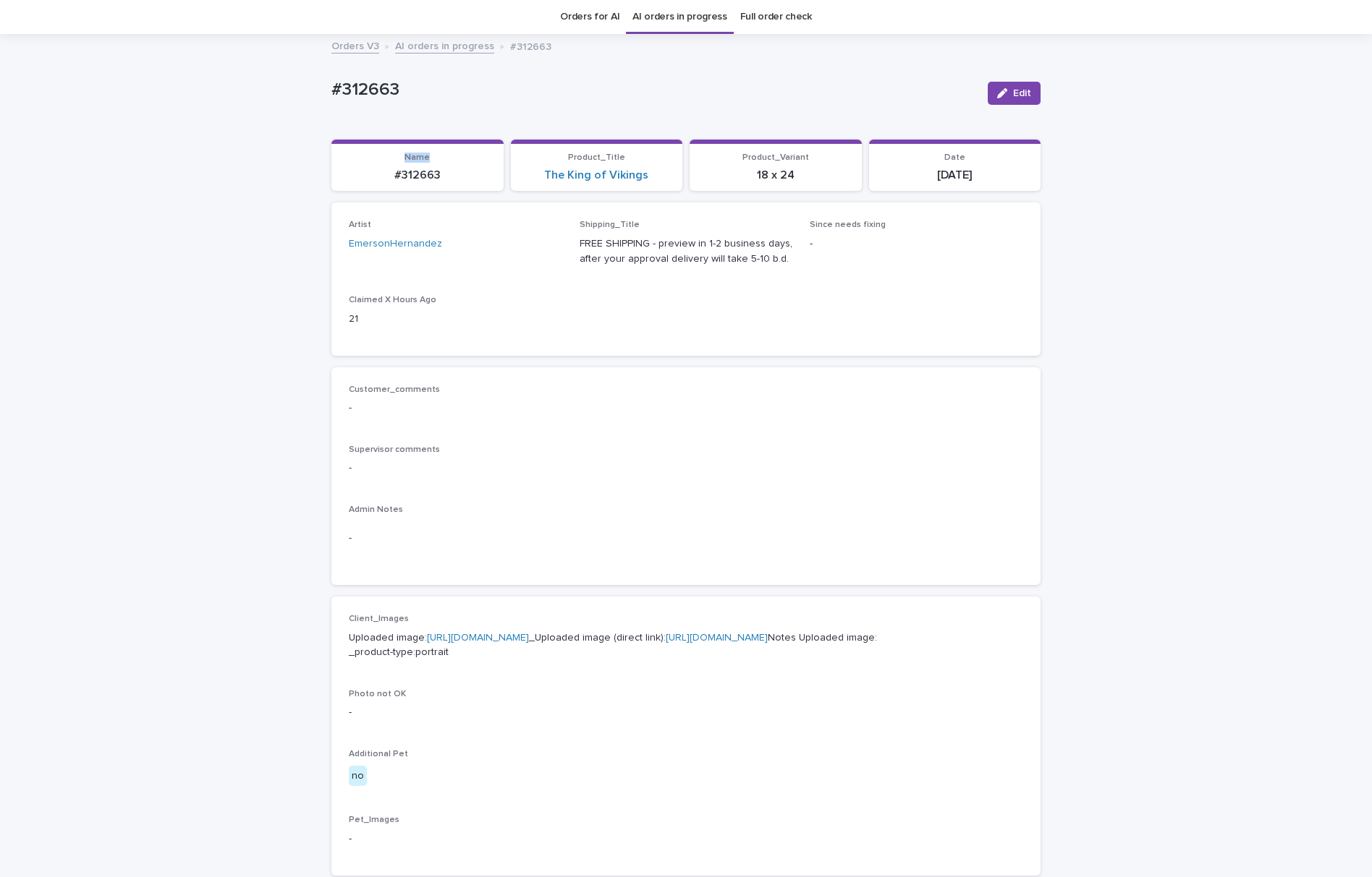
drag, startPoint x: 452, startPoint y: 123, endPoint x: 196, endPoint y: 125, distance: 256.0
click at [196, 125] on div "Loading... Saving… Loading... Saving… #312663 Edit #312663 Edit Sorry, there wa…" at bounding box center [686, 694] width 1372 height 1317
click at [380, 97] on p "#312663" at bounding box center [653, 89] width 645 height 21
drag, startPoint x: 270, startPoint y: 91, endPoint x: 361, endPoint y: 91, distance: 91.0
click at [252, 92] on div "Loading... Saving… Loading... Saving… #312663 Edit #312663 Edit Sorry, there wa…" at bounding box center [686, 694] width 1372 height 1317
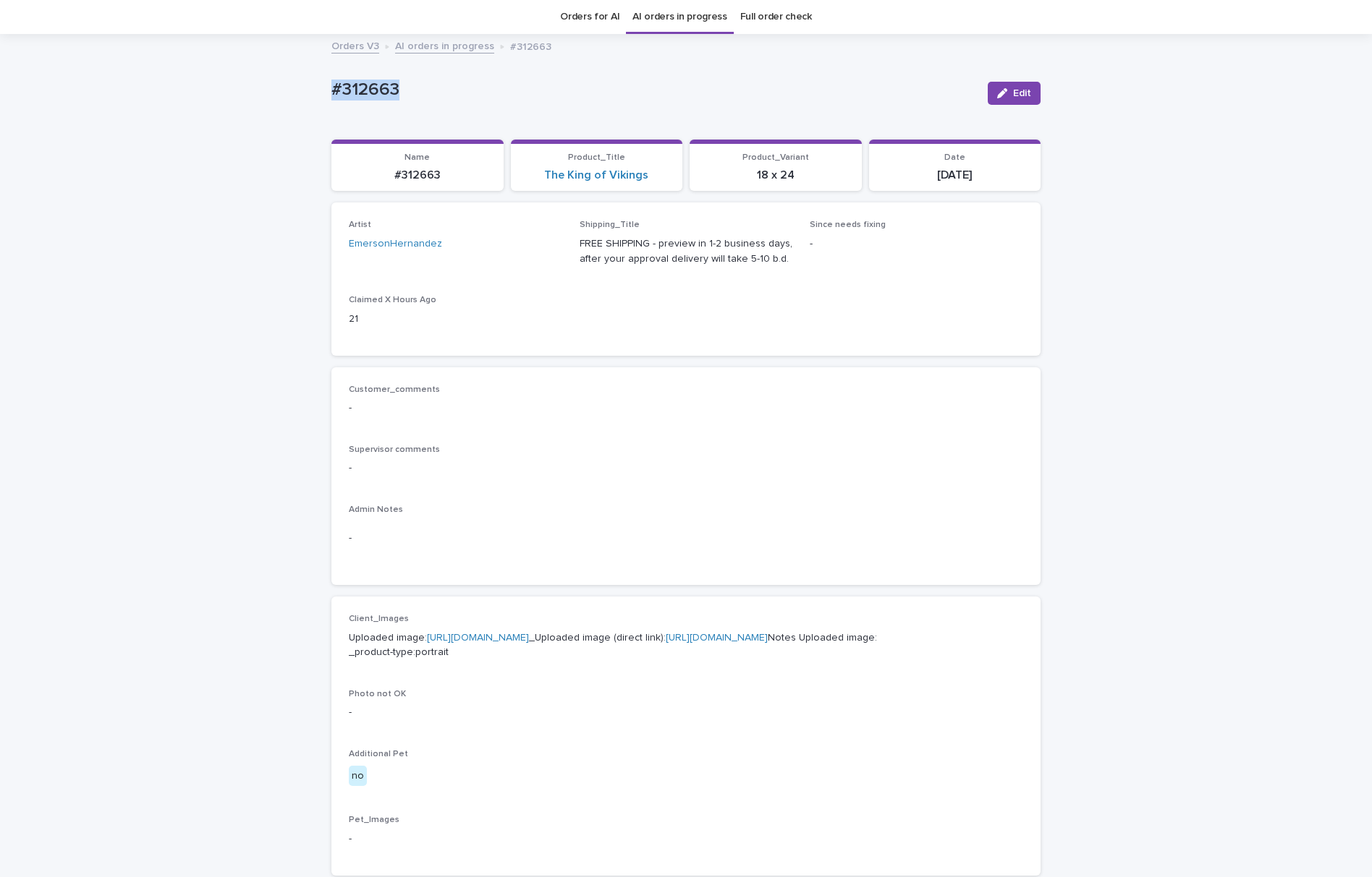
click at [988, 97] on button "Edit" at bounding box center [1014, 93] width 53 height 23
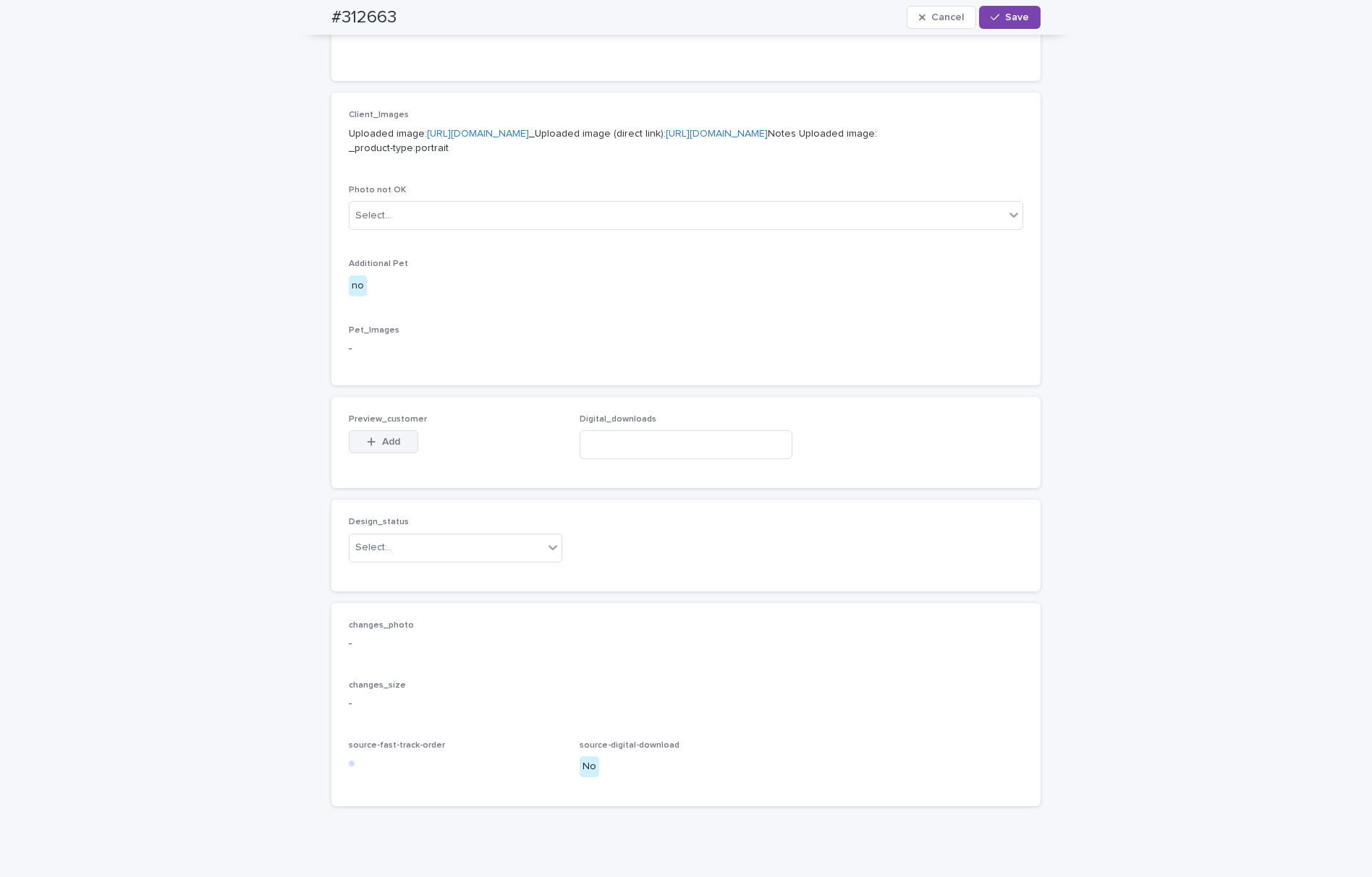
scroll to position [560, 0]
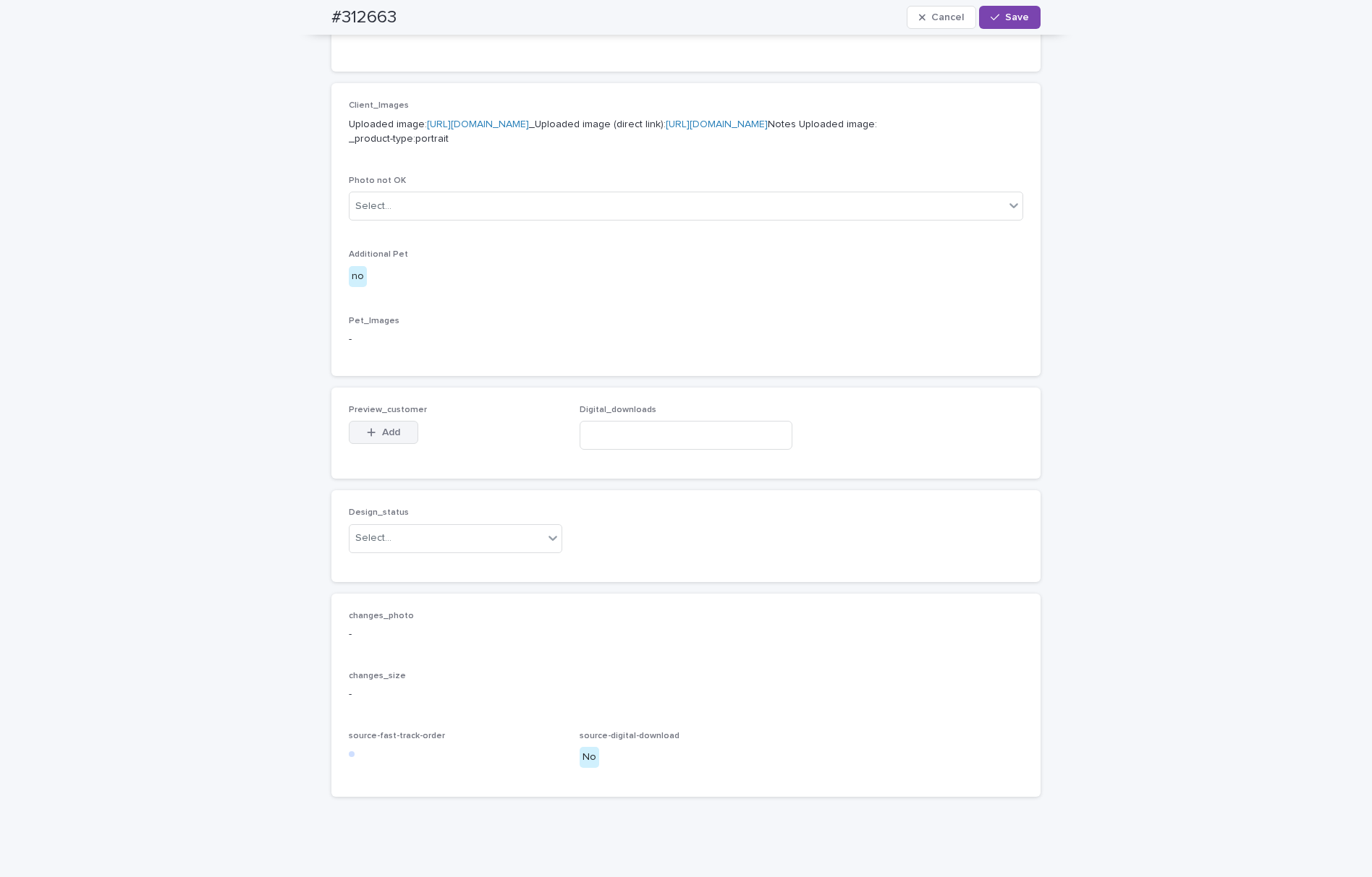
drag, startPoint x: 388, startPoint y: 501, endPoint x: 408, endPoint y: 499, distance: 20.1
click at [388, 444] on button "Add" at bounding box center [384, 433] width 69 height 23
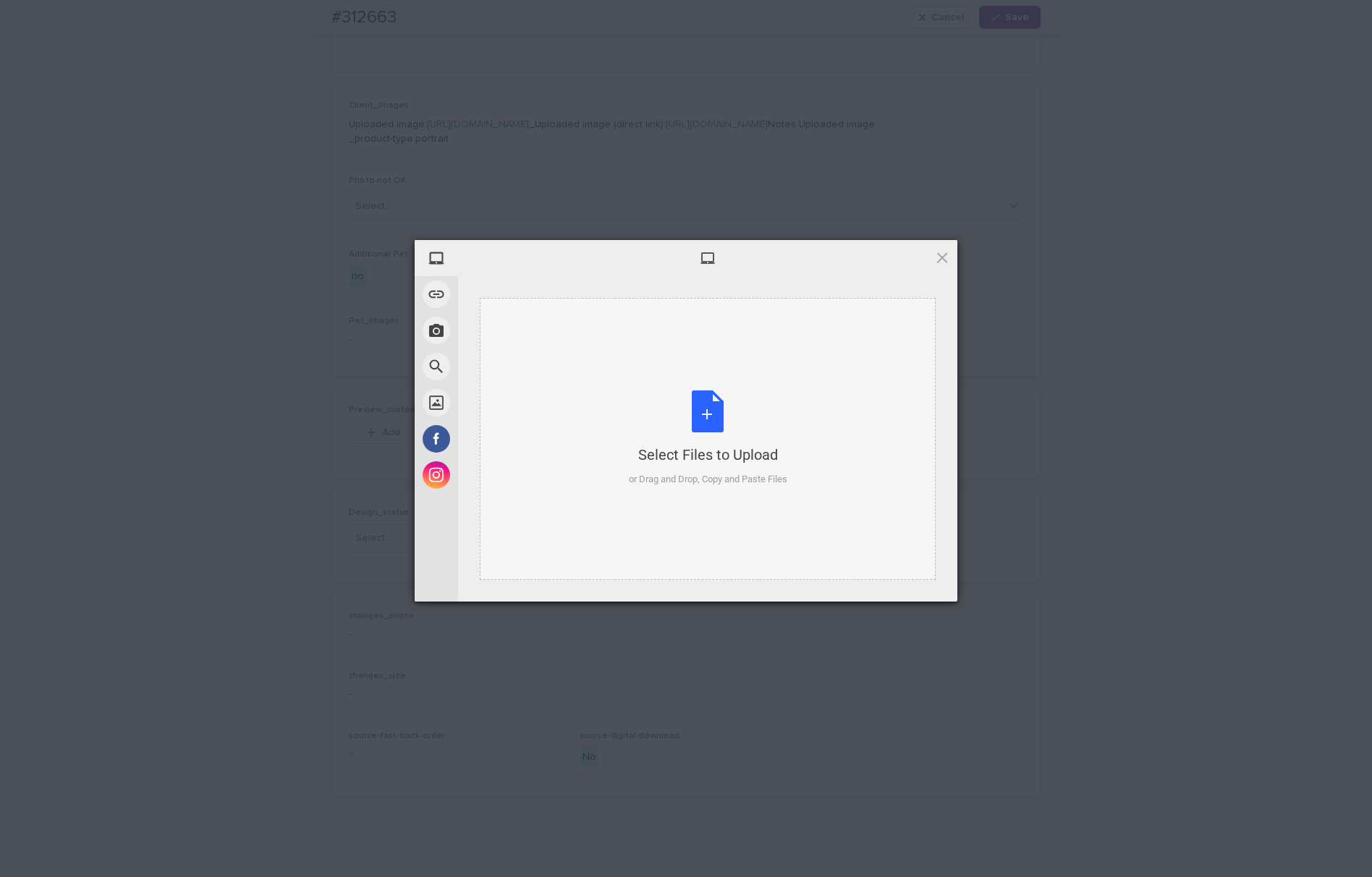
click at [632, 380] on div "Select Files to Upload or Drag and Drop, Copy and Paste Files" at bounding box center [708, 439] width 456 height 282
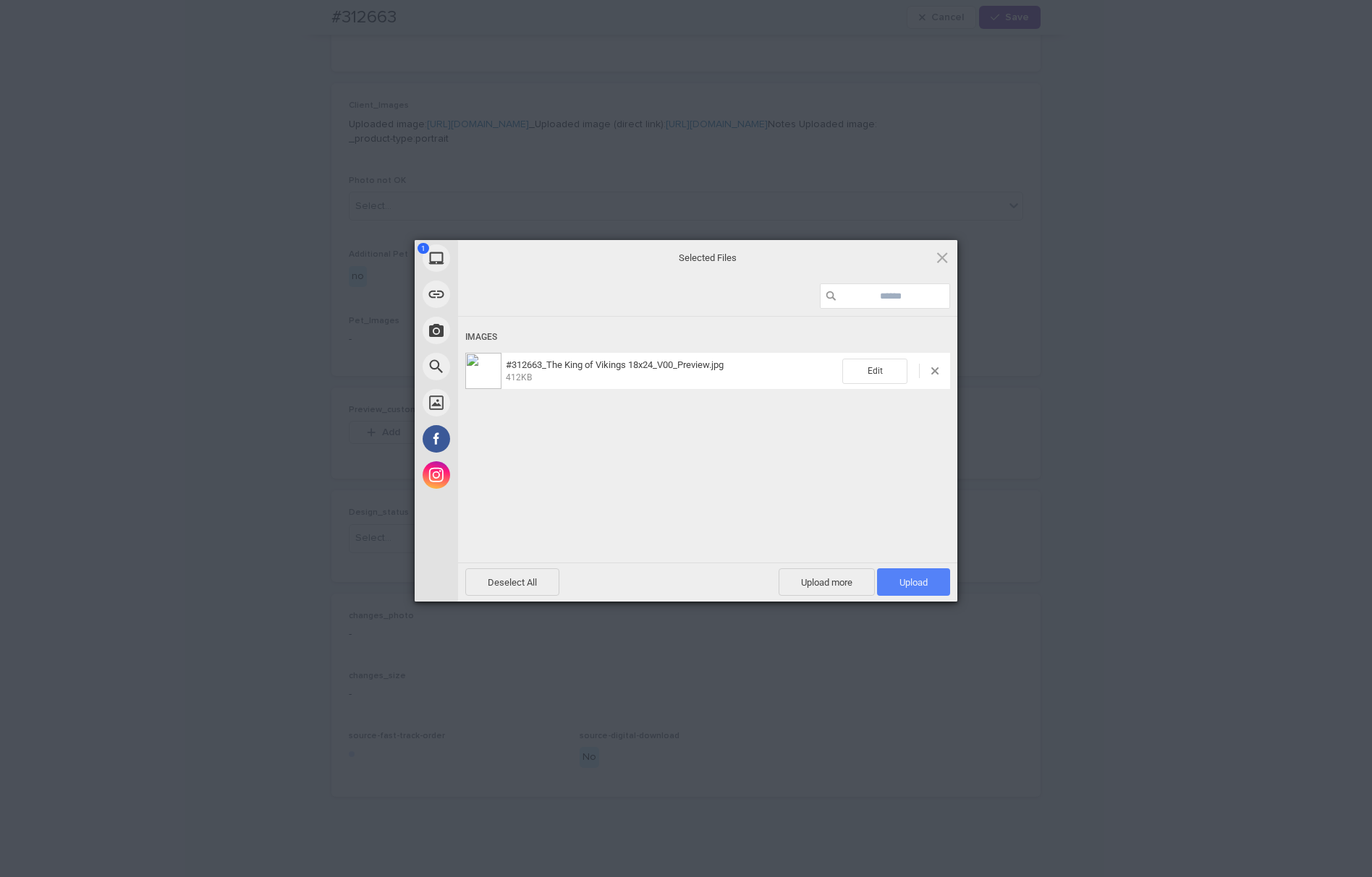
click at [896, 583] on span "Upload 1" at bounding box center [913, 582] width 73 height 28
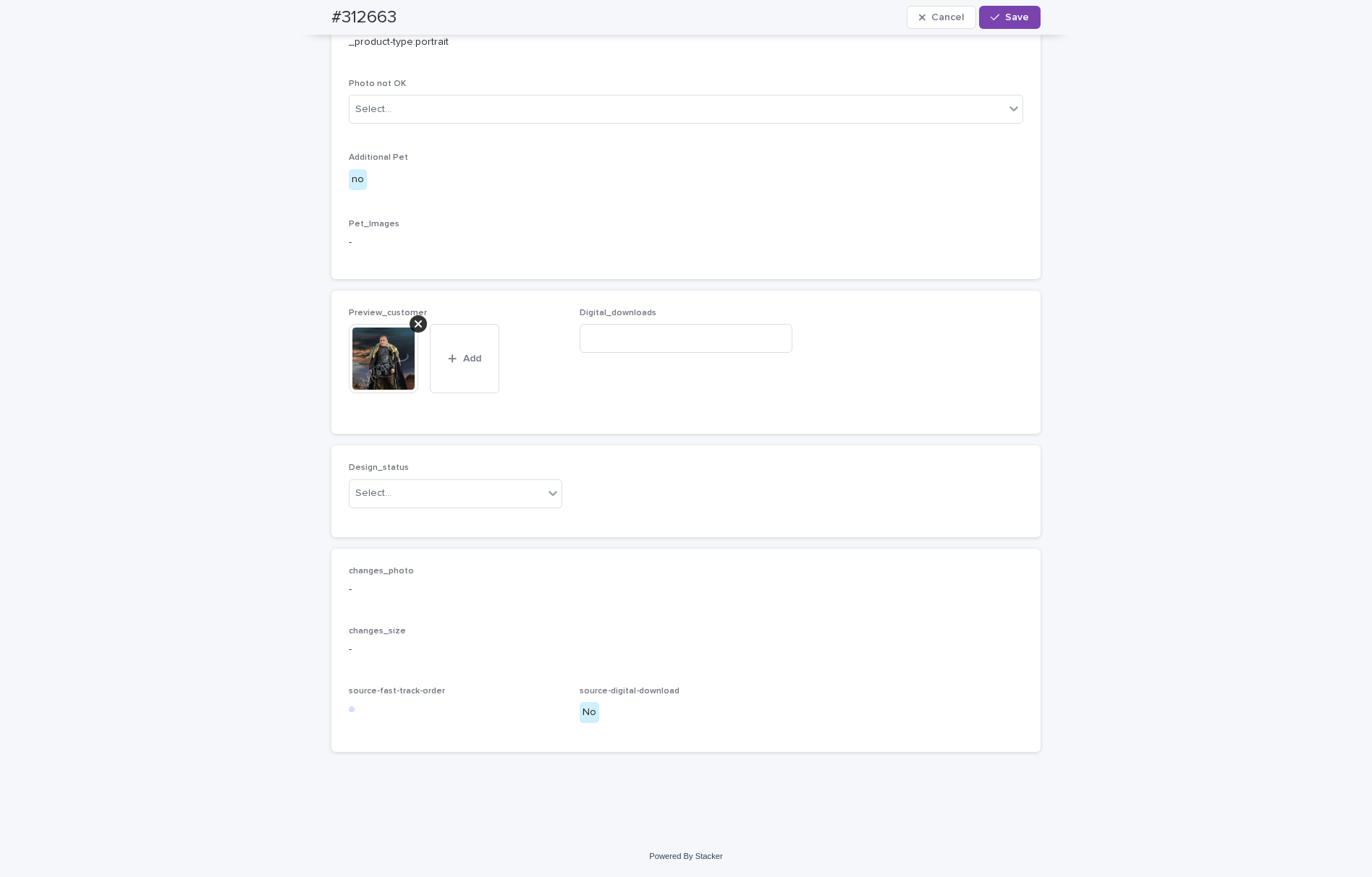
scroll to position [732, 0]
click at [458, 500] on div "Select..." at bounding box center [447, 494] width 194 height 24
click at [455, 513] on div "Uploaded" at bounding box center [448, 522] width 212 height 25
click at [1005, 10] on button "Save" at bounding box center [1010, 18] width 62 height 23
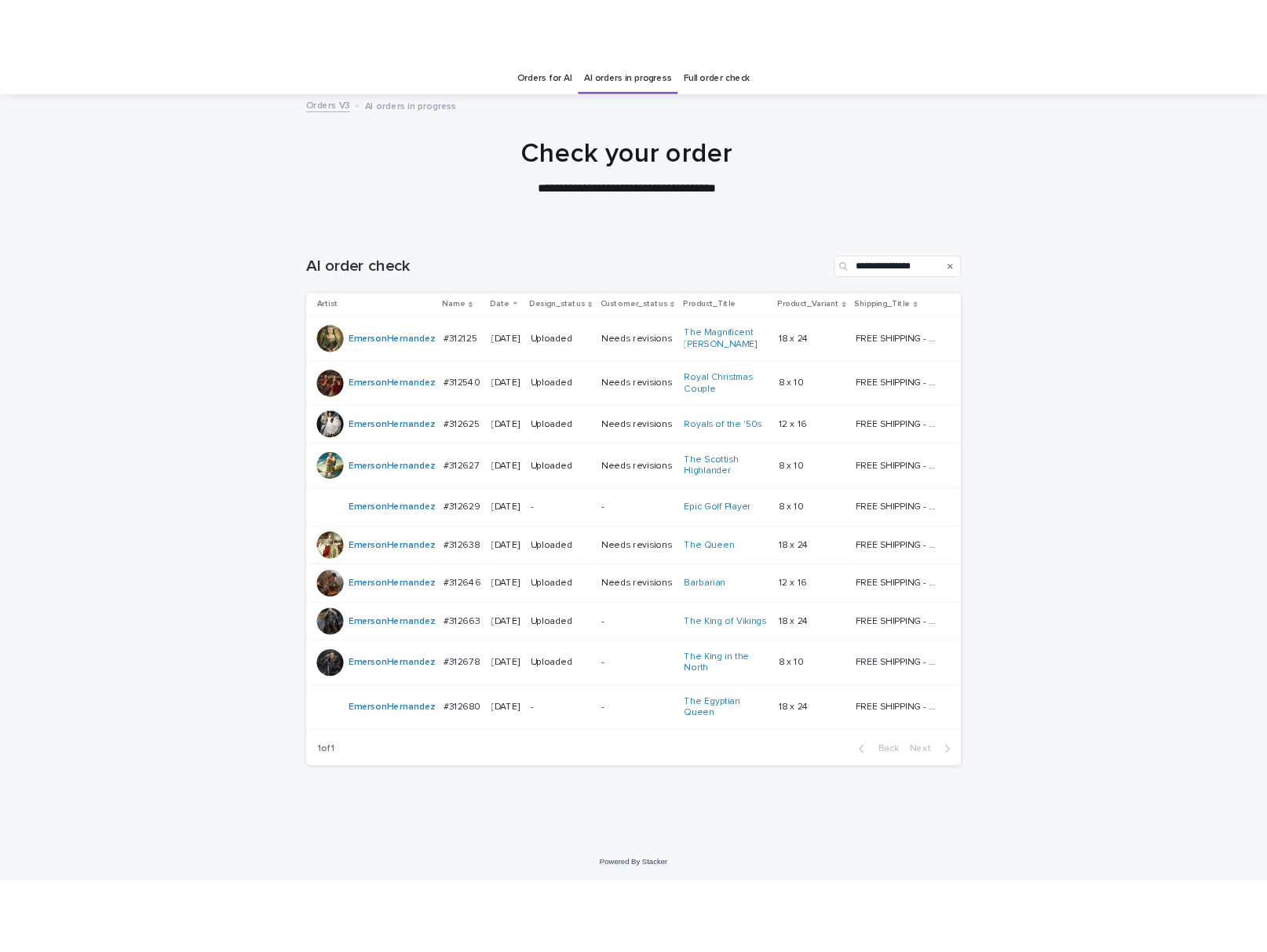
scroll to position [50, 0]
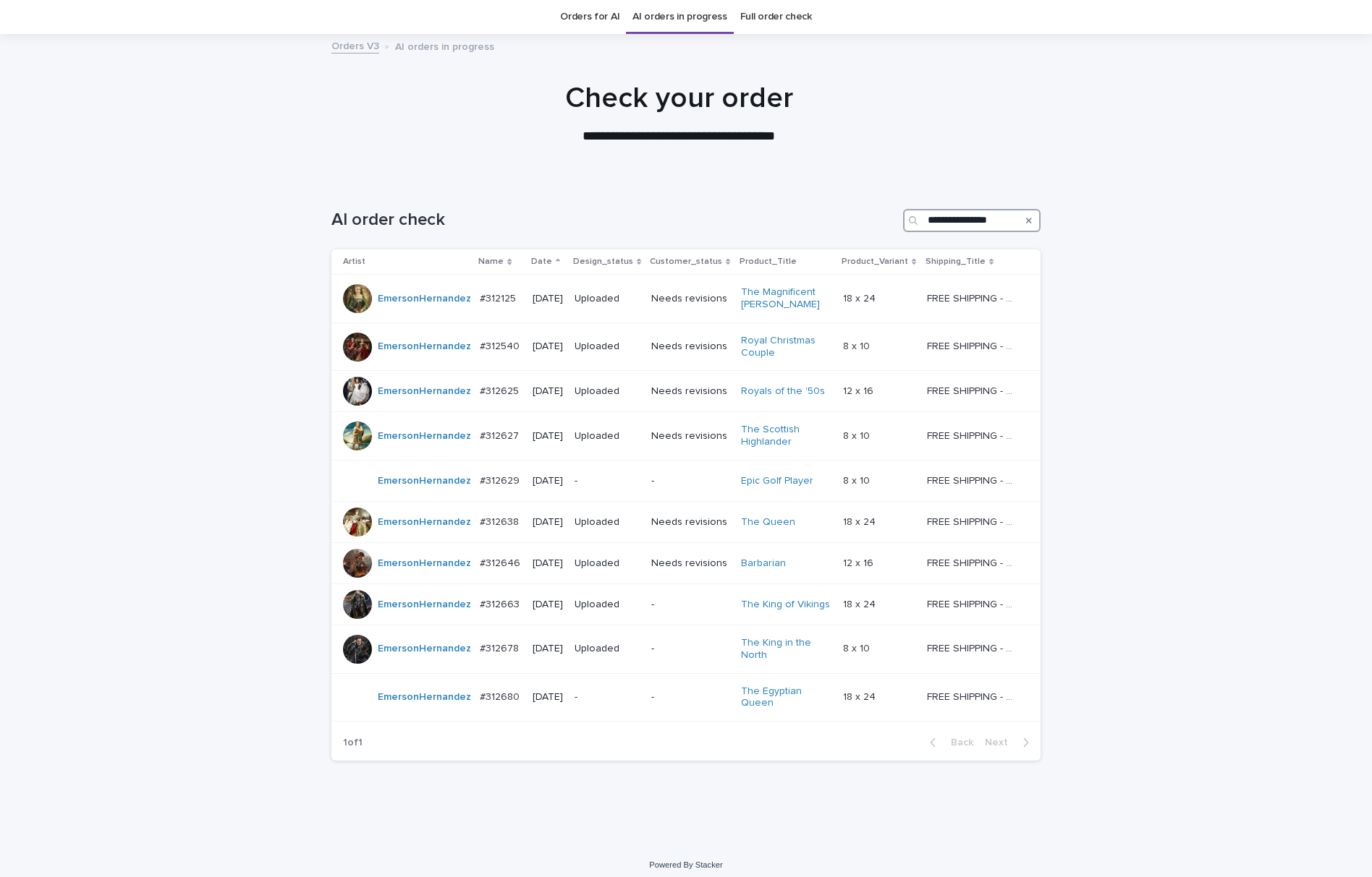
click at [985, 220] on input "**********" at bounding box center [971, 220] width 137 height 23
click at [922, 215] on input "**********" at bounding box center [971, 220] width 137 height 23
click at [1178, 611] on div "**********" at bounding box center [686, 512] width 1372 height 664
click at [990, 223] on input "**********" at bounding box center [971, 220] width 137 height 23
click at [1026, 218] on icon "Search" at bounding box center [1029, 220] width 6 height 8
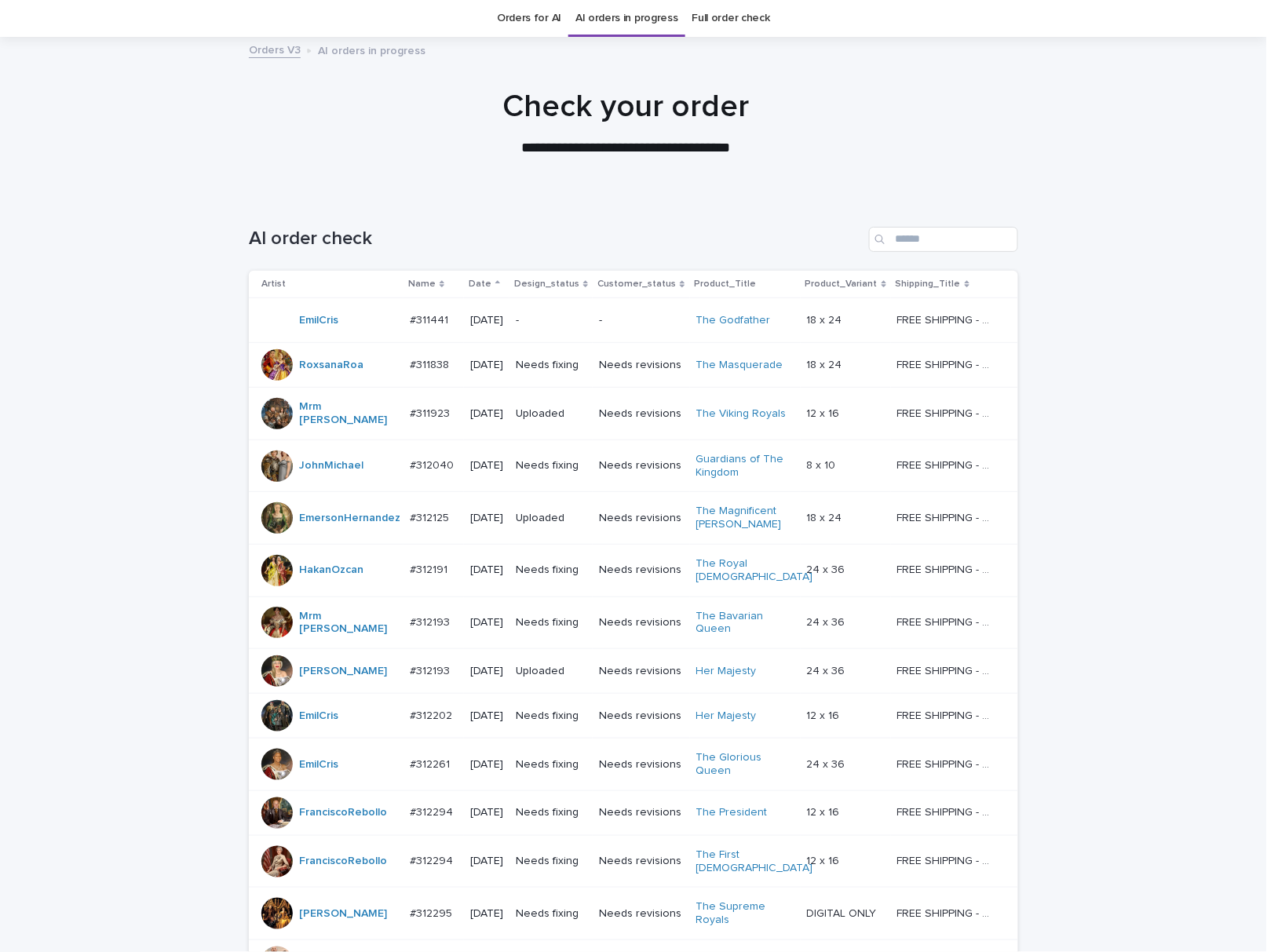
click at [764, 162] on div at bounding box center [626, 116] width 1252 height 157
click at [940, 239] on input "Search" at bounding box center [944, 239] width 149 height 25
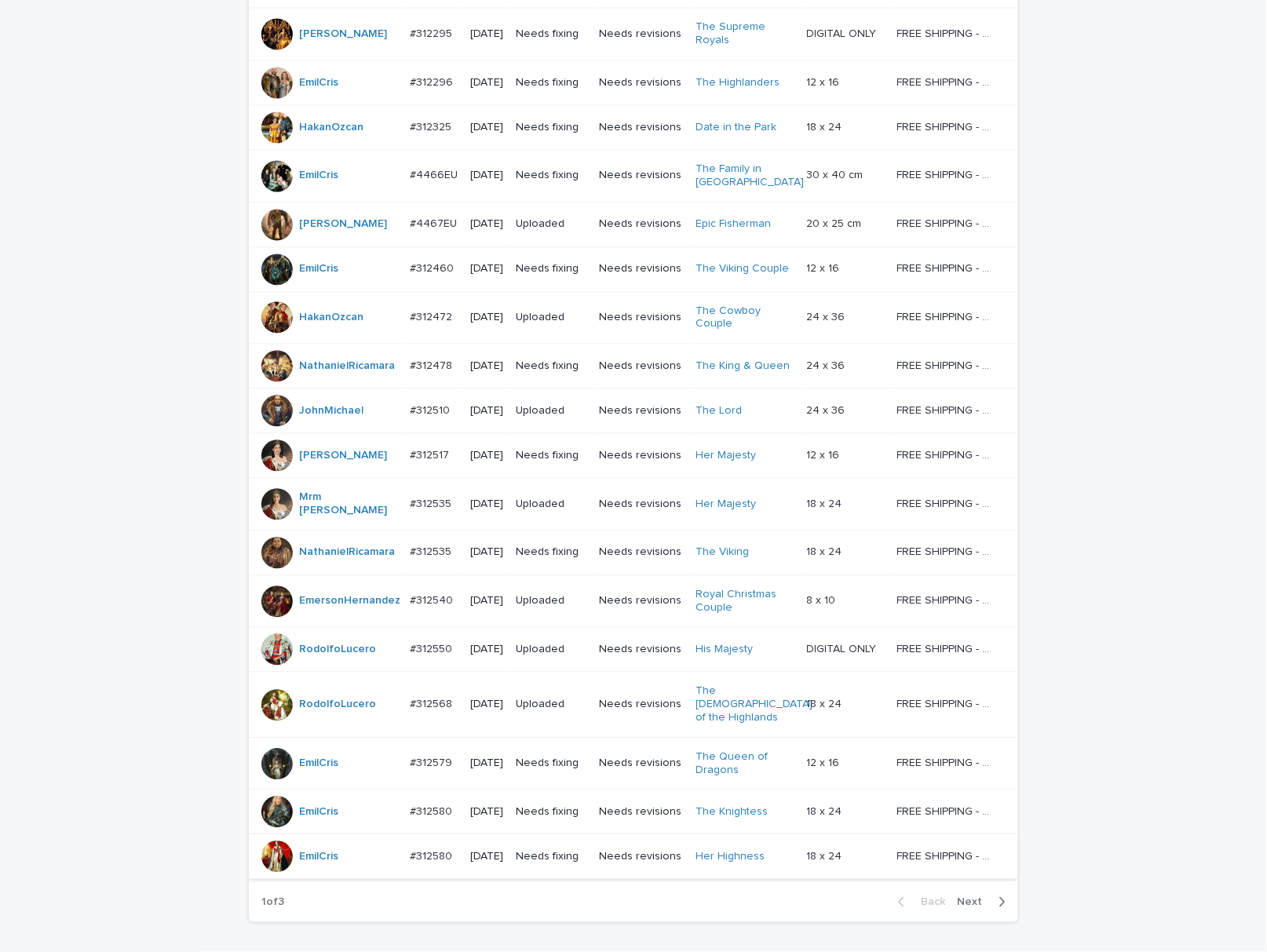
scroll to position [1067, 0]
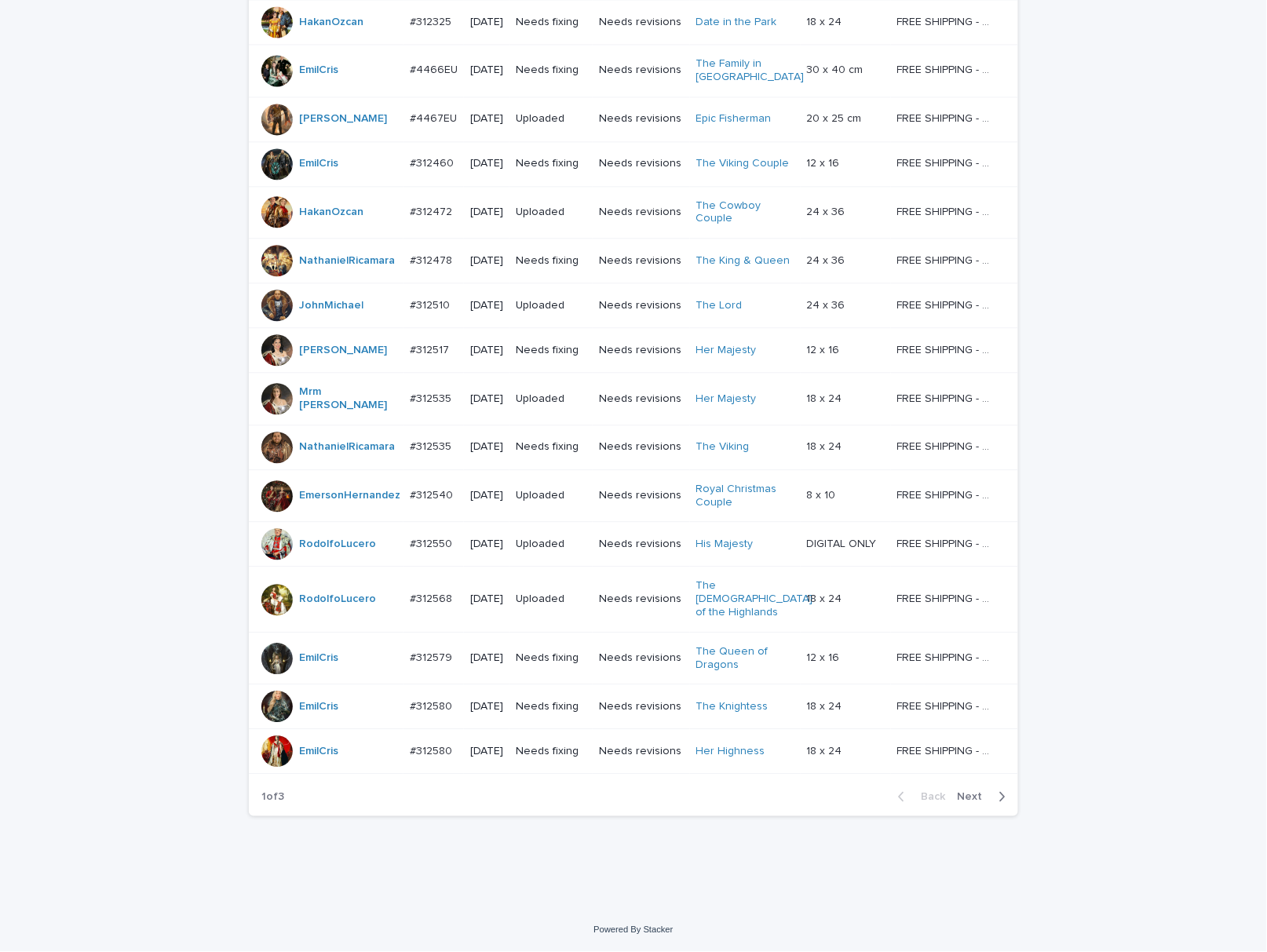
click at [967, 798] on span "Next" at bounding box center [974, 797] width 34 height 11
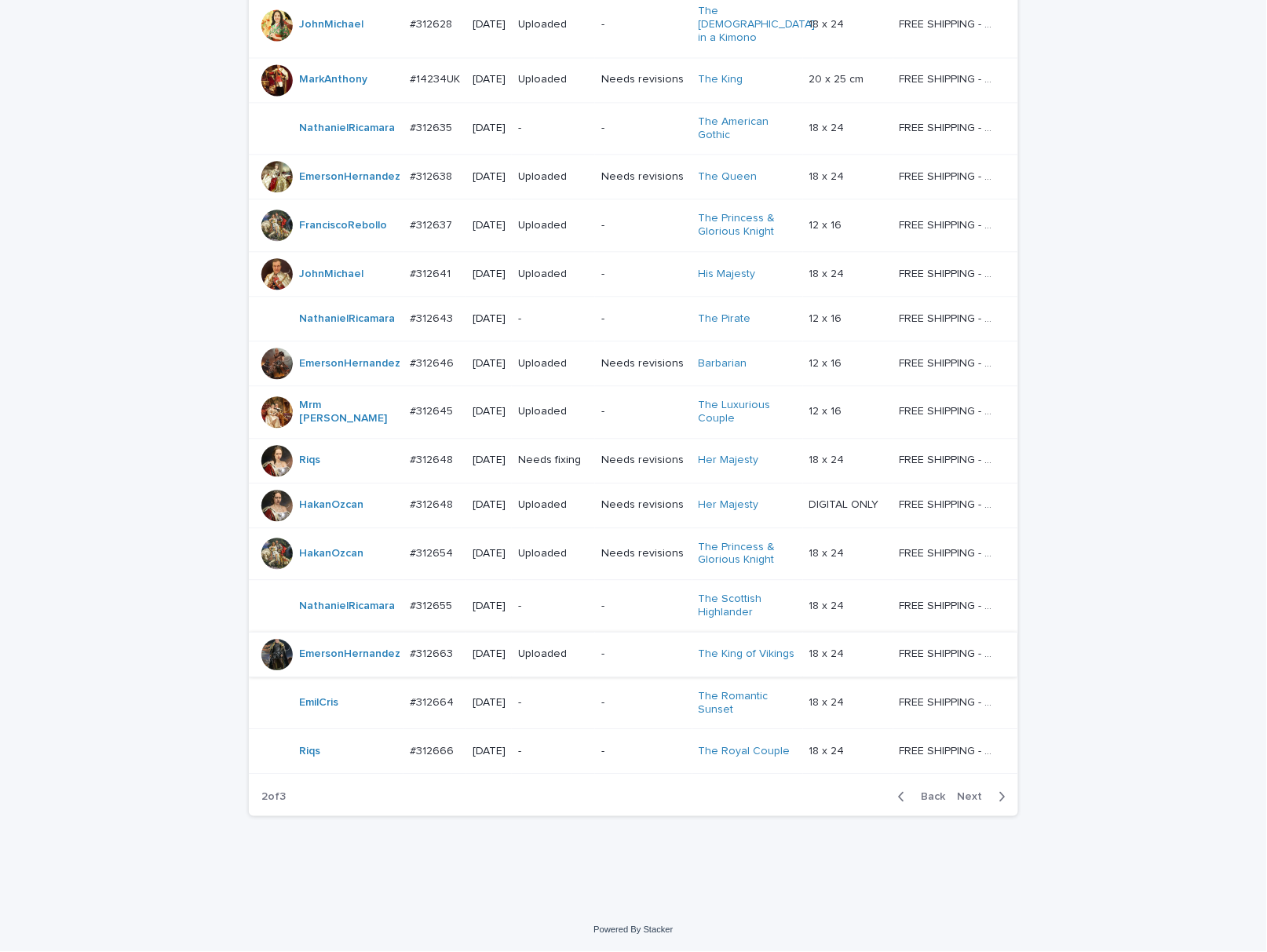
scroll to position [1150, 0]
click at [978, 802] on span "Next" at bounding box center [974, 797] width 34 height 11
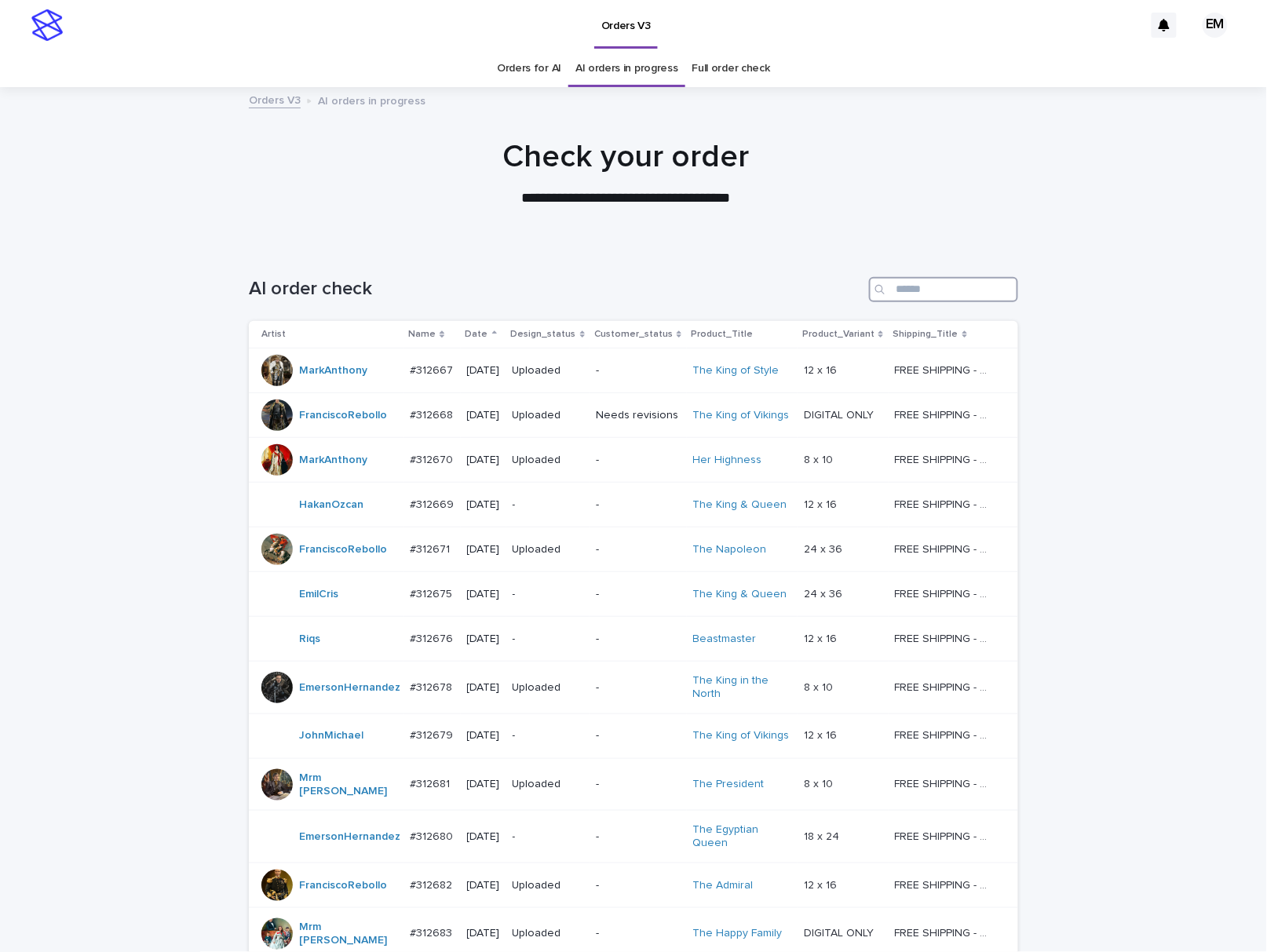
click at [893, 293] on input "Search" at bounding box center [944, 290] width 149 height 25
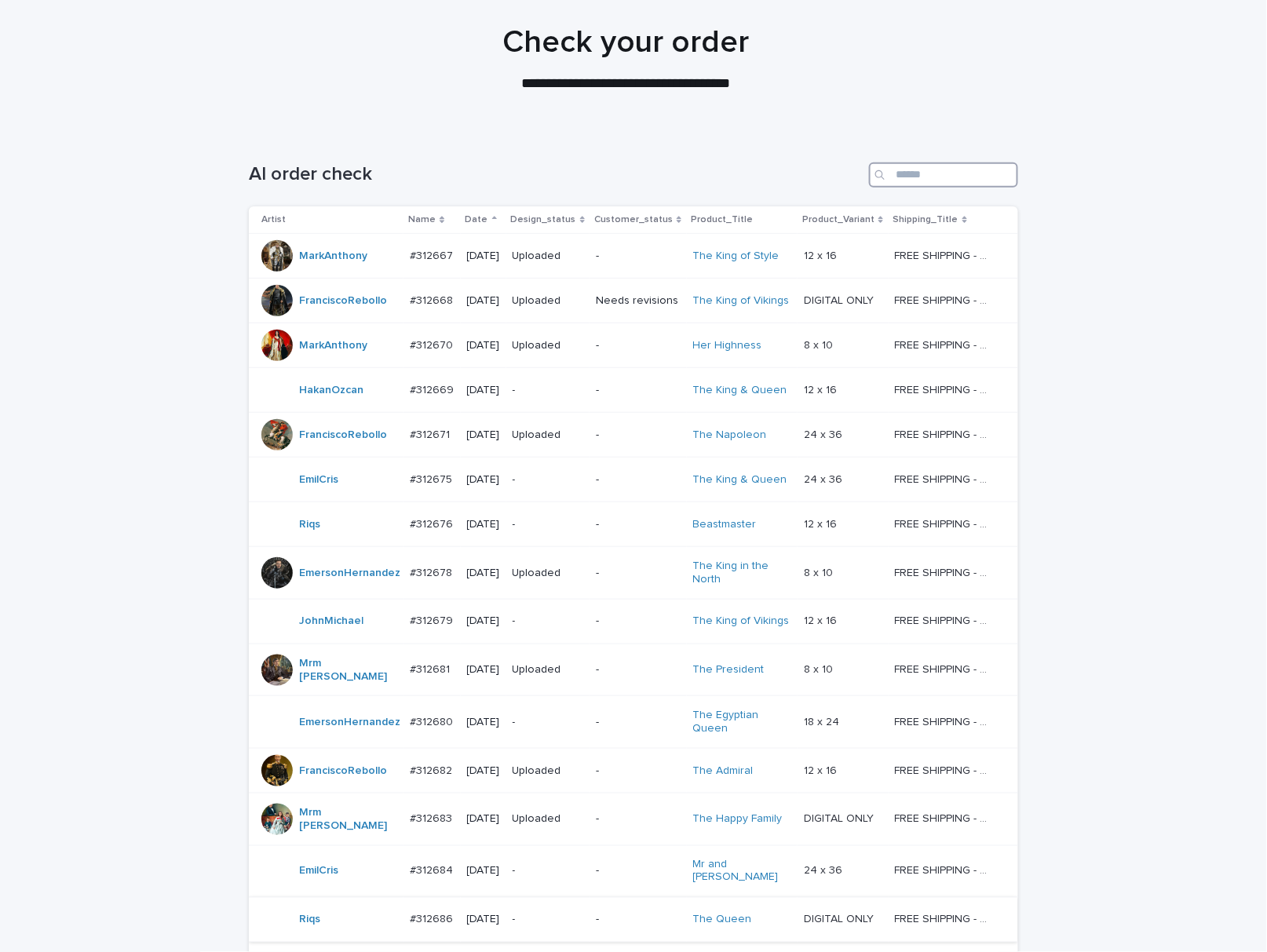
scroll to position [349, 0]
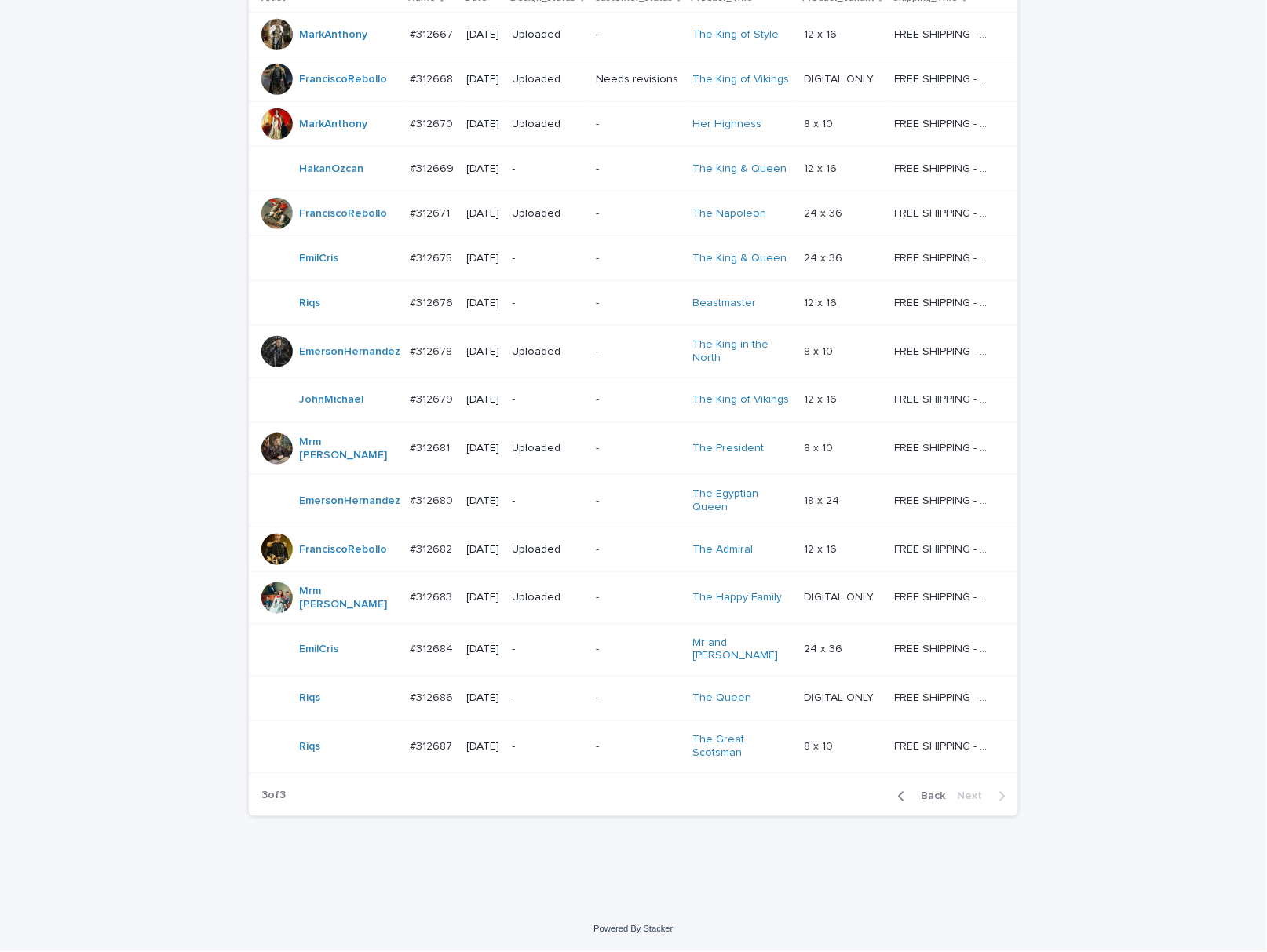
click at [905, 804] on button "Back" at bounding box center [918, 797] width 66 height 14
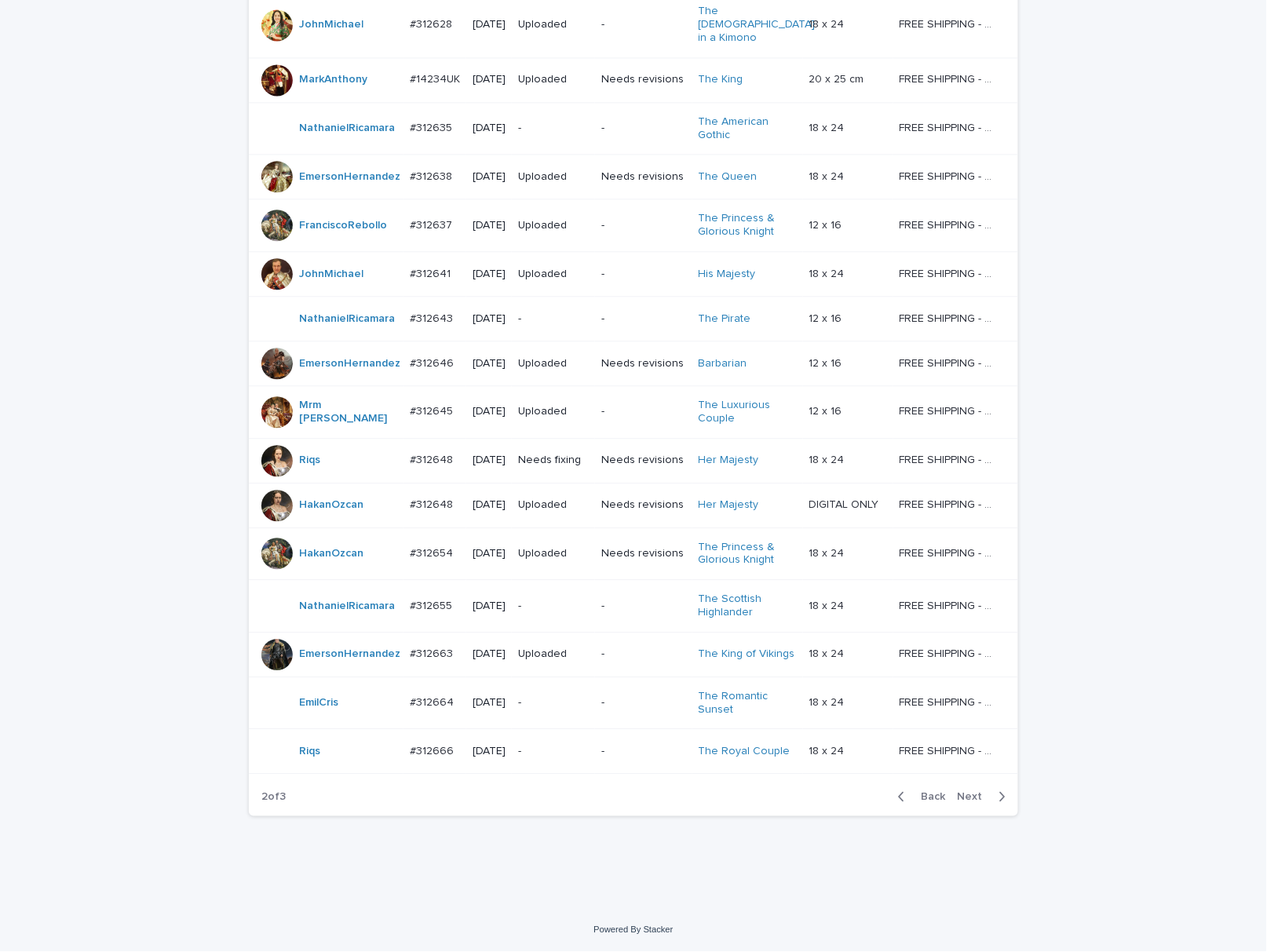
click at [913, 795] on span "Back" at bounding box center [929, 797] width 33 height 11
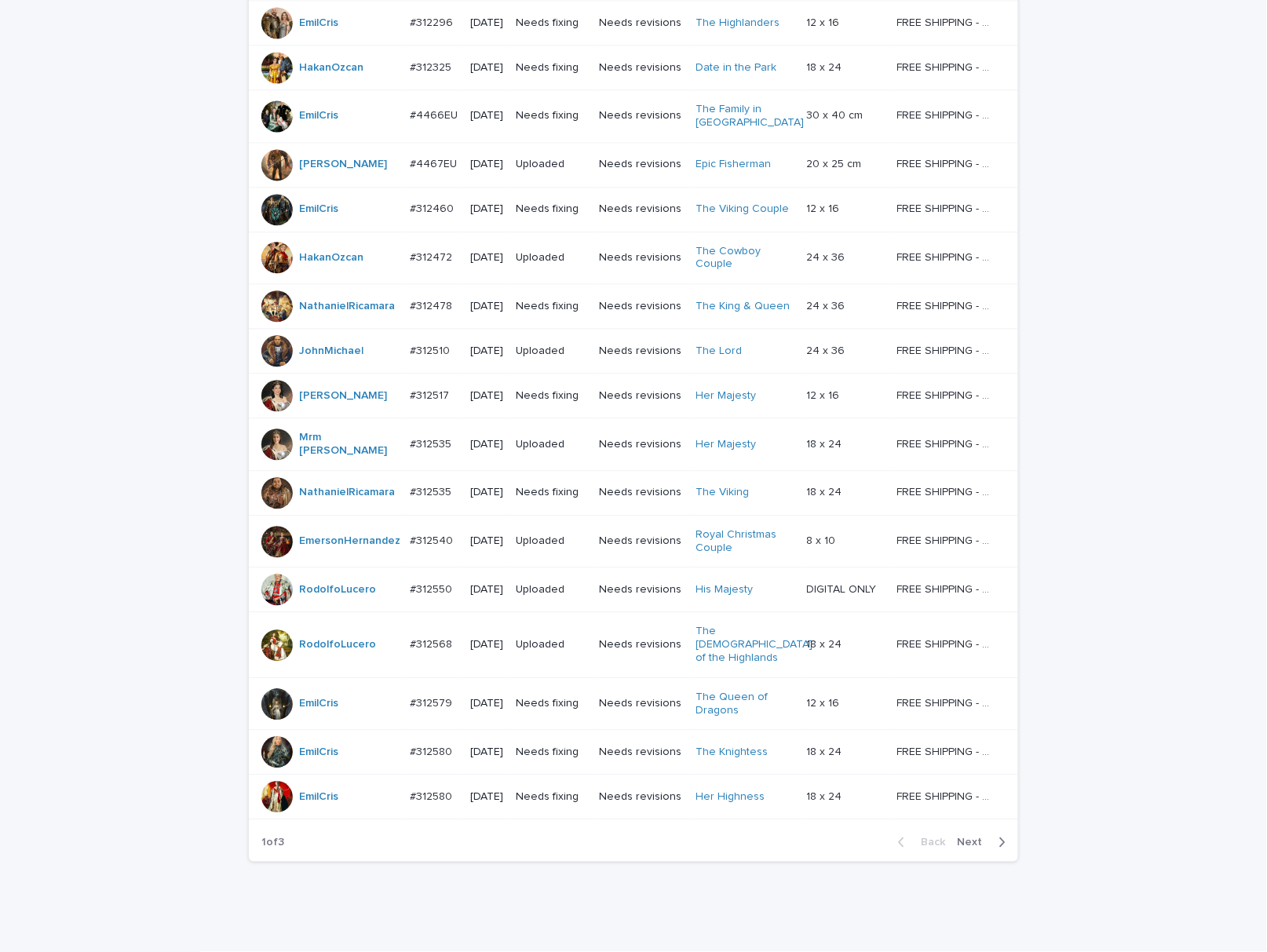
scroll to position [997, 0]
